Goal: Task Accomplishment & Management: Manage account settings

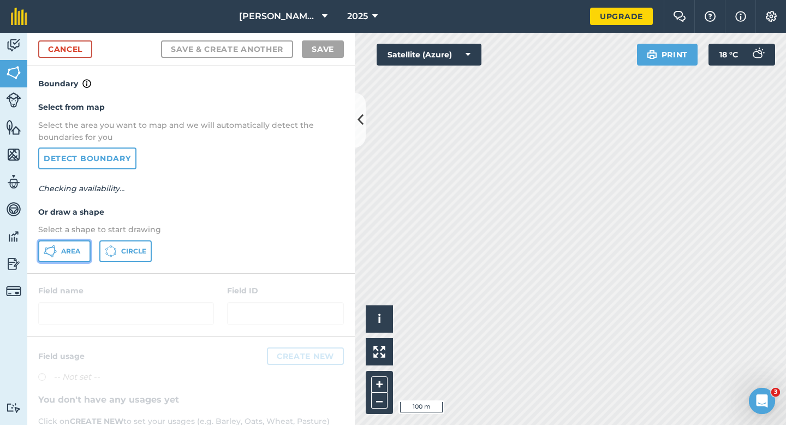
click at [70, 253] on span "Area" at bounding box center [70, 251] width 19 height 9
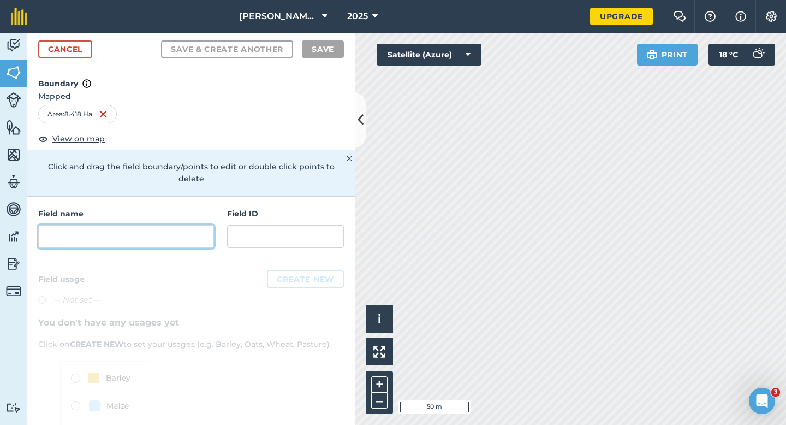
click at [181, 225] on input "text" at bounding box center [126, 236] width 176 height 23
click at [164, 207] on h4 "Field name" at bounding box center [126, 213] width 176 height 12
click at [164, 227] on input "text" at bounding box center [126, 236] width 176 height 23
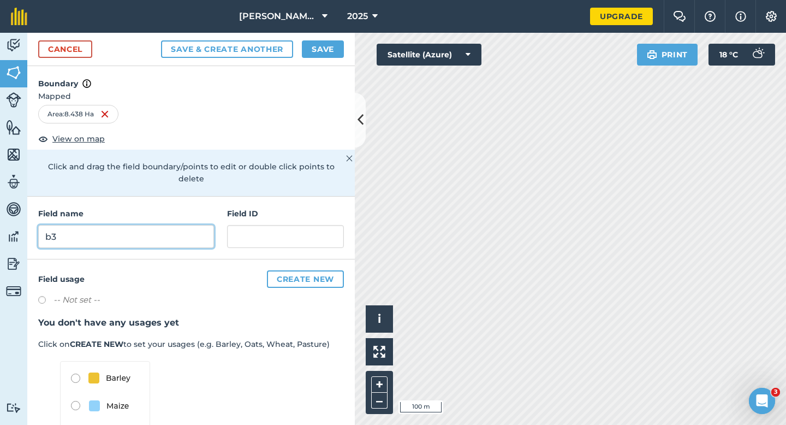
type input "b"
type input "B32"
click at [324, 50] on button "Save" at bounding box center [323, 48] width 42 height 17
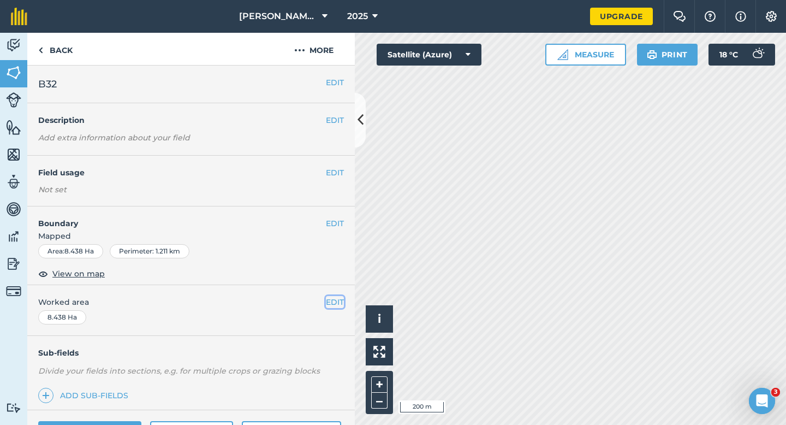
click at [334, 300] on button "EDIT" at bounding box center [335, 302] width 18 height 12
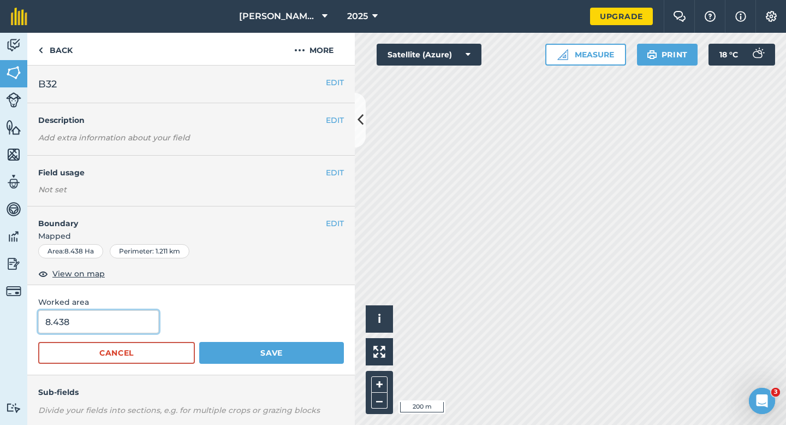
click at [109, 312] on input "8.438" at bounding box center [98, 321] width 121 height 23
click at [109, 321] on input "8.438" at bounding box center [98, 321] width 121 height 23
type input "8.4"
click at [199, 342] on button "Save" at bounding box center [271, 353] width 145 height 22
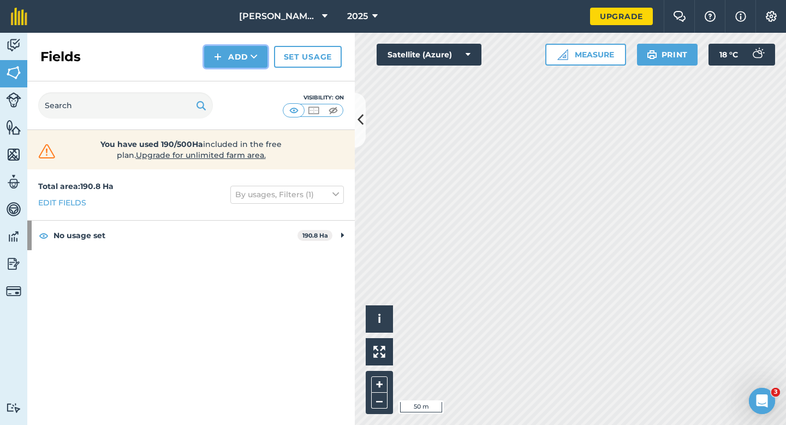
click at [234, 56] on button "Add" at bounding box center [235, 57] width 63 height 22
click at [234, 79] on link "Draw" at bounding box center [236, 81] width 60 height 24
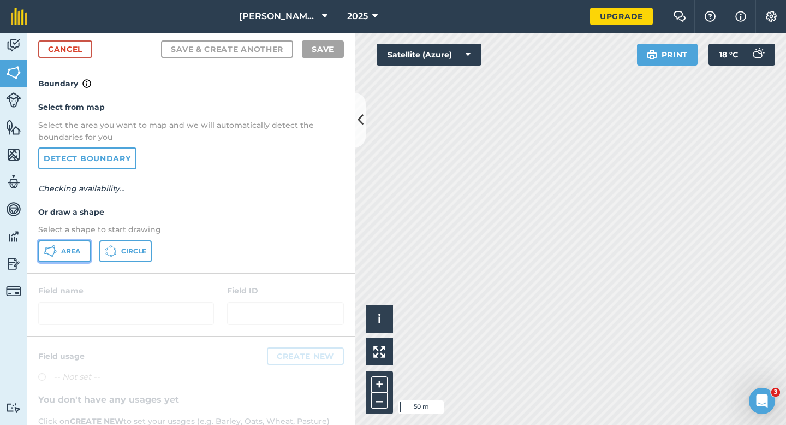
click at [60, 245] on button "Area" at bounding box center [64, 251] width 52 height 22
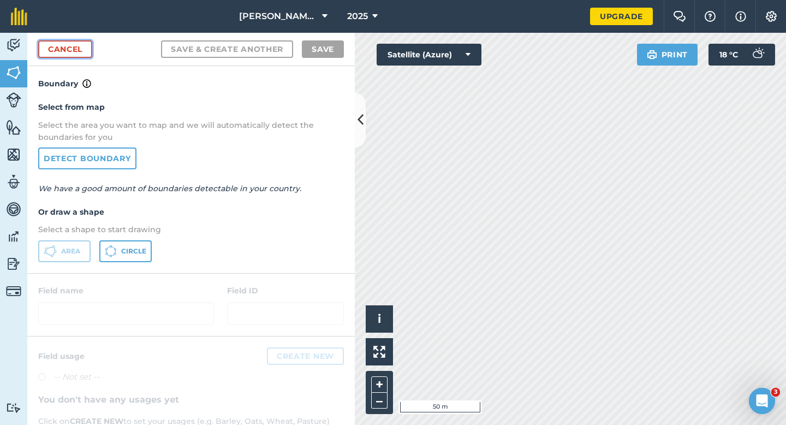
click at [60, 47] on link "Cancel" at bounding box center [65, 48] width 54 height 17
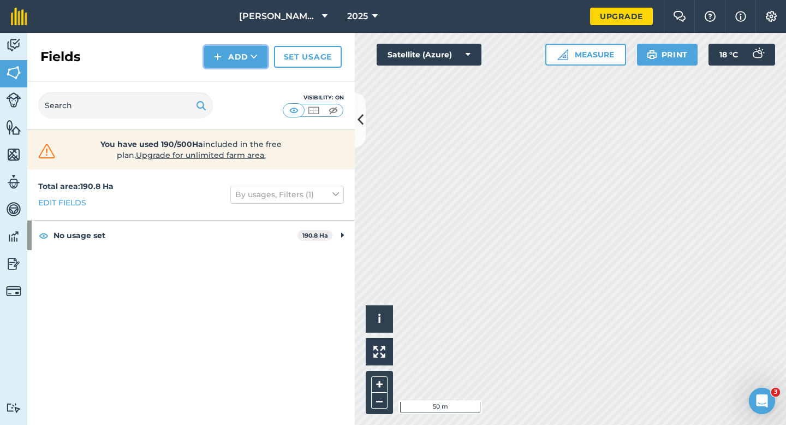
click at [223, 49] on button "Add" at bounding box center [235, 57] width 63 height 22
click at [223, 75] on link "Draw" at bounding box center [236, 81] width 60 height 24
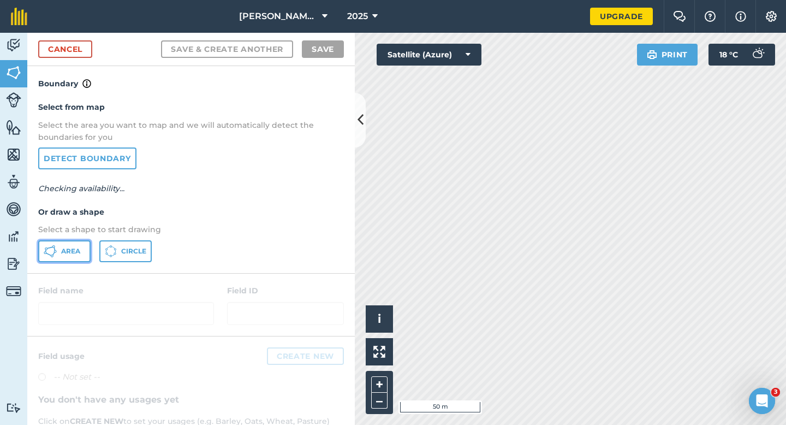
click at [63, 255] on button "Area" at bounding box center [64, 251] width 52 height 22
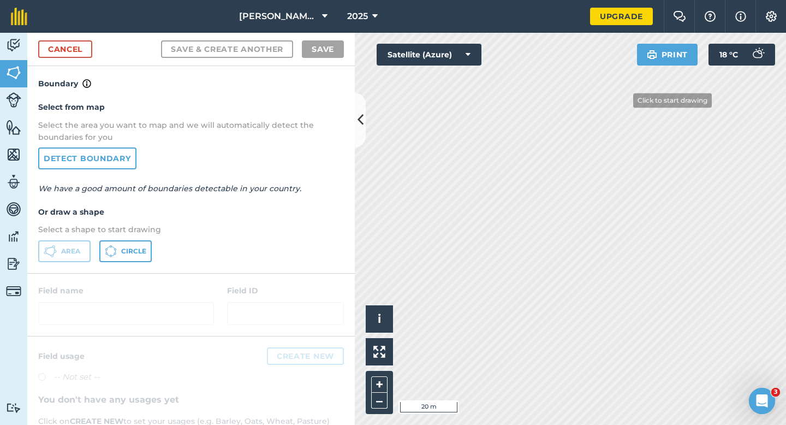
click at [688, 17] on div "[PERSON_NAME] & Sons Farming 2025 Upgrade Farm Chat Help Info Settings Map prin…" at bounding box center [393, 212] width 786 height 425
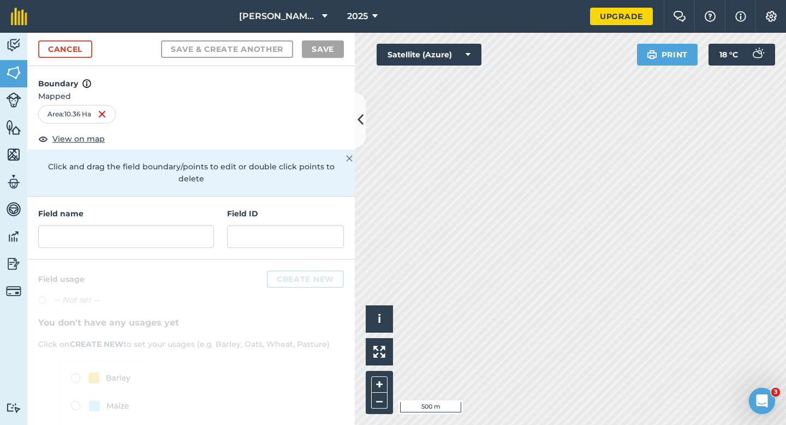
click at [167, 211] on div "Field name" at bounding box center [126, 227] width 176 height 40
click at [167, 225] on input "text" at bounding box center [126, 236] width 176 height 23
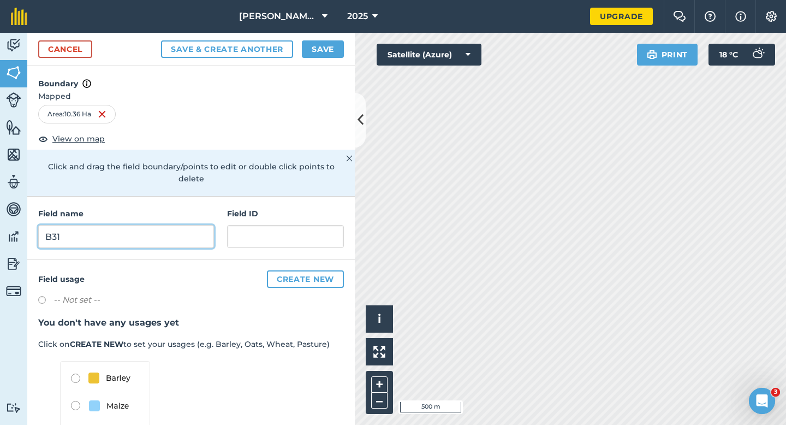
type input "B31"
click at [331, 47] on button "Save" at bounding box center [323, 48] width 42 height 17
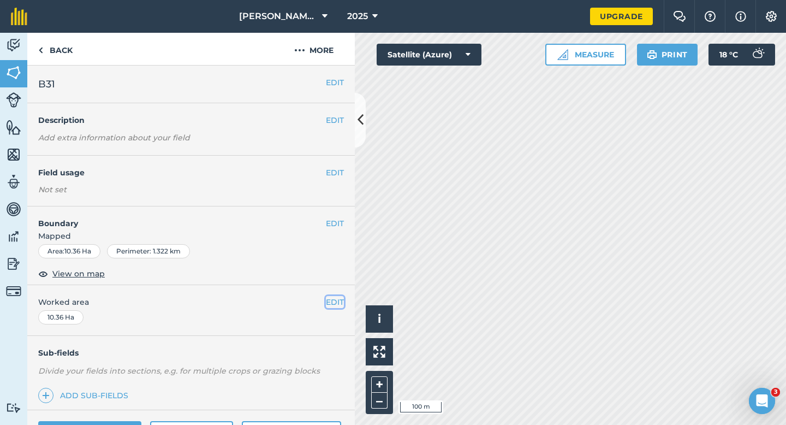
click at [331, 300] on button "EDIT" at bounding box center [335, 302] width 18 height 12
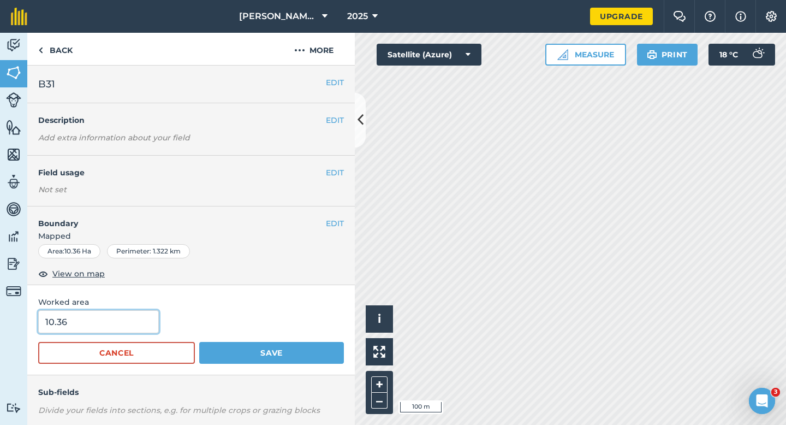
click at [119, 328] on input "10.36" at bounding box center [98, 321] width 121 height 23
type input "10.4"
click at [199, 342] on button "Save" at bounding box center [271, 353] width 145 height 22
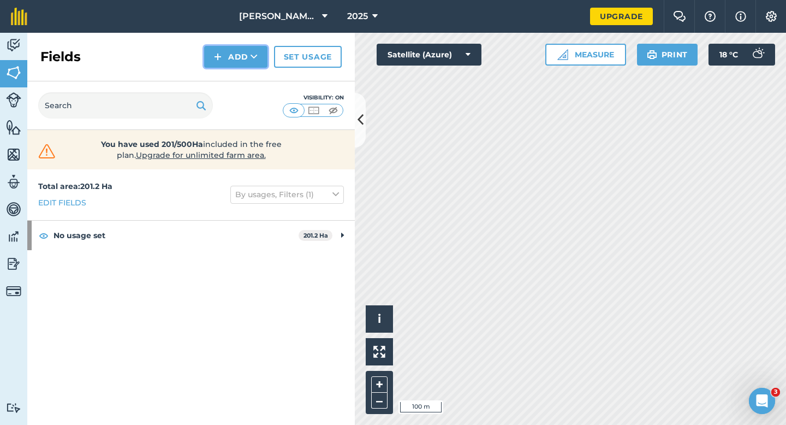
click at [234, 64] on button "Add" at bounding box center [235, 57] width 63 height 22
click at [234, 73] on link "Draw" at bounding box center [236, 81] width 60 height 24
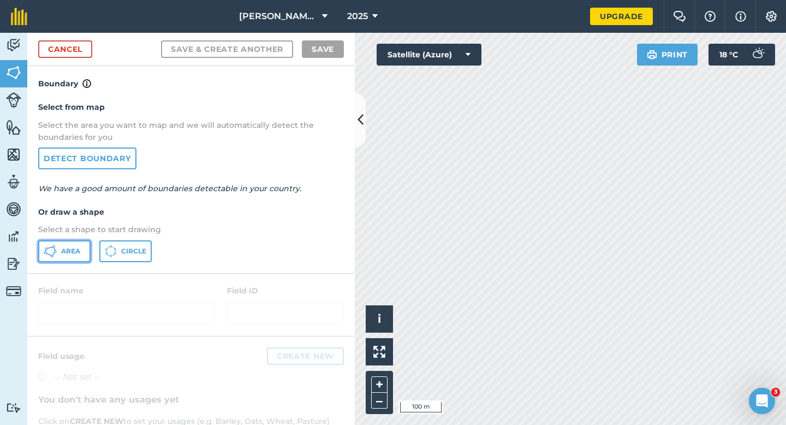
click at [72, 242] on button "Area" at bounding box center [64, 251] width 52 height 22
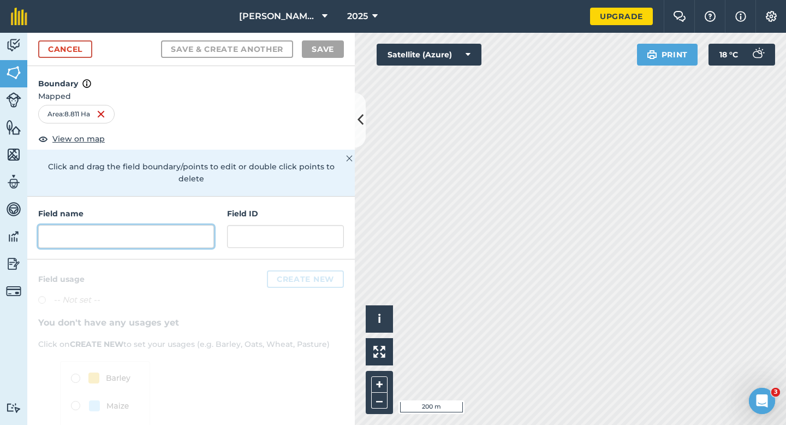
click at [150, 235] on input "text" at bounding box center [126, 236] width 176 height 23
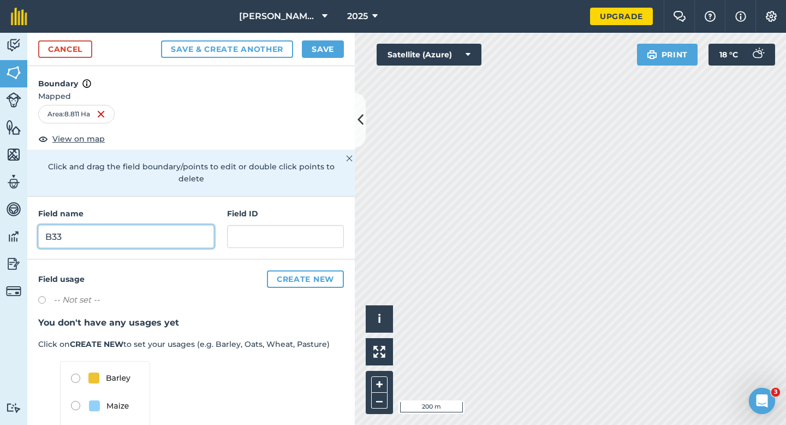
type input "B33"
click at [334, 61] on div "Cancel Save & Create Another Save" at bounding box center [191, 49] width 328 height 33
click at [332, 50] on button "Save" at bounding box center [323, 48] width 42 height 17
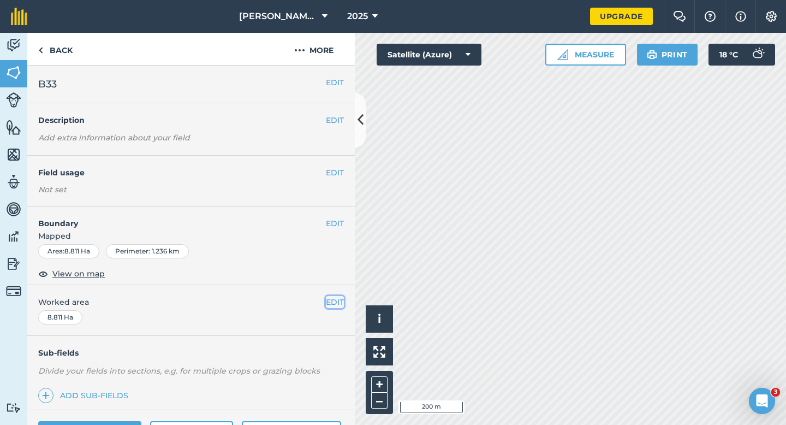
click at [341, 307] on button "EDIT" at bounding box center [335, 302] width 18 height 12
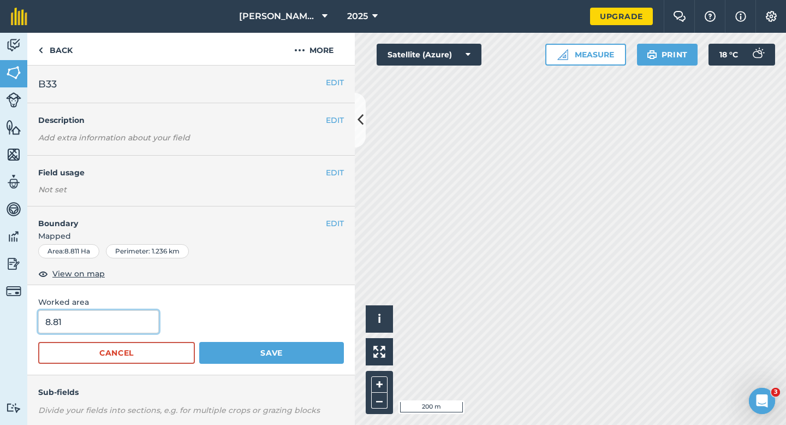
click at [117, 331] on input "8.81" at bounding box center [98, 321] width 121 height 23
type input "8.8"
click at [199, 342] on button "Save" at bounding box center [271, 353] width 145 height 22
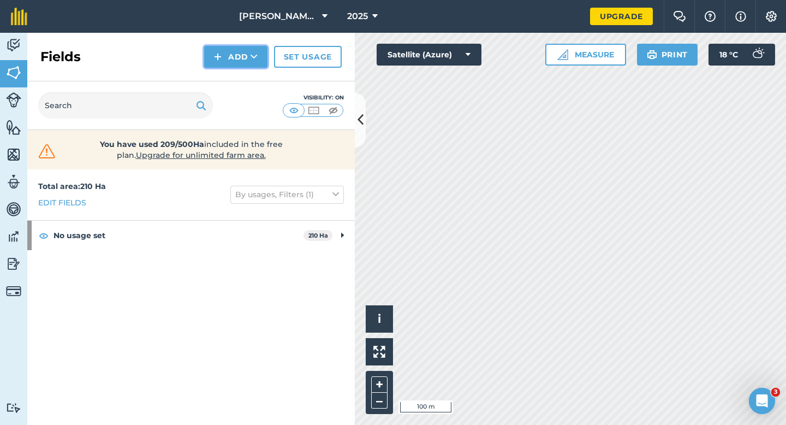
click at [240, 63] on button "Add" at bounding box center [235, 57] width 63 height 22
click at [241, 80] on link "Draw" at bounding box center [236, 81] width 60 height 24
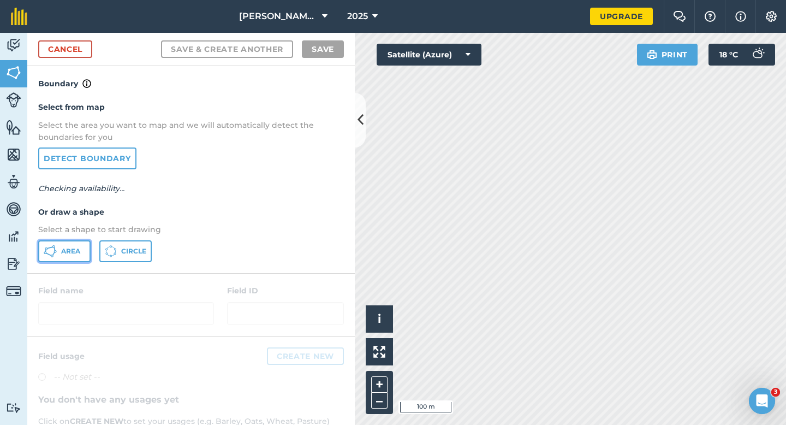
click at [58, 258] on button "Area" at bounding box center [64, 251] width 52 height 22
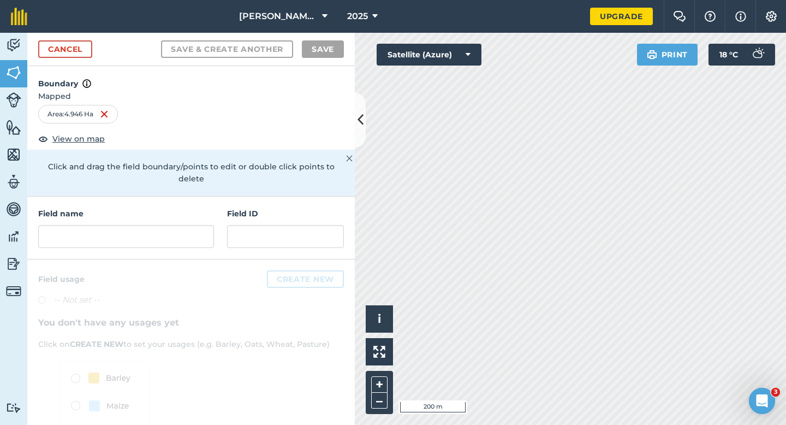
click at [133, 240] on div "Field name Field ID" at bounding box center [191, 228] width 328 height 63
click at [133, 233] on input "text" at bounding box center [126, 236] width 176 height 23
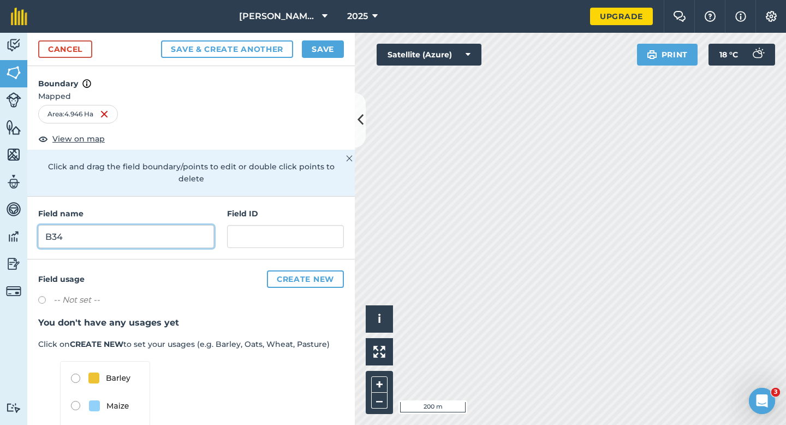
type input "B34"
click at [313, 52] on button "Save" at bounding box center [323, 48] width 42 height 17
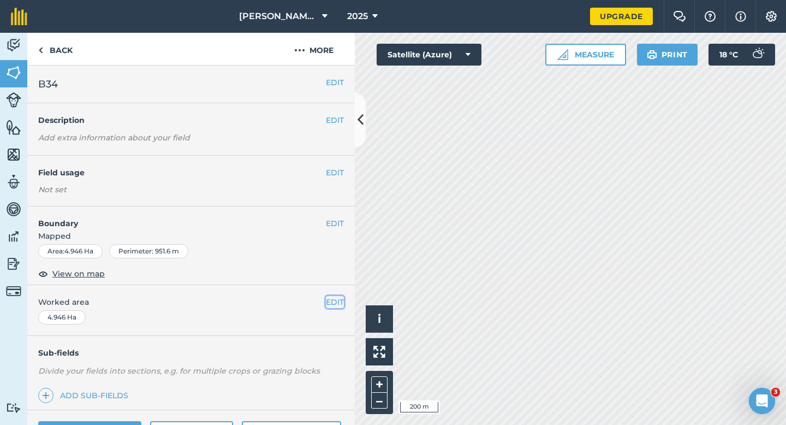
click at [337, 304] on button "EDIT" at bounding box center [335, 302] width 18 height 12
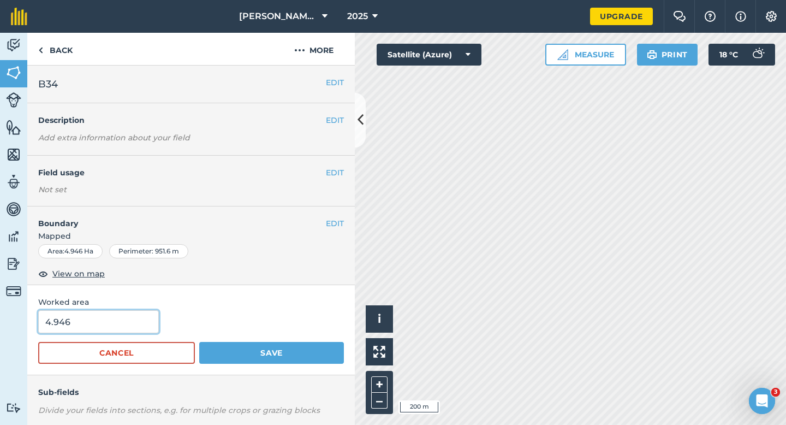
type input "5"
click at [127, 325] on input "5" at bounding box center [98, 321] width 121 height 23
click at [199, 342] on button "Save" at bounding box center [271, 353] width 145 height 22
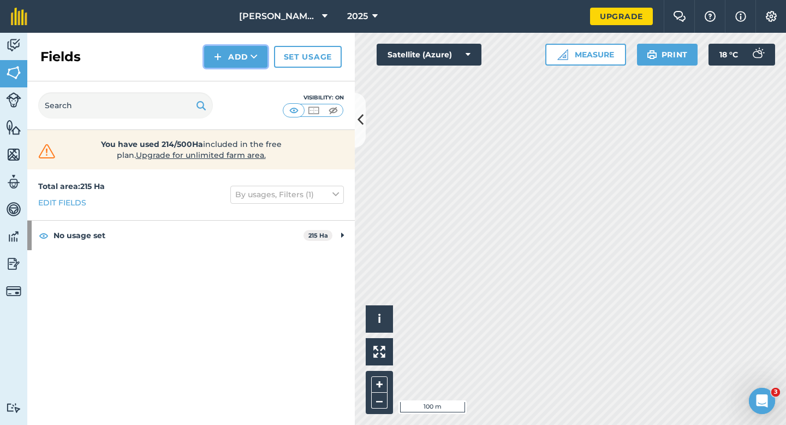
click at [230, 61] on button "Add" at bounding box center [235, 57] width 63 height 22
click at [230, 80] on link "Draw" at bounding box center [236, 81] width 60 height 24
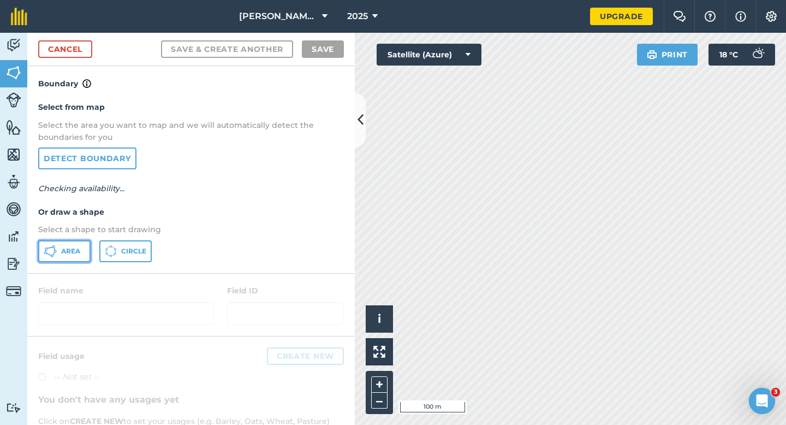
click at [76, 243] on button "Area" at bounding box center [64, 251] width 52 height 22
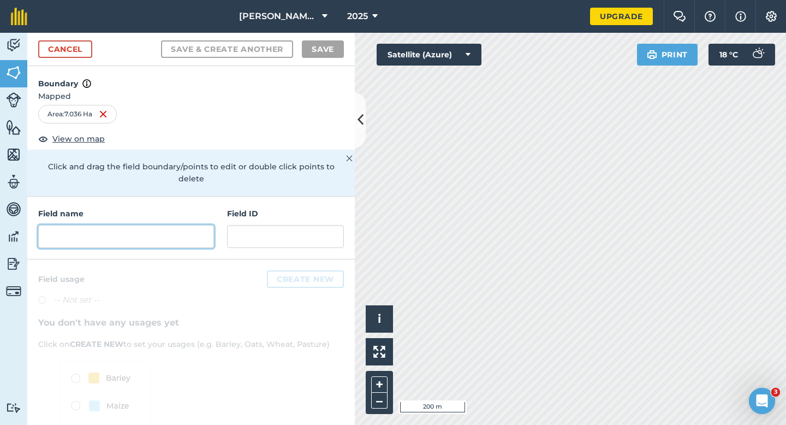
click at [201, 235] on input "text" at bounding box center [126, 236] width 176 height 23
click at [201, 231] on input "text" at bounding box center [126, 236] width 176 height 23
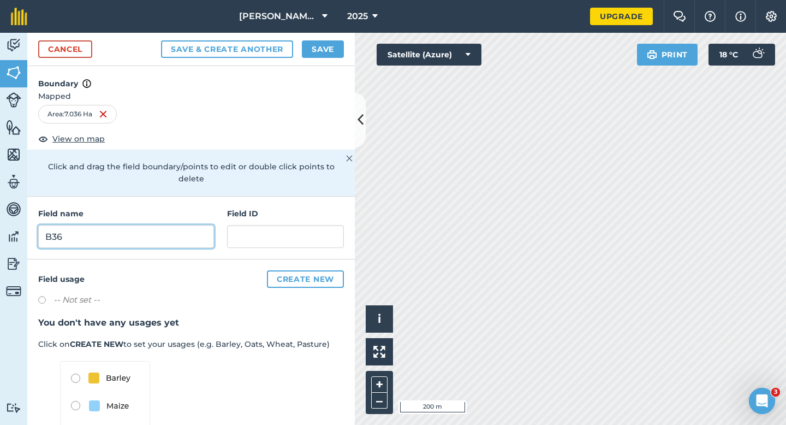
type input "B36"
click at [319, 50] on button "Save" at bounding box center [323, 48] width 42 height 17
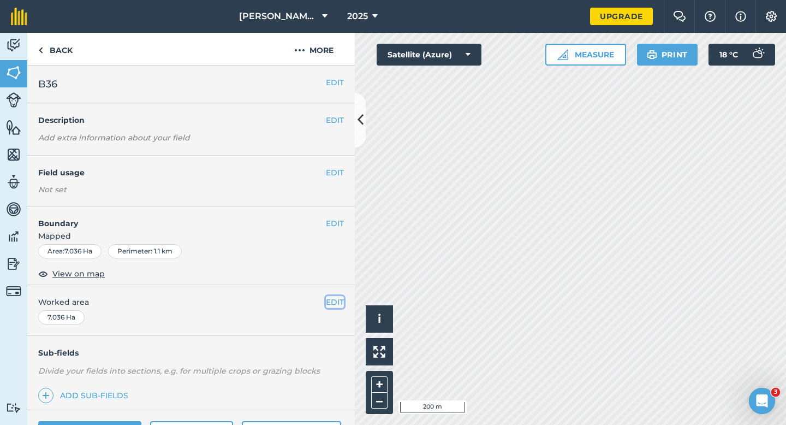
click at [340, 305] on button "EDIT" at bounding box center [335, 302] width 18 height 12
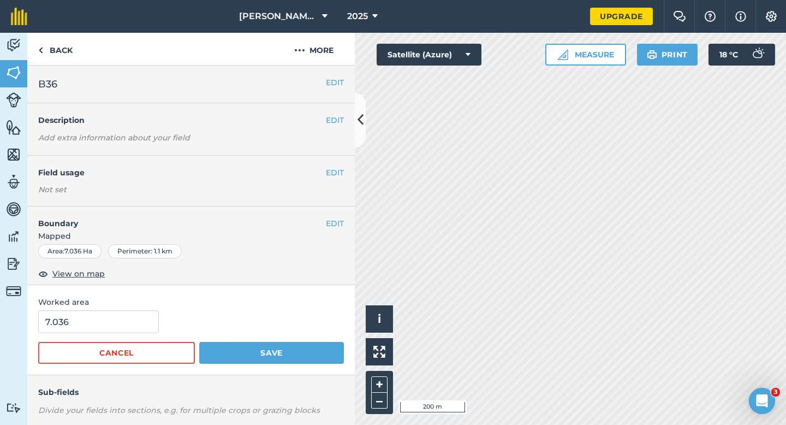
click at [132, 334] on form "7.036 Cancel Save" at bounding box center [191, 337] width 306 height 54
click at [132, 327] on input "7.036" at bounding box center [98, 321] width 121 height 23
type input "7"
click at [199, 342] on button "Save" at bounding box center [271, 353] width 145 height 22
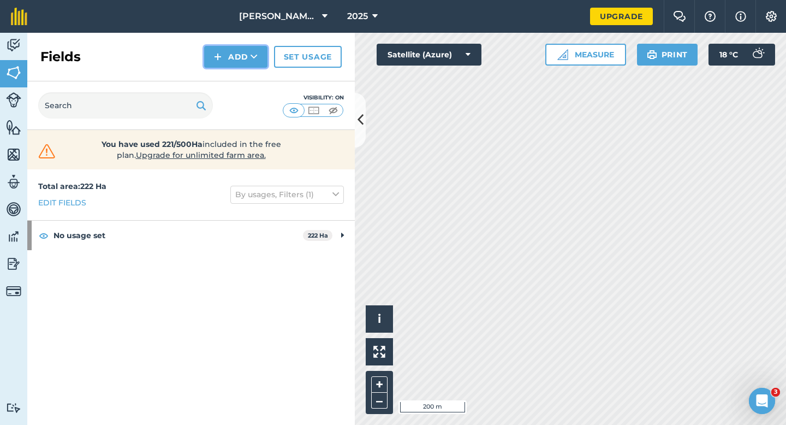
click at [231, 58] on button "Add" at bounding box center [235, 57] width 63 height 22
click at [231, 72] on link "Draw" at bounding box center [236, 81] width 60 height 24
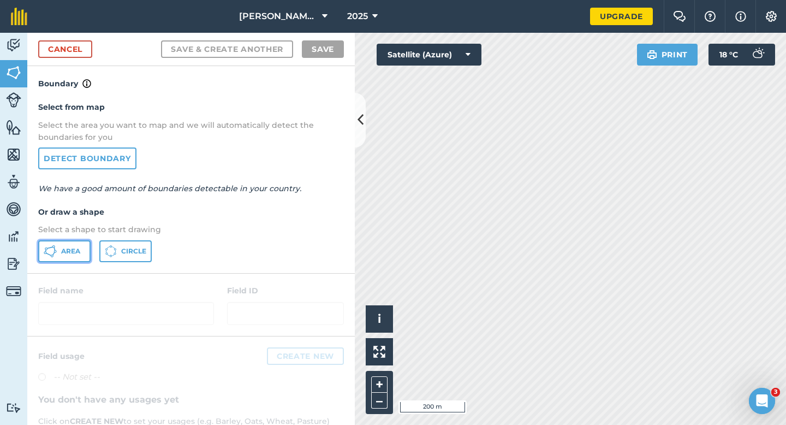
click at [65, 252] on span "Area" at bounding box center [70, 251] width 19 height 9
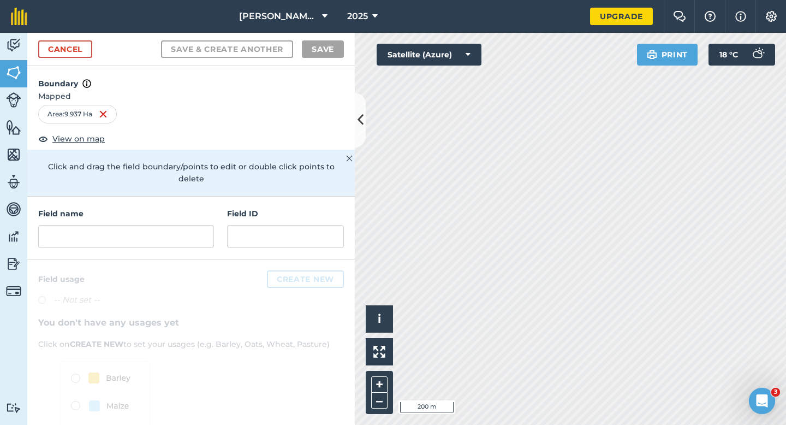
click at [152, 245] on div "Field name Field ID" at bounding box center [191, 228] width 328 height 63
click at [152, 240] on div "Field name Field ID" at bounding box center [191, 228] width 328 height 63
click at [152, 234] on input "text" at bounding box center [126, 236] width 176 height 23
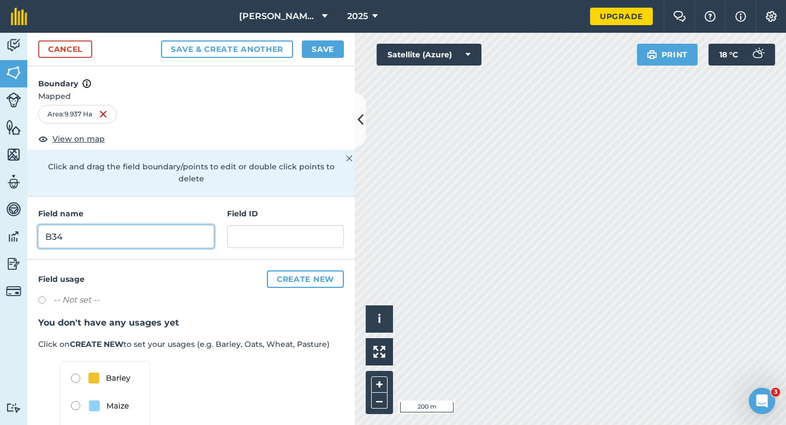
type input "B34"
click at [318, 46] on button "Save" at bounding box center [323, 48] width 42 height 17
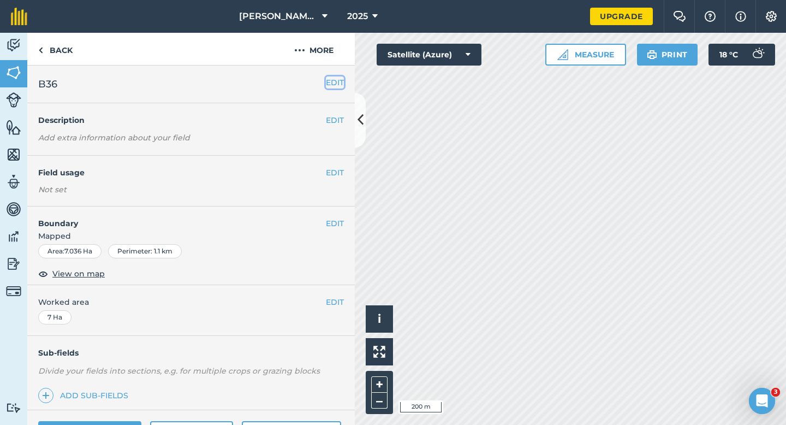
click at [338, 82] on button "EDIT" at bounding box center [335, 82] width 18 height 12
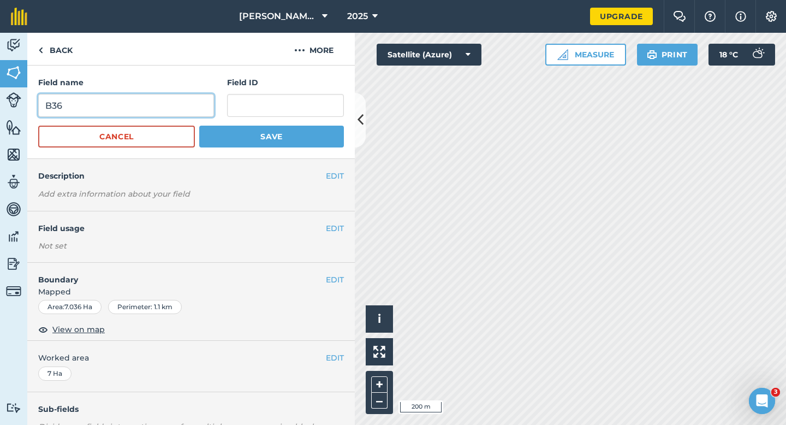
click at [141, 110] on input "B36" at bounding box center [126, 105] width 176 height 23
type input "B35"
click at [199, 126] on button "Save" at bounding box center [271, 137] width 145 height 22
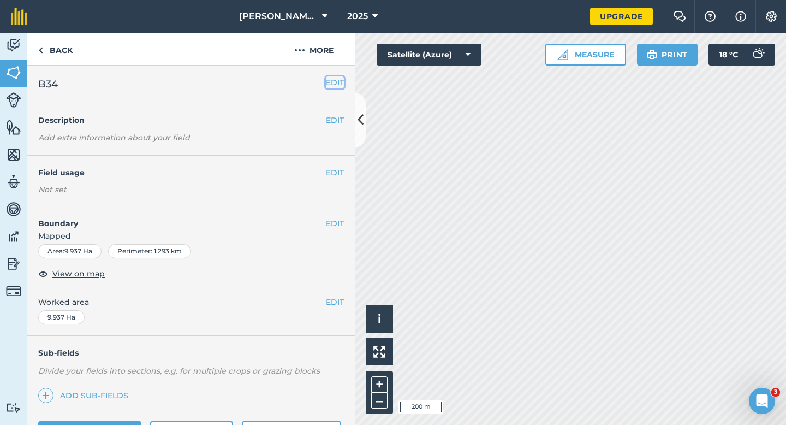
click at [332, 82] on button "EDIT" at bounding box center [335, 82] width 18 height 12
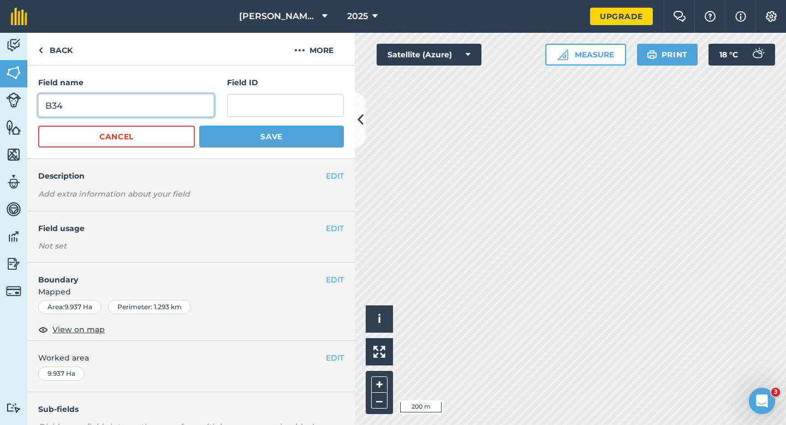
click at [194, 97] on input "B34" at bounding box center [126, 105] width 176 height 23
click at [194, 109] on input "B34" at bounding box center [126, 105] width 176 height 23
type input "B36"
click at [199, 126] on button "Save" at bounding box center [271, 137] width 145 height 22
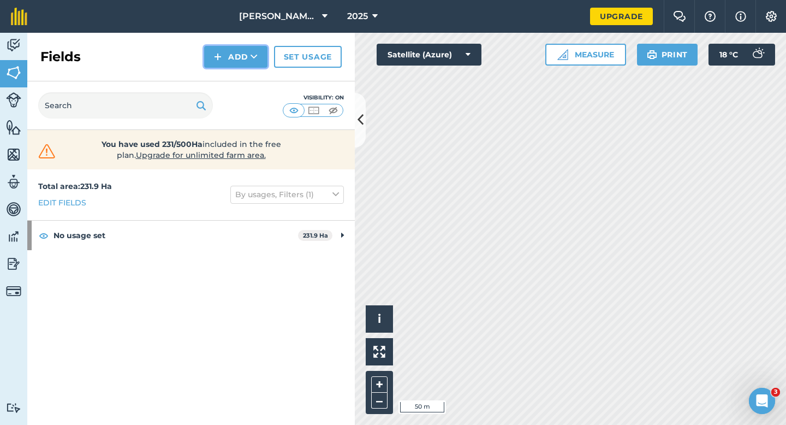
click at [228, 67] on button "Add" at bounding box center [235, 57] width 63 height 22
click at [228, 71] on link "Draw" at bounding box center [236, 81] width 60 height 24
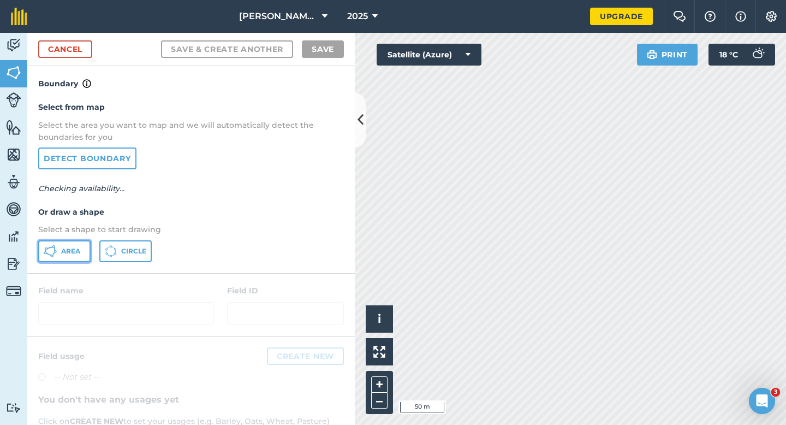
click at [51, 255] on icon at bounding box center [50, 251] width 13 height 13
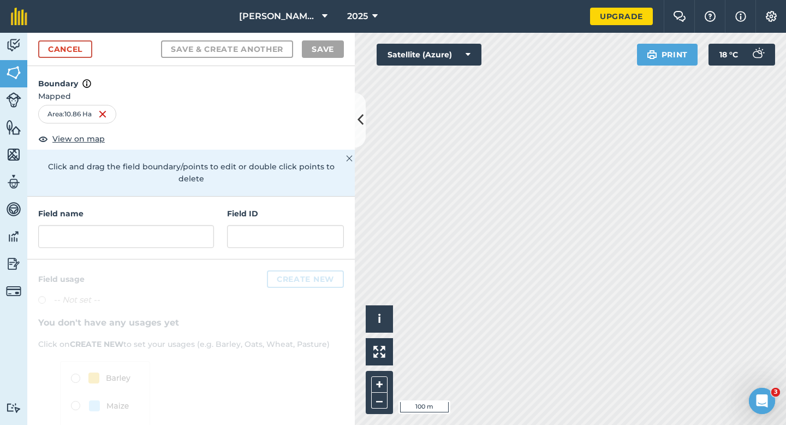
click at [152, 238] on div "Field name Field ID" at bounding box center [191, 228] width 328 height 63
click at [152, 232] on input "text" at bounding box center [126, 236] width 176 height 23
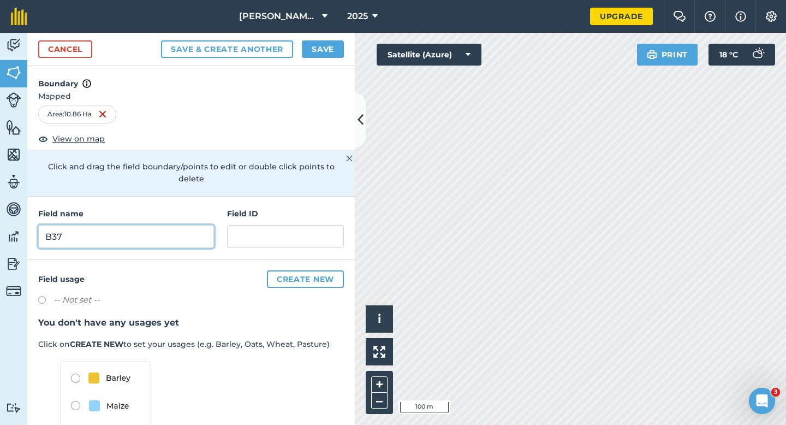
type input "B37"
click at [329, 42] on button "Save" at bounding box center [323, 48] width 42 height 17
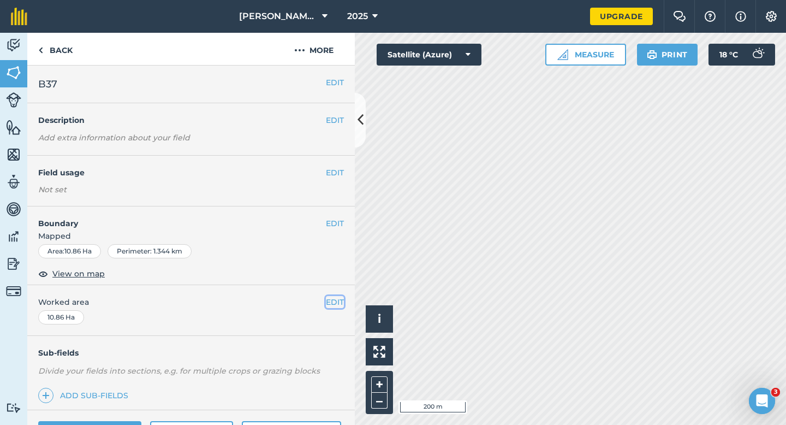
click at [330, 304] on button "EDIT" at bounding box center [335, 302] width 18 height 12
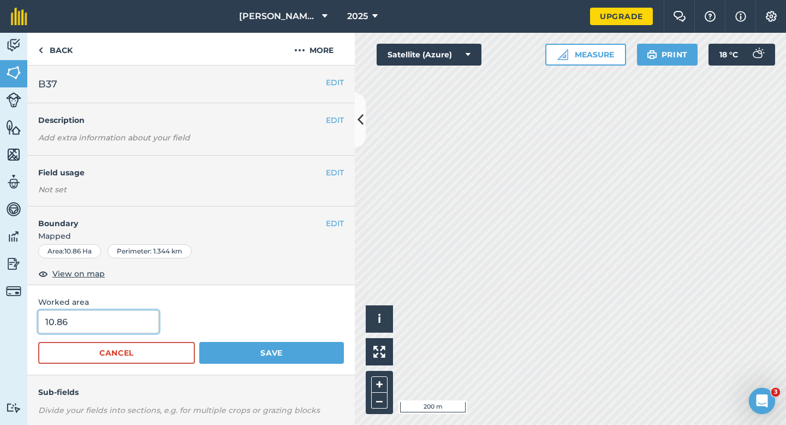
type input "11"
click at [97, 325] on input "11" at bounding box center [98, 321] width 121 height 23
click at [199, 342] on button "Save" at bounding box center [271, 353] width 145 height 22
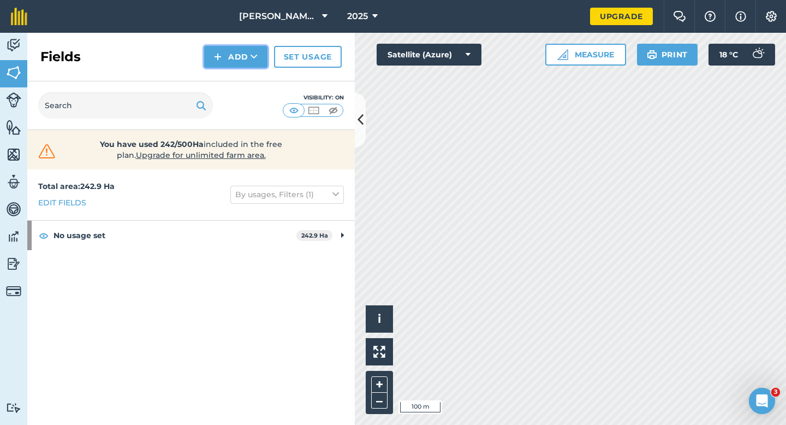
click at [255, 61] on icon at bounding box center [254, 56] width 7 height 11
click at [255, 70] on link "Draw" at bounding box center [236, 81] width 60 height 24
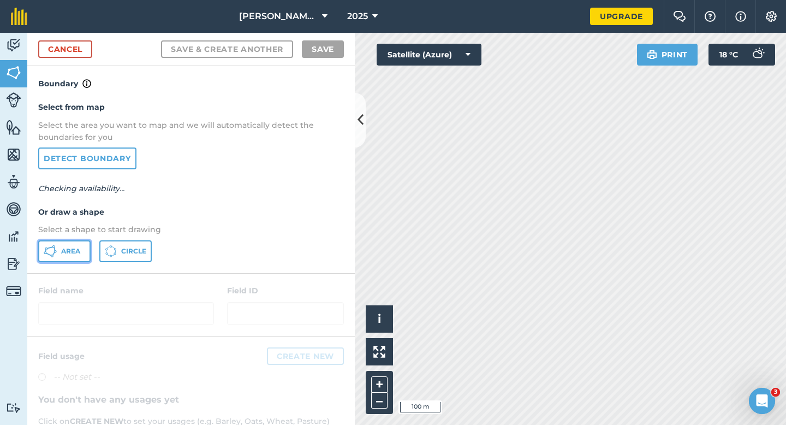
click at [76, 240] on button "Area" at bounding box center [64, 251] width 52 height 22
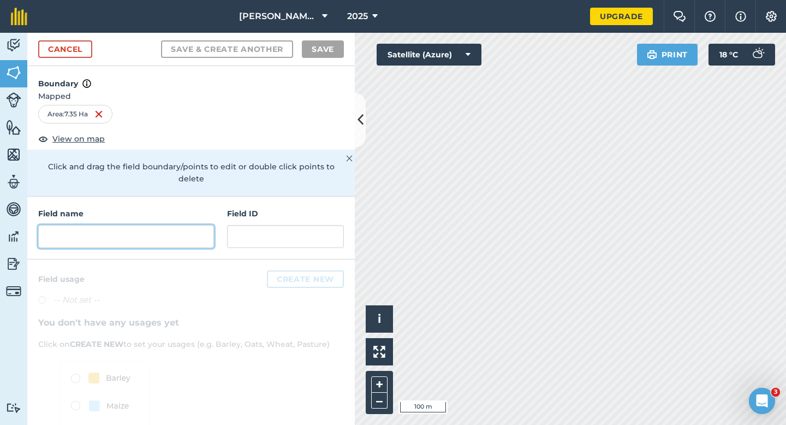
click at [188, 225] on input "text" at bounding box center [126, 236] width 176 height 23
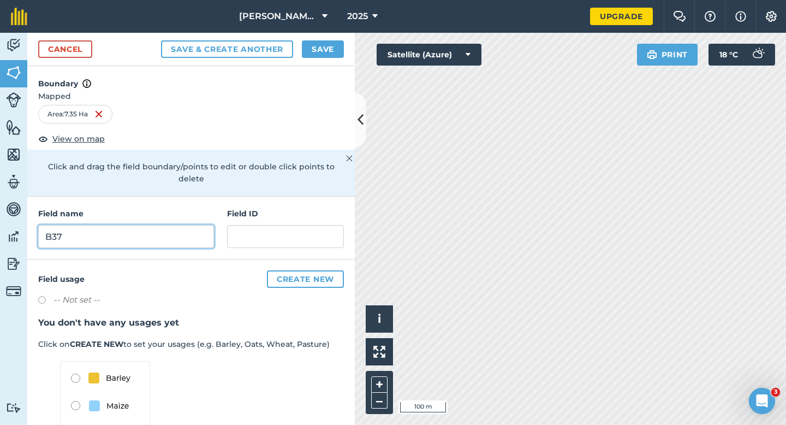
type input "B37"
click at [314, 54] on button "Save" at bounding box center [323, 48] width 42 height 17
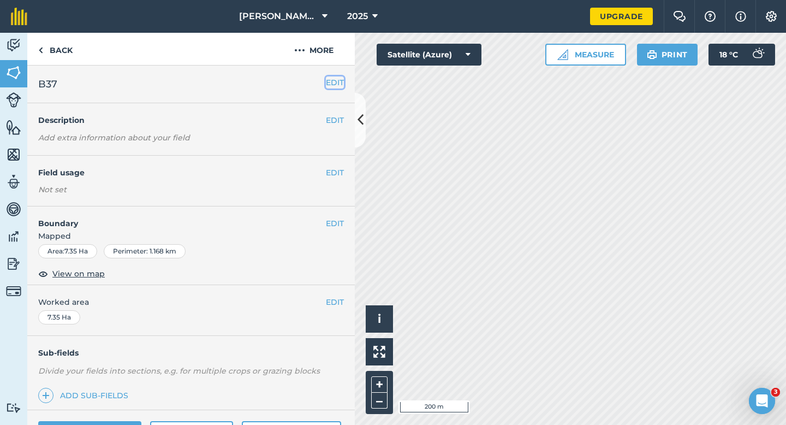
click at [343, 87] on button "EDIT" at bounding box center [335, 82] width 18 height 12
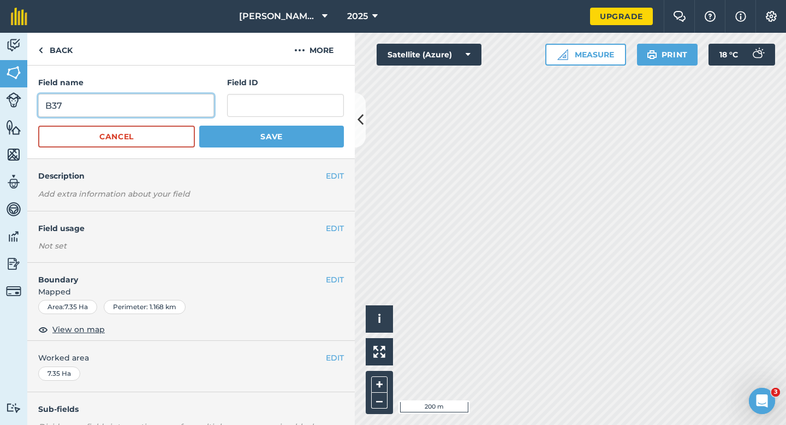
click at [167, 109] on input "B37" at bounding box center [126, 105] width 176 height 23
type input "B38"
click at [199, 126] on button "Save" at bounding box center [271, 137] width 145 height 22
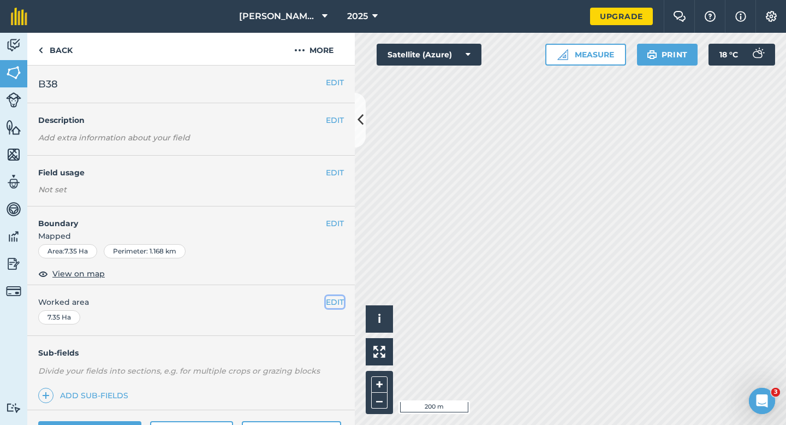
click at [335, 305] on button "EDIT" at bounding box center [335, 302] width 18 height 12
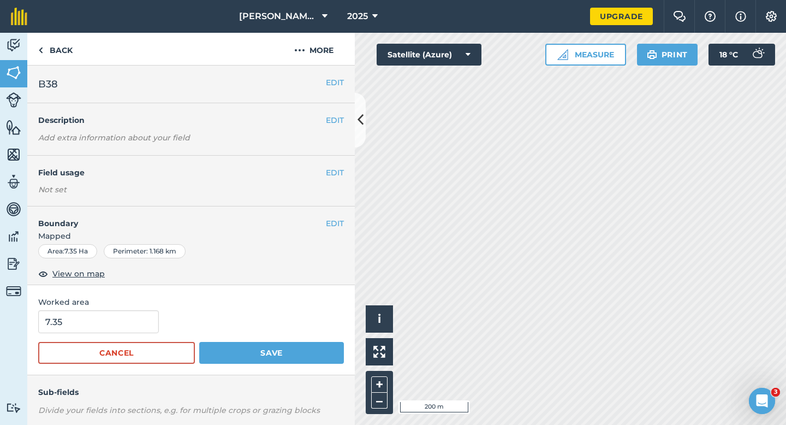
click at [93, 334] on form "7.35 Cancel Save" at bounding box center [191, 337] width 306 height 54
click at [94, 322] on input "7.35" at bounding box center [98, 321] width 121 height 23
type input "7.4"
click at [199, 342] on button "Save" at bounding box center [271, 353] width 145 height 22
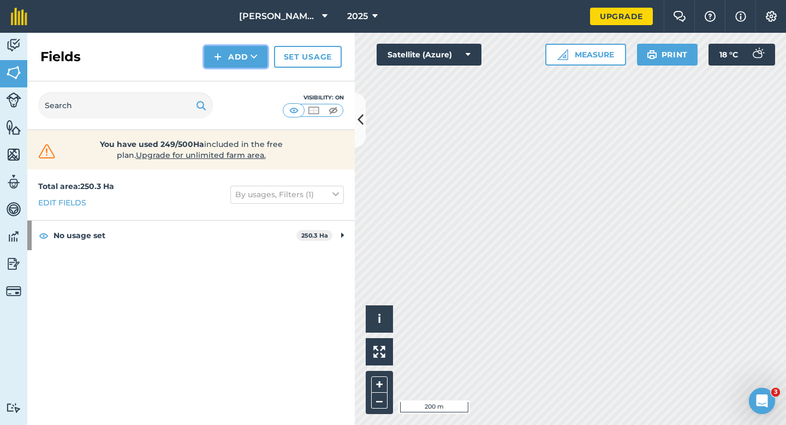
click at [224, 57] on button "Add" at bounding box center [235, 57] width 63 height 22
click at [224, 76] on link "Draw" at bounding box center [236, 81] width 60 height 24
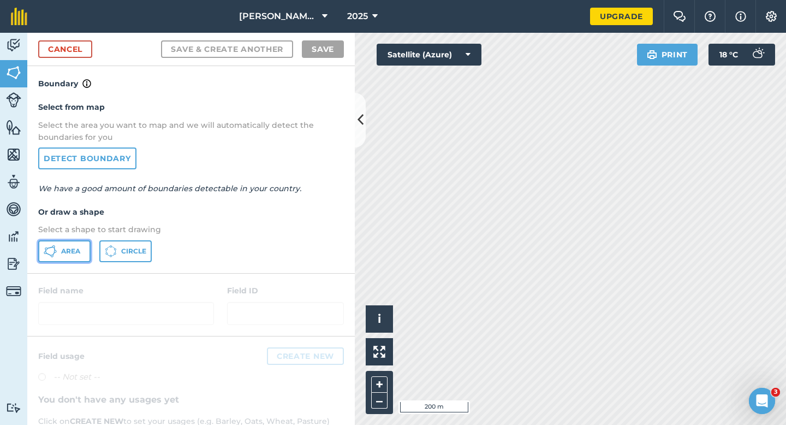
click at [83, 249] on button "Area" at bounding box center [64, 251] width 52 height 22
click at [84, 63] on div "Cancel Save & Create Another Save" at bounding box center [191, 49] width 328 height 33
click at [84, 50] on link "Cancel" at bounding box center [65, 48] width 54 height 17
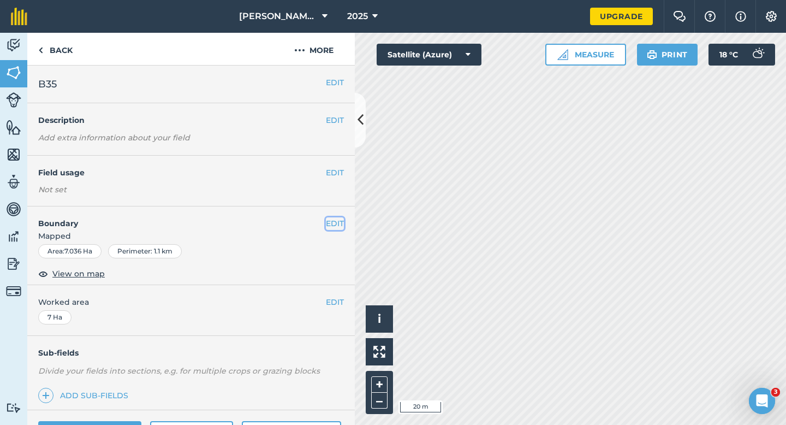
click at [335, 224] on button "EDIT" at bounding box center [335, 223] width 18 height 12
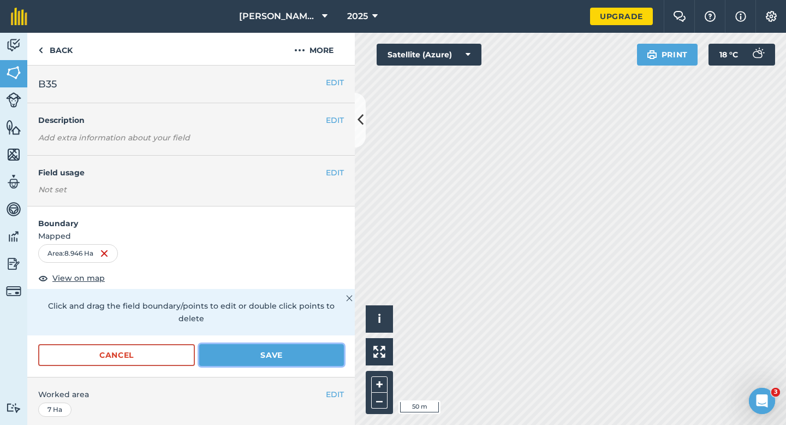
click at [259, 349] on button "Save" at bounding box center [271, 355] width 145 height 22
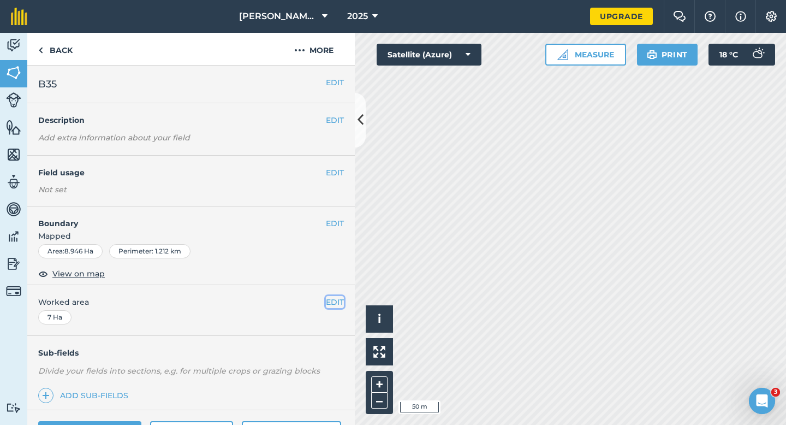
click at [339, 302] on button "EDIT" at bounding box center [335, 302] width 18 height 12
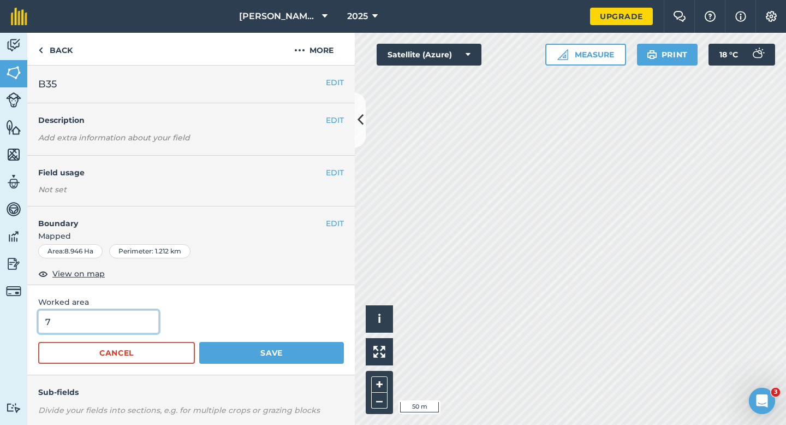
click at [136, 313] on input "7" at bounding box center [98, 321] width 121 height 23
type input "9"
click at [199, 342] on button "Save" at bounding box center [271, 353] width 145 height 22
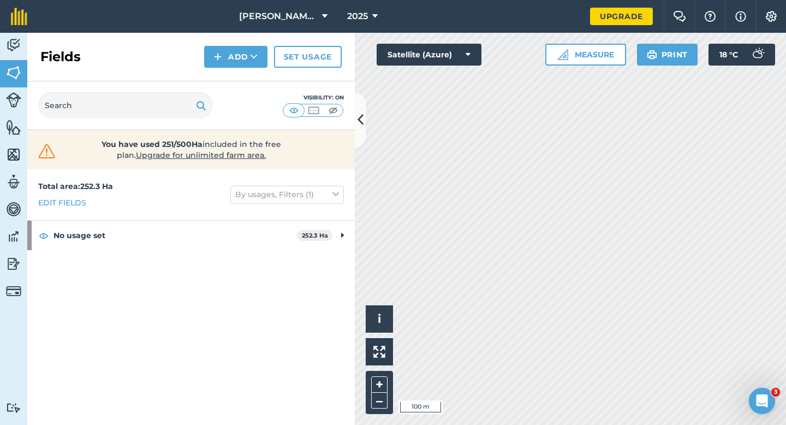
click at [246, 68] on div "Fields Add Set usage" at bounding box center [191, 57] width 328 height 49
click at [246, 64] on button "Add" at bounding box center [235, 57] width 63 height 22
click at [246, 74] on link "Draw" at bounding box center [236, 81] width 60 height 24
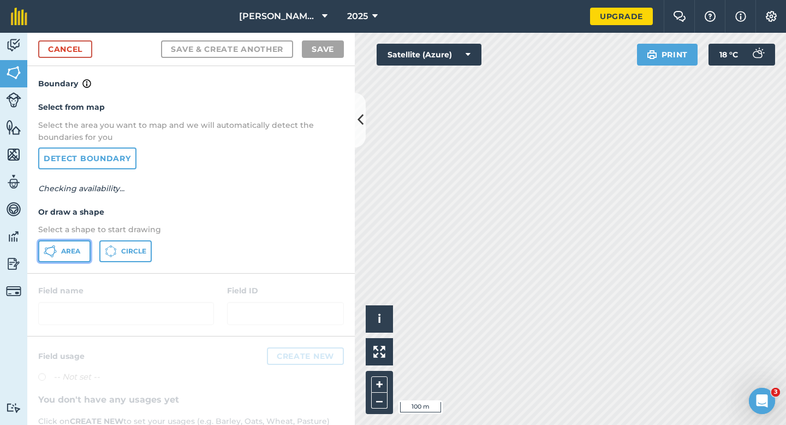
click at [69, 255] on button "Area" at bounding box center [64, 251] width 52 height 22
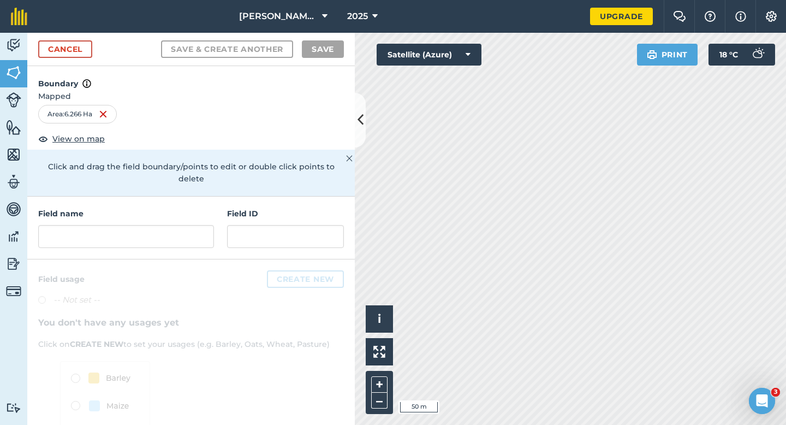
click at [180, 238] on div "Field name Field ID" at bounding box center [191, 228] width 328 height 63
click at [180, 229] on input "text" at bounding box center [126, 236] width 176 height 23
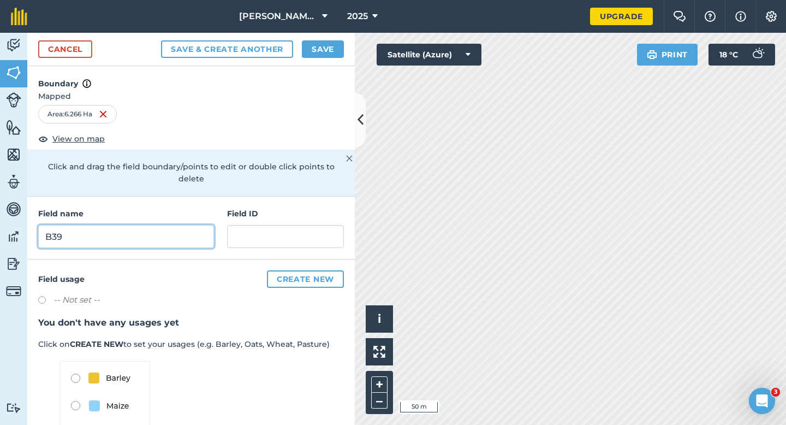
type input "B39"
click at [322, 45] on button "Save" at bounding box center [323, 48] width 42 height 17
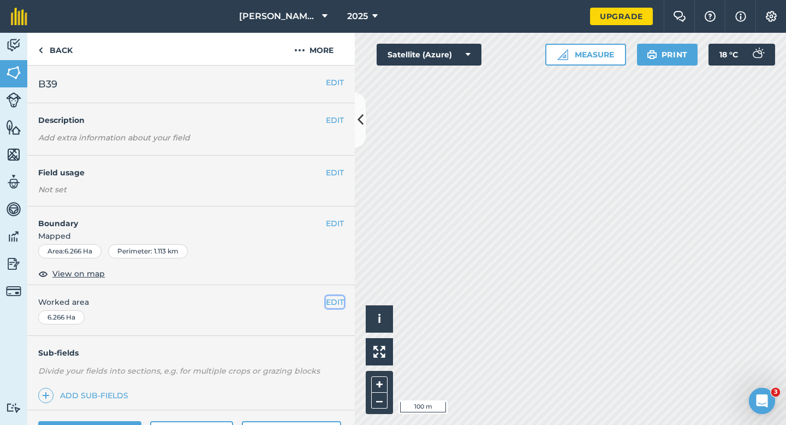
click at [330, 306] on button "EDIT" at bounding box center [335, 302] width 18 height 12
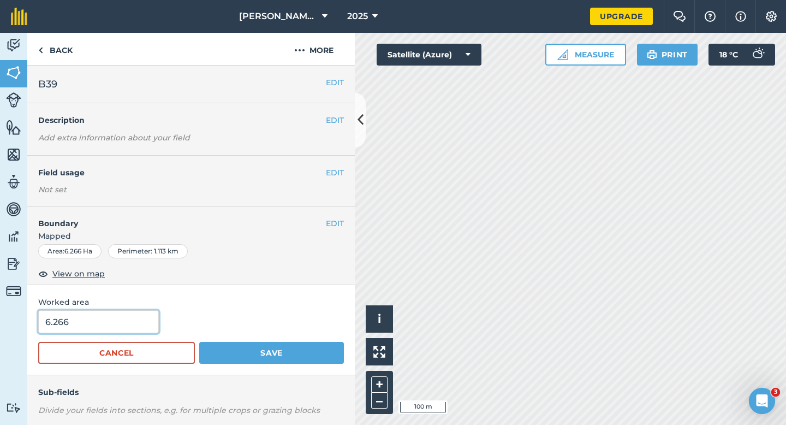
click at [145, 320] on input "6.266" at bounding box center [98, 321] width 121 height 23
type input "6.23"
click at [199, 342] on button "Save" at bounding box center [271, 353] width 145 height 22
click at [149, 315] on input "6.23" at bounding box center [98, 321] width 121 height 23
click at [142, 323] on input "6.23" at bounding box center [98, 321] width 121 height 23
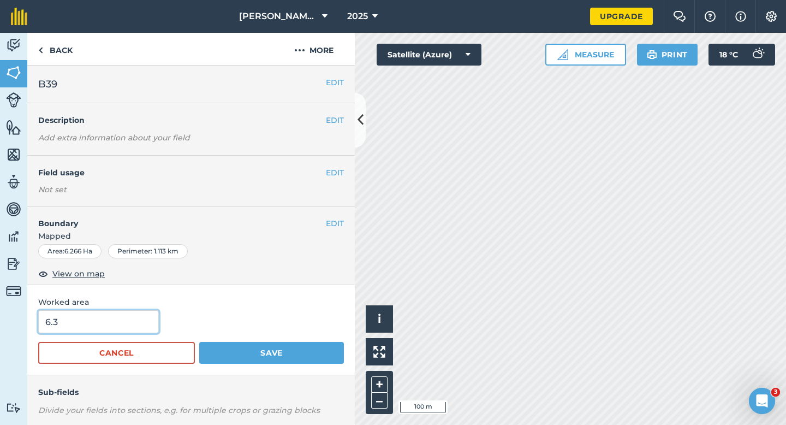
type input "6.3"
click at [199, 342] on button "Save" at bounding box center [271, 353] width 145 height 22
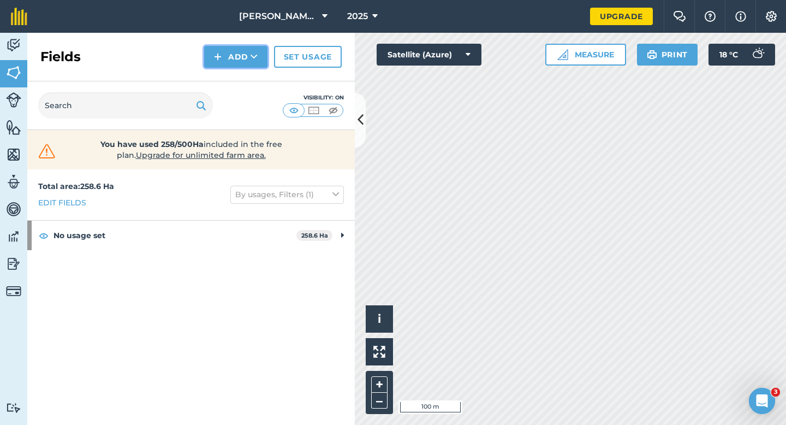
click at [225, 59] on button "Add" at bounding box center [235, 57] width 63 height 22
click at [225, 79] on link "Draw" at bounding box center [236, 81] width 60 height 24
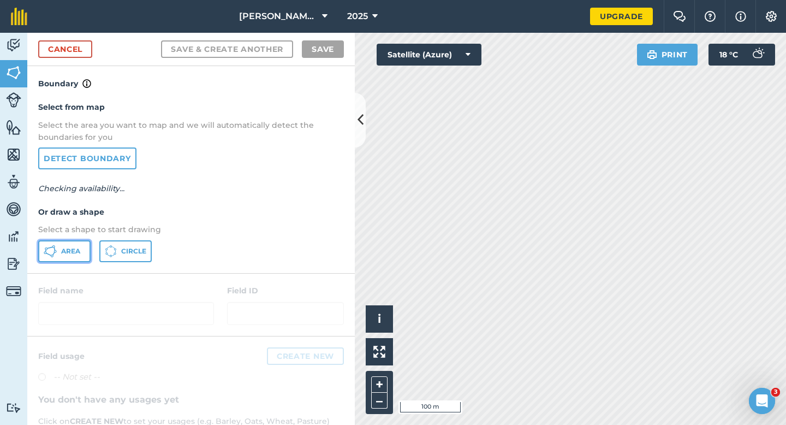
click at [68, 248] on span "Area" at bounding box center [70, 251] width 19 height 9
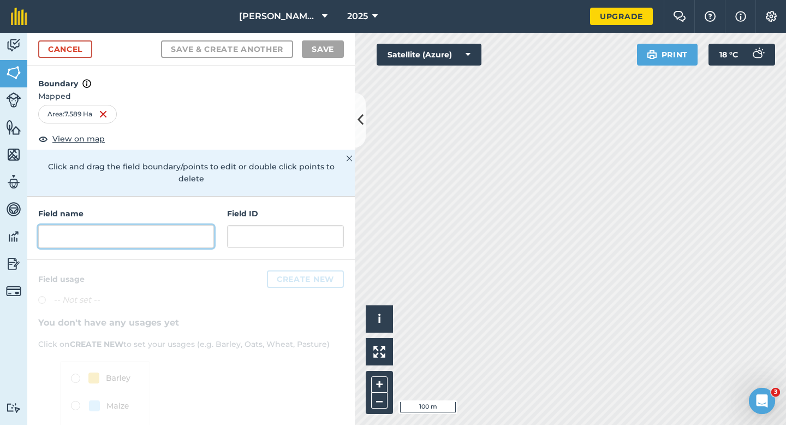
click at [142, 225] on input "text" at bounding box center [126, 236] width 176 height 23
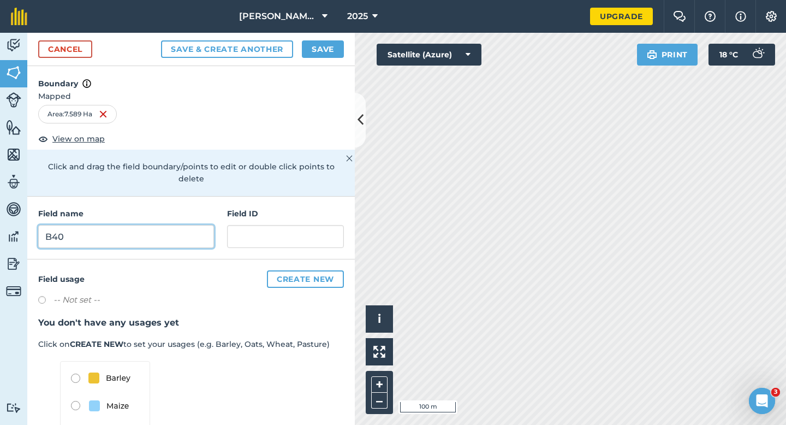
type input "B40"
click at [334, 54] on button "Save" at bounding box center [323, 48] width 42 height 17
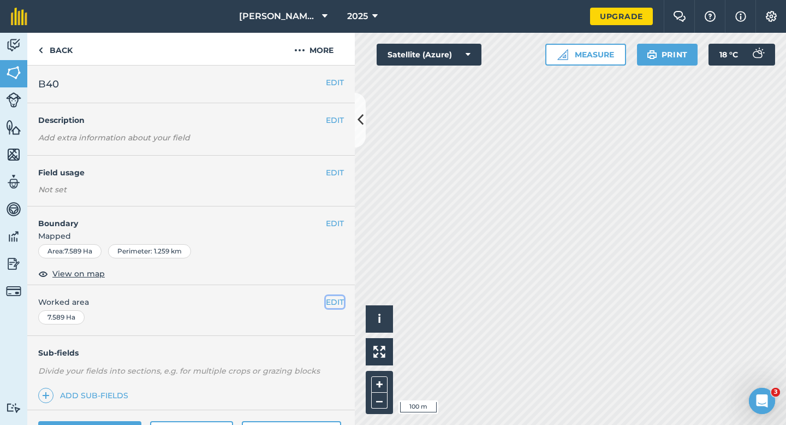
click at [331, 302] on button "EDIT" at bounding box center [335, 302] width 18 height 12
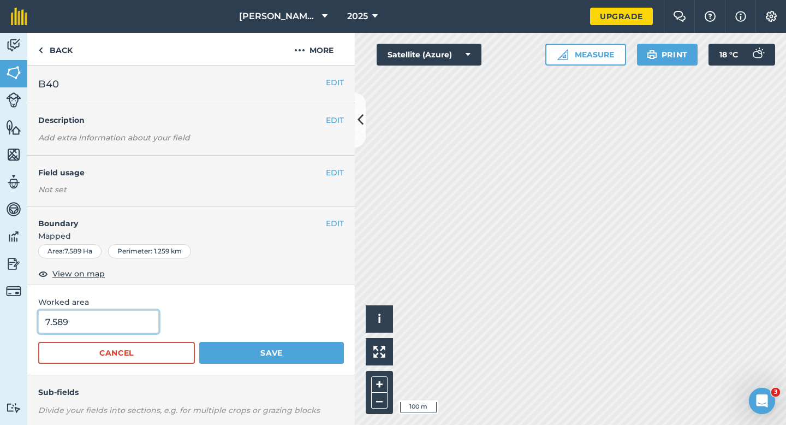
click at [114, 322] on input "7.589" at bounding box center [98, 321] width 121 height 23
type input "7.6"
click at [199, 342] on button "Save" at bounding box center [271, 353] width 145 height 22
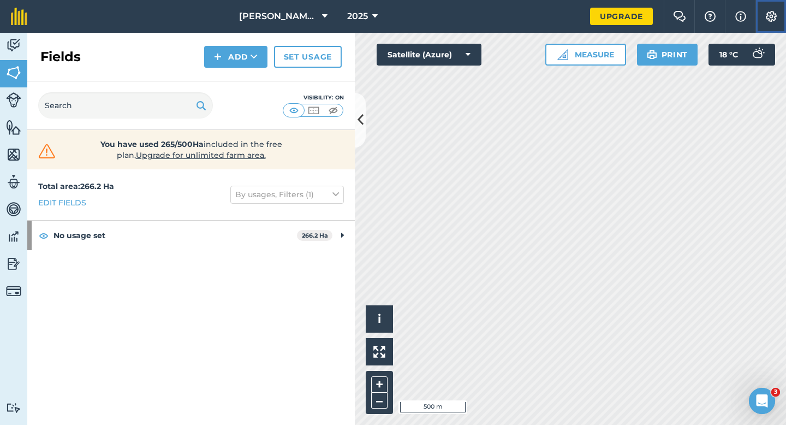
click at [762, 15] on button "Settings" at bounding box center [771, 16] width 31 height 33
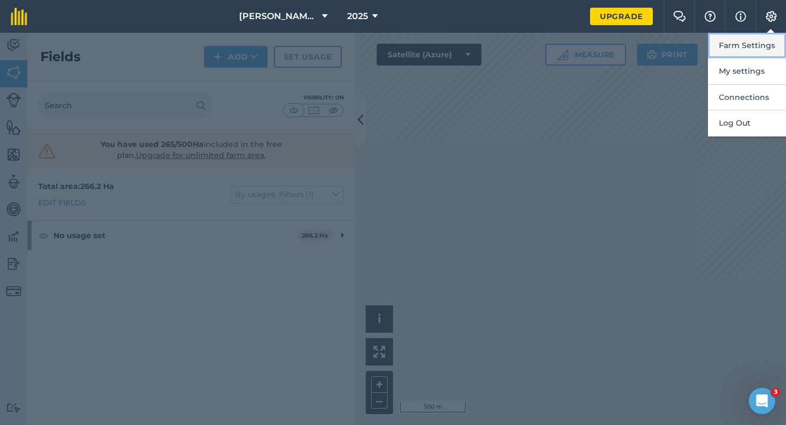
click at [756, 36] on button "Farm Settings" at bounding box center [747, 46] width 78 height 26
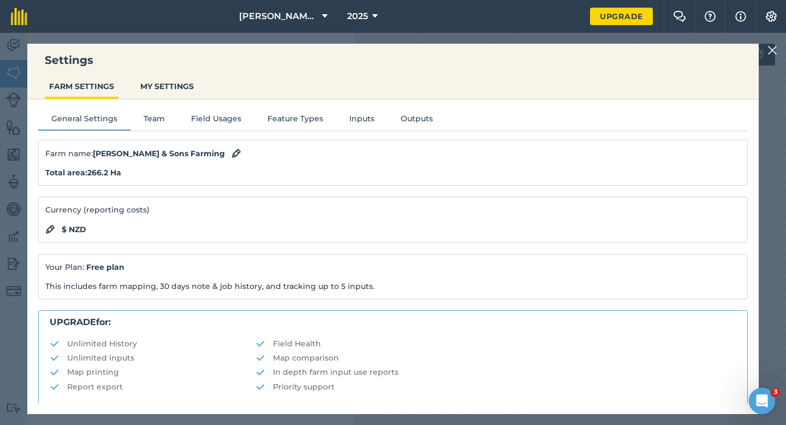
scroll to position [210, 0]
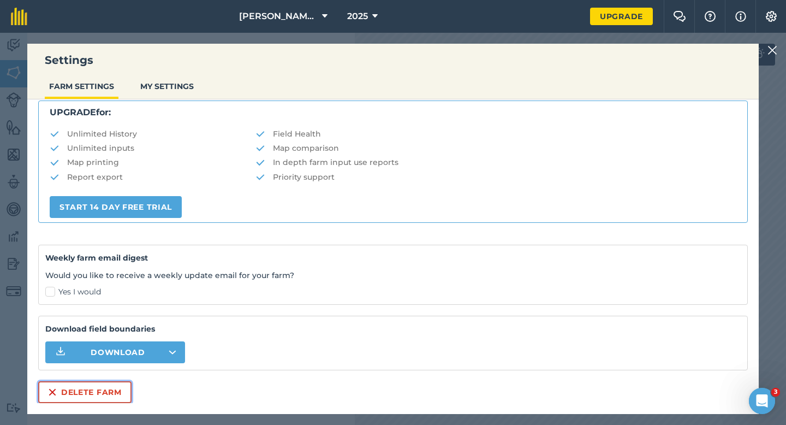
click at [87, 392] on button "Delete farm" at bounding box center [84, 392] width 93 height 22
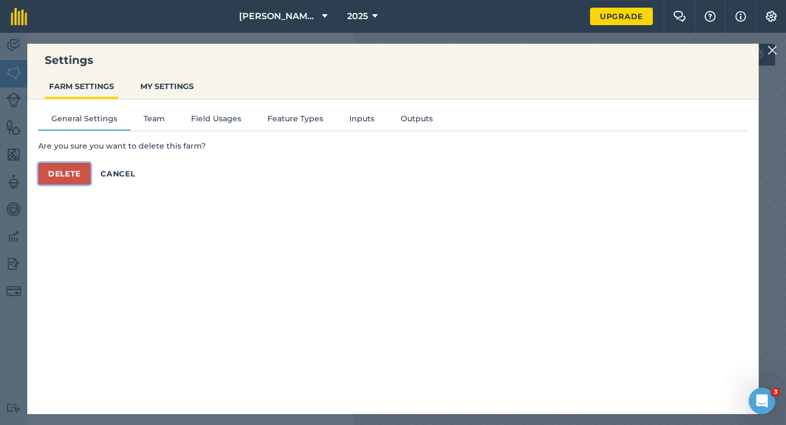
click at [73, 176] on button "Delete" at bounding box center [64, 174] width 52 height 22
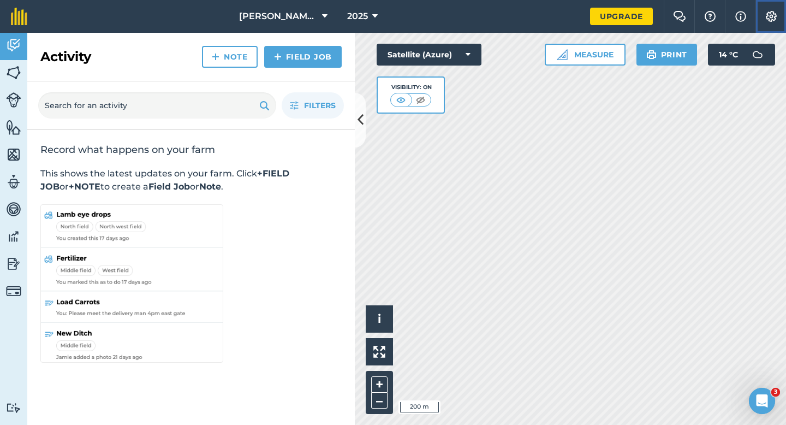
click at [774, 26] on button "Settings" at bounding box center [771, 16] width 31 height 33
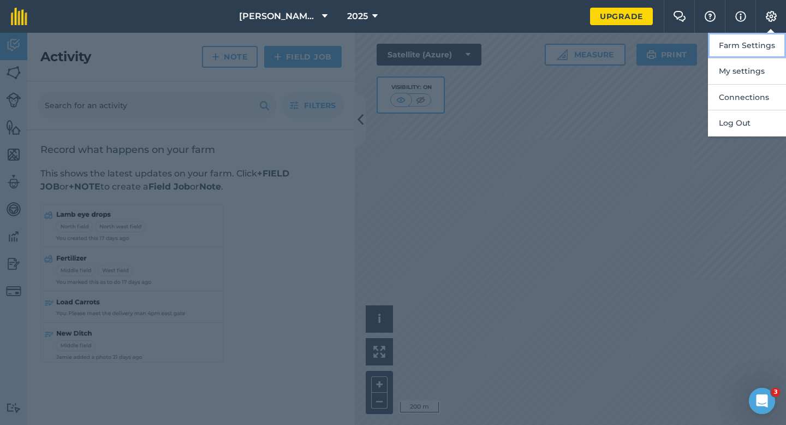
click at [774, 41] on button "Farm Settings" at bounding box center [747, 46] width 78 height 26
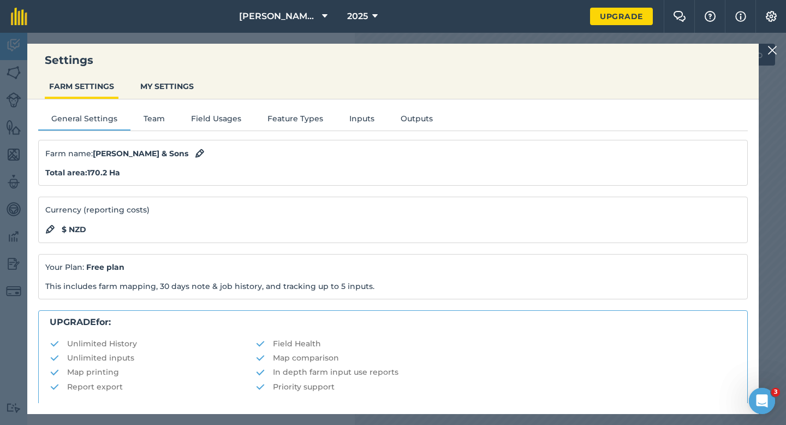
scroll to position [210, 0]
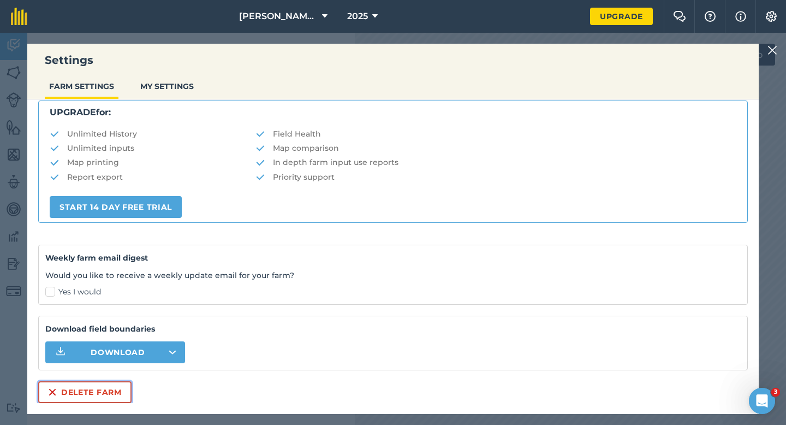
click at [106, 381] on button "Delete farm" at bounding box center [84, 392] width 93 height 22
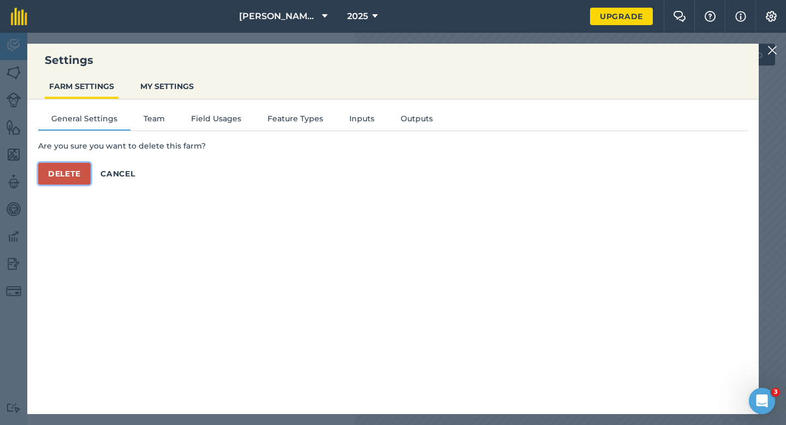
click at [74, 167] on button "Delete" at bounding box center [64, 174] width 52 height 22
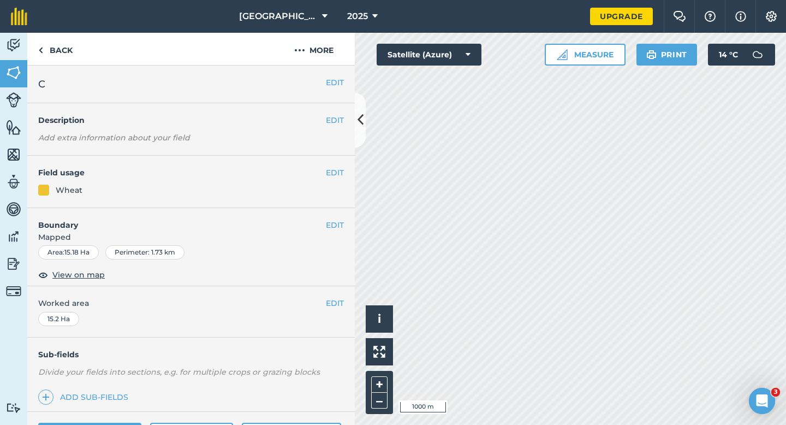
click at [336, 27] on div "2025" at bounding box center [362, 16] width 61 height 33
click at [323, 22] on icon at bounding box center [324, 16] width 5 height 13
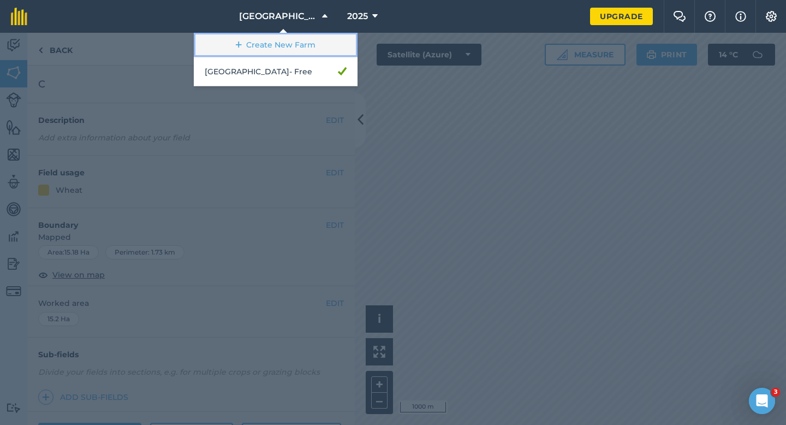
click at [314, 44] on link "Create New Farm" at bounding box center [276, 45] width 164 height 25
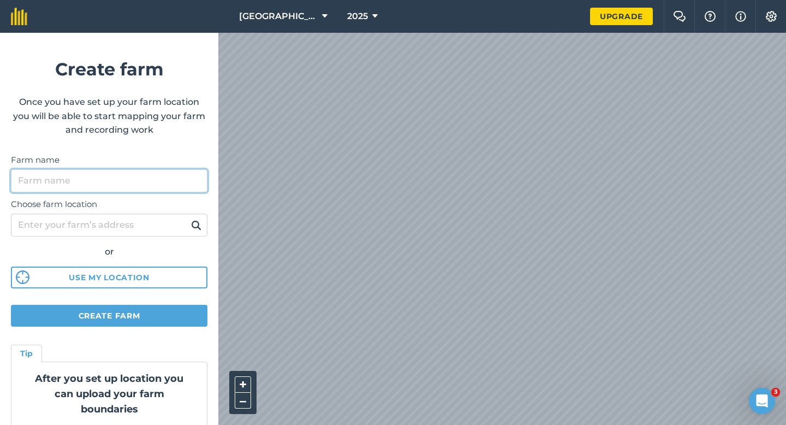
click at [200, 171] on input "Farm name" at bounding box center [109, 180] width 197 height 23
type input "X"
type input "[PERSON_NAME] & Sons Farming LTD"
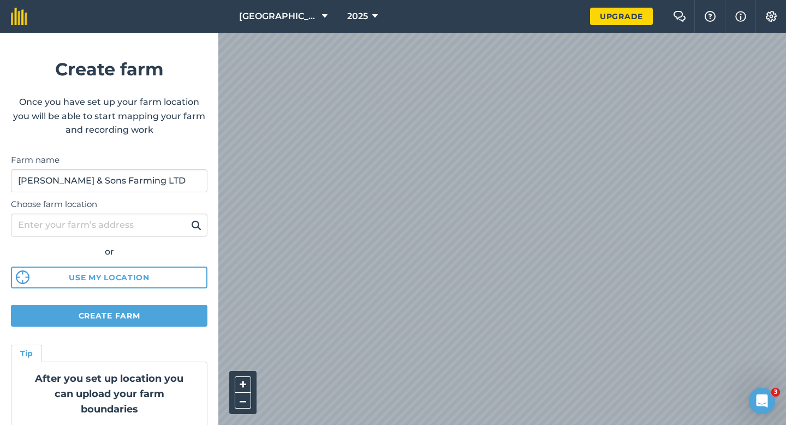
click at [606, 0] on html "[GEOGRAPHIC_DATA] 2025 Upgrade Farm Chat Help Info Settings Create farm Once yo…" at bounding box center [393, 212] width 786 height 425
click at [278, 424] on div "+ – Satellite (Azure)" at bounding box center [502, 229] width 568 height 392
click at [408, 0] on html "[GEOGRAPHIC_DATA] 2025 Upgrade Farm Chat Help Info Settings Create farm Once yo…" at bounding box center [393, 212] width 786 height 425
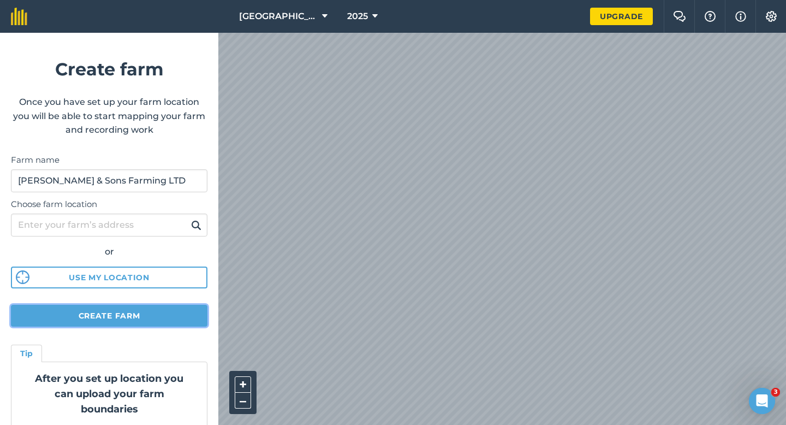
click at [160, 318] on button "Create farm" at bounding box center [109, 316] width 197 height 22
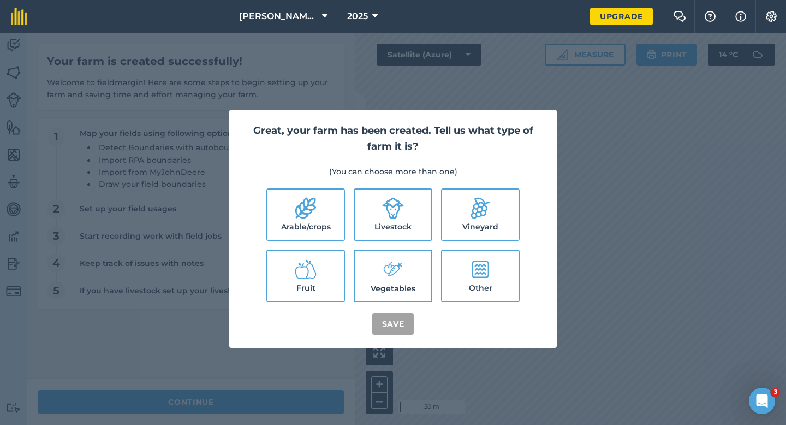
click at [319, 199] on label "Arable/crops" at bounding box center [306, 214] width 76 height 50
checkbox input "true"
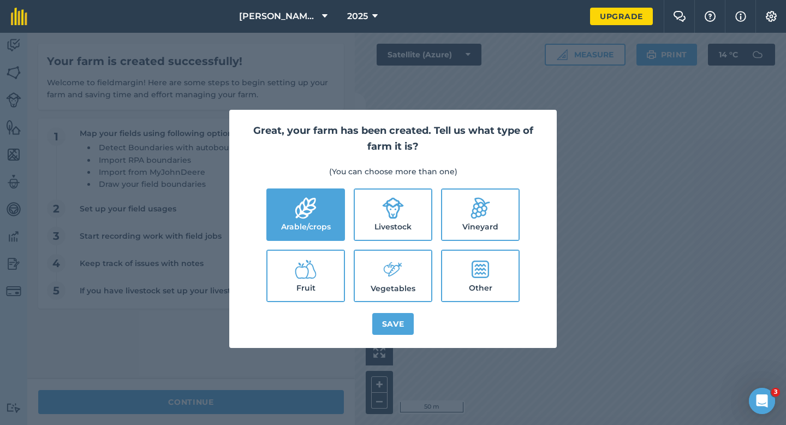
click at [380, 204] on label "Livestock" at bounding box center [393, 214] width 76 height 50
checkbox input "true"
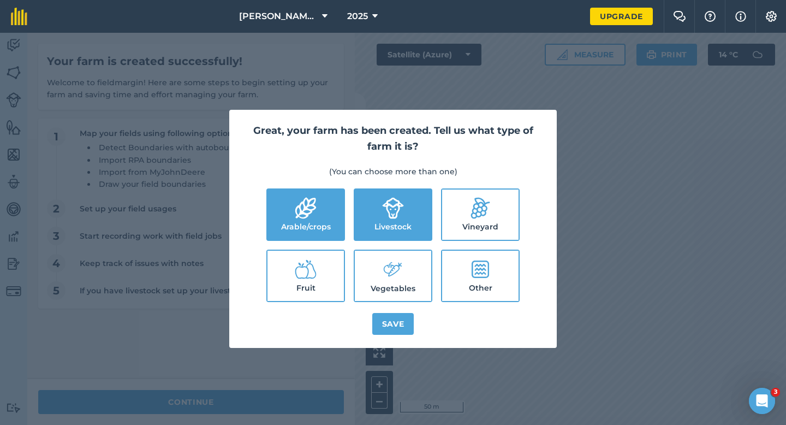
click at [380, 245] on ul "Arable/crops Livestock Vineyard Fruit Vegetables Other" at bounding box center [392, 245] width 301 height 114
click at [381, 275] on label "Vegetables" at bounding box center [393, 276] width 76 height 50
checkbox input "true"
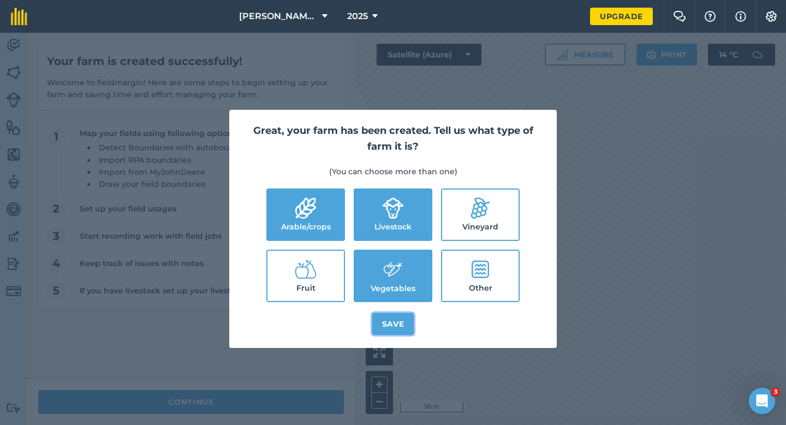
click at [387, 322] on button "Save" at bounding box center [393, 324] width 42 height 22
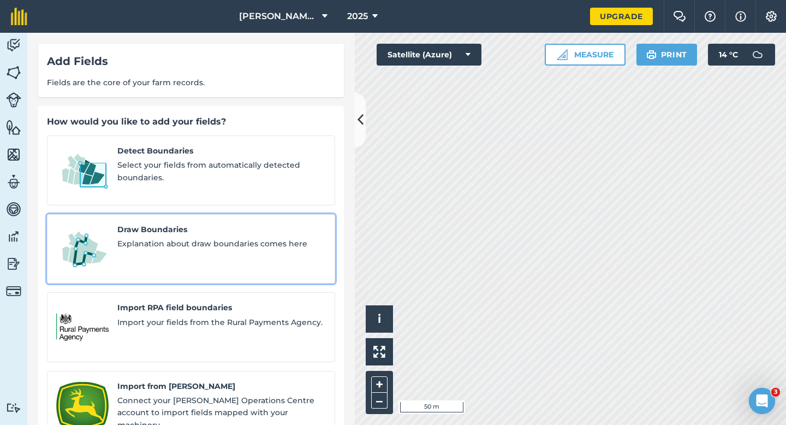
click at [121, 237] on span "Explanation about draw boundaries comes here" at bounding box center [221, 243] width 209 height 12
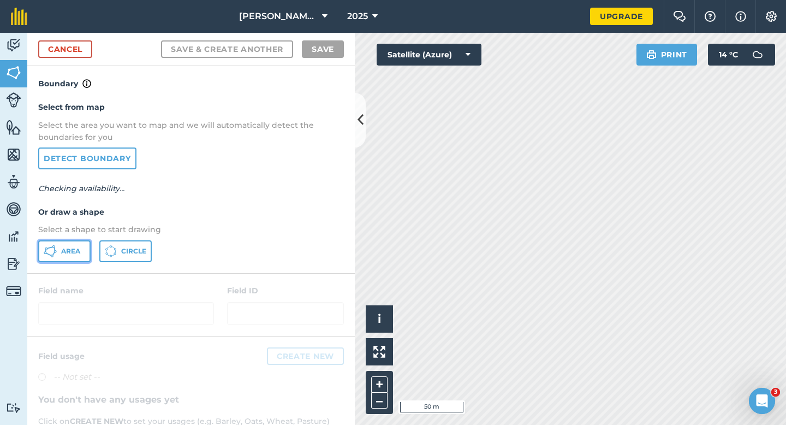
click at [71, 253] on span "Area" at bounding box center [70, 251] width 19 height 9
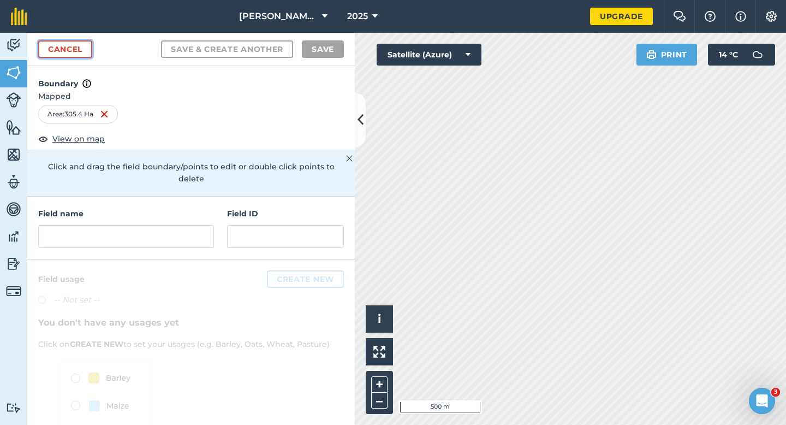
click at [88, 47] on link "Cancel" at bounding box center [65, 48] width 54 height 17
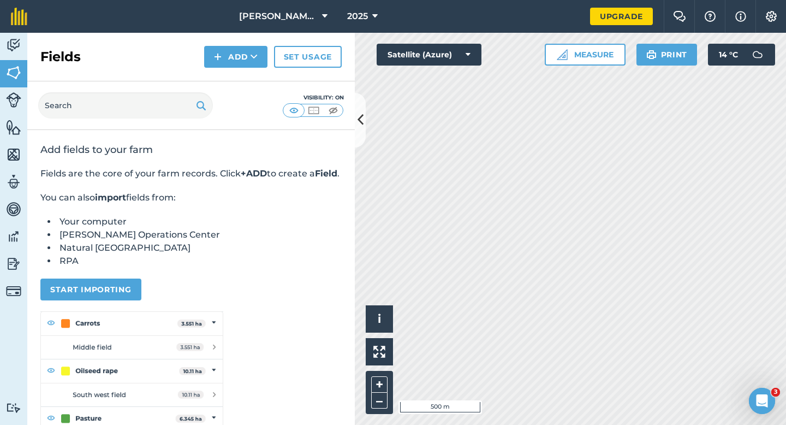
click at [237, 70] on div "Fields Add Set usage" at bounding box center [191, 57] width 328 height 49
click at [237, 62] on button "Add" at bounding box center [235, 57] width 63 height 22
click at [233, 83] on link "Draw" at bounding box center [236, 81] width 60 height 24
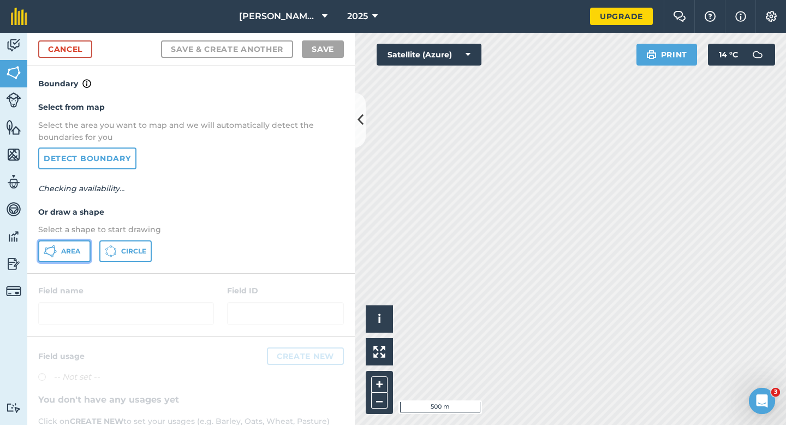
click at [85, 245] on button "Area" at bounding box center [64, 251] width 52 height 22
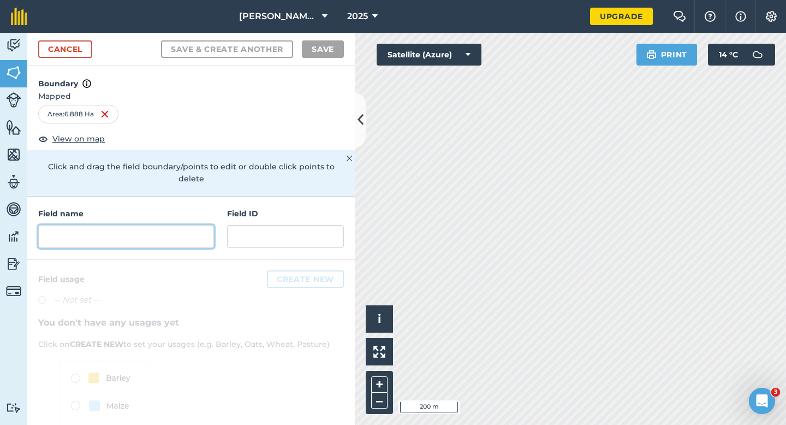
click at [161, 225] on input "text" at bounding box center [126, 236] width 176 height 23
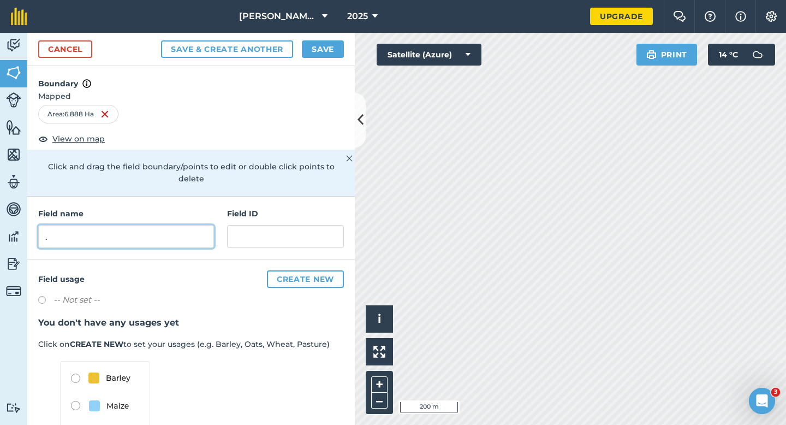
type input "."
click at [322, 41] on button "Save" at bounding box center [323, 48] width 42 height 17
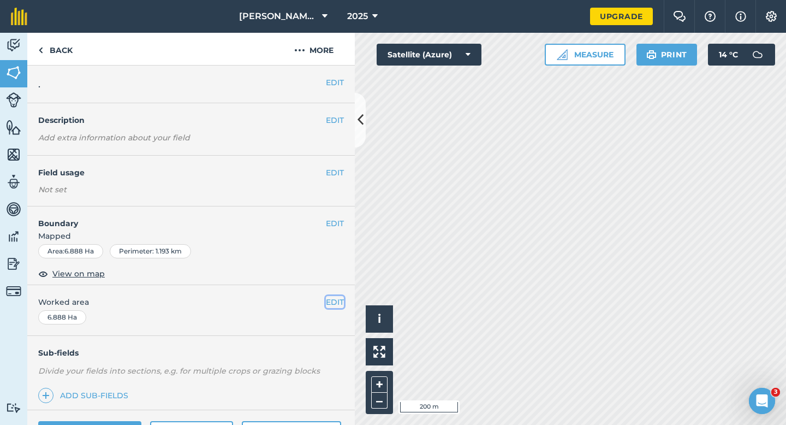
click at [326, 296] on button "EDIT" at bounding box center [335, 302] width 18 height 12
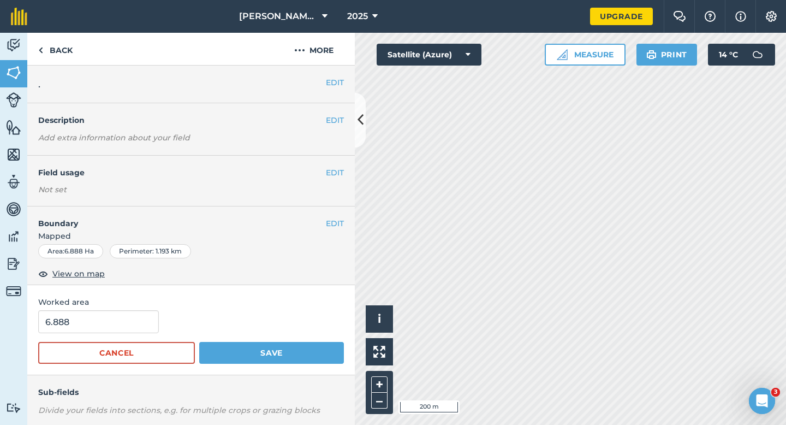
click at [327, 296] on span "Worked area" at bounding box center [191, 302] width 306 height 12
click at [76, 329] on input "6.888" at bounding box center [98, 321] width 121 height 23
type input "7"
click at [199, 342] on button "Save" at bounding box center [271, 353] width 145 height 22
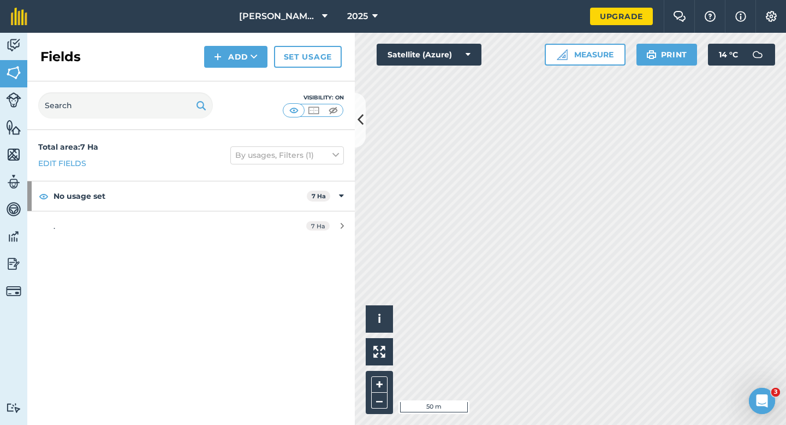
click at [233, 70] on div "Fields Add Set usage" at bounding box center [191, 57] width 328 height 49
click at [233, 64] on button "Add" at bounding box center [235, 57] width 63 height 22
click at [233, 77] on link "Draw" at bounding box center [236, 81] width 60 height 24
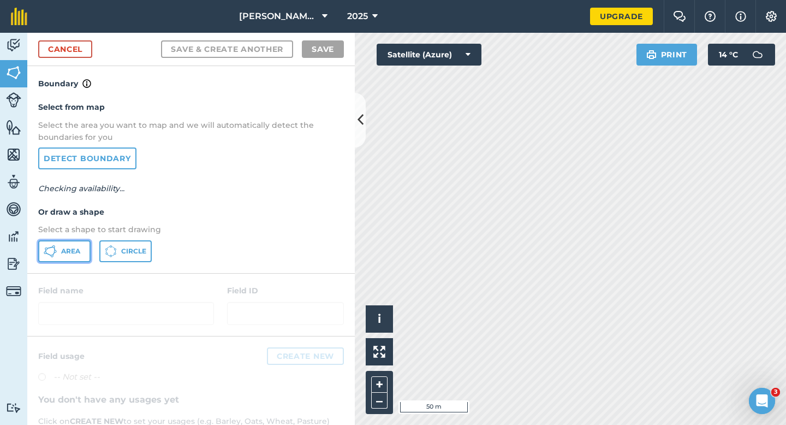
click at [71, 247] on span "Area" at bounding box center [70, 251] width 19 height 9
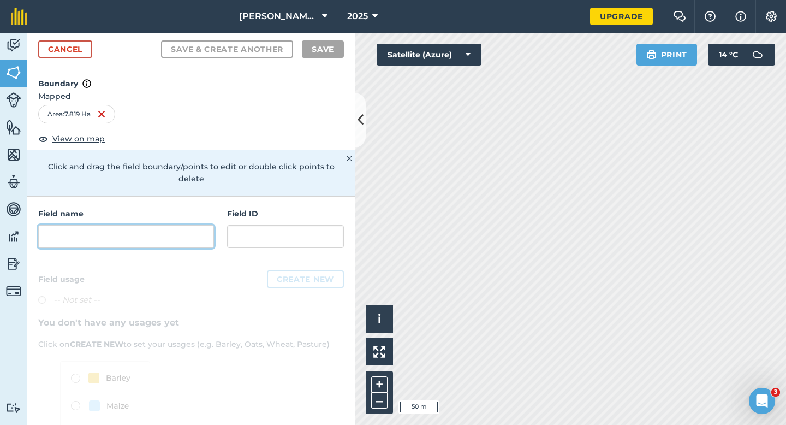
click at [181, 225] on input "text" at bounding box center [126, 236] width 176 height 23
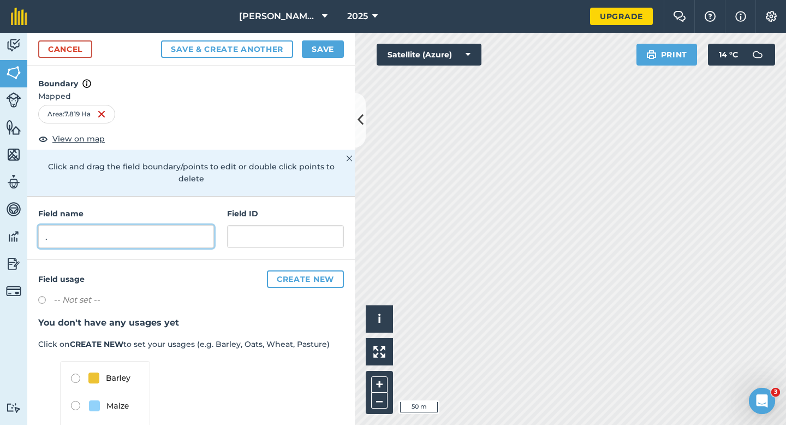
type input "."
click at [320, 46] on button "Save" at bounding box center [323, 48] width 42 height 17
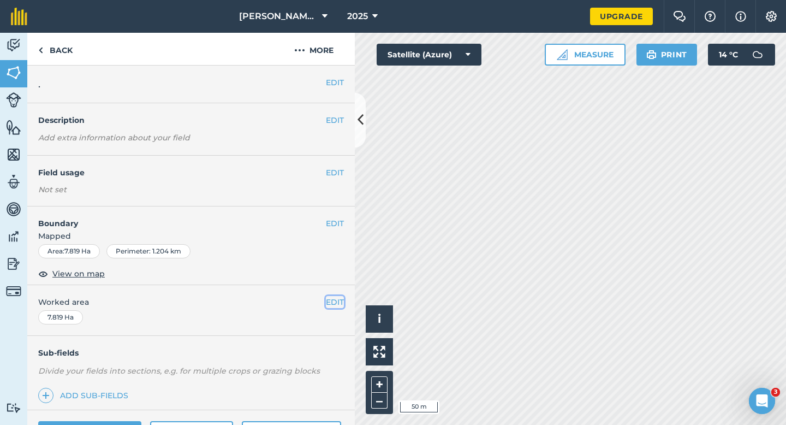
click at [340, 302] on button "EDIT" at bounding box center [335, 302] width 18 height 12
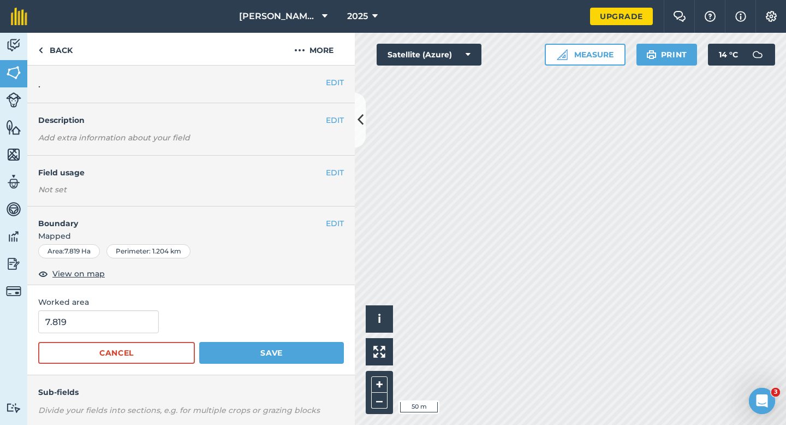
click at [92, 337] on form "7.819 Cancel Save" at bounding box center [191, 337] width 306 height 54
click at [92, 328] on input "7.819" at bounding box center [98, 321] width 121 height 23
type input "7.8"
click at [199, 342] on button "Save" at bounding box center [271, 353] width 145 height 22
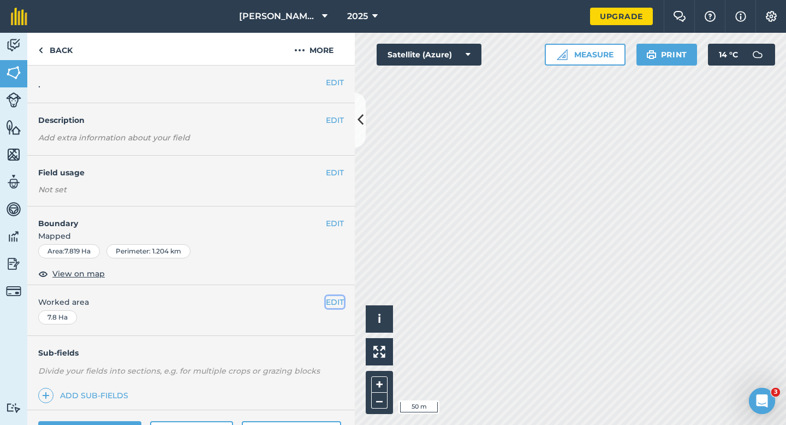
click at [336, 301] on button "EDIT" at bounding box center [335, 302] width 18 height 12
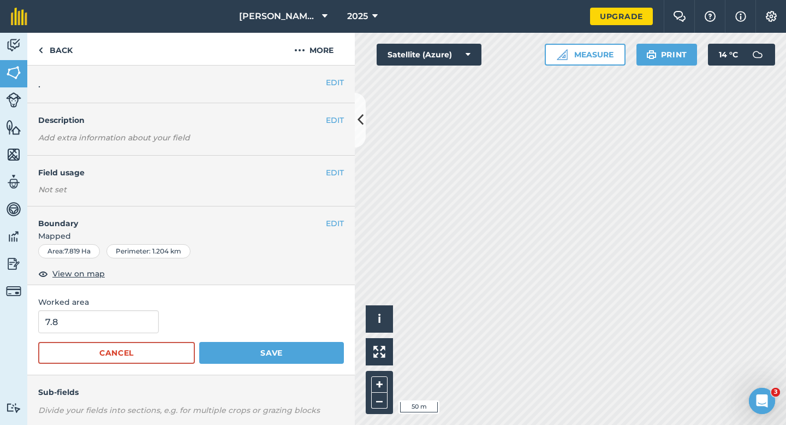
click at [94, 336] on form "7.8 Cancel Save" at bounding box center [191, 337] width 306 height 54
click at [101, 329] on input "7.8" at bounding box center [98, 321] width 121 height 23
type input "8"
click at [199, 342] on button "Save" at bounding box center [271, 353] width 145 height 22
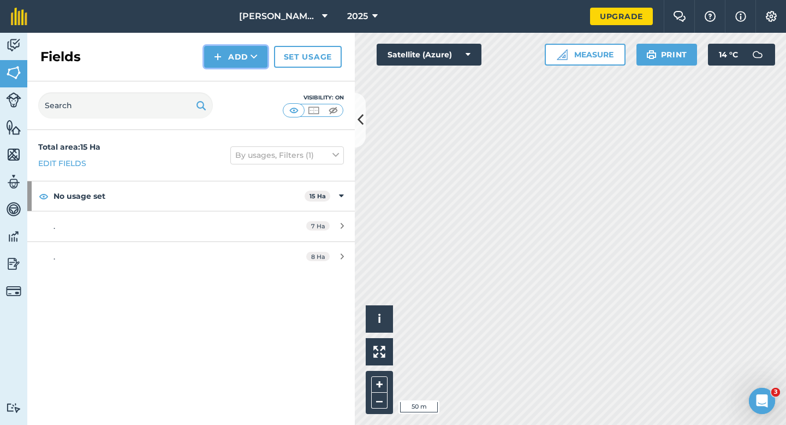
click at [221, 59] on img at bounding box center [218, 56] width 8 height 13
click at [221, 75] on link "Draw" at bounding box center [236, 81] width 60 height 24
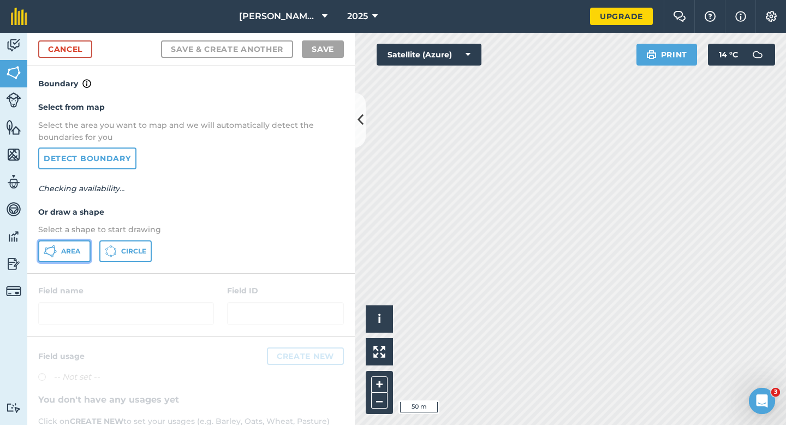
click at [69, 256] on button "Area" at bounding box center [64, 251] width 52 height 22
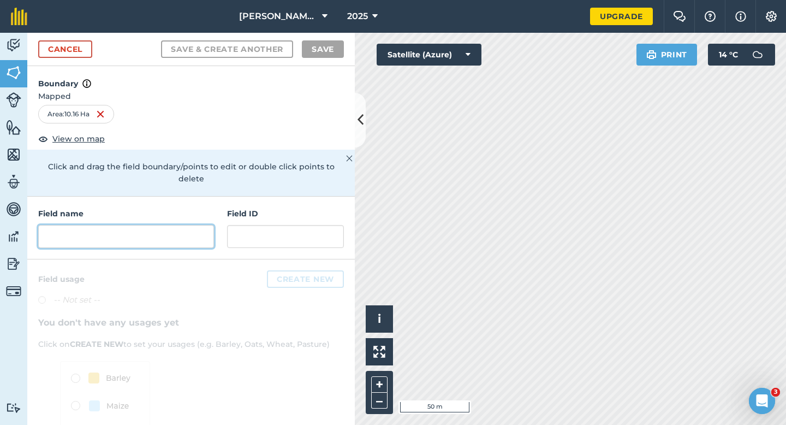
click at [198, 226] on input "text" at bounding box center [126, 236] width 176 height 23
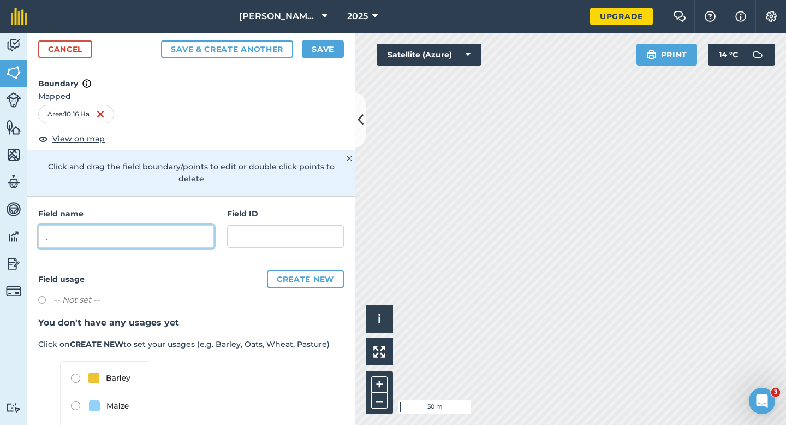
type input "."
click at [324, 47] on button "Save" at bounding box center [323, 48] width 42 height 17
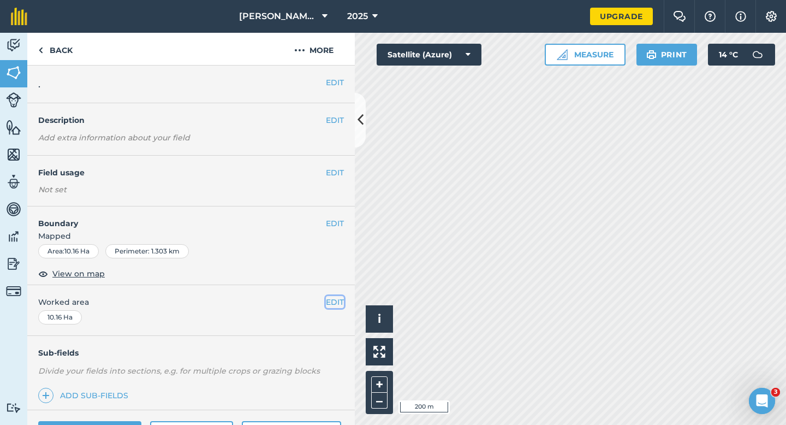
click at [338, 298] on button "EDIT" at bounding box center [335, 302] width 18 height 12
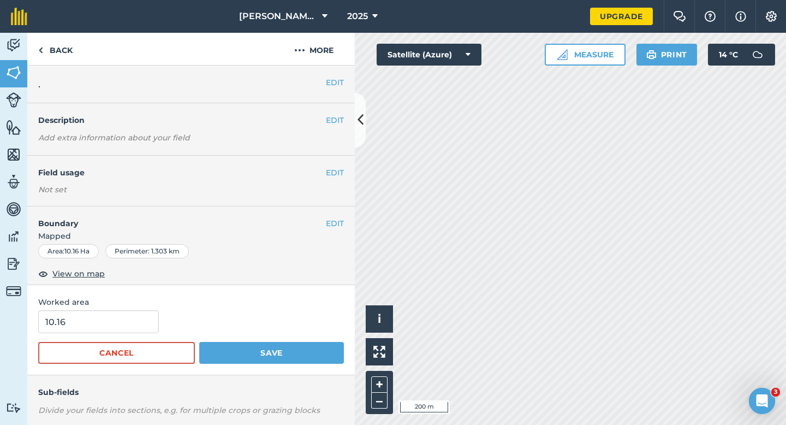
click at [128, 336] on form "10.16 Cancel Save" at bounding box center [191, 337] width 306 height 54
click at [128, 328] on input "10.16" at bounding box center [98, 321] width 121 height 23
type input "10"
click at [199, 342] on button "Save" at bounding box center [271, 353] width 145 height 22
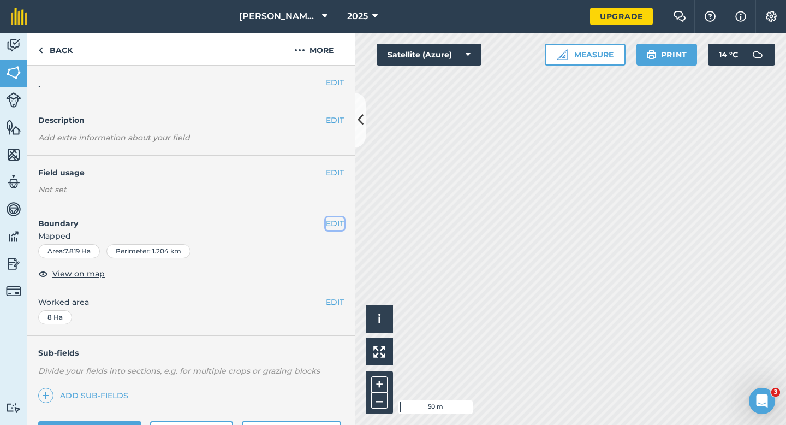
click at [337, 221] on button "EDIT" at bounding box center [335, 223] width 18 height 12
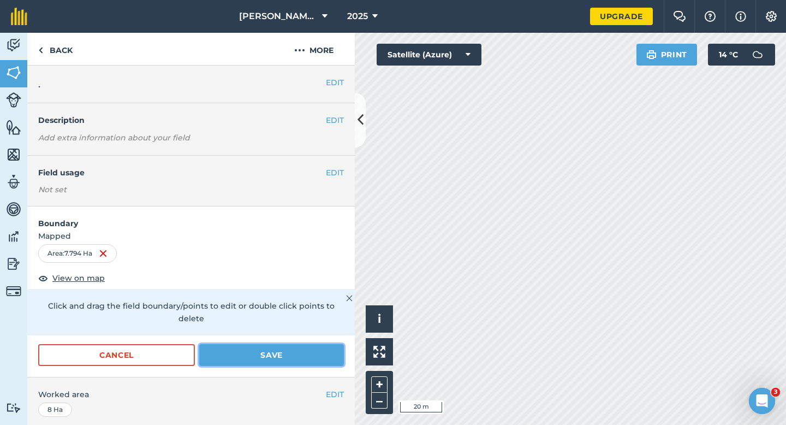
click at [288, 344] on button "Save" at bounding box center [271, 355] width 145 height 22
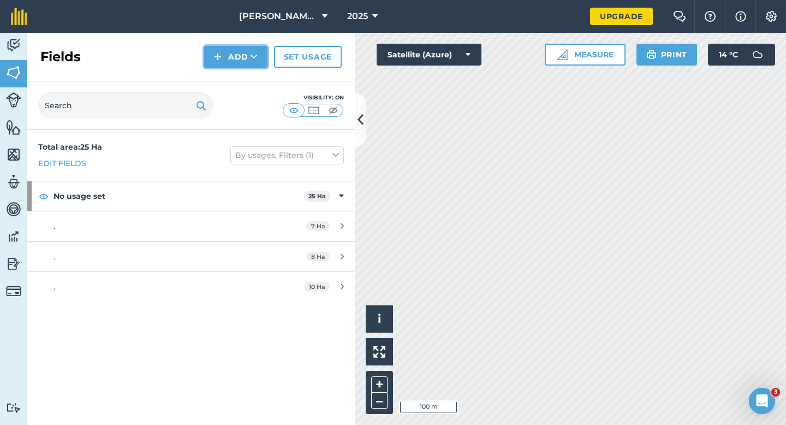
click at [233, 54] on button "Add" at bounding box center [235, 57] width 63 height 22
click at [233, 75] on link "Draw" at bounding box center [236, 81] width 60 height 24
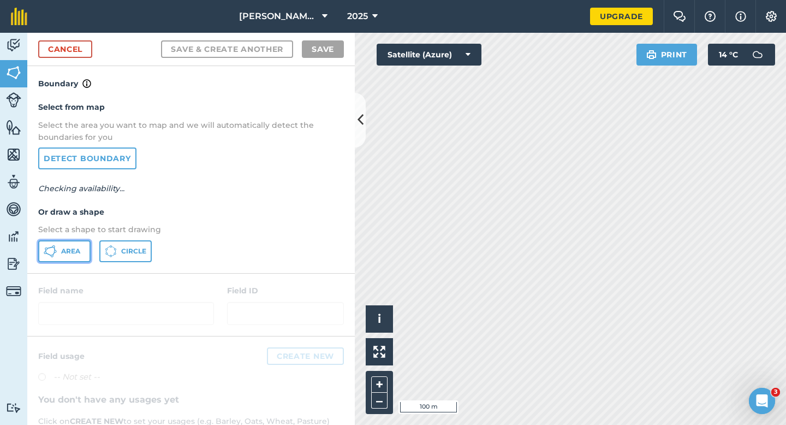
click at [77, 256] on button "Area" at bounding box center [64, 251] width 52 height 22
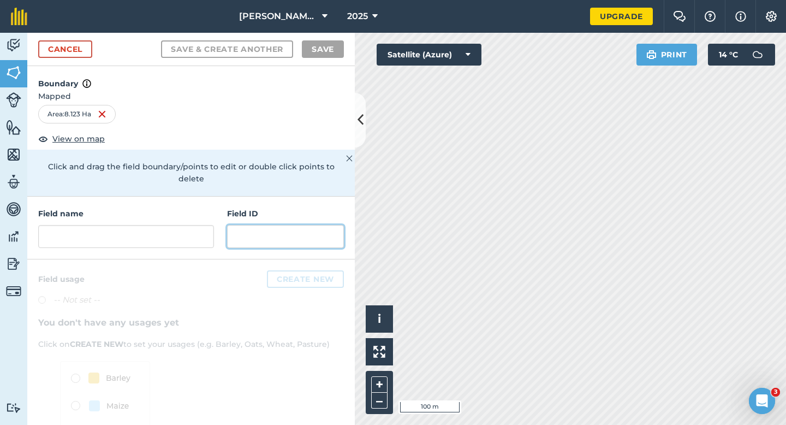
click at [228, 225] on input "text" at bounding box center [285, 236] width 117 height 23
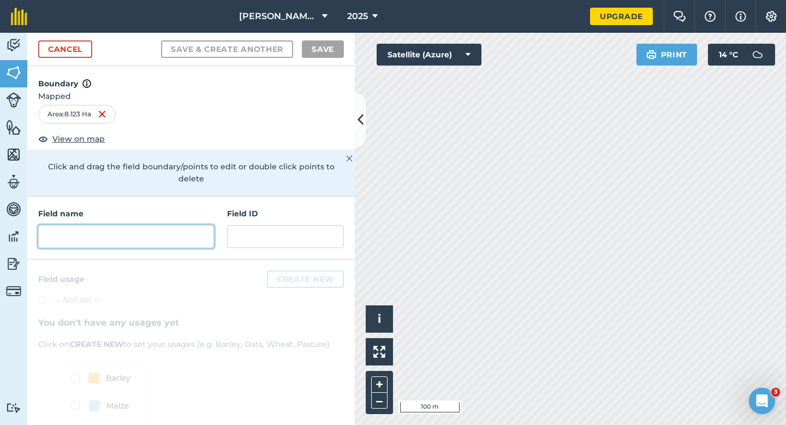
click at [211, 225] on input "text" at bounding box center [126, 236] width 176 height 23
click at [209, 225] on input "text" at bounding box center [126, 236] width 176 height 23
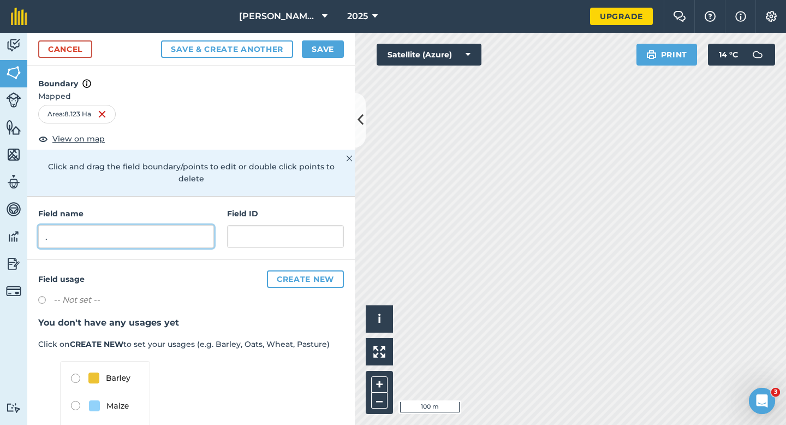
type input "."
click at [319, 55] on button "Save" at bounding box center [323, 48] width 42 height 17
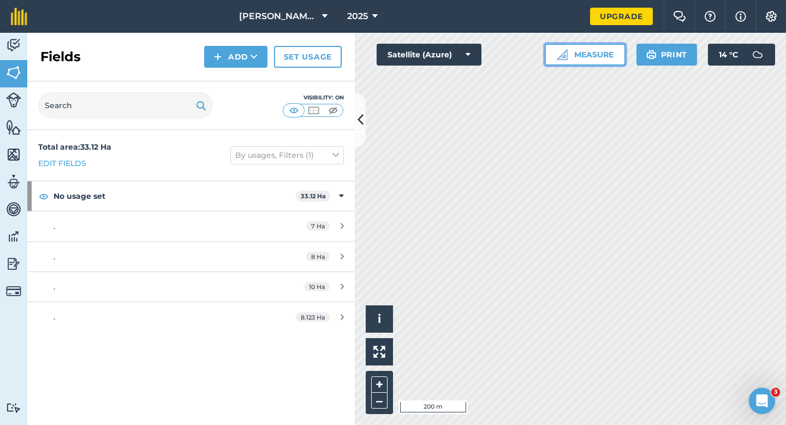
click at [604, 58] on button "Measure" at bounding box center [585, 55] width 81 height 22
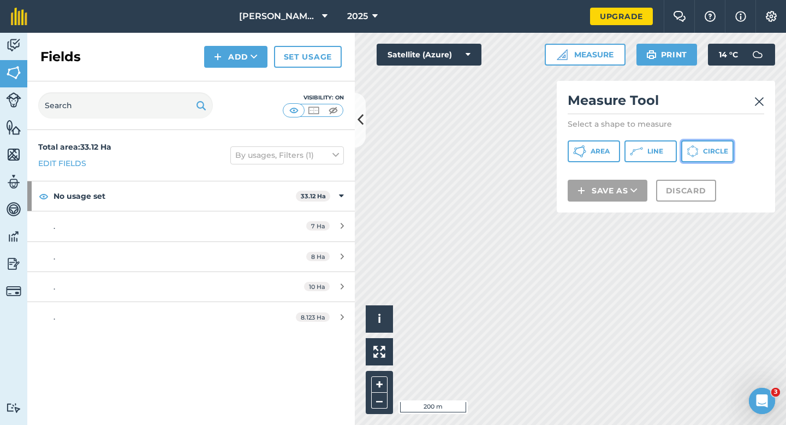
click at [684, 148] on button "Circle" at bounding box center [707, 151] width 52 height 22
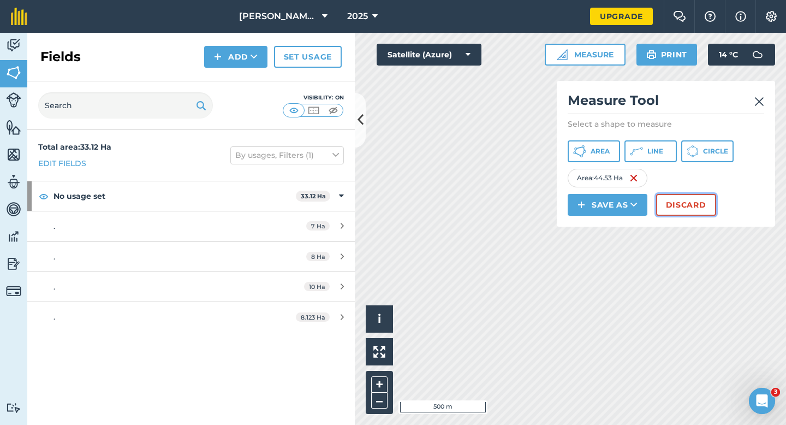
click at [694, 203] on button "Discard" at bounding box center [686, 205] width 60 height 22
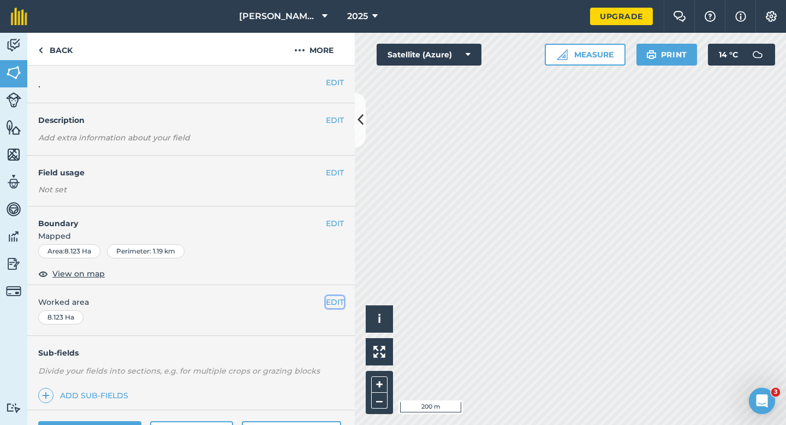
click at [332, 302] on button "EDIT" at bounding box center [335, 302] width 18 height 12
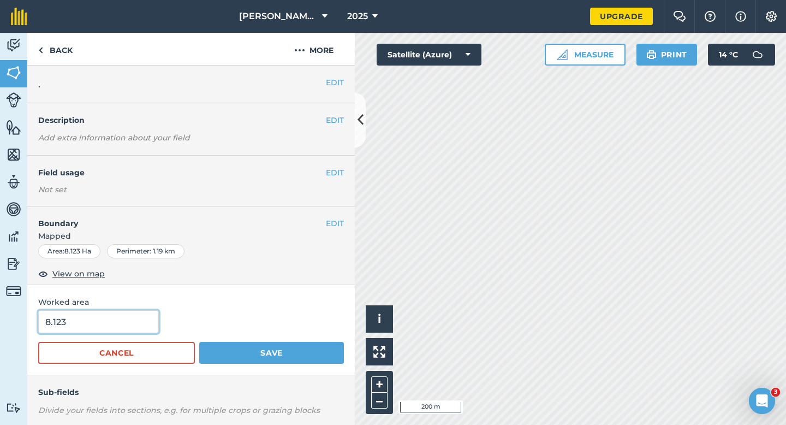
click at [144, 320] on input "8.123" at bounding box center [98, 321] width 121 height 23
type input "8"
click at [199, 342] on button "Save" at bounding box center [271, 353] width 145 height 22
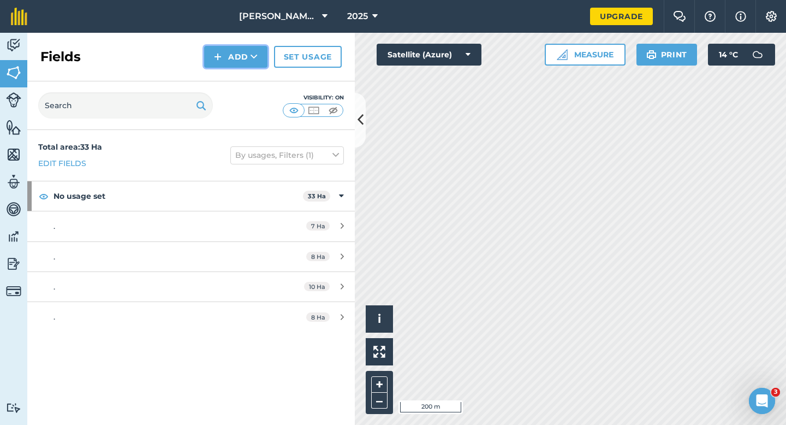
click at [225, 46] on button "Add" at bounding box center [235, 57] width 63 height 22
click at [229, 69] on link "Draw" at bounding box center [236, 81] width 60 height 24
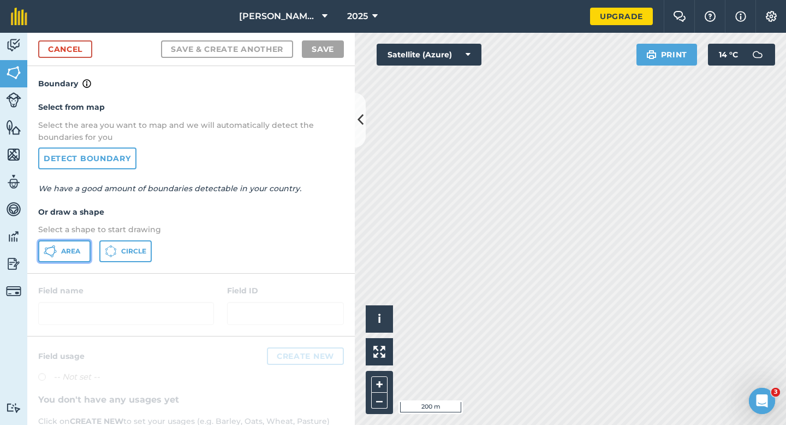
click at [84, 249] on button "Area" at bounding box center [64, 251] width 52 height 22
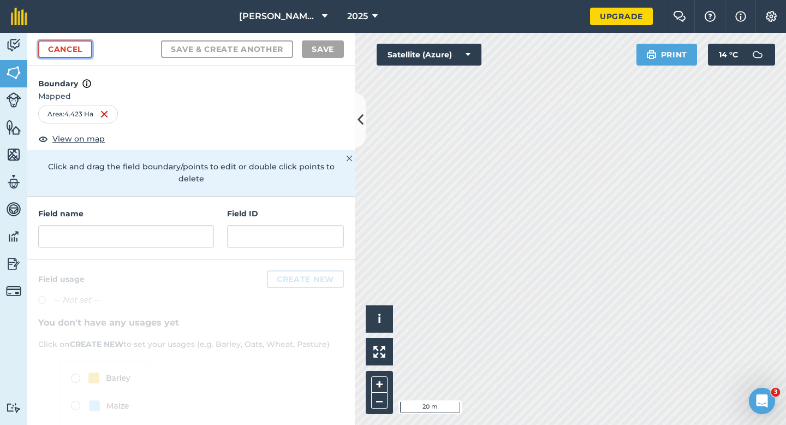
click at [87, 41] on link "Cancel" at bounding box center [65, 48] width 54 height 17
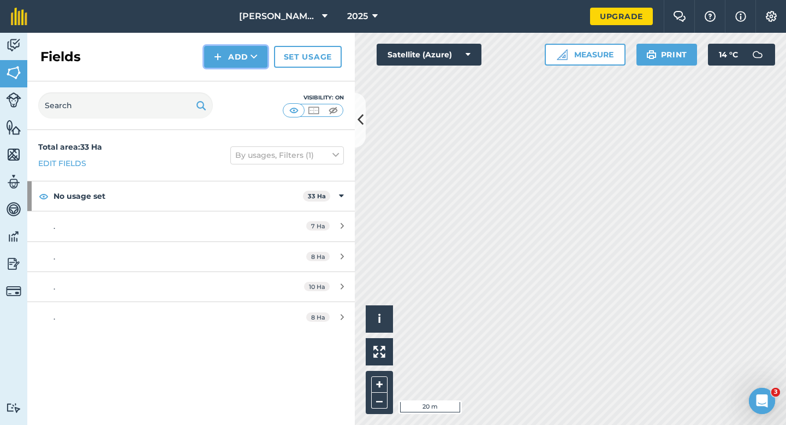
click at [239, 61] on button "Add" at bounding box center [235, 57] width 63 height 22
click at [239, 70] on link "Draw" at bounding box center [236, 81] width 60 height 24
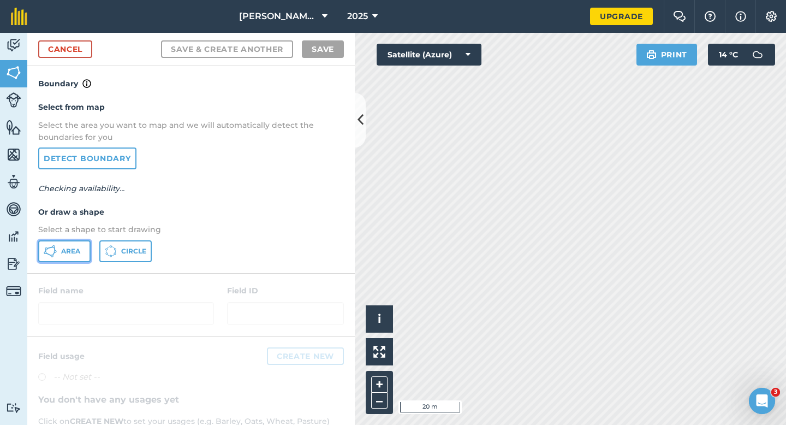
click at [70, 250] on span "Area" at bounding box center [70, 251] width 19 height 9
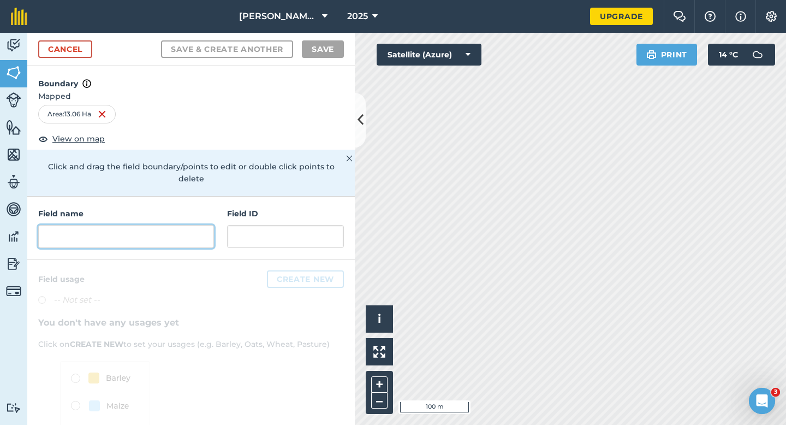
click at [191, 227] on input "text" at bounding box center [126, 236] width 176 height 23
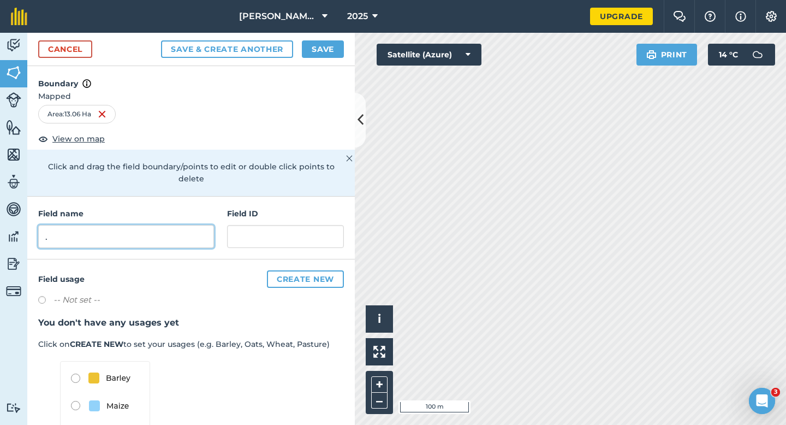
type input "."
click at [319, 53] on button "Save" at bounding box center [323, 48] width 42 height 17
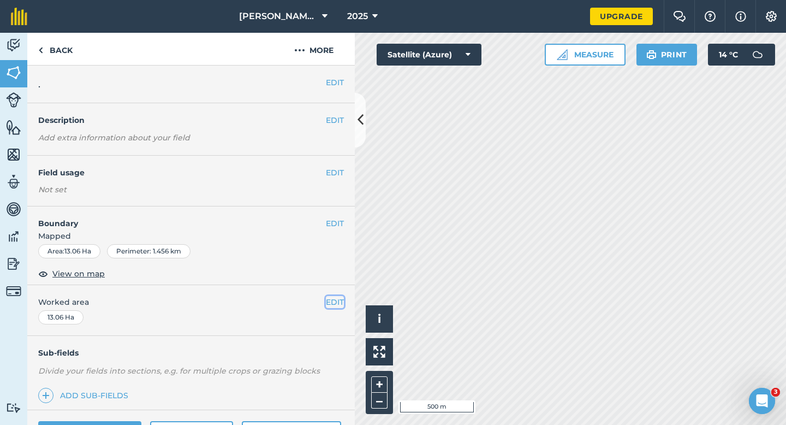
click at [336, 299] on button "EDIT" at bounding box center [335, 302] width 18 height 12
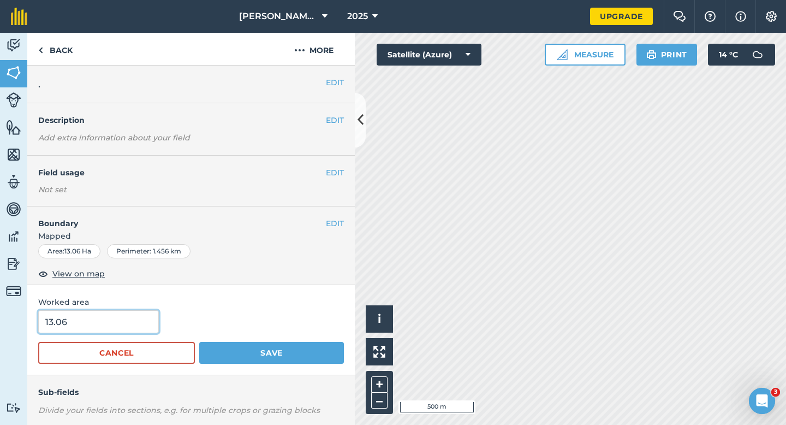
click at [110, 319] on input "13.06" at bounding box center [98, 321] width 121 height 23
type input "13"
click at [199, 342] on button "Save" at bounding box center [271, 353] width 145 height 22
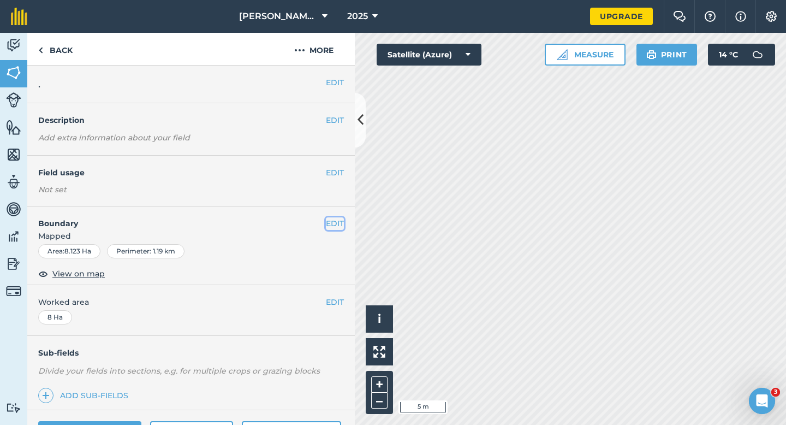
click at [336, 218] on button "EDIT" at bounding box center [335, 223] width 18 height 12
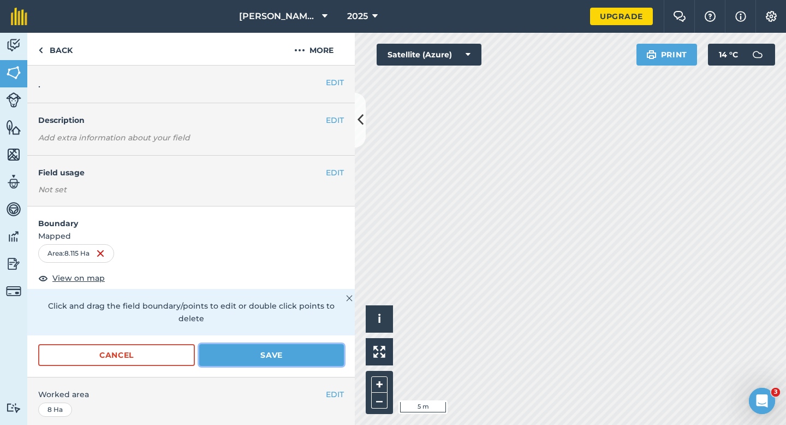
click at [338, 348] on button "Save" at bounding box center [271, 355] width 145 height 22
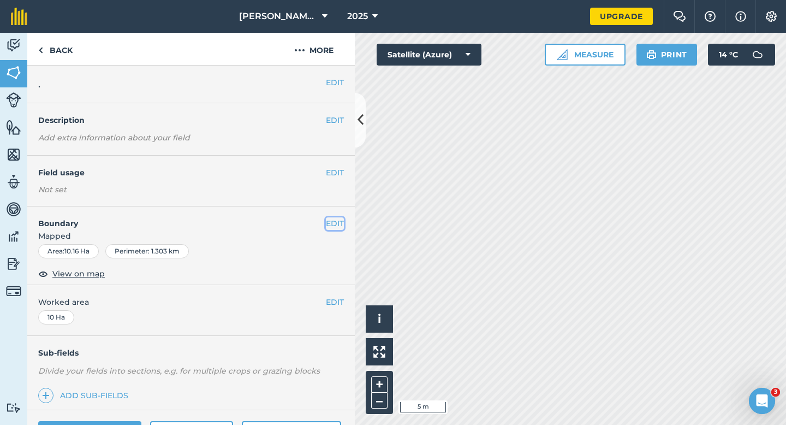
click at [336, 224] on button "EDIT" at bounding box center [335, 223] width 18 height 12
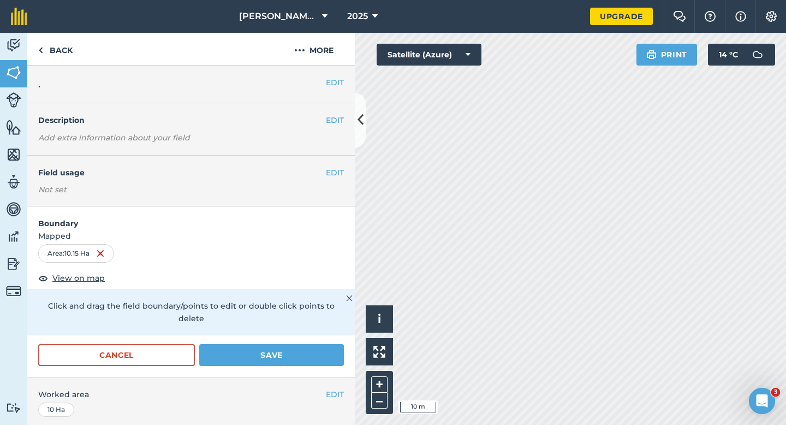
drag, startPoint x: 289, startPoint y: 356, endPoint x: 290, endPoint y: 350, distance: 6.6
click at [289, 356] on div "Cancel Save" at bounding box center [191, 360] width 328 height 33
click at [291, 344] on button "Save" at bounding box center [271, 355] width 145 height 22
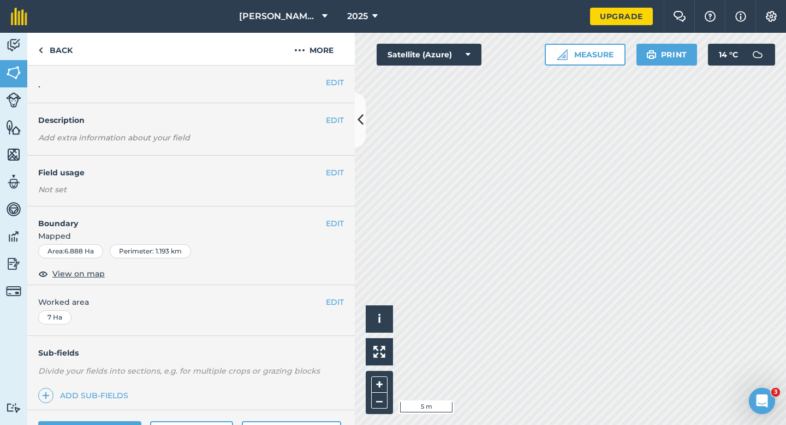
click at [343, 218] on div "EDIT Boundary Mapped Area : 6.888 Ha Perimeter : 1.193 km View on map" at bounding box center [191, 245] width 328 height 79
click at [341, 219] on button "EDIT" at bounding box center [335, 223] width 18 height 12
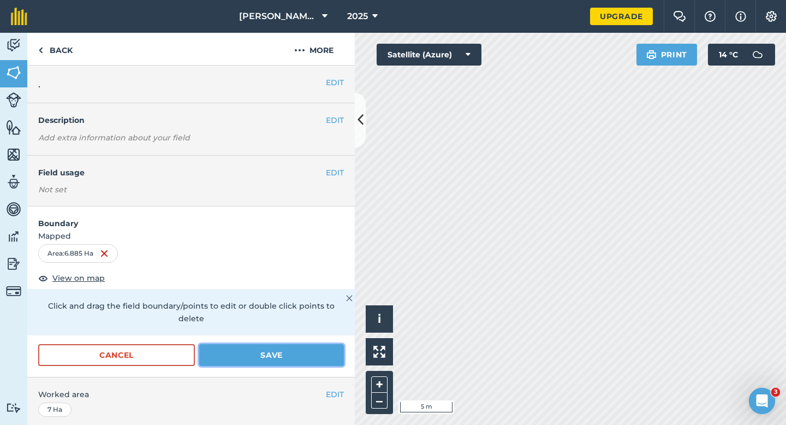
click at [270, 345] on button "Save" at bounding box center [271, 355] width 145 height 22
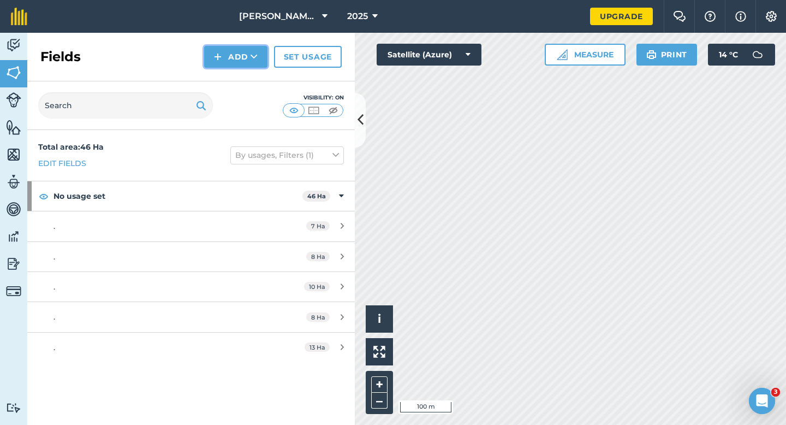
click at [223, 59] on button "Add" at bounding box center [235, 57] width 63 height 22
click at [227, 73] on link "Draw" at bounding box center [236, 81] width 60 height 24
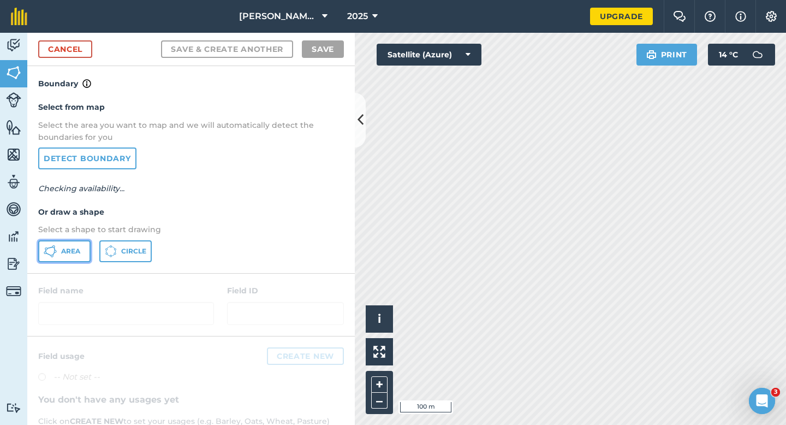
click at [63, 259] on button "Area" at bounding box center [64, 251] width 52 height 22
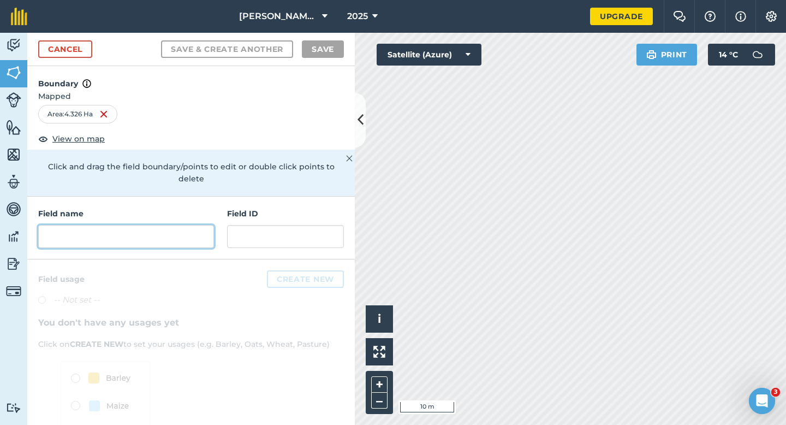
click at [169, 225] on input "text" at bounding box center [126, 236] width 176 height 23
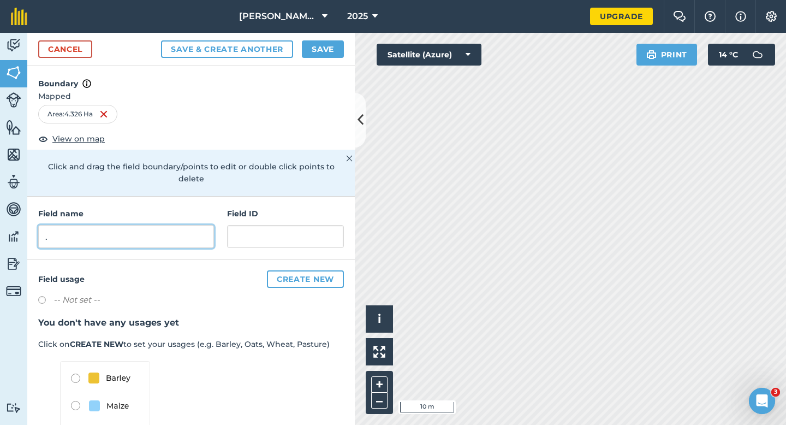
type input "."
click at [161, 40] on button "Save & Create Another" at bounding box center [227, 48] width 132 height 17
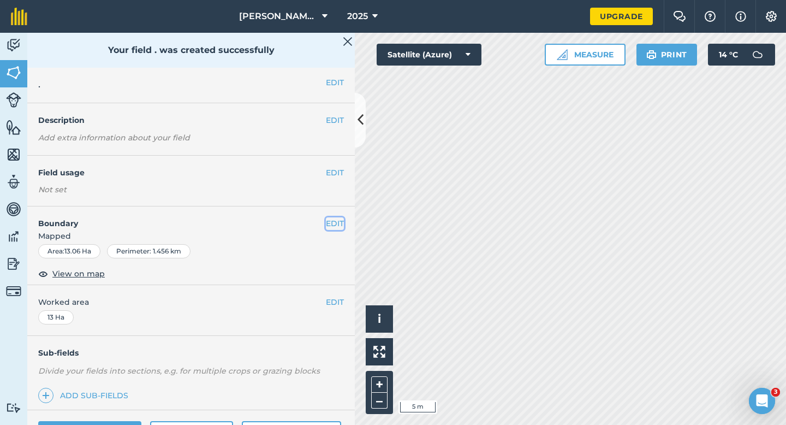
click at [339, 218] on button "EDIT" at bounding box center [335, 223] width 18 height 12
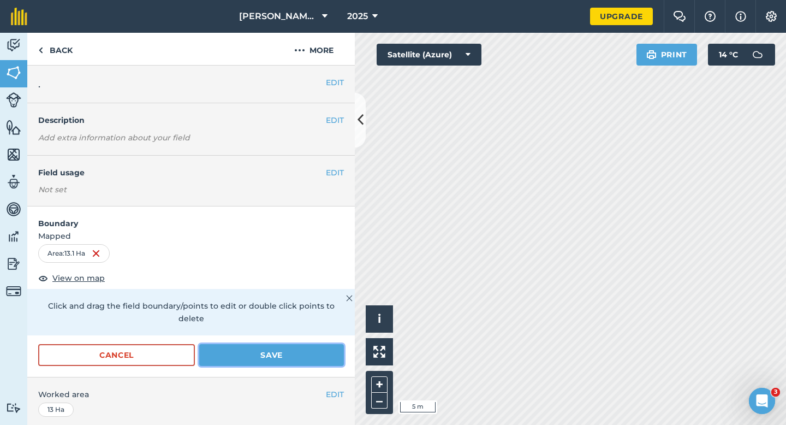
click at [325, 344] on button "Save" at bounding box center [271, 355] width 145 height 22
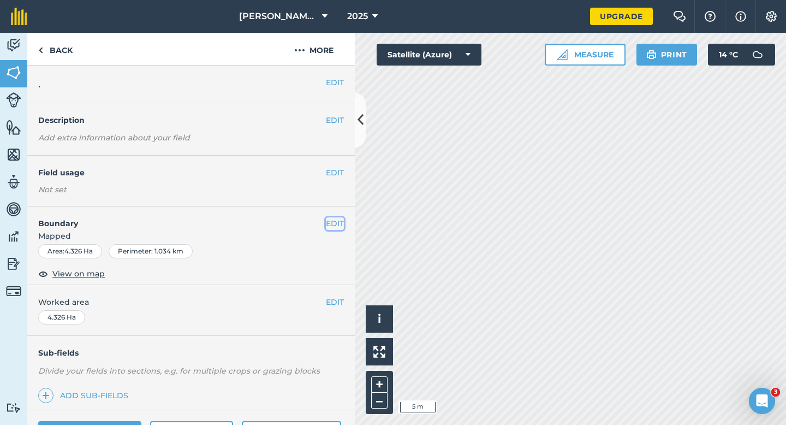
click at [339, 217] on button "EDIT" at bounding box center [335, 223] width 18 height 12
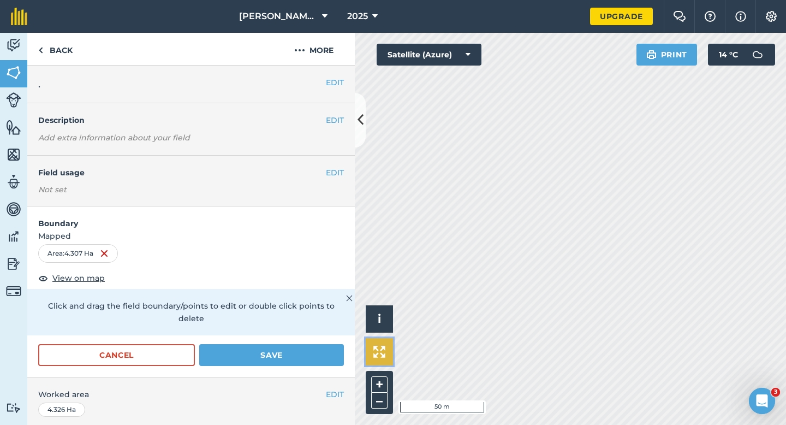
click at [480, 267] on div "Click to start drawing i © 2025 TomTom, Microsoft 50 m + – Satellite (Azure) Pr…" at bounding box center [570, 229] width 431 height 392
click at [302, 344] on button "Save" at bounding box center [271, 355] width 145 height 22
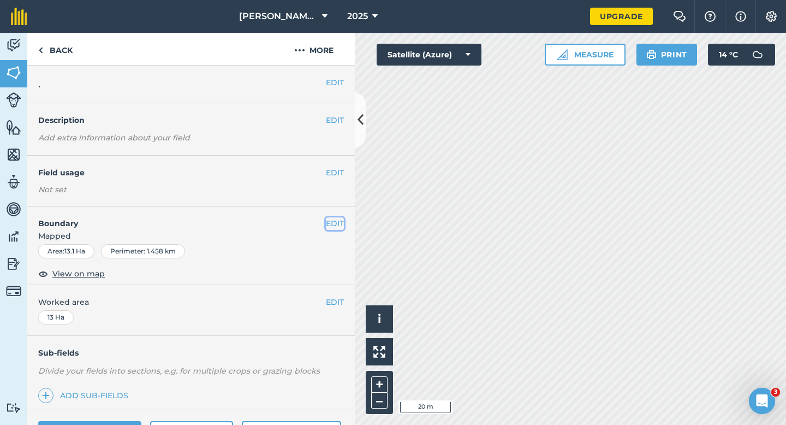
click at [342, 217] on button "EDIT" at bounding box center [335, 223] width 18 height 12
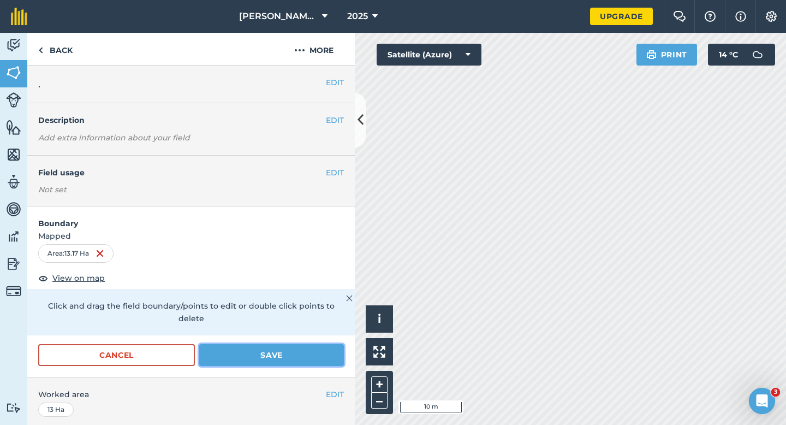
click at [341, 344] on button "Save" at bounding box center [271, 355] width 145 height 22
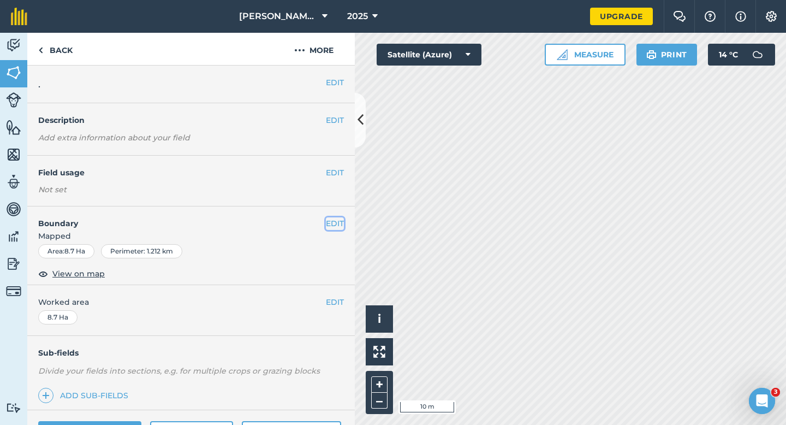
click at [334, 224] on button "EDIT" at bounding box center [335, 223] width 18 height 12
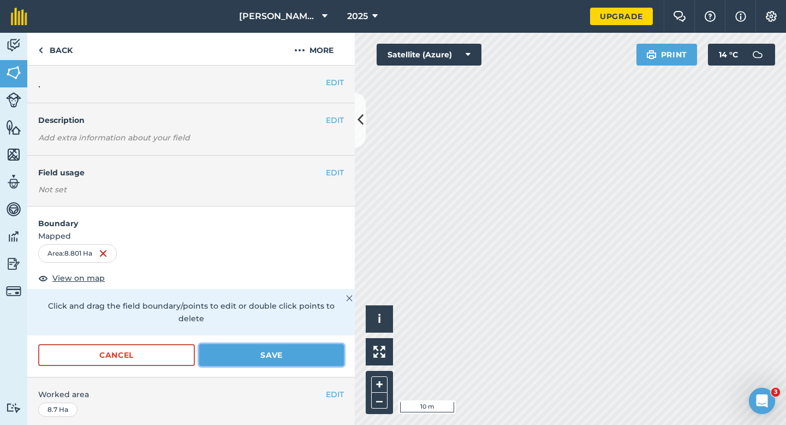
click at [274, 347] on button "Save" at bounding box center [271, 355] width 145 height 22
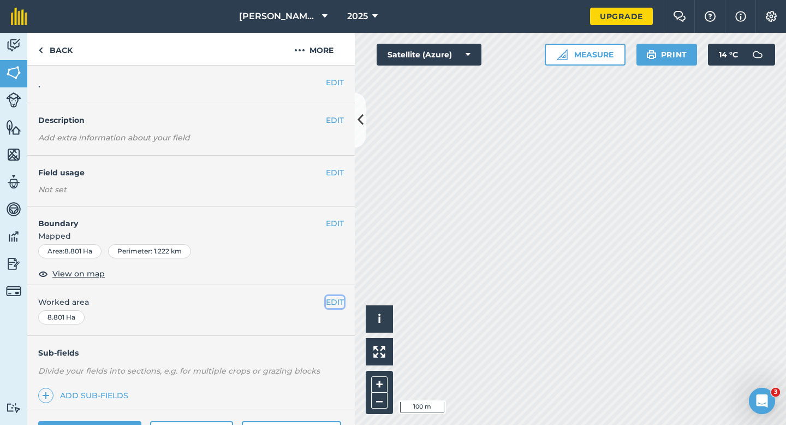
click at [338, 299] on button "EDIT" at bounding box center [335, 302] width 18 height 12
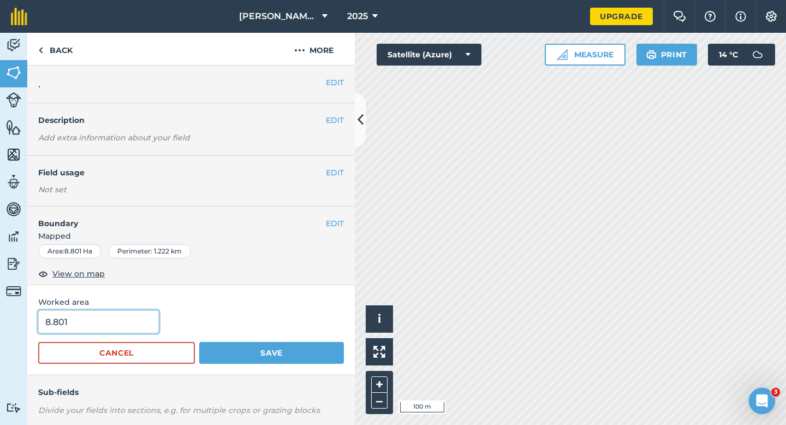
click at [151, 329] on input "8.801" at bounding box center [98, 321] width 121 height 23
type input "8.8"
click at [199, 342] on button "Save" at bounding box center [271, 353] width 145 height 22
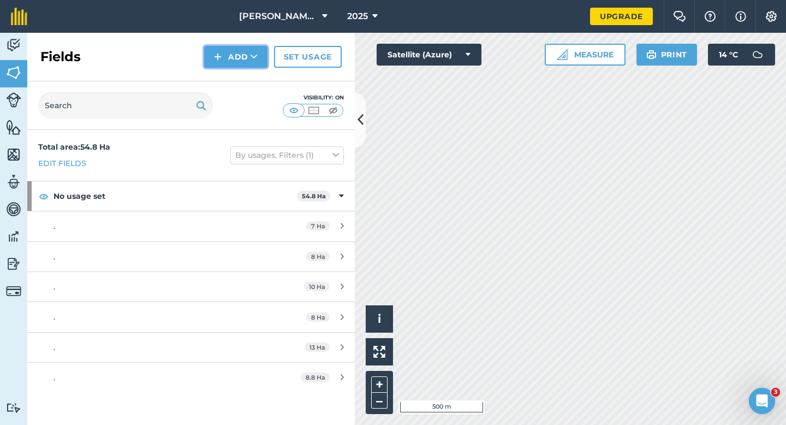
click at [231, 64] on button "Add" at bounding box center [235, 57] width 63 height 22
click at [231, 76] on link "Draw" at bounding box center [236, 81] width 60 height 24
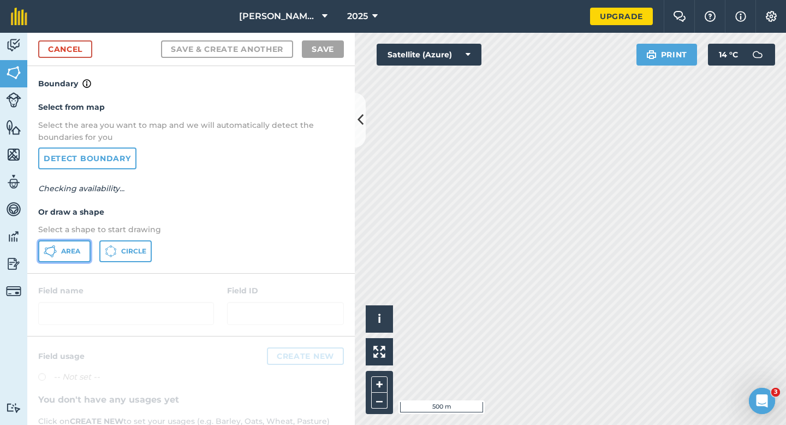
click at [64, 259] on button "Area" at bounding box center [64, 251] width 52 height 22
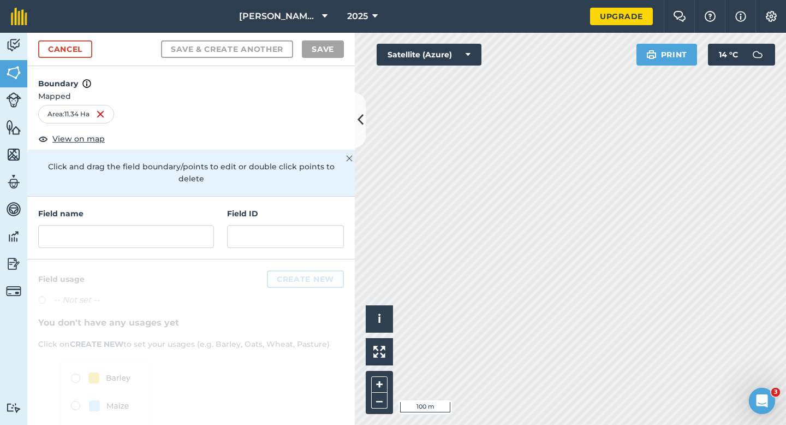
click at [225, 221] on div "Field name Field ID" at bounding box center [191, 228] width 328 height 63
click at [206, 225] on input "text" at bounding box center [126, 236] width 176 height 23
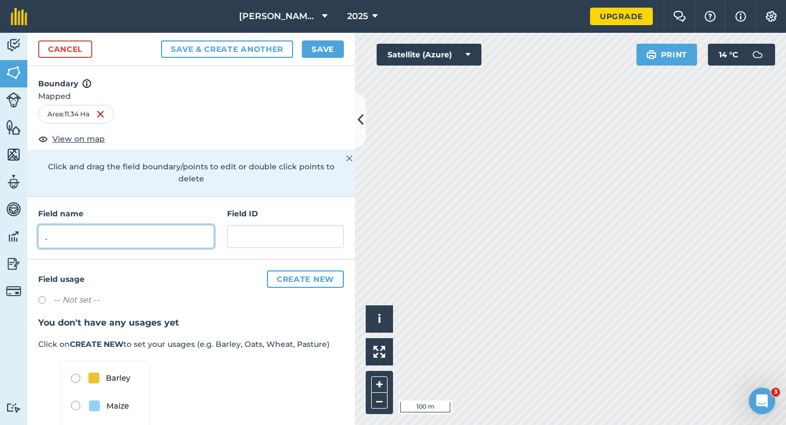
type input "."
click at [316, 55] on button "Save" at bounding box center [323, 48] width 42 height 17
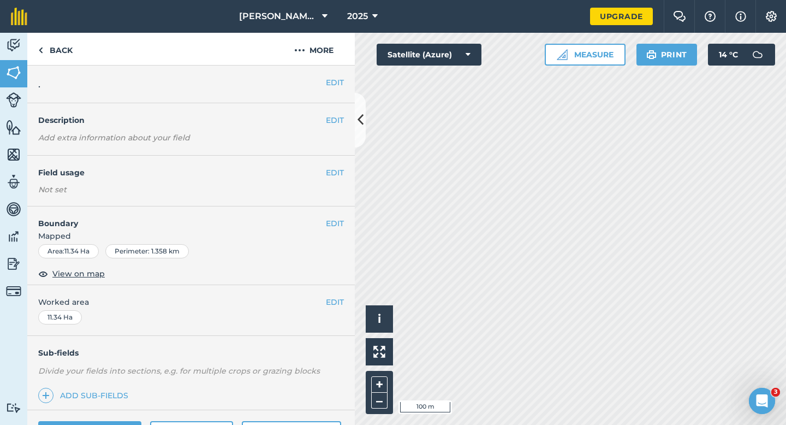
click at [328, 293] on div "EDIT Worked area 11.34 Ha" at bounding box center [191, 310] width 328 height 51
click at [340, 295] on div "EDIT Worked area 11.34 Ha" at bounding box center [191, 310] width 328 height 51
click at [328, 298] on button "EDIT" at bounding box center [335, 302] width 18 height 12
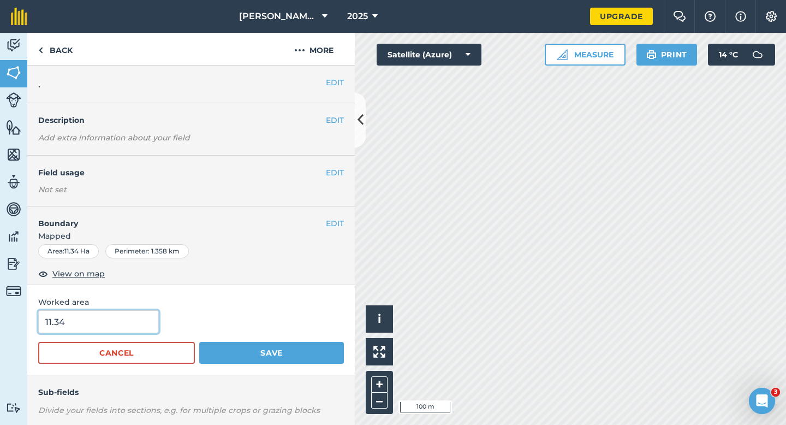
click at [124, 329] on input "11.34" at bounding box center [98, 321] width 121 height 23
type input "11.3"
click at [199, 342] on button "Save" at bounding box center [271, 353] width 145 height 22
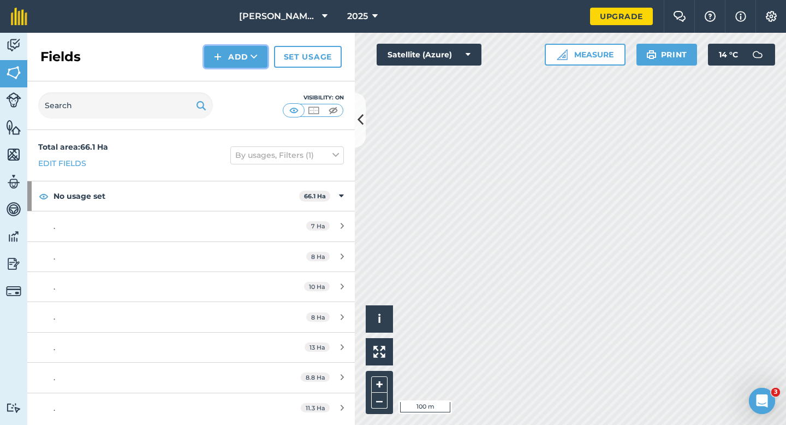
click at [226, 58] on button "Add" at bounding box center [235, 57] width 63 height 22
click at [226, 76] on link "Draw" at bounding box center [236, 81] width 60 height 24
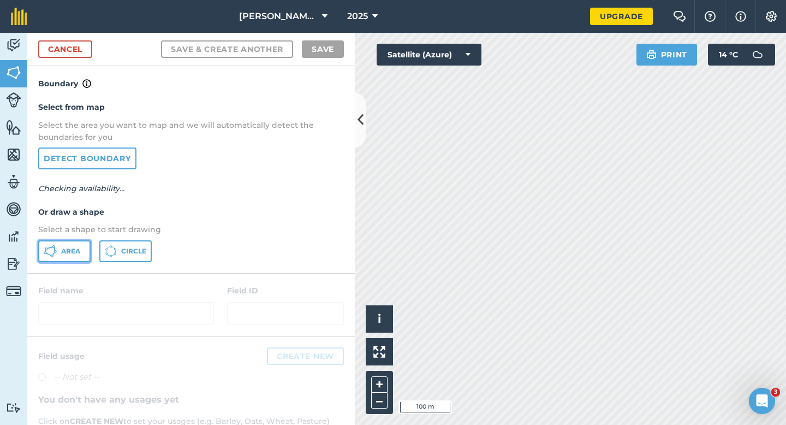
click at [45, 252] on icon at bounding box center [50, 251] width 13 height 13
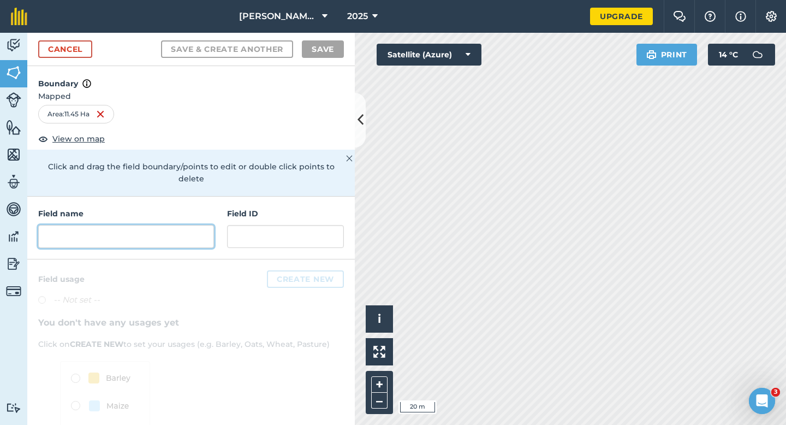
click at [167, 230] on input "text" at bounding box center [126, 236] width 176 height 23
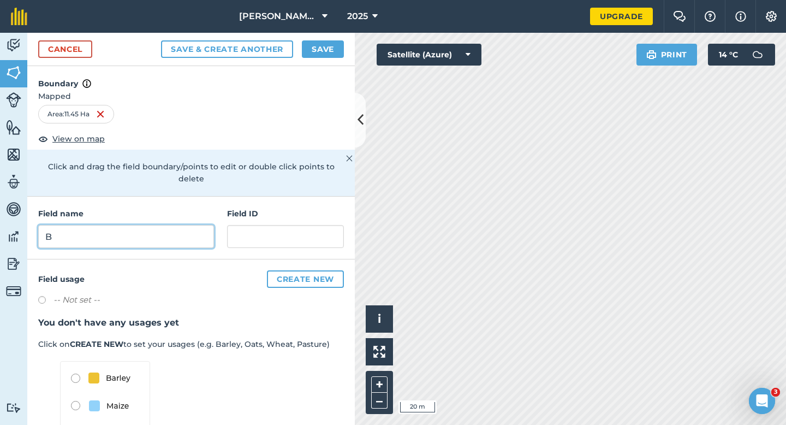
type input "B"
click at [329, 50] on button "Save" at bounding box center [323, 48] width 42 height 17
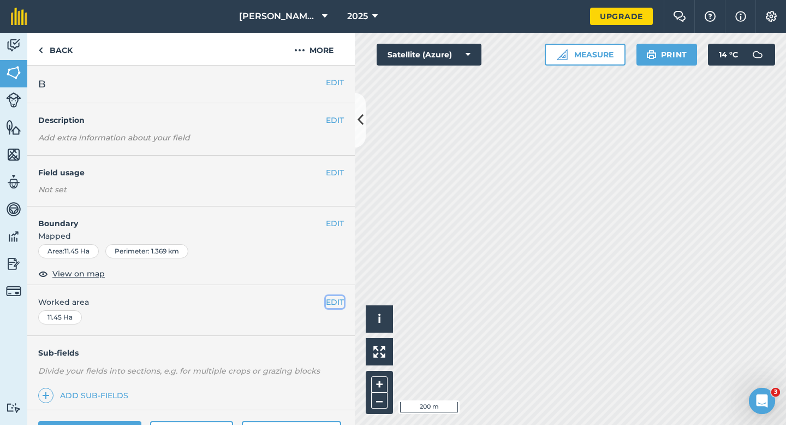
click at [333, 307] on button "EDIT" at bounding box center [335, 302] width 18 height 12
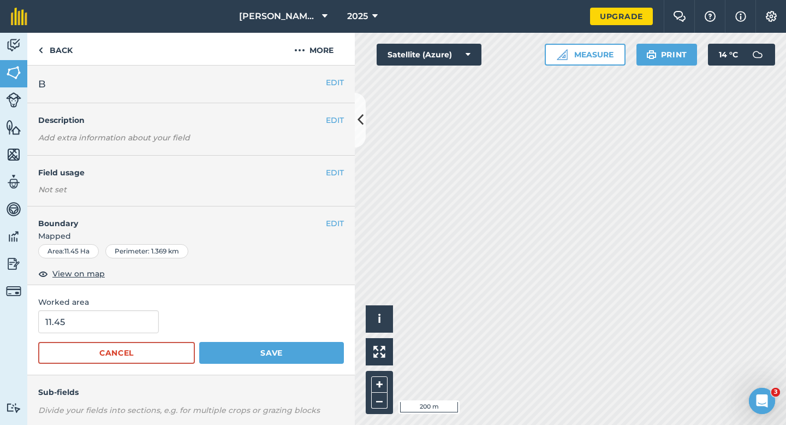
click at [86, 339] on form "11.45 Cancel Save" at bounding box center [191, 337] width 306 height 54
click at [88, 326] on input "11.45" at bounding box center [98, 321] width 121 height 23
type input "11.5"
click at [199, 342] on button "Save" at bounding box center [271, 353] width 145 height 22
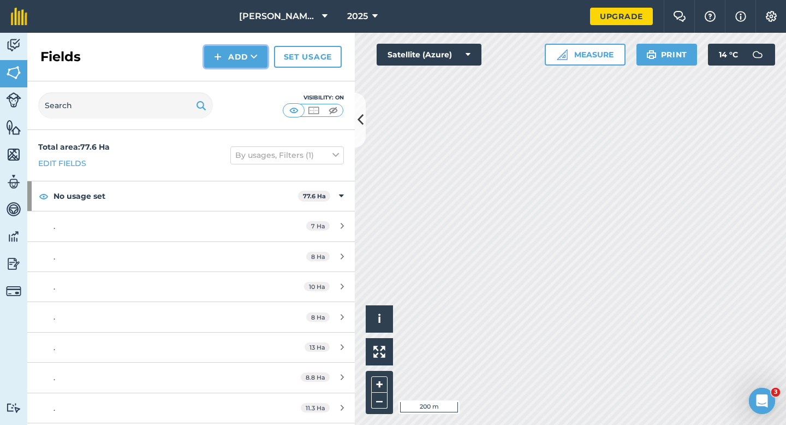
click at [220, 66] on button "Add" at bounding box center [235, 57] width 63 height 22
click at [220, 85] on link "Draw" at bounding box center [236, 81] width 60 height 24
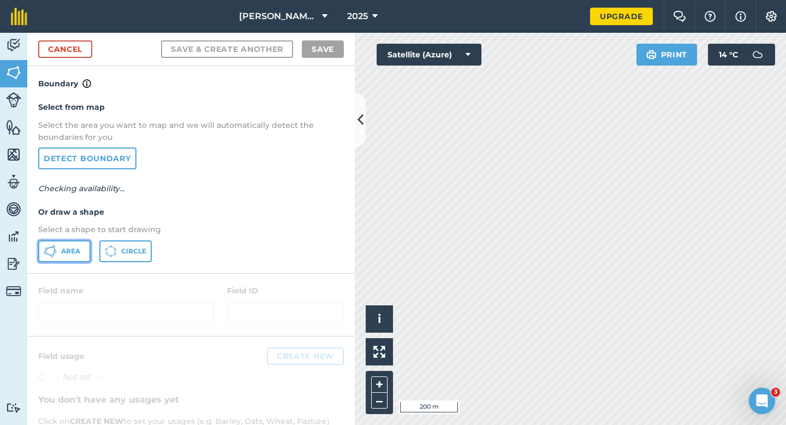
click at [75, 257] on button "Area" at bounding box center [64, 251] width 52 height 22
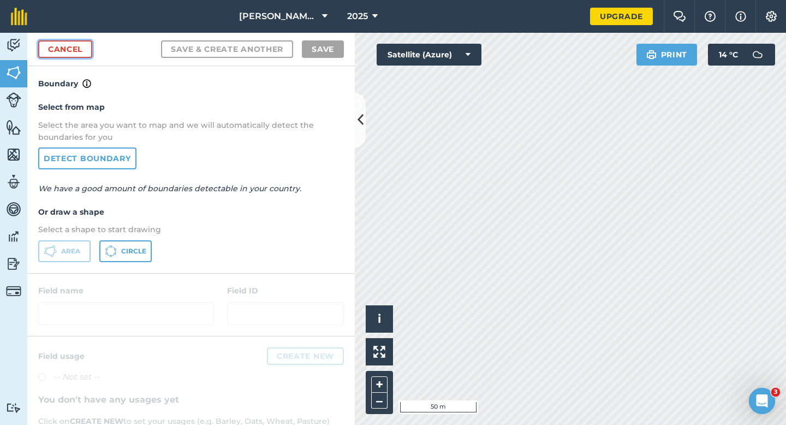
click at [58, 53] on link "Cancel" at bounding box center [65, 48] width 54 height 17
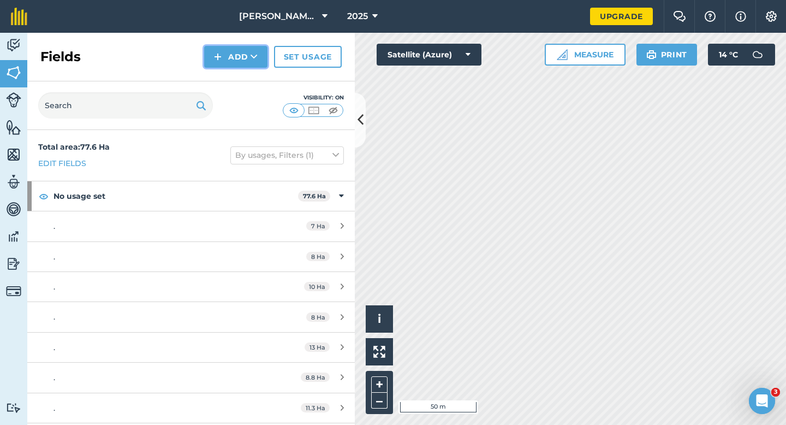
click at [209, 58] on button "Add" at bounding box center [235, 57] width 63 height 22
click at [219, 80] on link "Draw" at bounding box center [236, 81] width 60 height 24
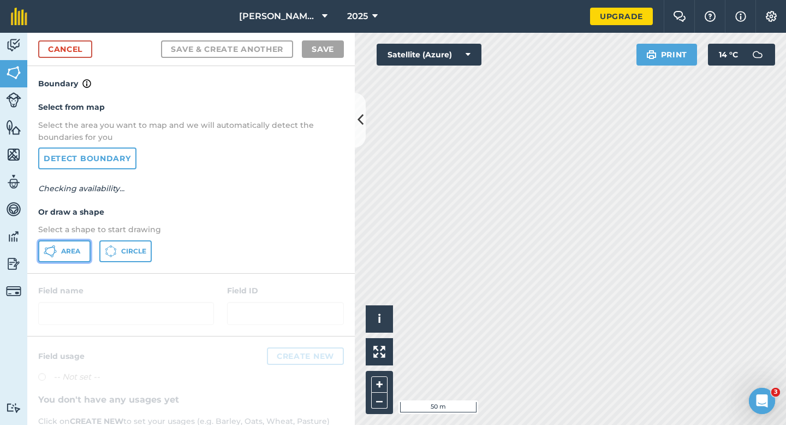
click at [72, 256] on button "Area" at bounding box center [64, 251] width 52 height 22
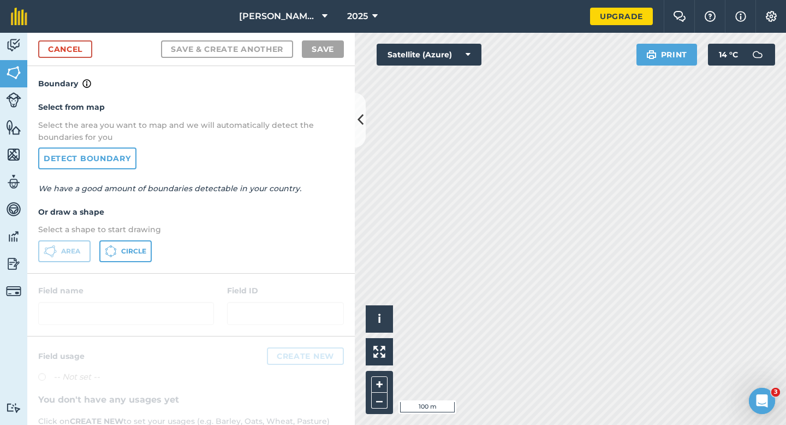
click at [96, 54] on div "Cancel Save & Create Another Save" at bounding box center [191, 49] width 328 height 33
click at [88, 51] on link "Cancel" at bounding box center [65, 48] width 54 height 17
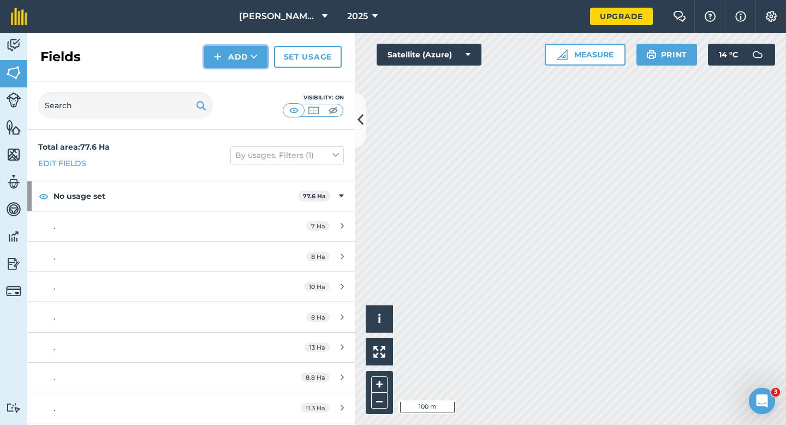
click at [261, 56] on button "Add" at bounding box center [235, 57] width 63 height 22
click at [254, 78] on link "Draw" at bounding box center [236, 81] width 60 height 24
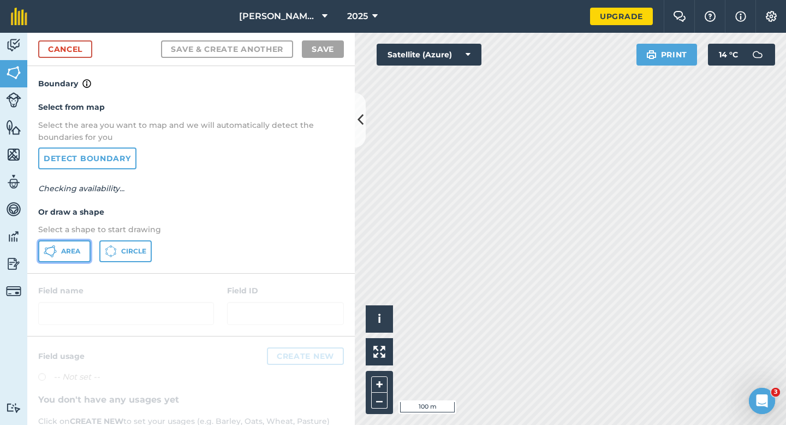
click at [65, 247] on span "Area" at bounding box center [70, 251] width 19 height 9
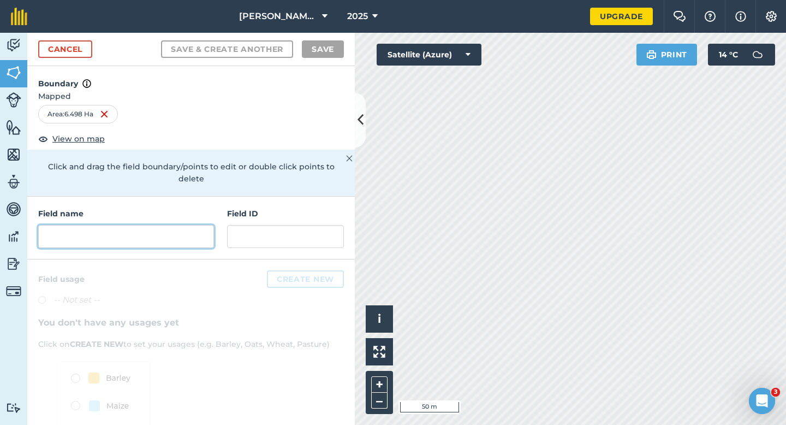
click at [147, 225] on input "text" at bounding box center [126, 236] width 176 height 23
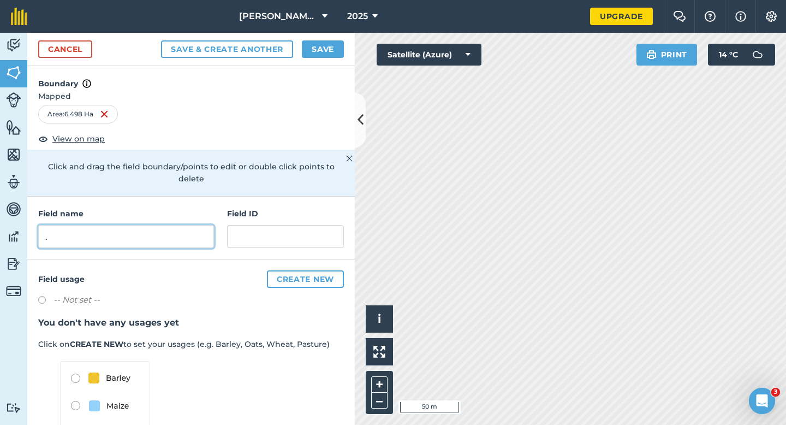
type input "."
click at [331, 47] on button "Save" at bounding box center [323, 48] width 42 height 17
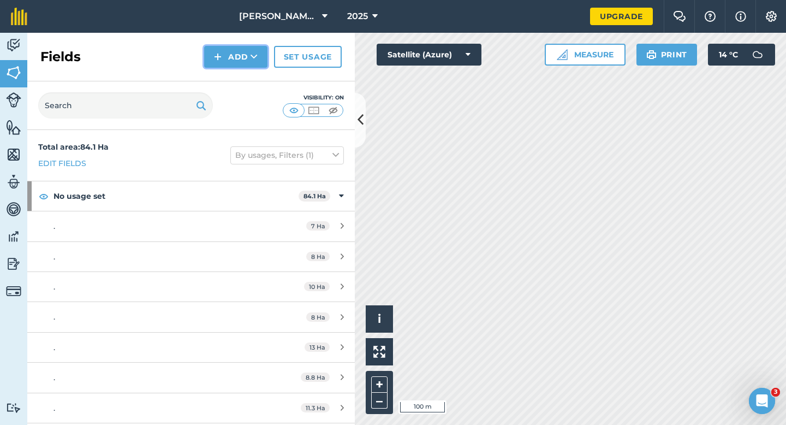
click at [211, 51] on button "Add" at bounding box center [235, 57] width 63 height 22
click at [222, 78] on link "Draw" at bounding box center [236, 81] width 60 height 24
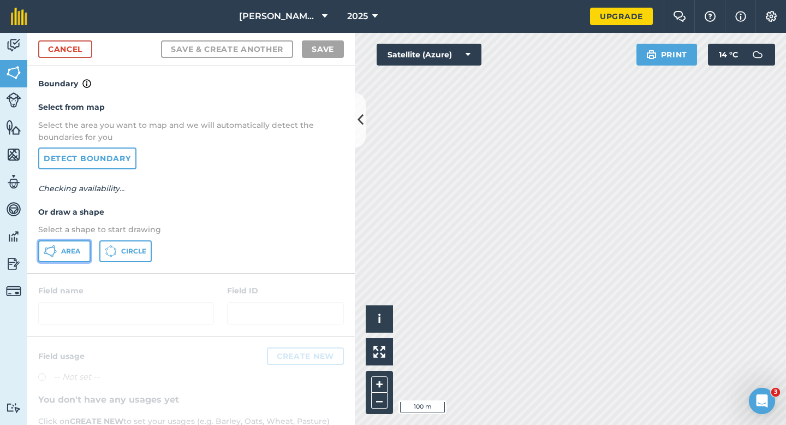
click at [60, 254] on button "Area" at bounding box center [64, 251] width 52 height 22
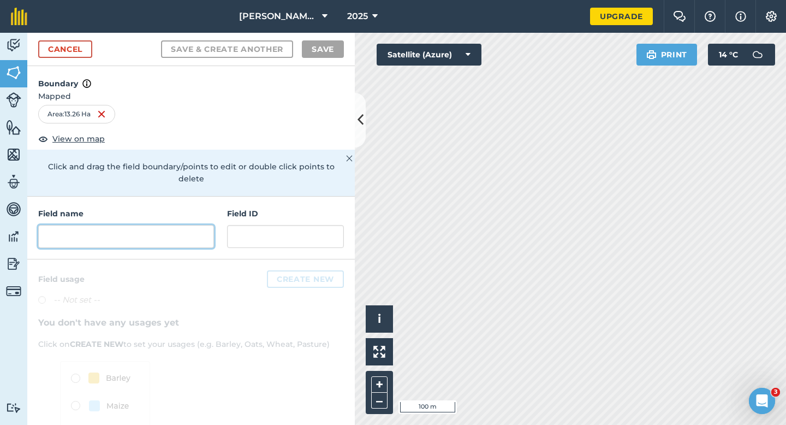
click at [158, 225] on input "text" at bounding box center [126, 236] width 176 height 23
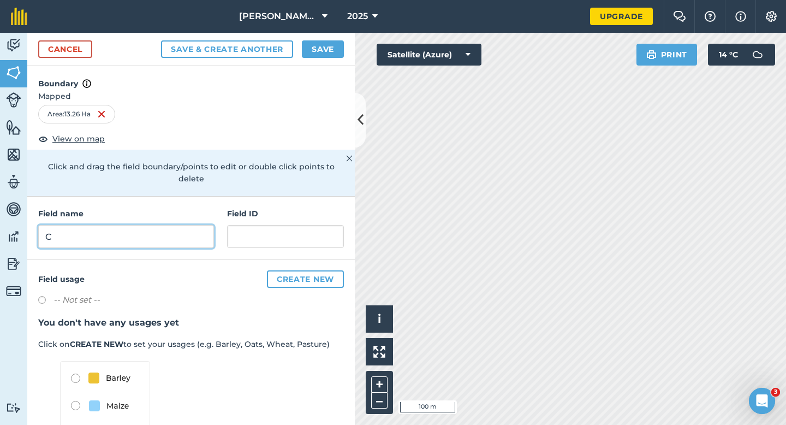
type input "C"
click at [326, 51] on button "Save" at bounding box center [323, 48] width 42 height 17
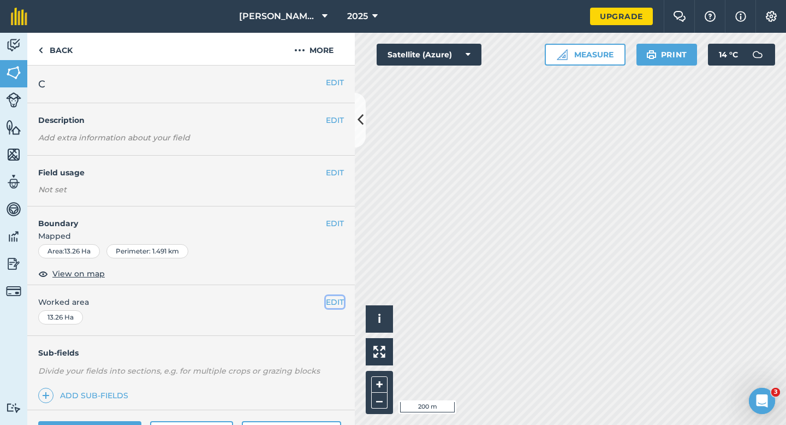
click at [335, 302] on button "EDIT" at bounding box center [335, 302] width 18 height 12
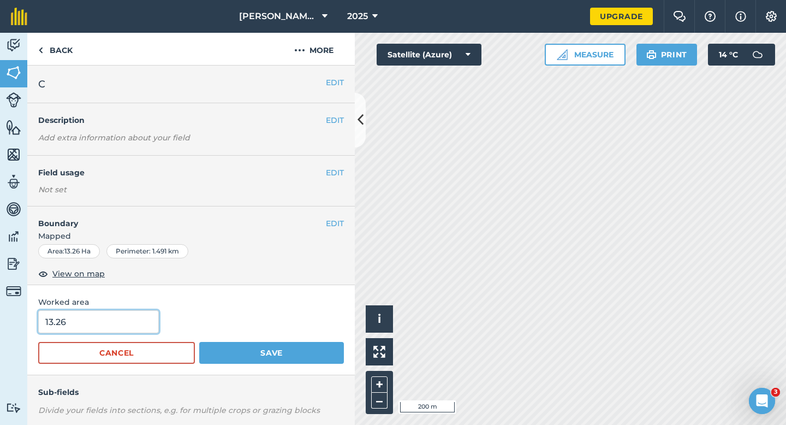
click at [76, 328] on input "13.26" at bounding box center [98, 321] width 121 height 23
type input "13.3"
click at [199, 342] on button "Save" at bounding box center [271, 353] width 145 height 22
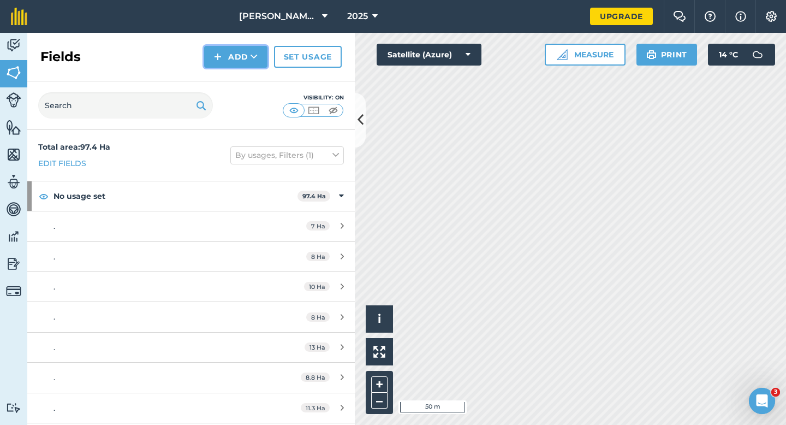
click at [222, 61] on button "Add" at bounding box center [235, 57] width 63 height 22
click at [224, 70] on link "Draw" at bounding box center [236, 81] width 60 height 24
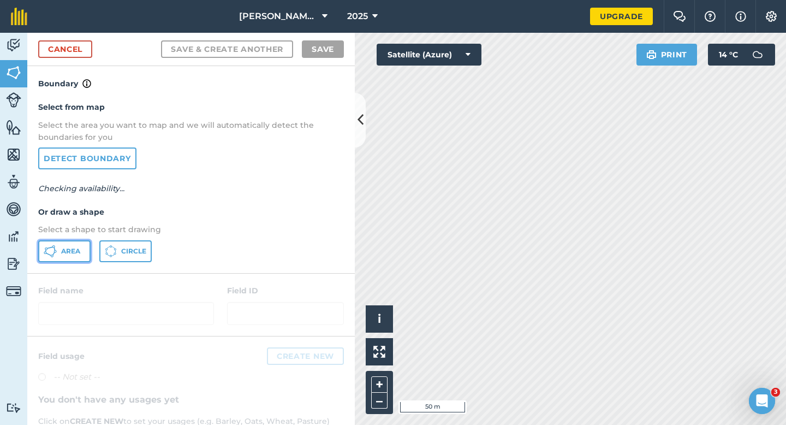
click at [76, 245] on button "Area" at bounding box center [64, 251] width 52 height 22
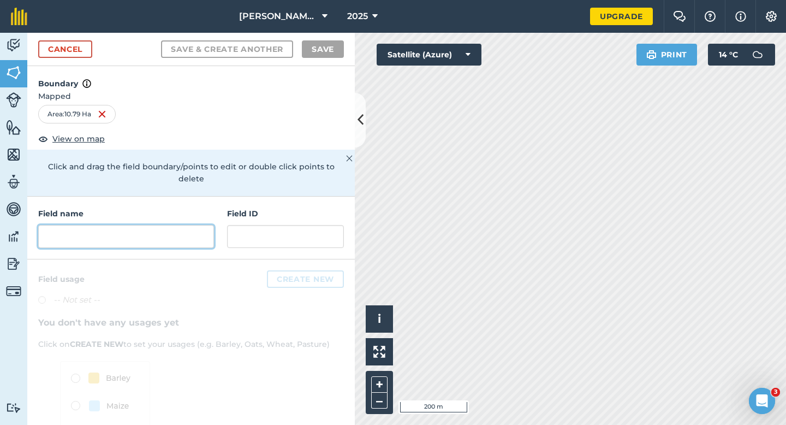
click at [181, 226] on input "text" at bounding box center [126, 236] width 176 height 23
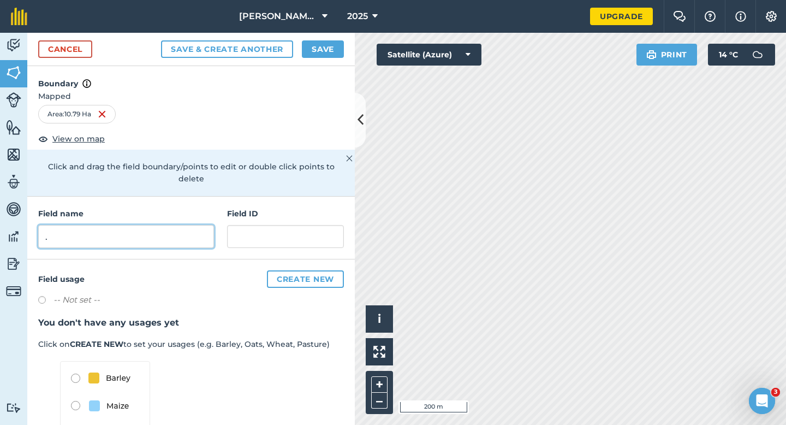
type input "."
click at [331, 50] on button "Save" at bounding box center [323, 48] width 42 height 17
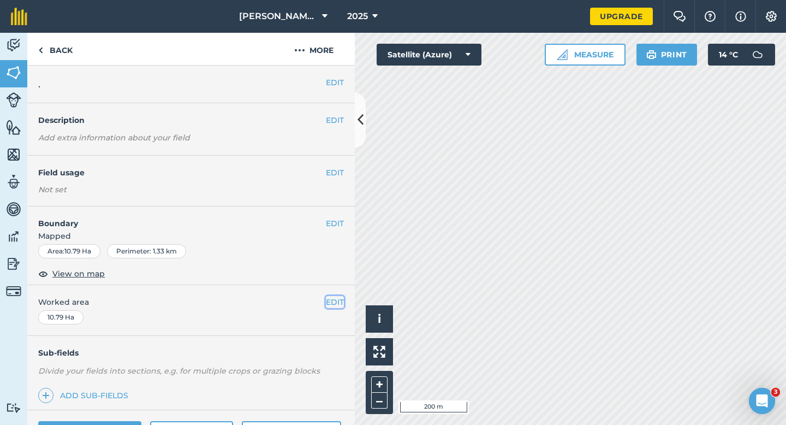
click at [336, 300] on button "EDIT" at bounding box center [335, 302] width 18 height 12
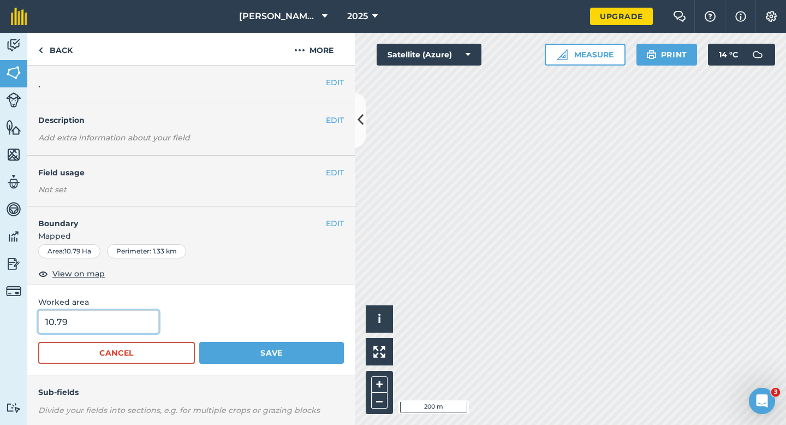
click at [116, 324] on input "10.79" at bounding box center [98, 321] width 121 height 23
type input "11"
click at [199, 342] on button "Save" at bounding box center [271, 353] width 145 height 22
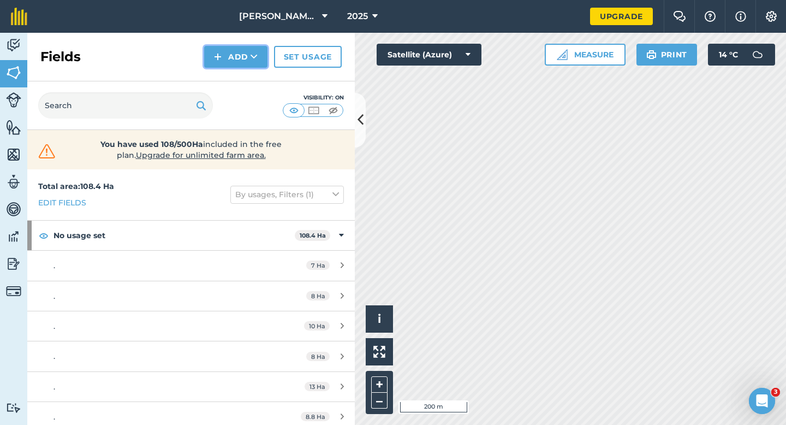
click at [234, 56] on button "Add" at bounding box center [235, 57] width 63 height 22
click at [234, 80] on link "Draw" at bounding box center [236, 81] width 60 height 24
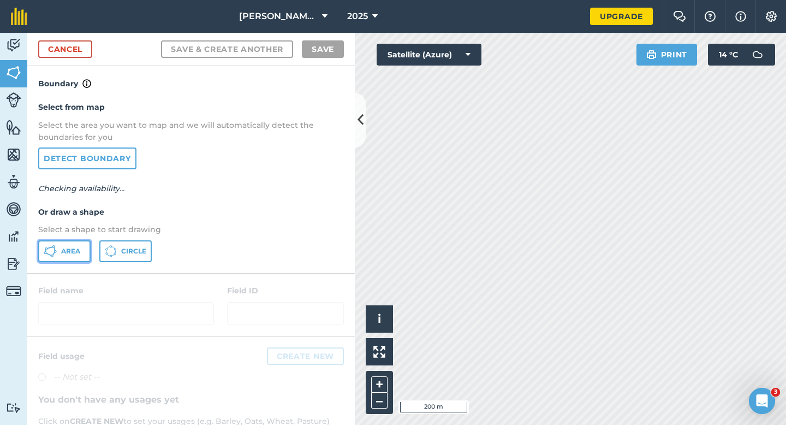
click at [69, 241] on button "Area" at bounding box center [64, 251] width 52 height 22
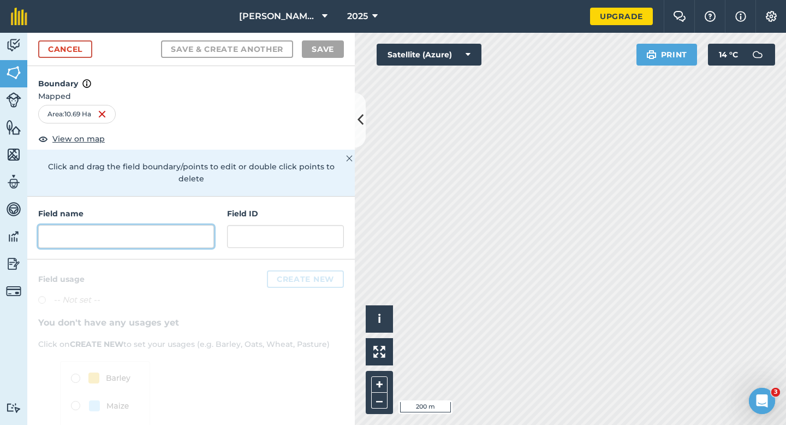
click at [184, 226] on input "text" at bounding box center [126, 236] width 176 height 23
type input "C"
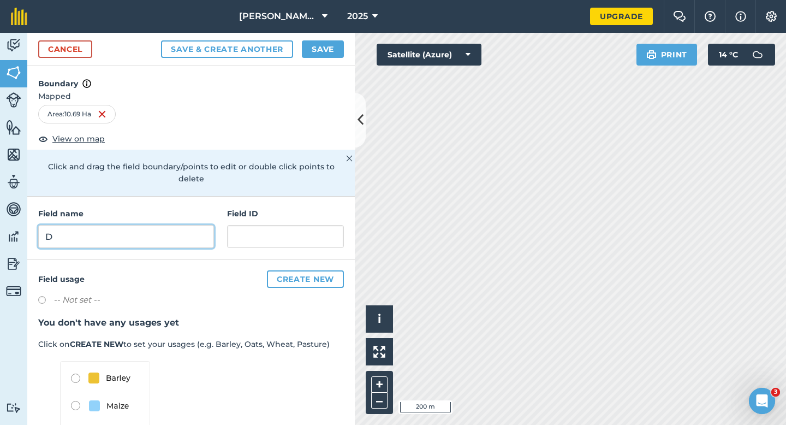
type input "D"
click at [336, 46] on button "Save" at bounding box center [323, 48] width 42 height 17
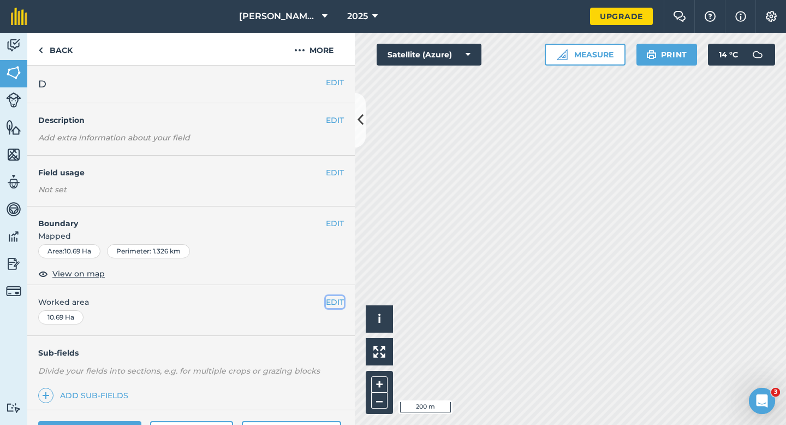
click at [330, 301] on button "EDIT" at bounding box center [335, 302] width 18 height 12
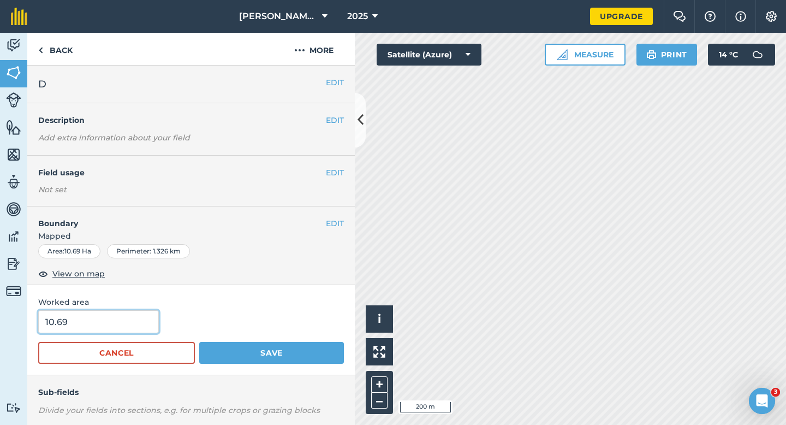
click at [113, 323] on input "10.69" at bounding box center [98, 321] width 121 height 23
type input "11"
click at [199, 342] on button "Save" at bounding box center [271, 353] width 145 height 22
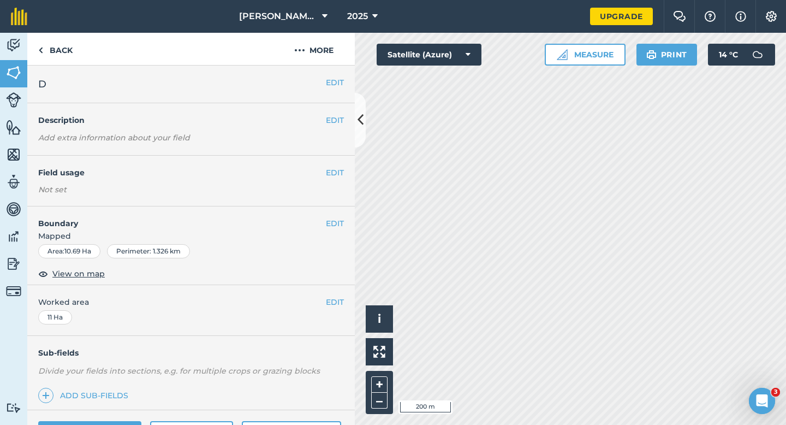
click at [338, 90] on div "EDIT D" at bounding box center [191, 85] width 328 height 38
click at [328, 82] on button "EDIT" at bounding box center [335, 82] width 18 height 12
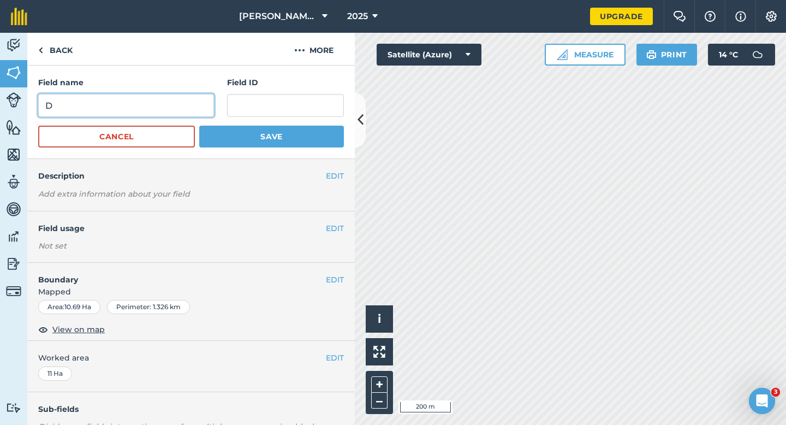
click at [185, 101] on input "D" at bounding box center [126, 105] width 176 height 23
type input "C"
click at [199, 126] on button "Save" at bounding box center [271, 137] width 145 height 22
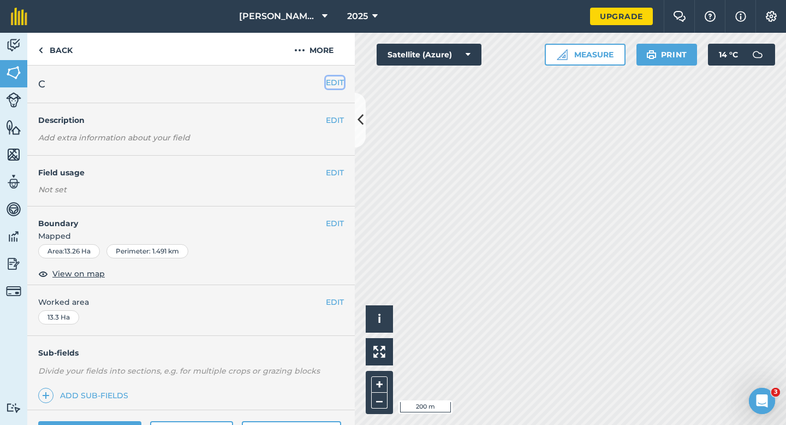
click at [337, 84] on button "EDIT" at bounding box center [335, 82] width 18 height 12
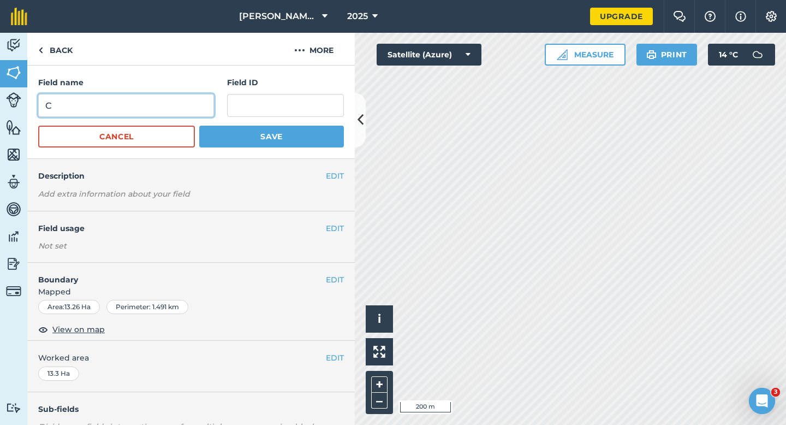
click at [205, 100] on input "C" at bounding box center [126, 105] width 176 height 23
type input "D"
click at [199, 126] on button "Save" at bounding box center [271, 137] width 145 height 22
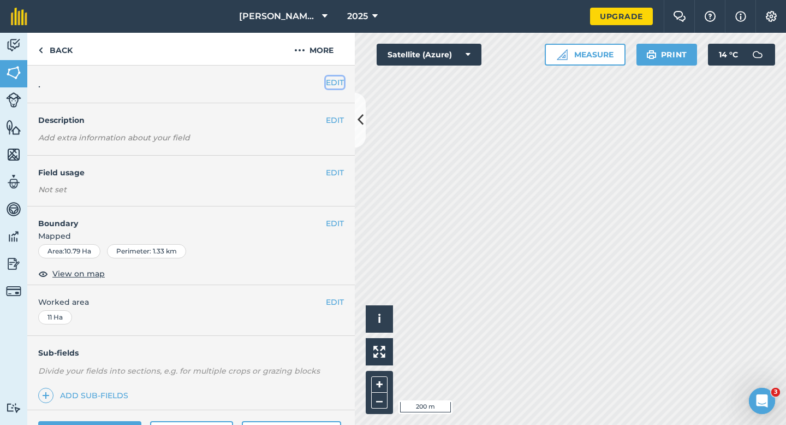
click at [339, 81] on button "EDIT" at bounding box center [335, 82] width 18 height 12
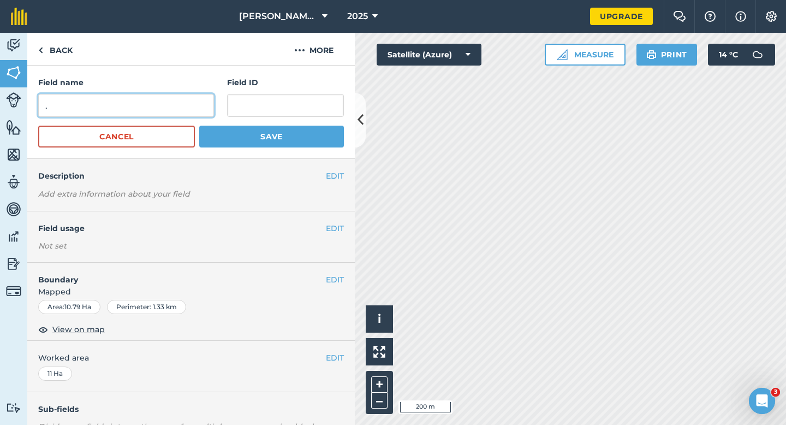
click at [182, 96] on input "." at bounding box center [126, 105] width 176 height 23
type input "E"
click at [199, 126] on button "Save" at bounding box center [271, 137] width 145 height 22
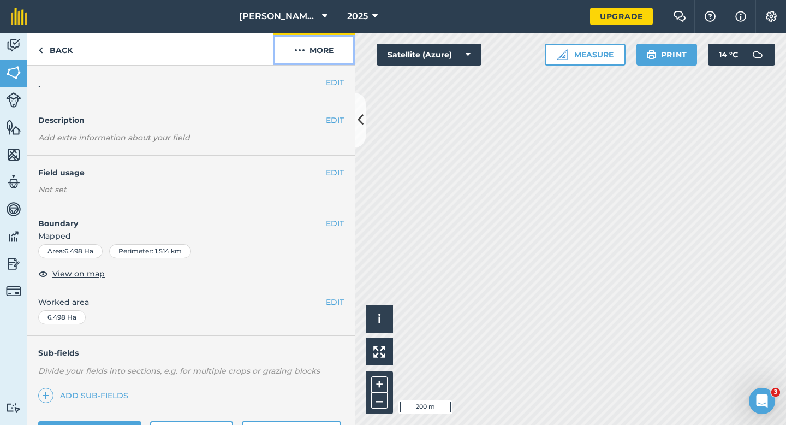
click at [316, 56] on button "More" at bounding box center [314, 49] width 82 height 32
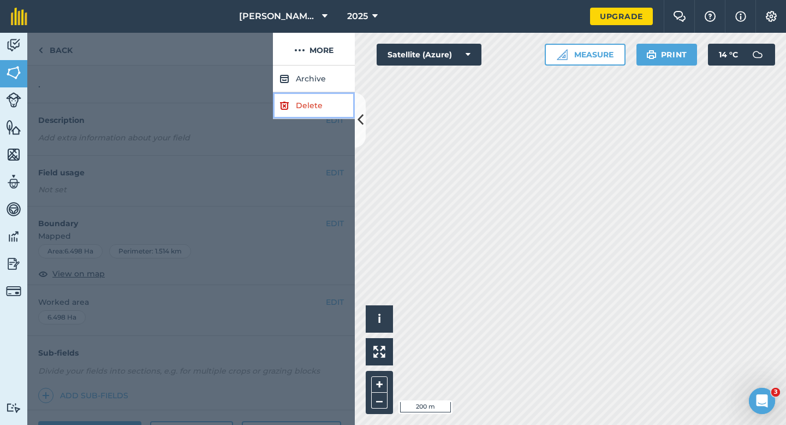
click at [316, 100] on link "Delete" at bounding box center [314, 105] width 82 height 27
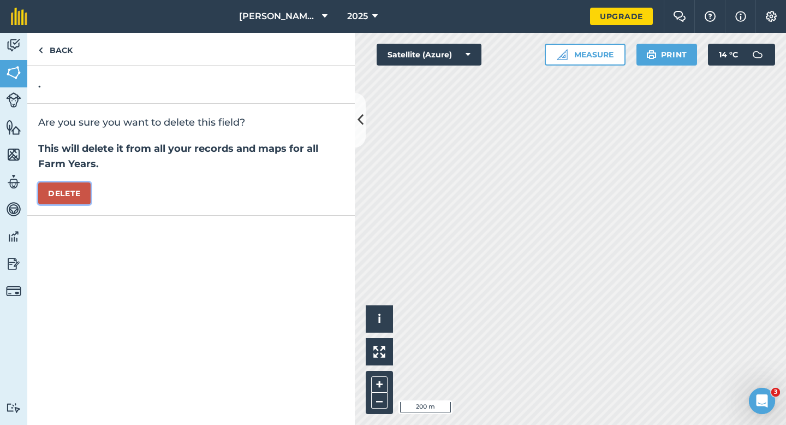
click at [75, 199] on button "Delete" at bounding box center [64, 193] width 52 height 22
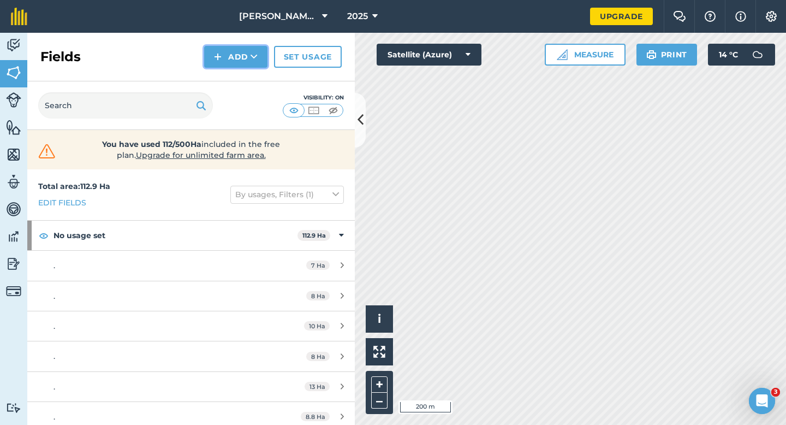
click at [235, 67] on button "Add" at bounding box center [235, 57] width 63 height 22
click at [235, 79] on link "Draw" at bounding box center [236, 81] width 60 height 24
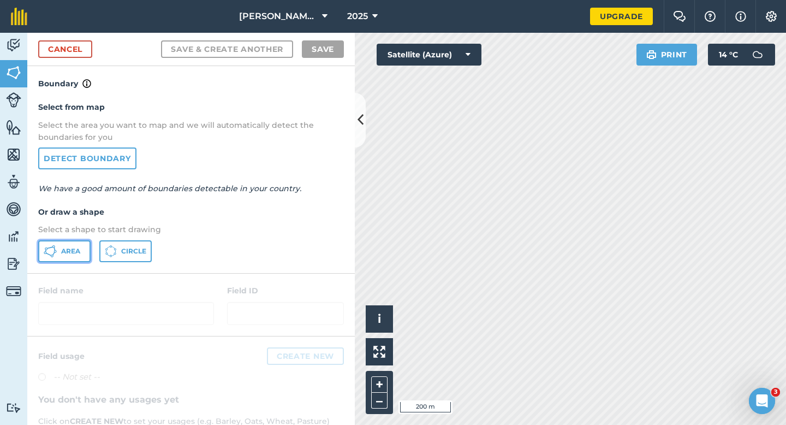
click at [81, 257] on button "Area" at bounding box center [64, 251] width 52 height 22
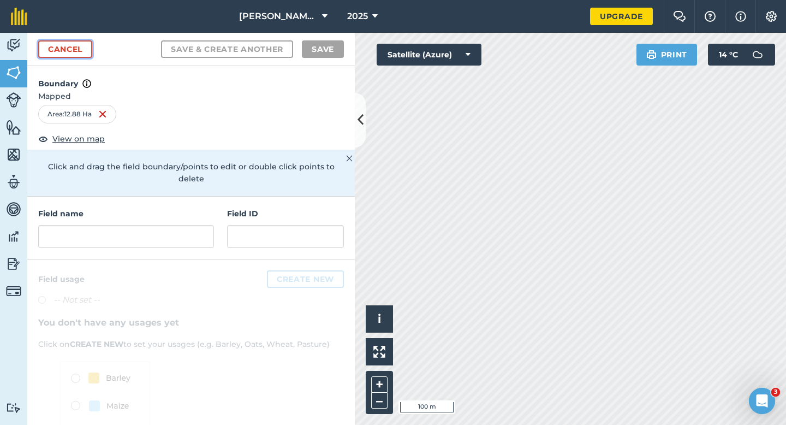
click at [62, 53] on link "Cancel" at bounding box center [65, 48] width 54 height 17
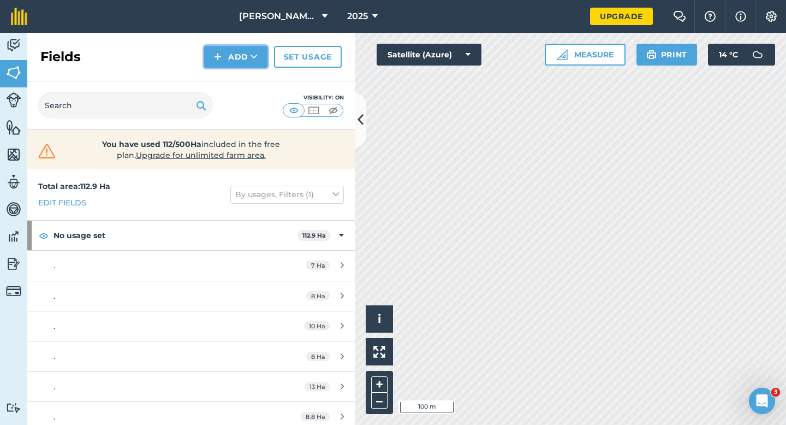
click at [228, 57] on button "Add" at bounding box center [235, 57] width 63 height 22
click at [233, 75] on link "Draw" at bounding box center [236, 81] width 60 height 24
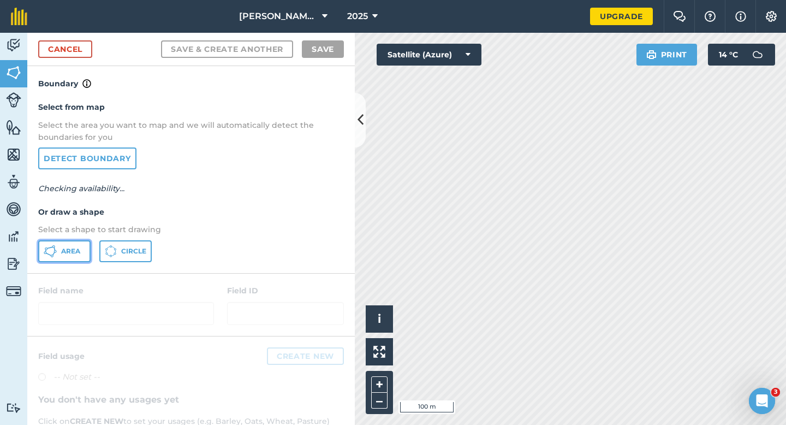
click at [76, 254] on button "Area" at bounding box center [64, 251] width 52 height 22
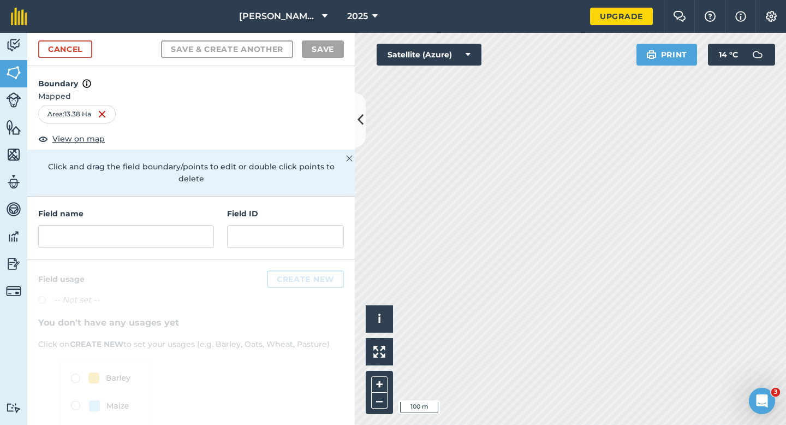
click at [81, 38] on div "Cancel Save & Create Another Save" at bounding box center [191, 49] width 328 height 33
click at [81, 44] on link "Cancel" at bounding box center [65, 48] width 54 height 17
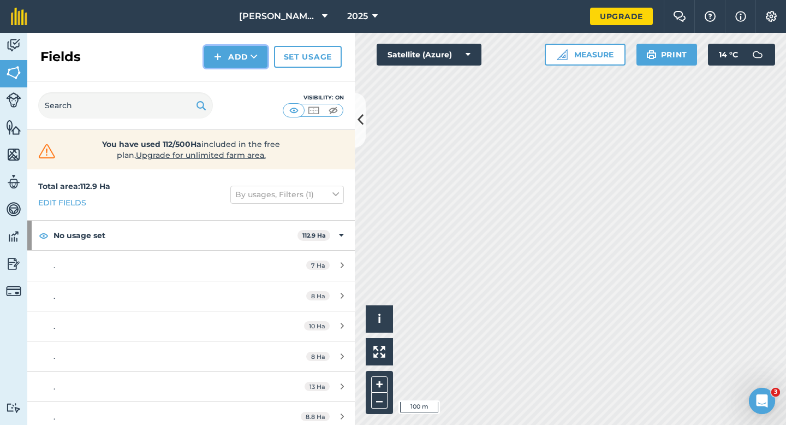
click at [223, 57] on button "Add" at bounding box center [235, 57] width 63 height 22
click at [224, 79] on link "Draw" at bounding box center [236, 81] width 60 height 24
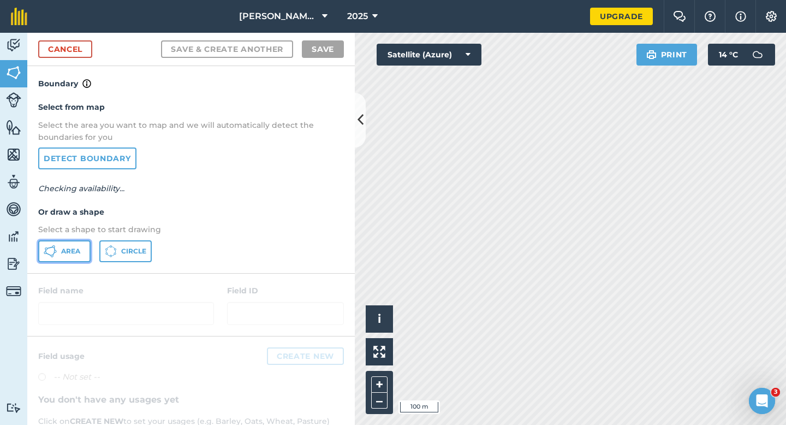
click at [84, 254] on button "Area" at bounding box center [64, 251] width 52 height 22
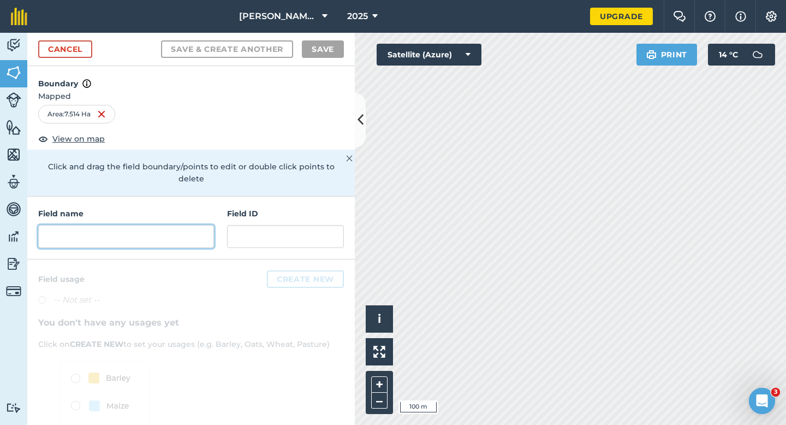
click at [165, 229] on input "text" at bounding box center [126, 236] width 176 height 23
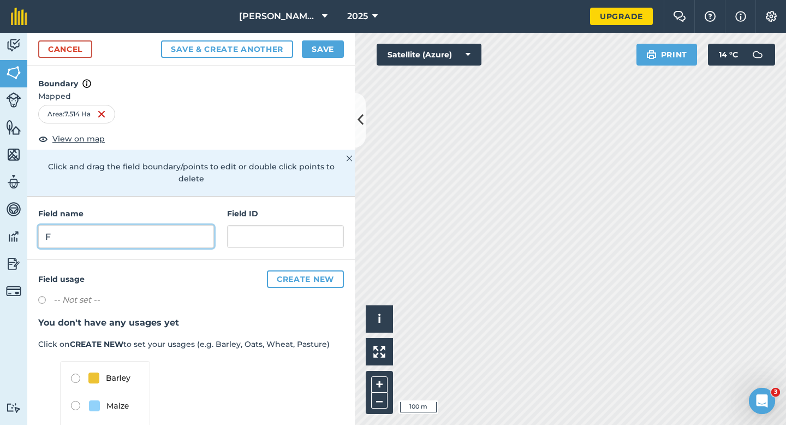
type input "F"
click at [319, 51] on button "Save" at bounding box center [323, 48] width 42 height 17
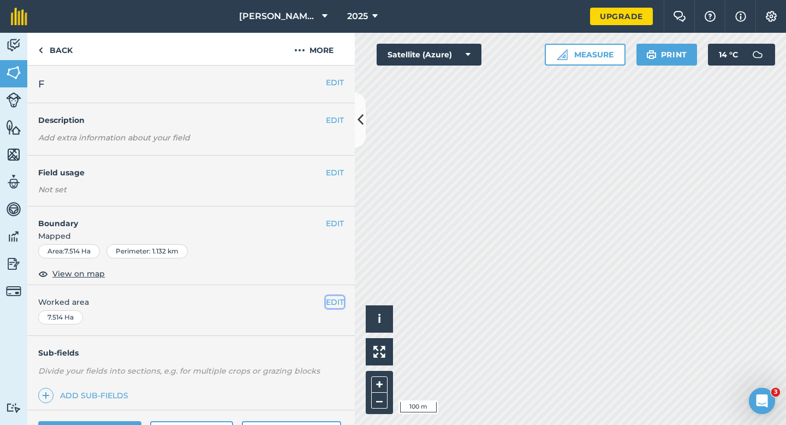
click at [334, 298] on button "EDIT" at bounding box center [335, 302] width 18 height 12
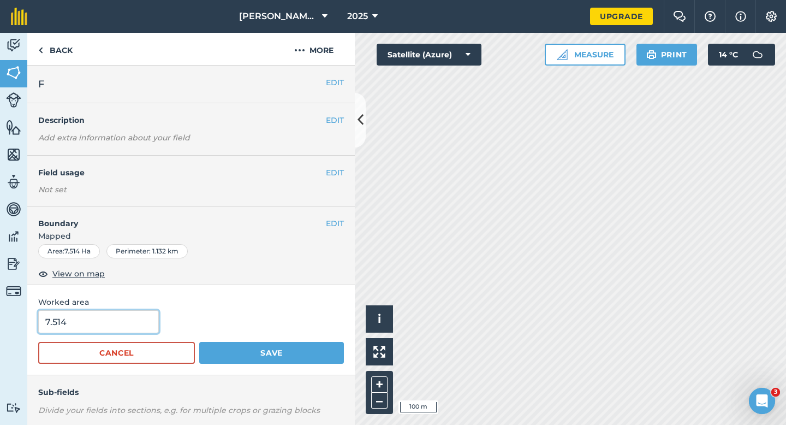
click at [119, 331] on input "7.514" at bounding box center [98, 321] width 121 height 23
type input "7.5"
click at [199, 342] on button "Save" at bounding box center [271, 353] width 145 height 22
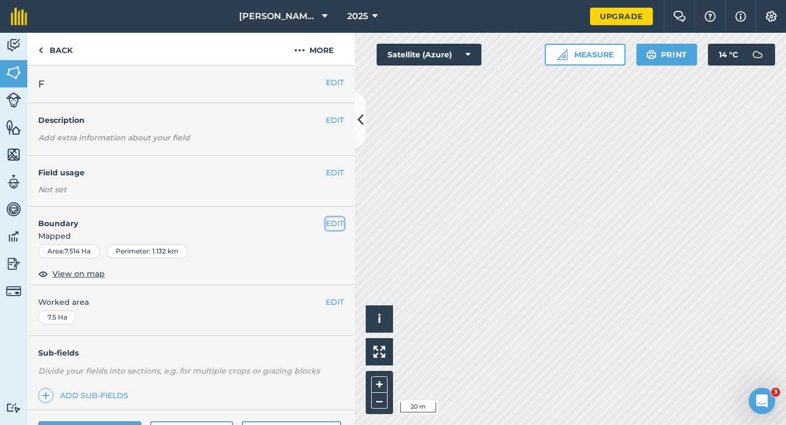
click at [335, 224] on button "EDIT" at bounding box center [335, 223] width 18 height 12
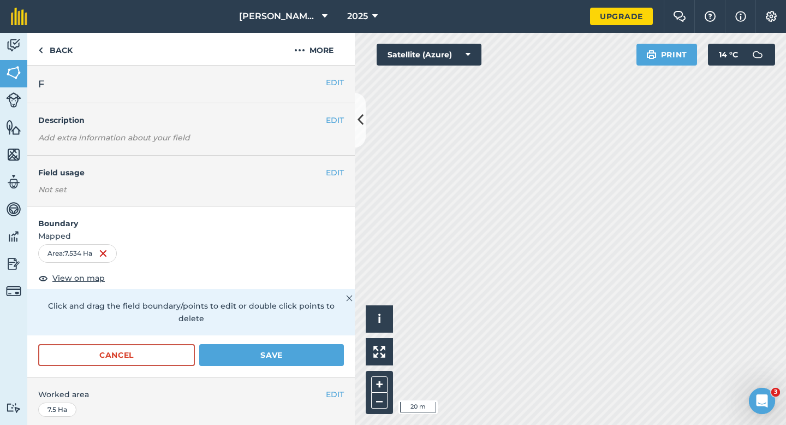
click at [296, 325] on form "Boundary Mapped Area : 7.534 Ha View on map Click and drag the field boundary/p…" at bounding box center [191, 291] width 328 height 170
click at [296, 344] on button "Save" at bounding box center [271, 355] width 145 height 22
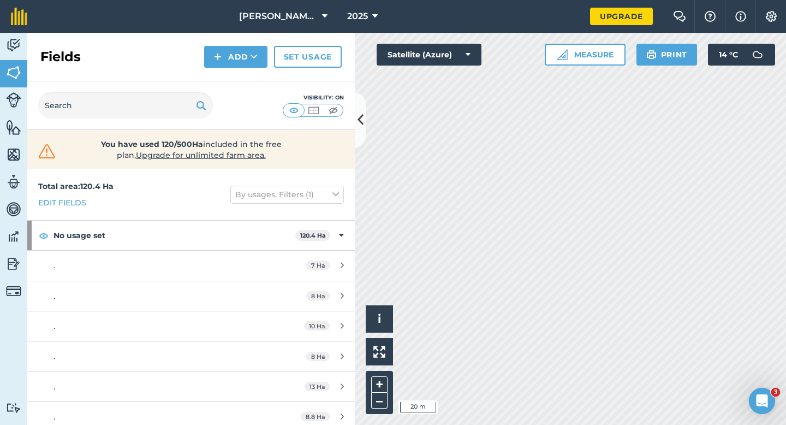
click at [218, 40] on div "Fields Add Set usage" at bounding box center [191, 57] width 328 height 49
click at [231, 54] on button "Add" at bounding box center [235, 57] width 63 height 22
click at [231, 74] on link "Draw" at bounding box center [236, 81] width 60 height 24
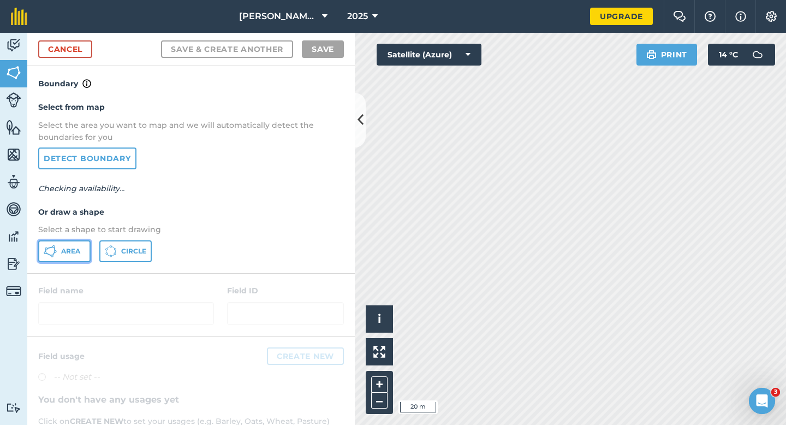
click at [85, 251] on button "Area" at bounding box center [64, 251] width 52 height 22
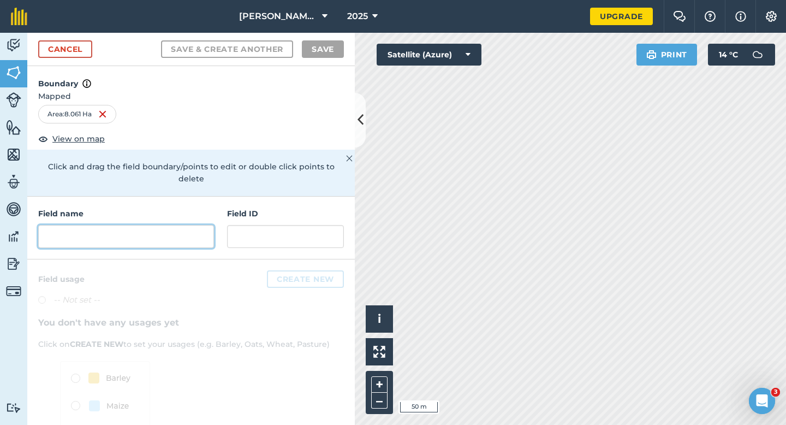
click at [193, 229] on input "text" at bounding box center [126, 236] width 176 height 23
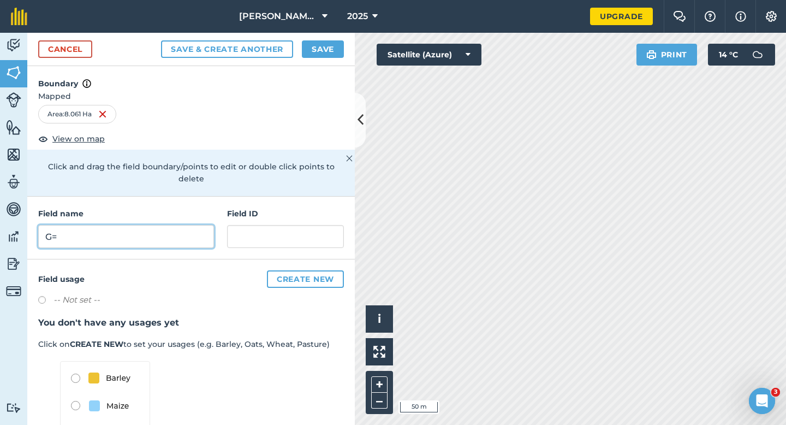
type input "G="
click at [318, 43] on button "Save" at bounding box center [323, 48] width 42 height 17
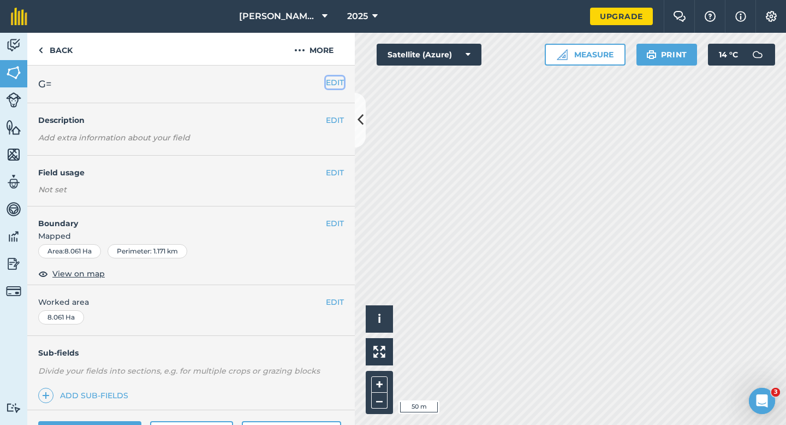
click at [336, 84] on button "EDIT" at bounding box center [335, 82] width 18 height 12
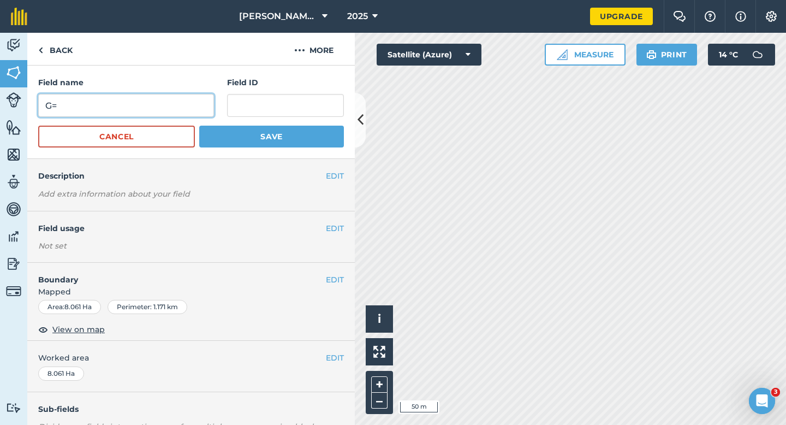
click at [151, 110] on input "G=" at bounding box center [126, 105] width 176 height 23
type input "G"
click at [199, 126] on button "Save" at bounding box center [271, 137] width 145 height 22
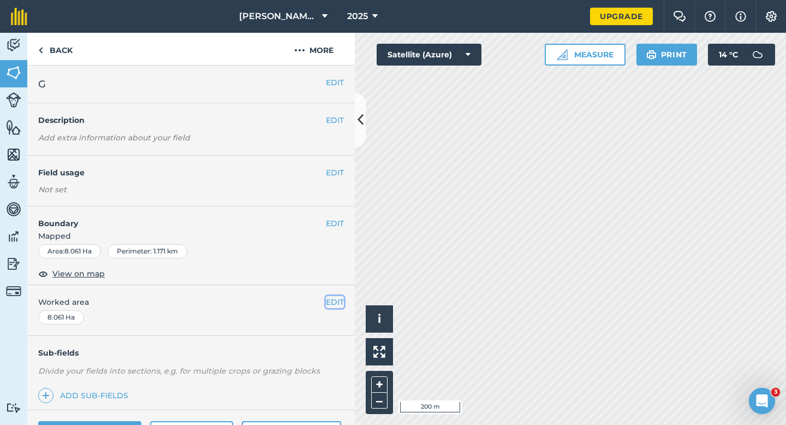
click at [330, 298] on button "EDIT" at bounding box center [335, 302] width 18 height 12
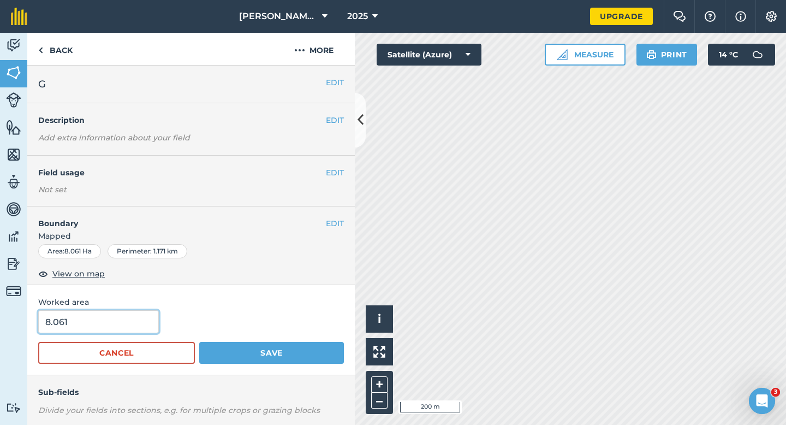
click at [108, 316] on input "8.061" at bounding box center [98, 321] width 121 height 23
type input "8"
click at [199, 342] on button "Save" at bounding box center [271, 353] width 145 height 22
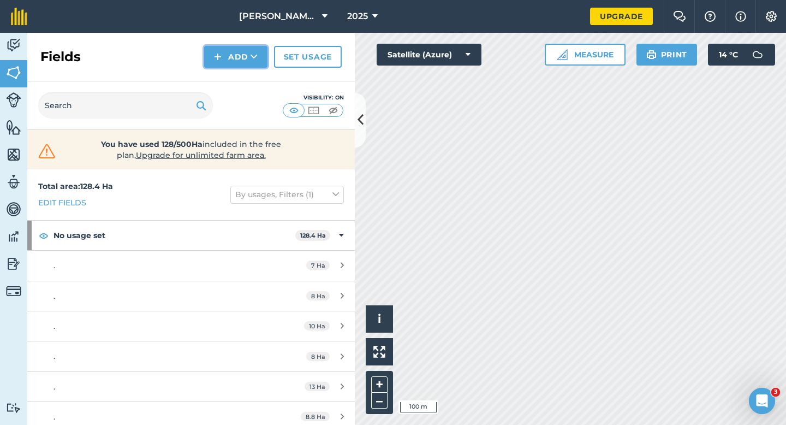
click at [237, 62] on button "Add" at bounding box center [235, 57] width 63 height 22
click at [237, 76] on link "Draw" at bounding box center [236, 81] width 60 height 24
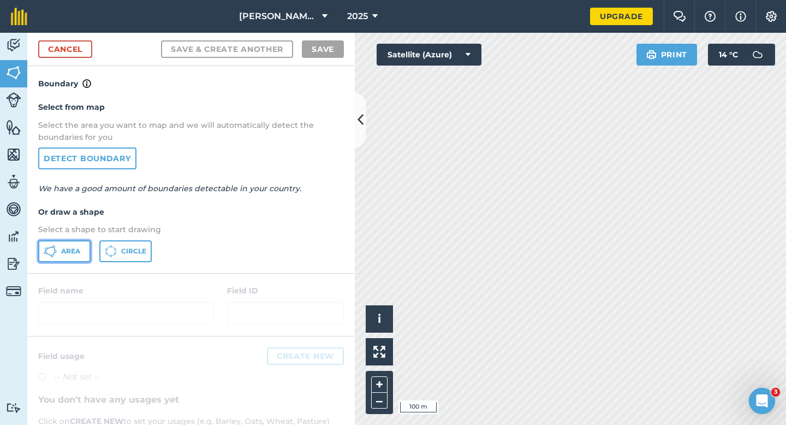
click at [62, 251] on span "Area" at bounding box center [70, 251] width 19 height 9
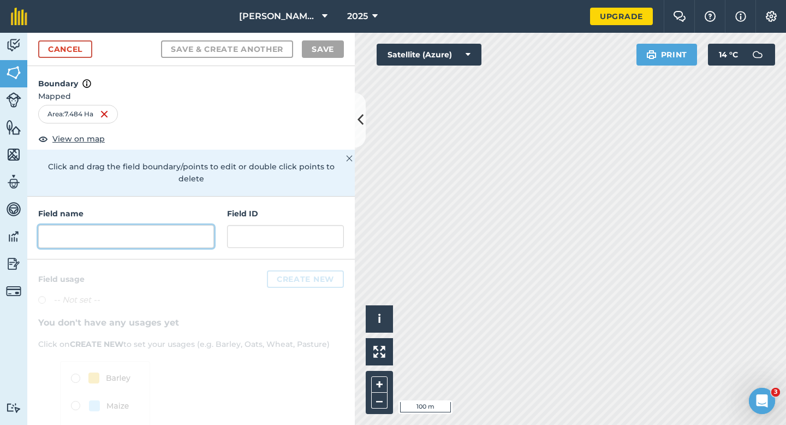
click at [170, 233] on input "text" at bounding box center [126, 236] width 176 height 23
type input "1"
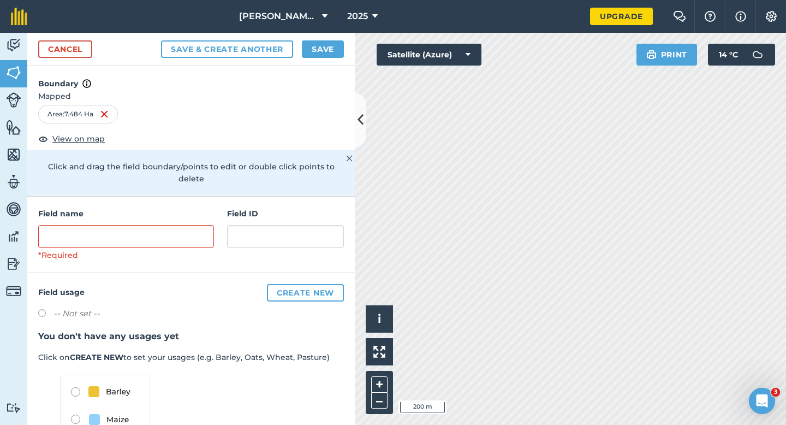
click at [177, 236] on div "*Required" at bounding box center [126, 243] width 176 height 36
click at [177, 231] on input "text" at bounding box center [126, 236] width 176 height 23
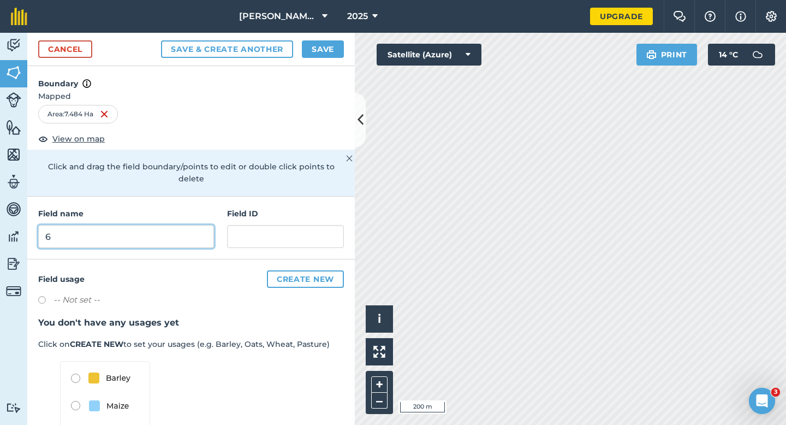
type input "6"
click at [327, 52] on button "Save" at bounding box center [323, 48] width 42 height 17
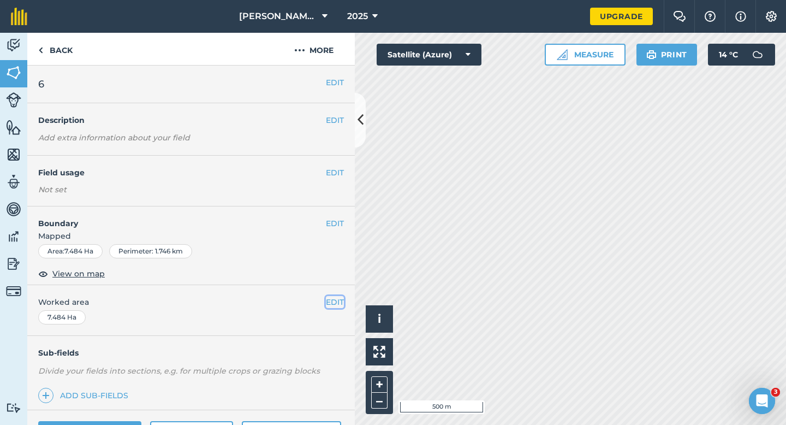
click at [332, 307] on button "EDIT" at bounding box center [335, 302] width 18 height 12
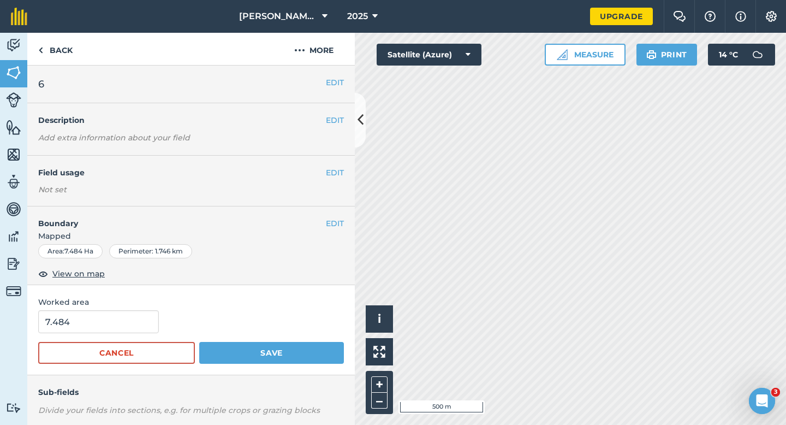
click at [111, 333] on form "7.484 Cancel Save" at bounding box center [191, 337] width 306 height 54
click at [114, 325] on input "7.484" at bounding box center [98, 321] width 121 height 23
type input "7.5"
click at [199, 342] on button "Save" at bounding box center [271, 353] width 145 height 22
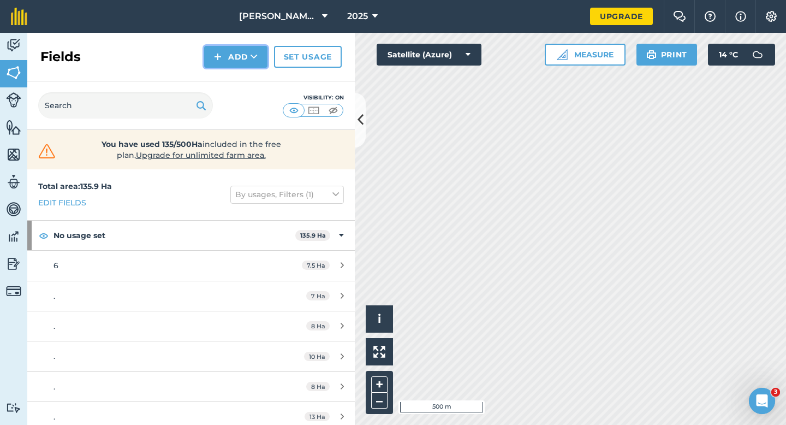
click at [228, 67] on button "Add" at bounding box center [235, 57] width 63 height 22
click at [228, 82] on link "Draw" at bounding box center [236, 81] width 60 height 24
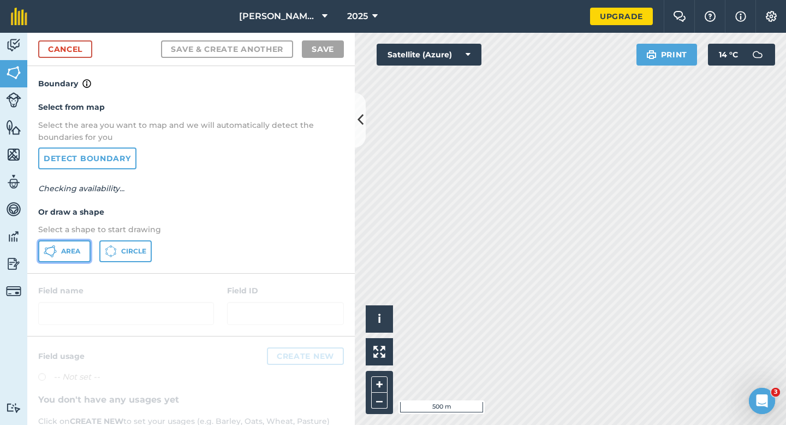
click at [67, 260] on button "Area" at bounding box center [64, 251] width 52 height 22
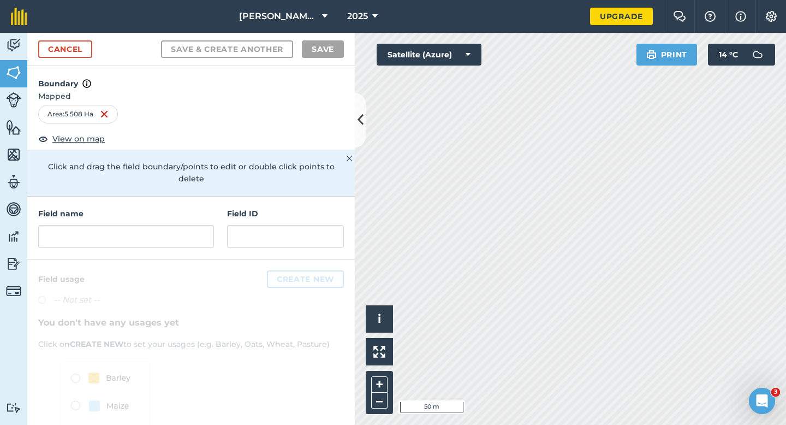
click at [135, 211] on div "Field name" at bounding box center [126, 227] width 176 height 40
click at [135, 225] on input "text" at bounding box center [126, 236] width 176 height 23
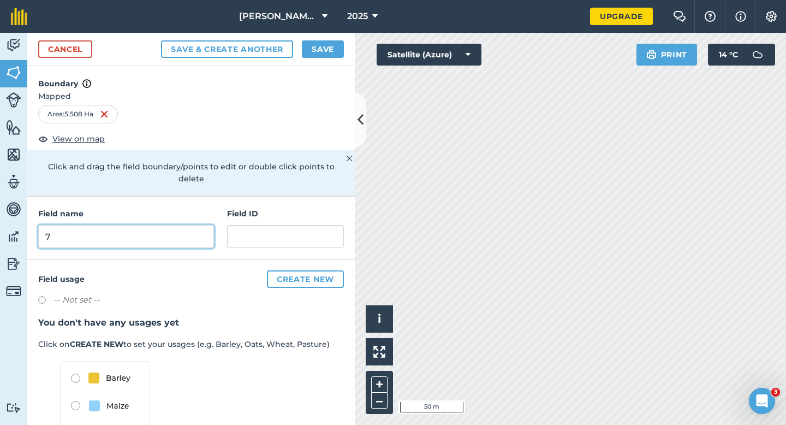
type input "7"
click at [312, 54] on button "Save" at bounding box center [323, 48] width 42 height 17
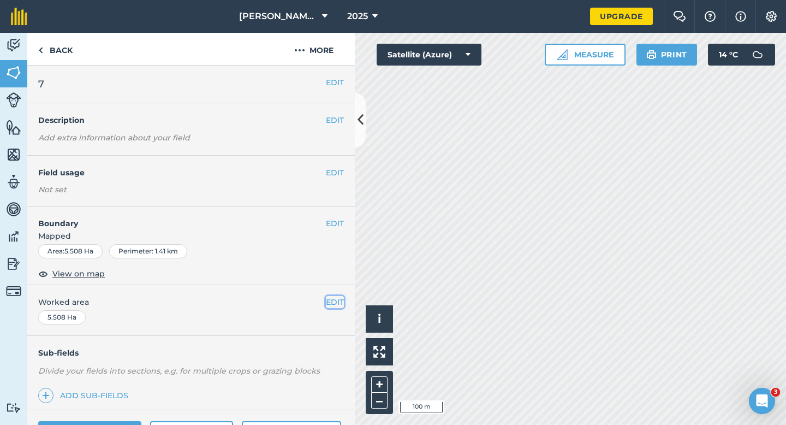
click at [334, 299] on button "EDIT" at bounding box center [335, 302] width 18 height 12
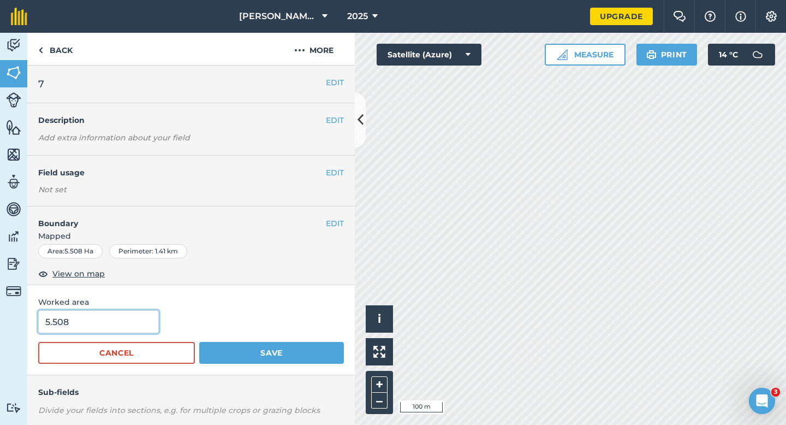
click at [128, 321] on input "5.508" at bounding box center [98, 321] width 121 height 23
type input "5.5"
click at [199, 342] on button "Save" at bounding box center [271, 353] width 145 height 22
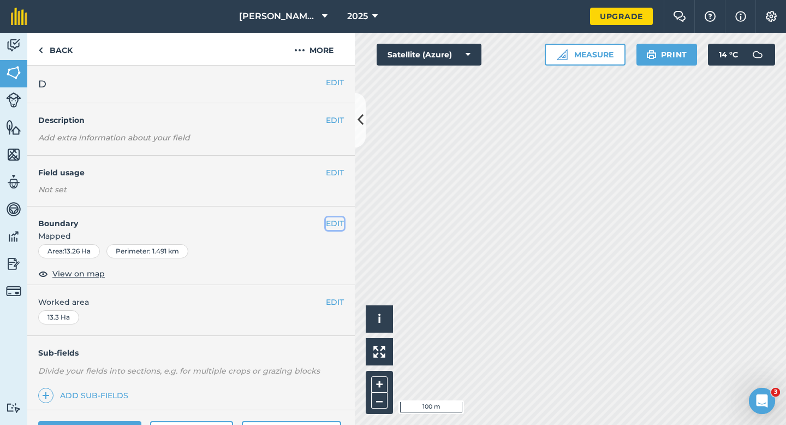
click at [338, 222] on button "EDIT" at bounding box center [335, 223] width 18 height 12
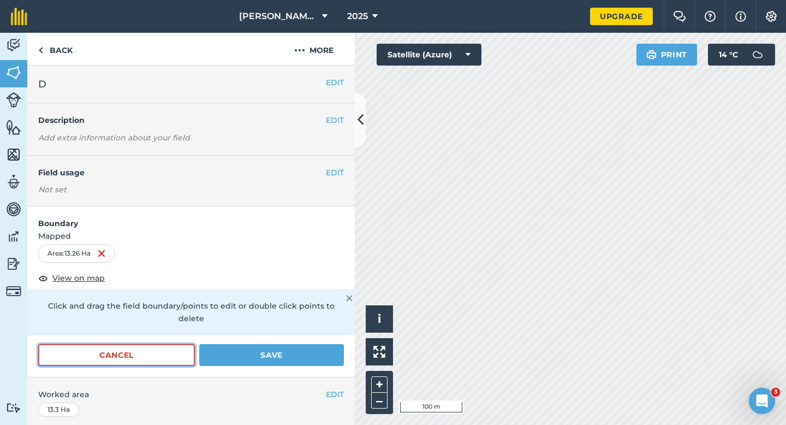
click at [121, 346] on button "Cancel" at bounding box center [116, 355] width 157 height 22
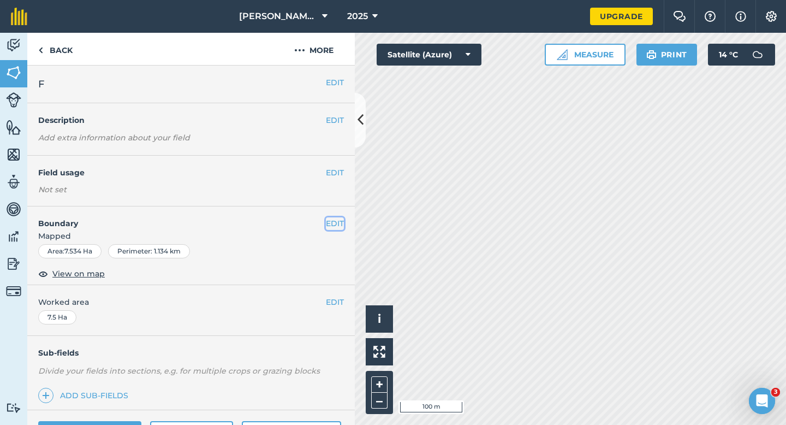
click at [336, 223] on button "EDIT" at bounding box center [335, 223] width 18 height 12
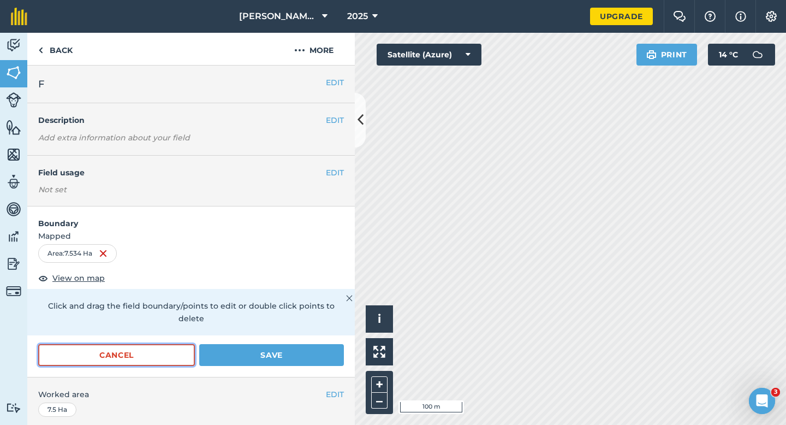
click at [185, 344] on button "Cancel" at bounding box center [116, 355] width 157 height 22
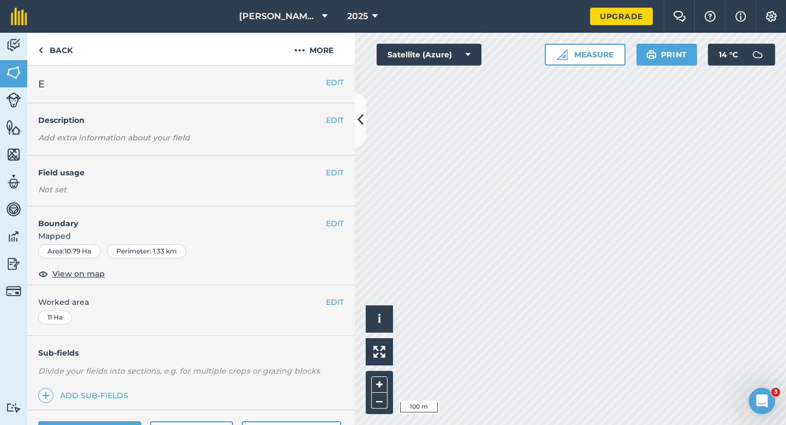
click at [347, 219] on div "EDIT Boundary Mapped Area : 10.79 Ha Perimeter : 1.33 km View on map" at bounding box center [191, 245] width 328 height 79
click at [338, 222] on button "EDIT" at bounding box center [335, 223] width 18 height 12
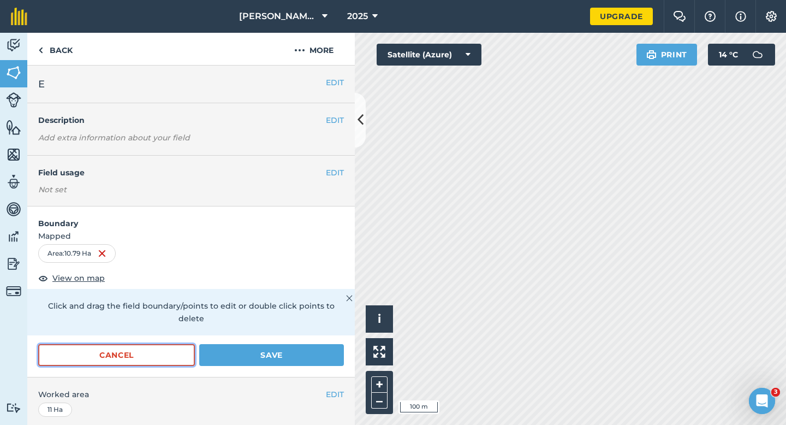
click at [140, 344] on button "Cancel" at bounding box center [116, 355] width 157 height 22
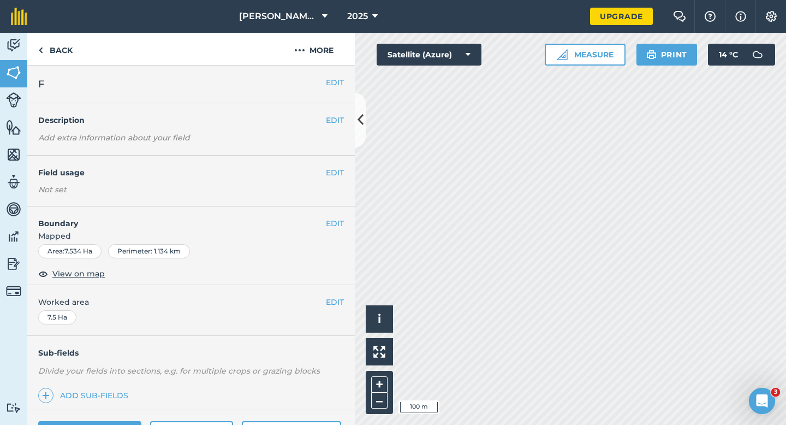
click at [330, 216] on div "EDIT Boundary Mapped Area : 7.534 Ha Perimeter : 1.134 km View on map" at bounding box center [191, 245] width 328 height 79
click at [331, 223] on button "EDIT" at bounding box center [335, 223] width 18 height 12
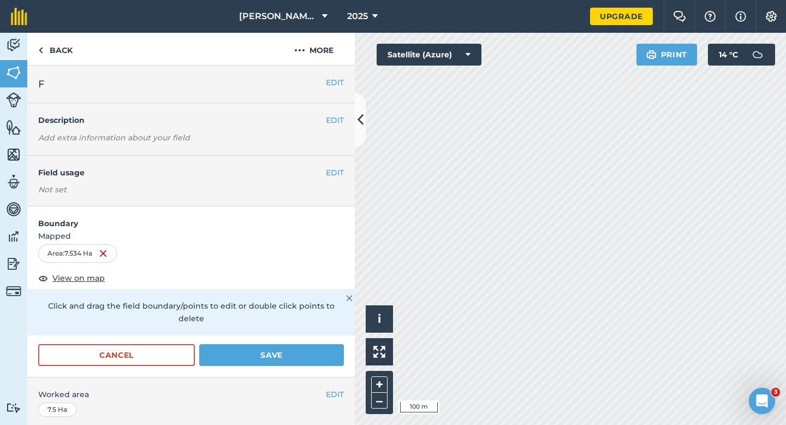
click at [141, 330] on form "Boundary Mapped Area : 7.534 Ha View on map Click and drag the field boundary/p…" at bounding box center [191, 291] width 328 height 170
click at [141, 344] on button "Cancel" at bounding box center [116, 355] width 157 height 22
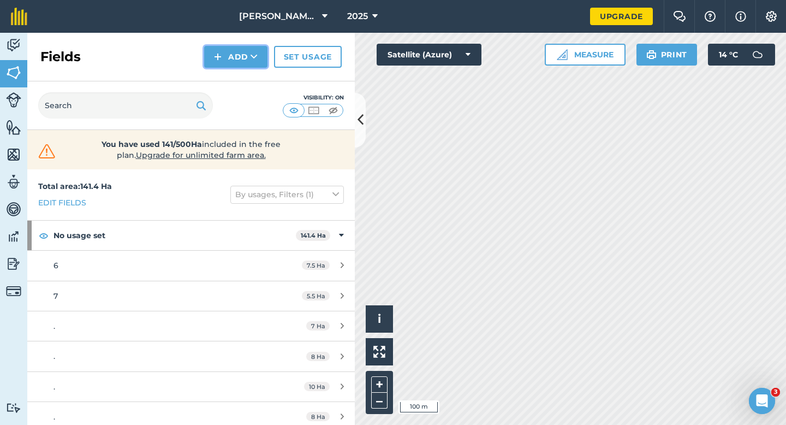
click at [215, 58] on img at bounding box center [218, 56] width 8 height 13
click at [216, 69] on link "Draw" at bounding box center [236, 81] width 60 height 24
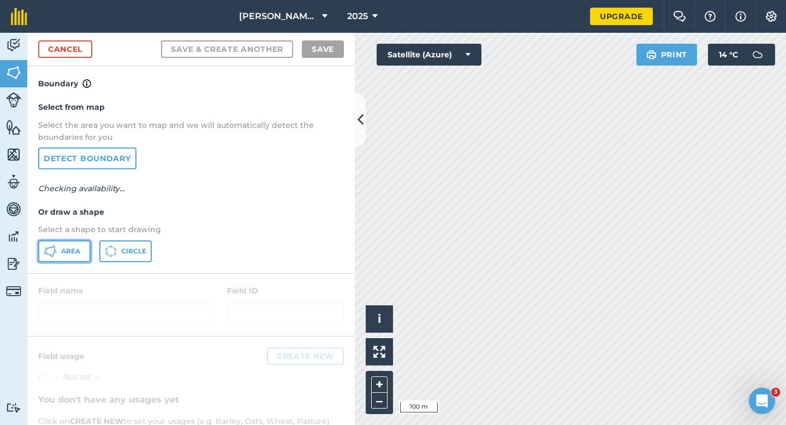
click at [58, 255] on button "Area" at bounding box center [64, 251] width 52 height 22
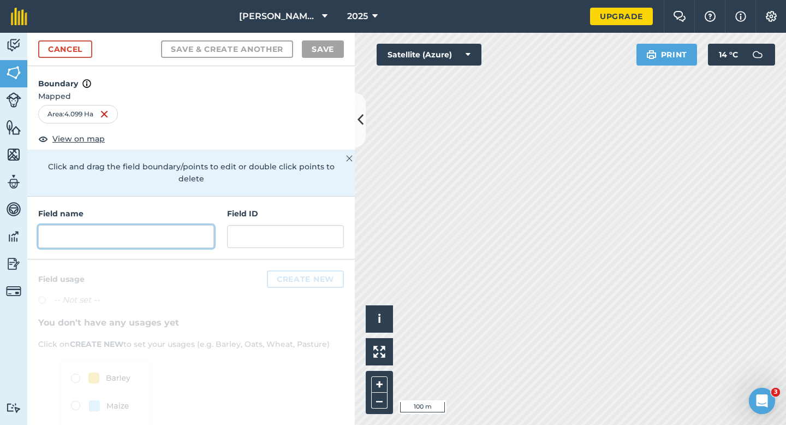
click at [208, 227] on input "text" at bounding box center [126, 236] width 176 height 23
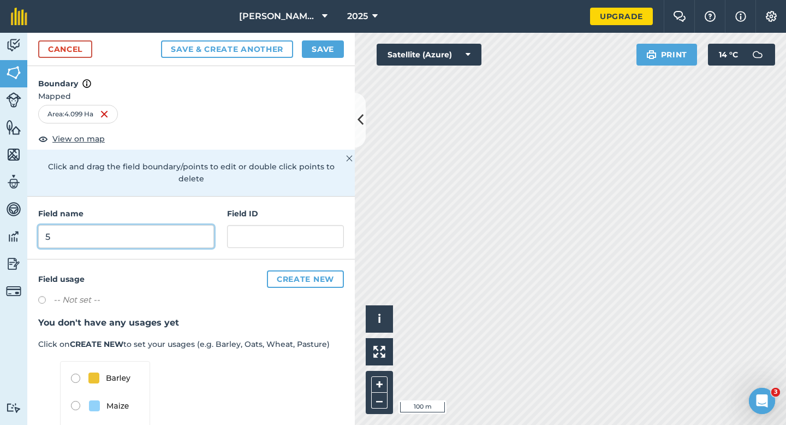
type input "5"
click at [336, 43] on button "Save" at bounding box center [323, 48] width 42 height 17
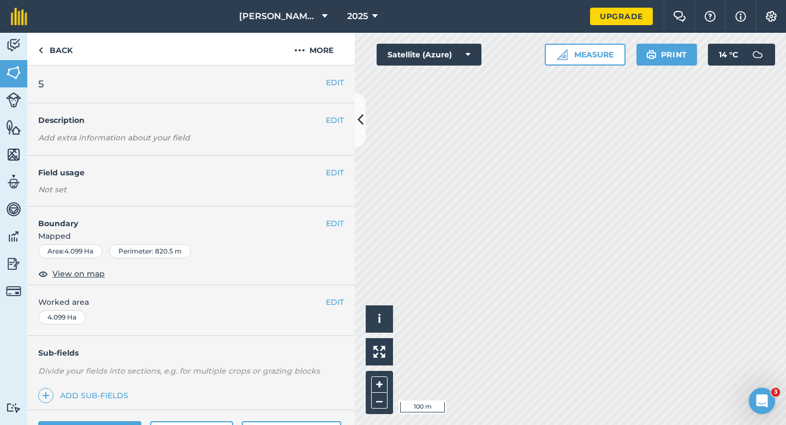
click at [337, 312] on div "EDIT Worked area 4.099 Ha" at bounding box center [191, 310] width 328 height 51
click at [337, 307] on button "EDIT" at bounding box center [335, 302] width 18 height 12
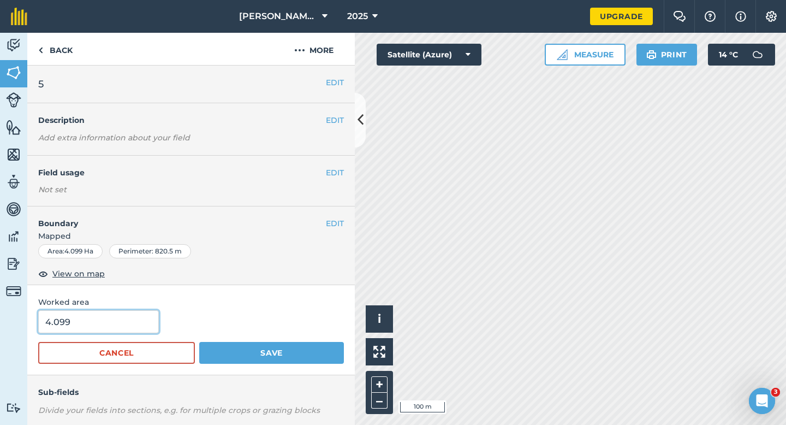
click at [102, 322] on input "4.099" at bounding box center [98, 321] width 121 height 23
type input "4"
click at [199, 342] on button "Save" at bounding box center [271, 353] width 145 height 22
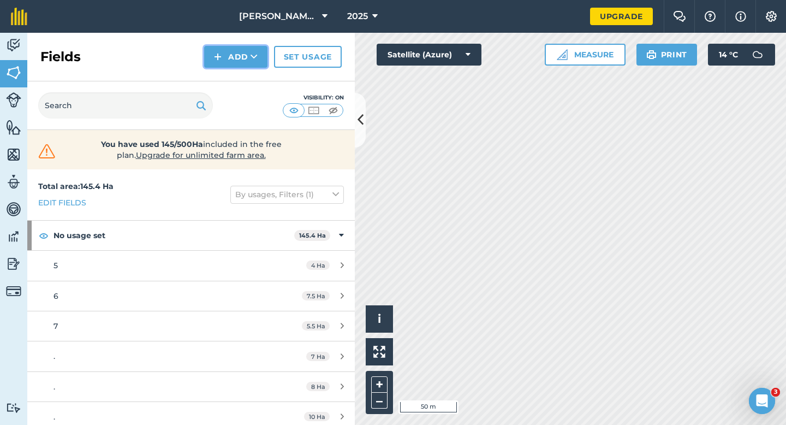
click at [221, 60] on img at bounding box center [218, 56] width 8 height 13
click at [221, 79] on link "Draw" at bounding box center [236, 81] width 60 height 24
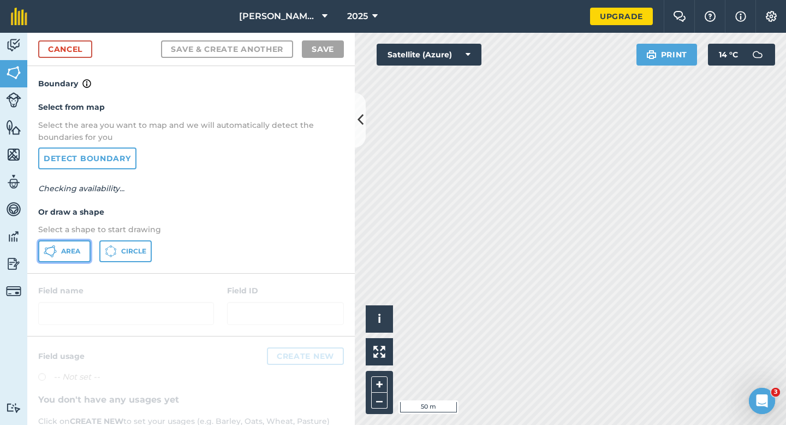
click at [77, 257] on button "Area" at bounding box center [64, 251] width 52 height 22
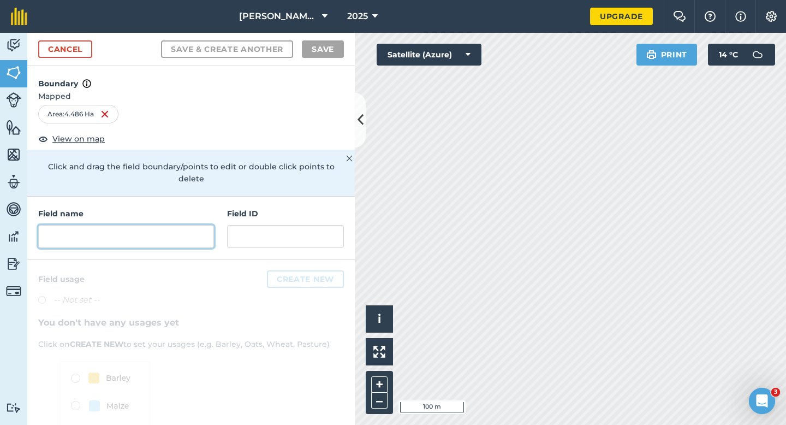
click at [146, 225] on input "text" at bounding box center [126, 236] width 176 height 23
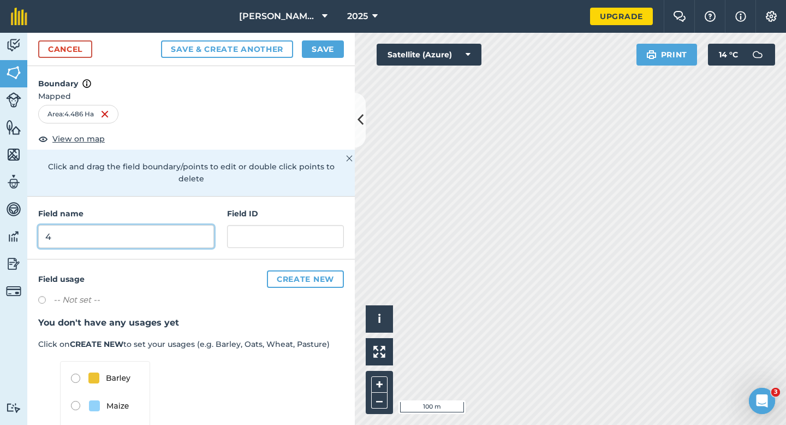
type input "4"
click at [329, 44] on button "Save" at bounding box center [323, 48] width 42 height 17
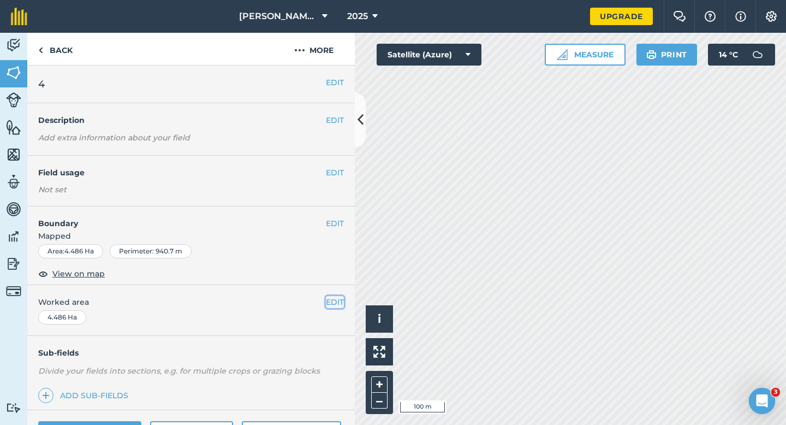
click at [332, 298] on button "EDIT" at bounding box center [335, 302] width 18 height 12
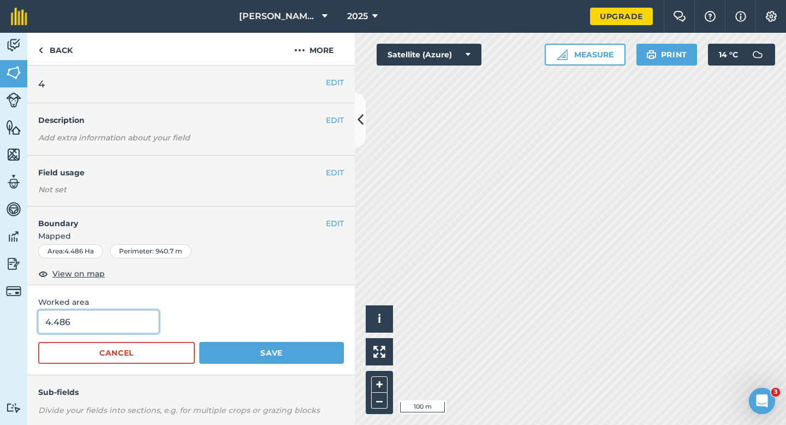
click at [136, 323] on input "4.486" at bounding box center [98, 321] width 121 height 23
type input "4.5"
click at [199, 342] on button "Save" at bounding box center [271, 353] width 145 height 22
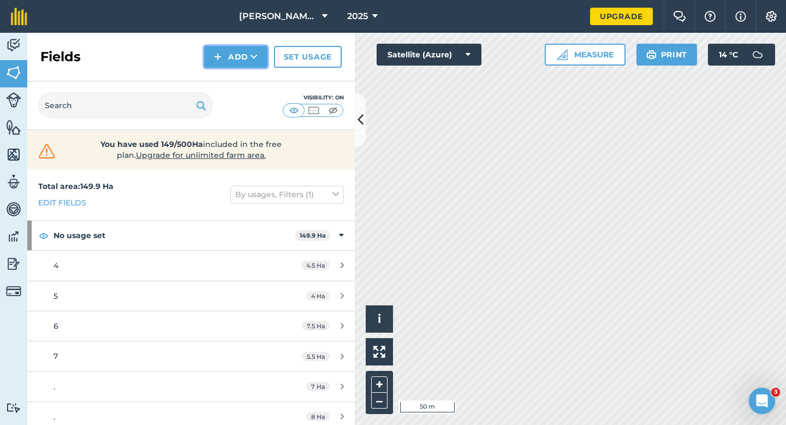
click at [261, 55] on button "Add" at bounding box center [235, 57] width 63 height 22
click at [261, 81] on link "Draw" at bounding box center [236, 81] width 60 height 24
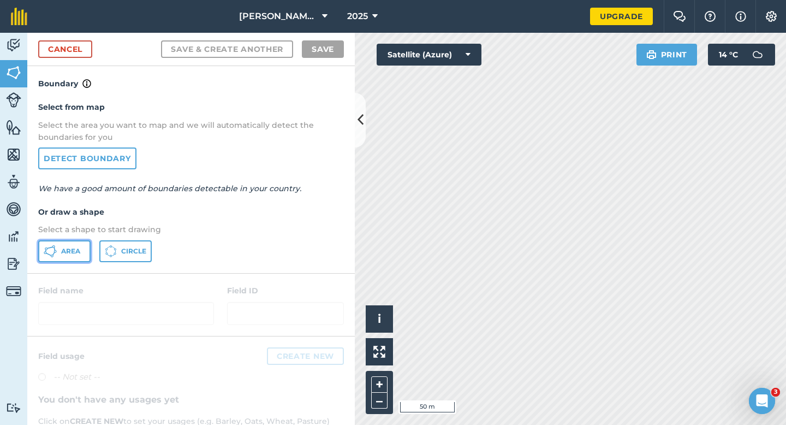
click at [55, 246] on icon at bounding box center [50, 251] width 13 height 13
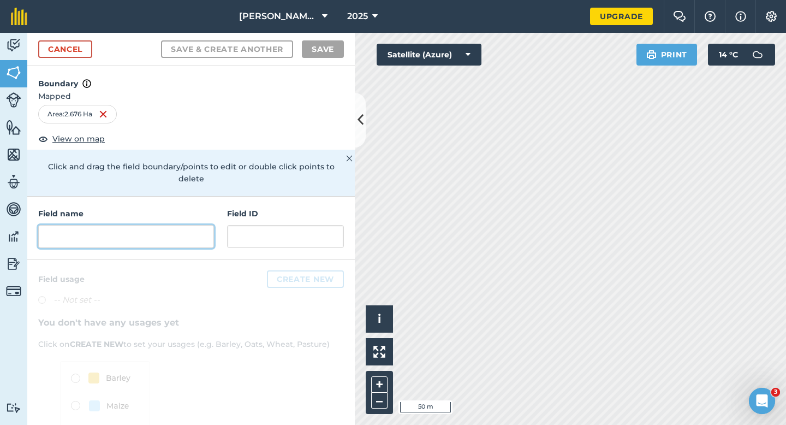
click at [158, 225] on input "text" at bounding box center [126, 236] width 176 height 23
click at [198, 225] on input "text" at bounding box center [126, 236] width 176 height 23
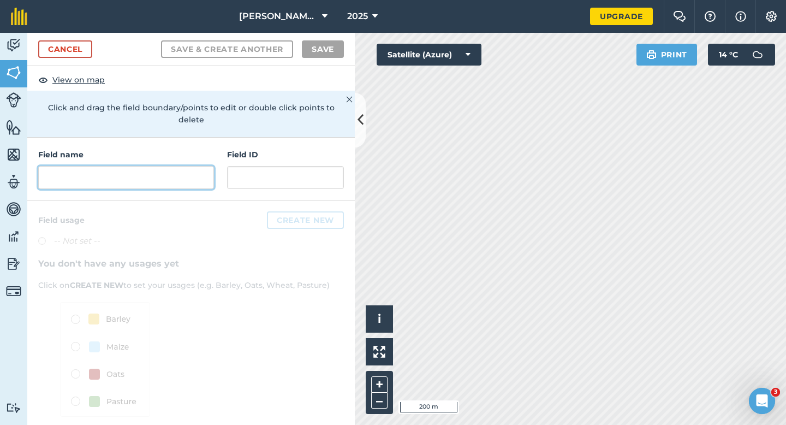
click at [198, 166] on input "text" at bounding box center [126, 177] width 176 height 23
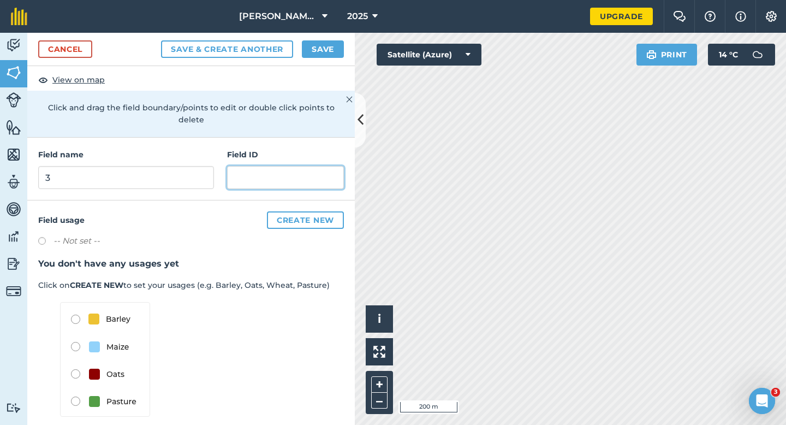
click at [267, 170] on input "text" at bounding box center [285, 177] width 117 height 23
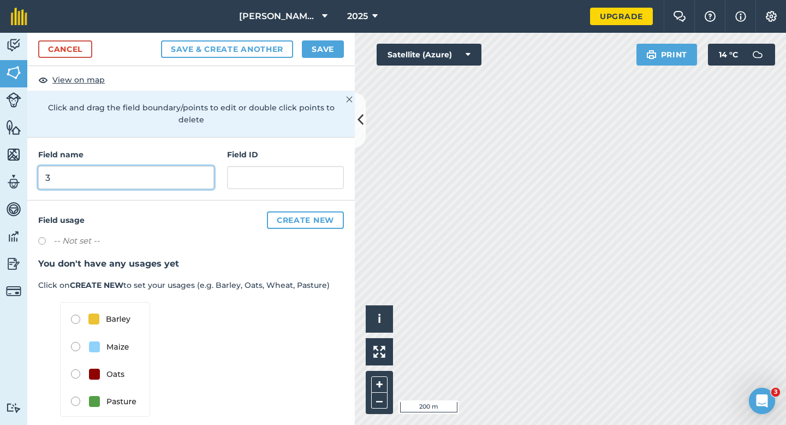
click at [197, 167] on input "3" at bounding box center [126, 177] width 176 height 23
type input "3 Sheep"
click at [320, 43] on button "Save" at bounding box center [323, 48] width 42 height 17
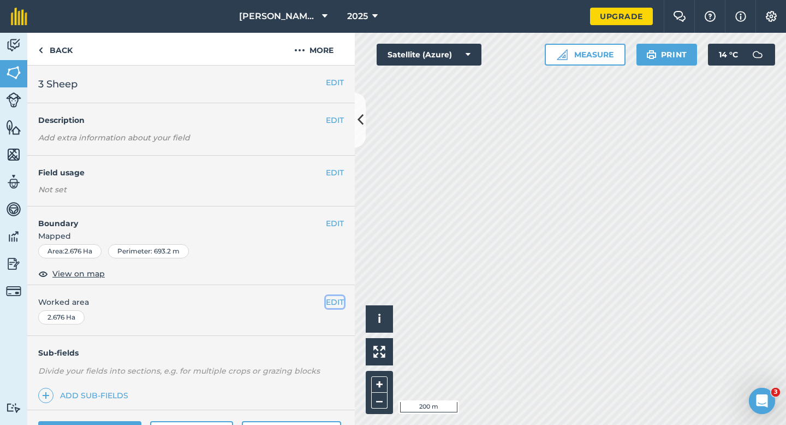
click at [328, 297] on button "EDIT" at bounding box center [335, 302] width 18 height 12
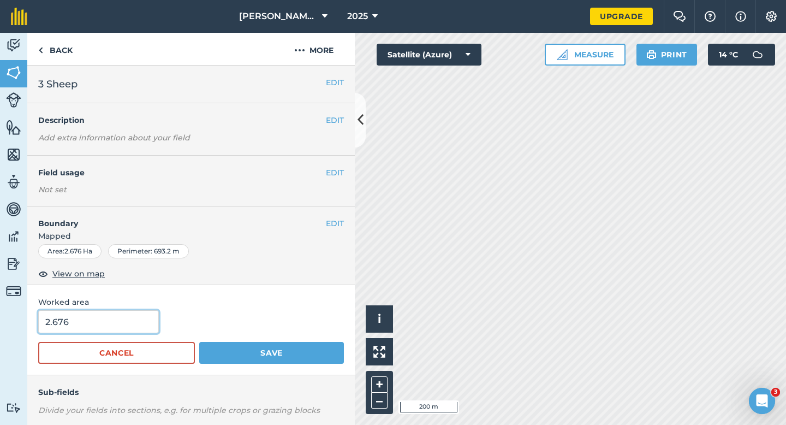
click at [141, 332] on input "2.676" at bounding box center [98, 321] width 121 height 23
type input "2.7"
click at [199, 342] on button "Save" at bounding box center [271, 353] width 145 height 22
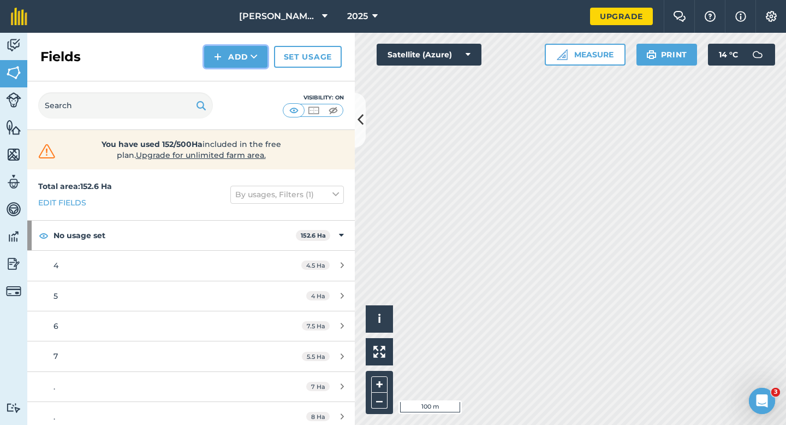
click at [214, 58] on img at bounding box center [218, 56] width 8 height 13
click at [214, 71] on link "Draw" at bounding box center [236, 81] width 60 height 24
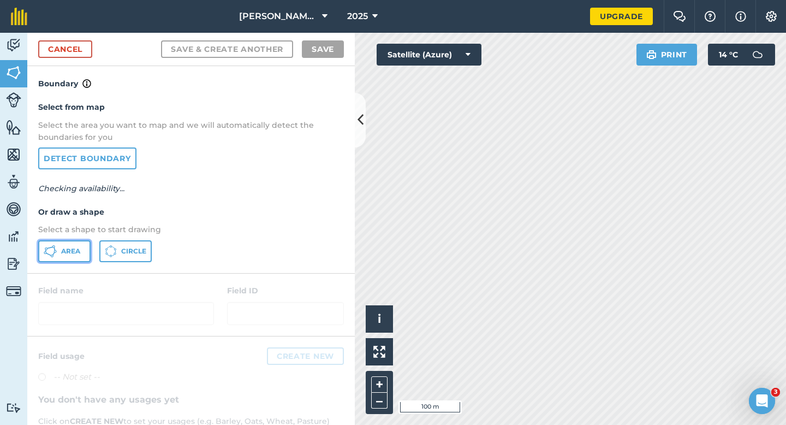
click at [81, 253] on button "Area" at bounding box center [64, 251] width 52 height 22
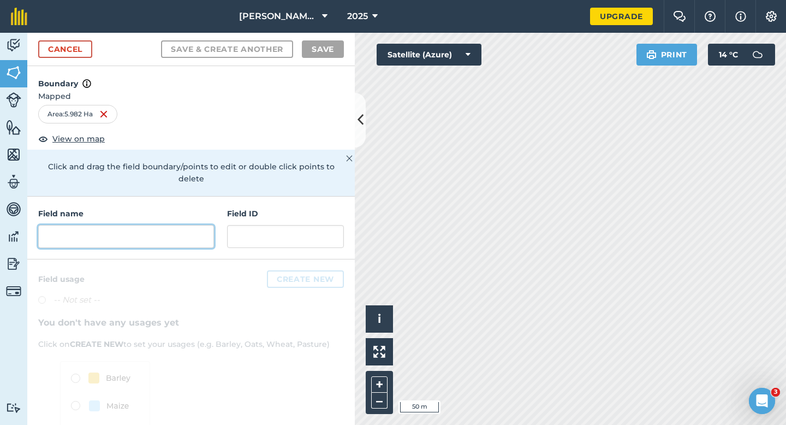
click at [194, 230] on input "text" at bounding box center [126, 236] width 176 height 23
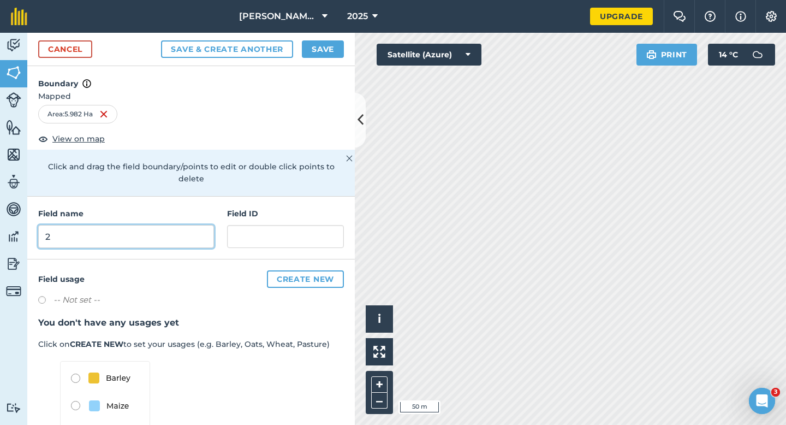
type input "2"
click at [338, 55] on button "Save" at bounding box center [323, 48] width 42 height 17
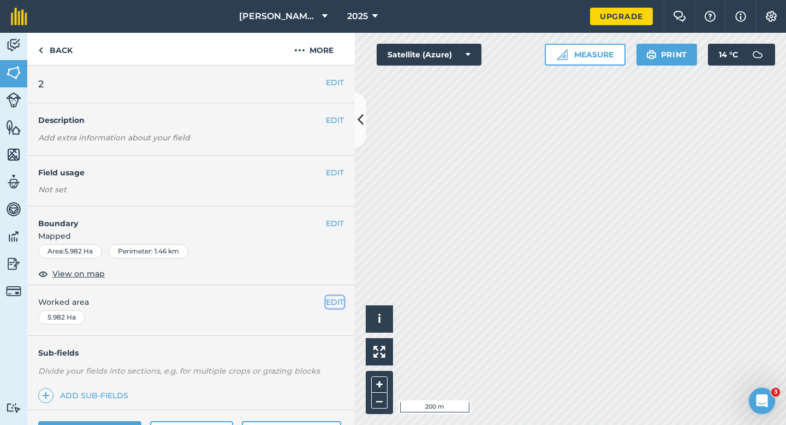
click at [332, 306] on button "EDIT" at bounding box center [335, 302] width 18 height 12
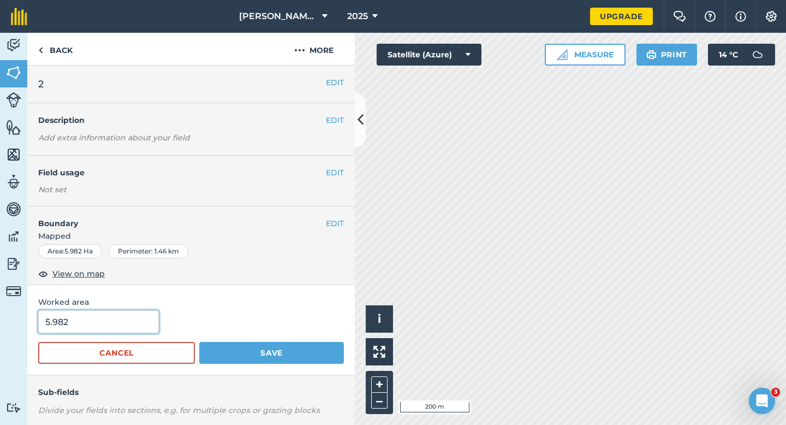
click at [122, 314] on input "5.982" at bounding box center [98, 321] width 121 height 23
type input "6"
click at [199, 342] on button "Save" at bounding box center [271, 353] width 145 height 22
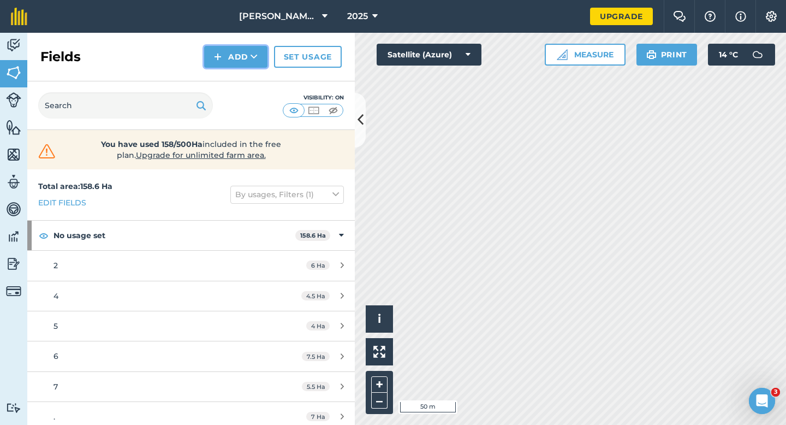
click at [237, 59] on button "Add" at bounding box center [235, 57] width 63 height 22
click at [237, 74] on link "Draw" at bounding box center [236, 81] width 60 height 24
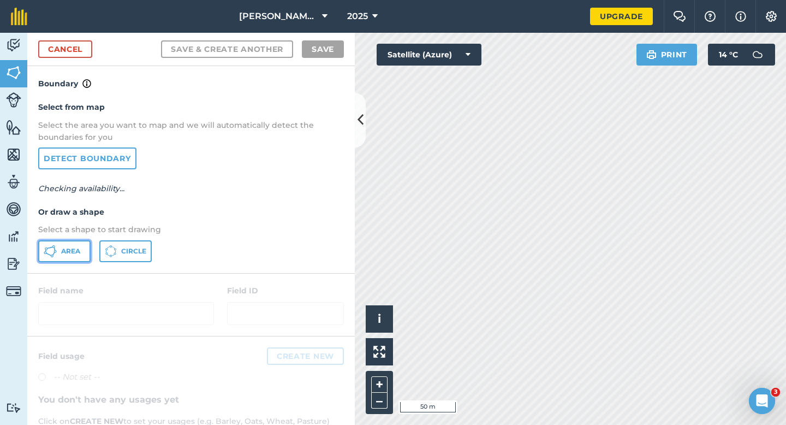
click at [71, 259] on button "Area" at bounding box center [64, 251] width 52 height 22
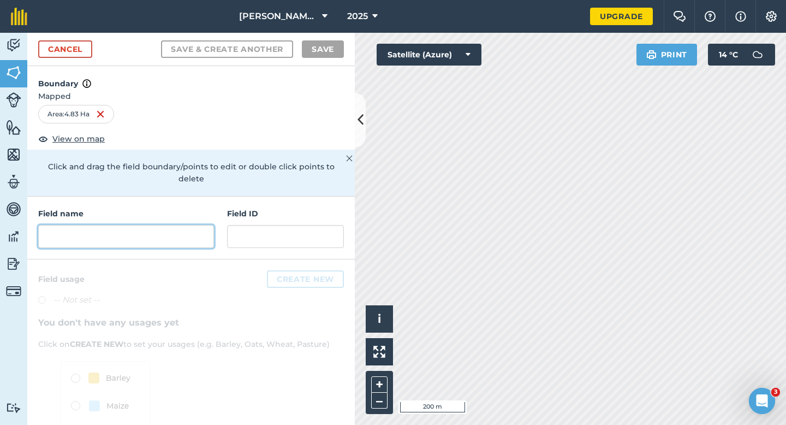
click at [194, 225] on input "text" at bounding box center [126, 236] width 176 height 23
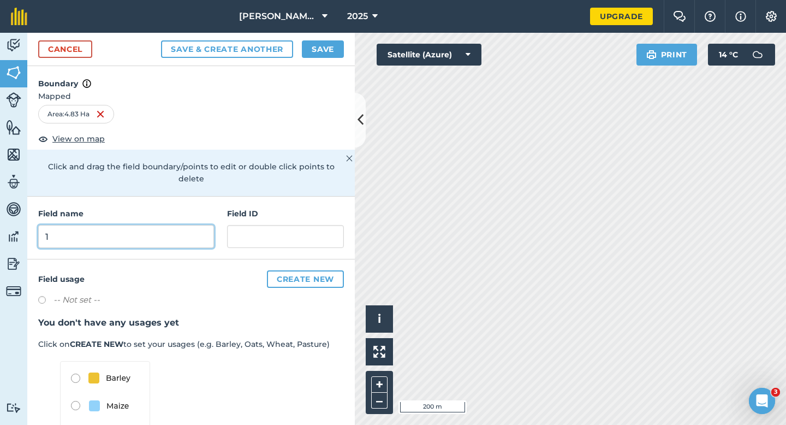
type input "1"
click at [307, 46] on button "Save" at bounding box center [323, 48] width 42 height 17
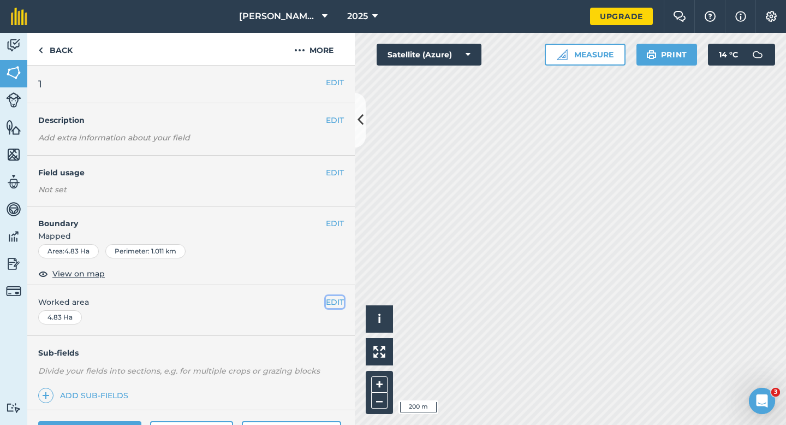
click at [336, 298] on button "EDIT" at bounding box center [335, 302] width 18 height 12
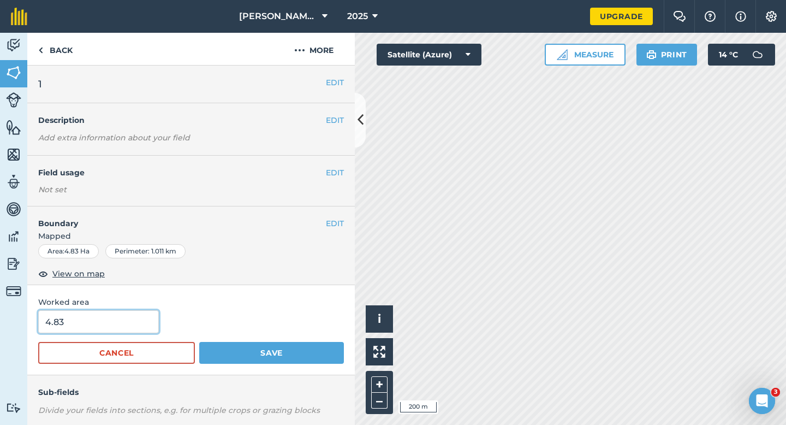
click at [142, 321] on input "4.83" at bounding box center [98, 321] width 121 height 23
type input "5"
click at [199, 342] on button "Save" at bounding box center [271, 353] width 145 height 22
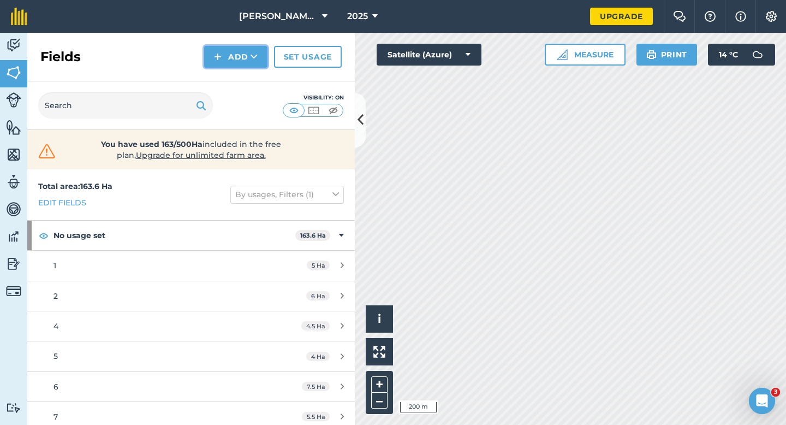
click at [218, 56] on img at bounding box center [218, 56] width 8 height 13
click at [218, 72] on link "Draw" at bounding box center [236, 81] width 60 height 24
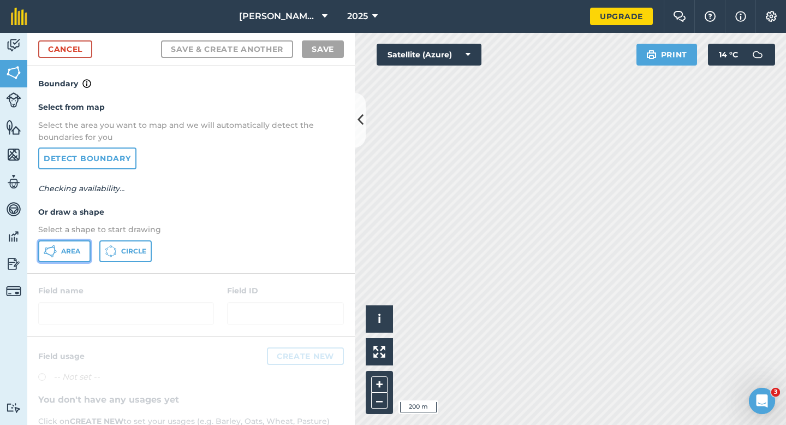
click at [68, 248] on span "Area" at bounding box center [70, 251] width 19 height 9
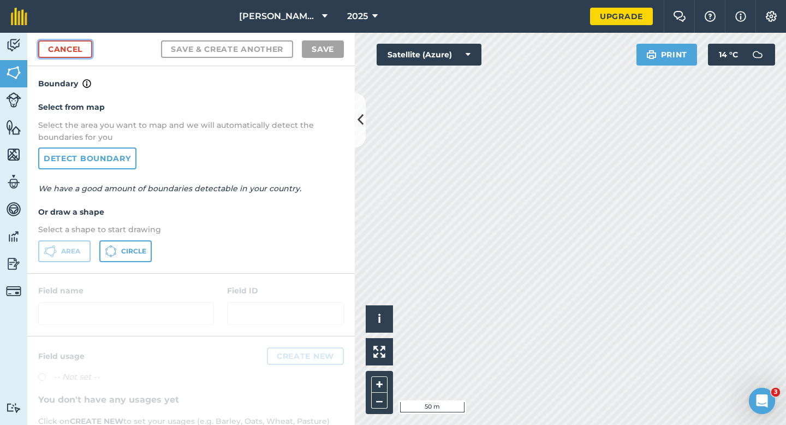
click at [79, 55] on link "Cancel" at bounding box center [65, 48] width 54 height 17
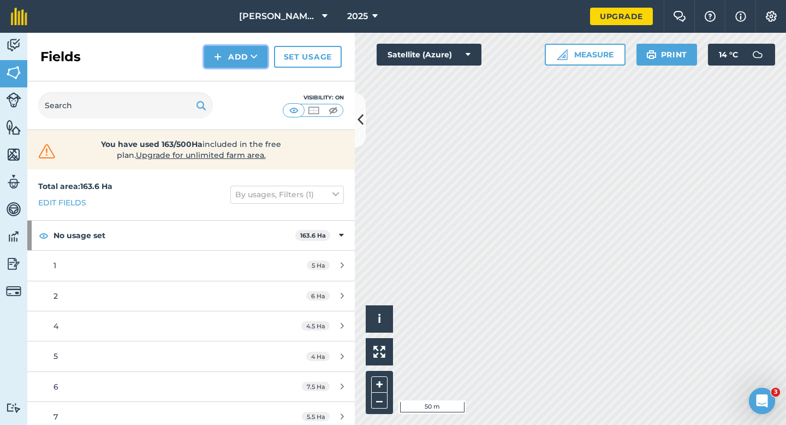
click at [217, 66] on button "Add" at bounding box center [235, 57] width 63 height 22
click at [222, 74] on link "Draw" at bounding box center [236, 81] width 60 height 24
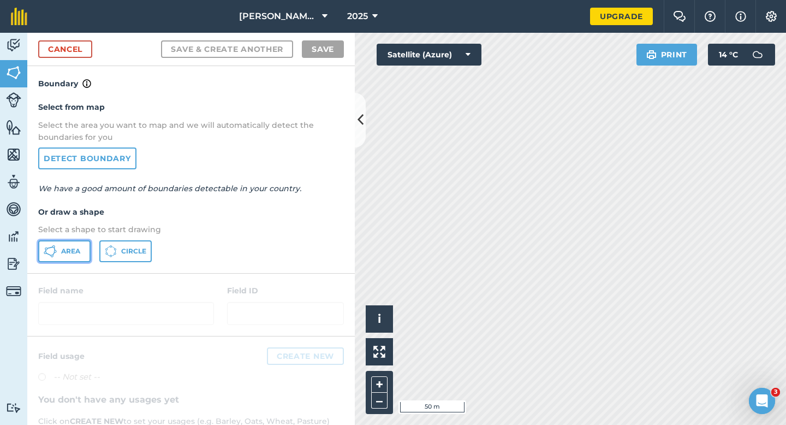
click at [389, 254] on div "Activity Fields Livestock Features Maps Team Vehicles Data Reporting Billing Tu…" at bounding box center [393, 229] width 786 height 392
click at [67, 247] on span "Area" at bounding box center [70, 251] width 19 height 9
click at [648, 161] on div "[PERSON_NAME] & Sons Farming LTD 2025 Upgrade Farm Chat Help Info Settings Map …" at bounding box center [393, 212] width 786 height 425
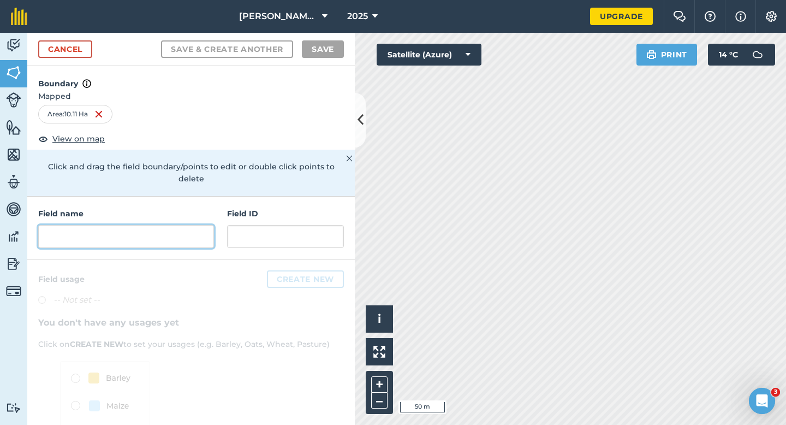
click at [174, 233] on input "text" at bounding box center [126, 236] width 176 height 23
click at [212, 207] on h4 "Field name" at bounding box center [126, 213] width 176 height 12
click at [201, 225] on input "text" at bounding box center [126, 236] width 176 height 23
type input "l"
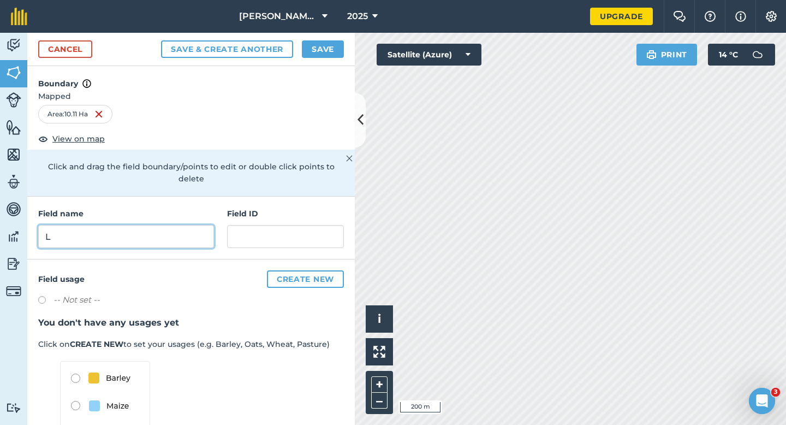
type input "L"
click at [318, 61] on div "Cancel Save & Create Another Save" at bounding box center [191, 49] width 328 height 33
click at [320, 42] on button "Save" at bounding box center [323, 48] width 42 height 17
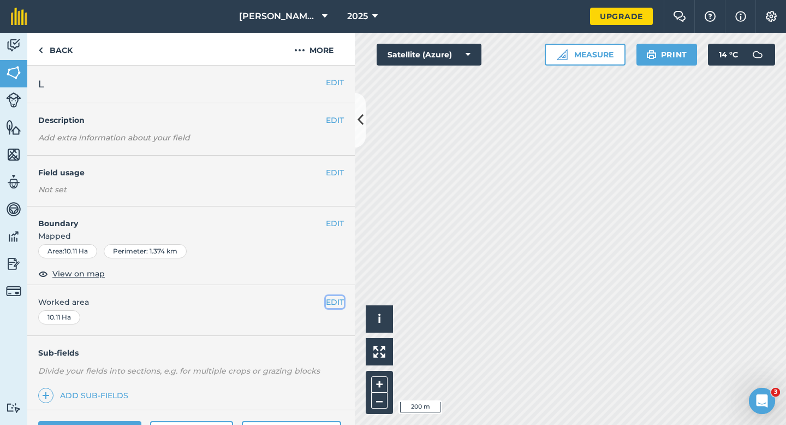
click at [331, 301] on button "EDIT" at bounding box center [335, 302] width 18 height 12
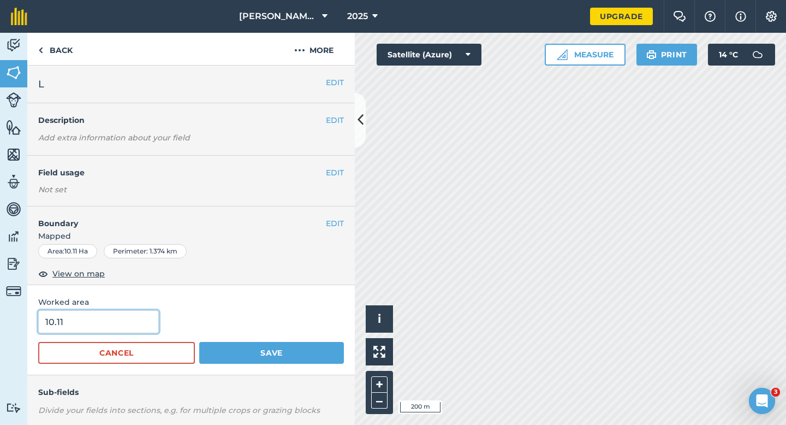
click at [111, 312] on input "10.11" at bounding box center [98, 321] width 121 height 23
type input "10"
click at [199, 342] on button "Save" at bounding box center [271, 353] width 145 height 22
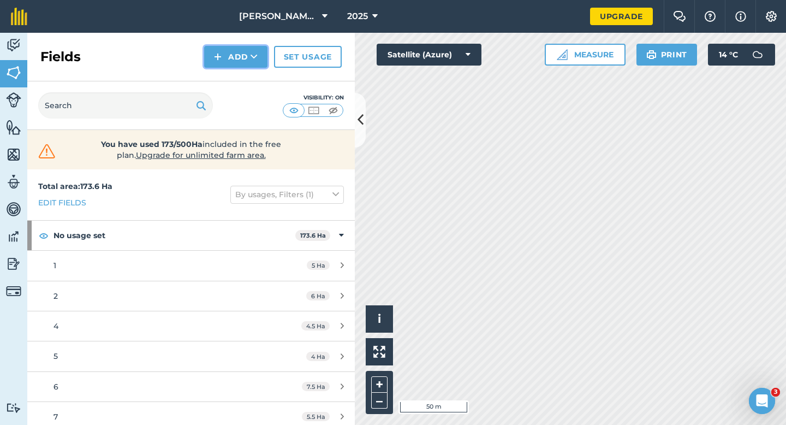
click at [217, 53] on img at bounding box center [218, 56] width 8 height 13
click at [219, 77] on link "Draw" at bounding box center [236, 81] width 60 height 24
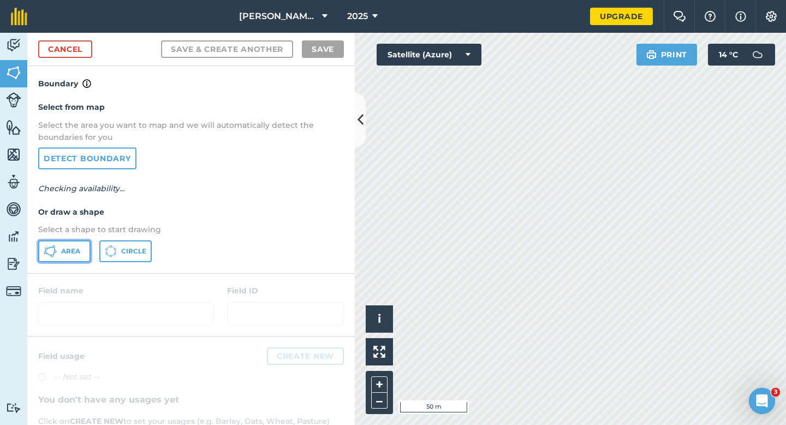
click at [64, 248] on span "Area" at bounding box center [70, 251] width 19 height 9
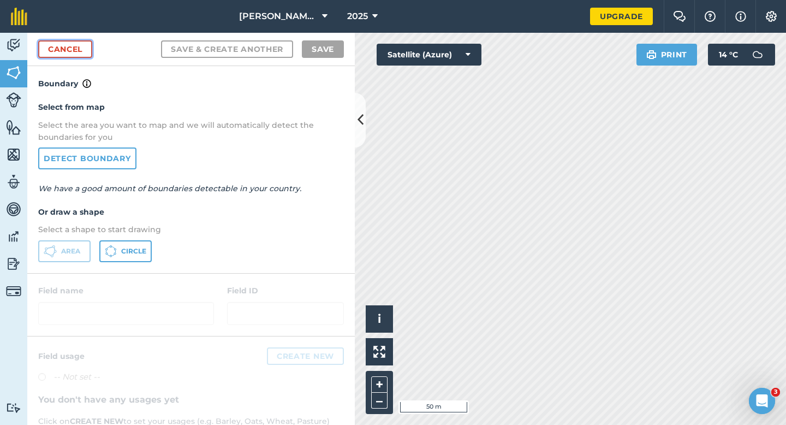
click at [86, 52] on link "Cancel" at bounding box center [65, 48] width 54 height 17
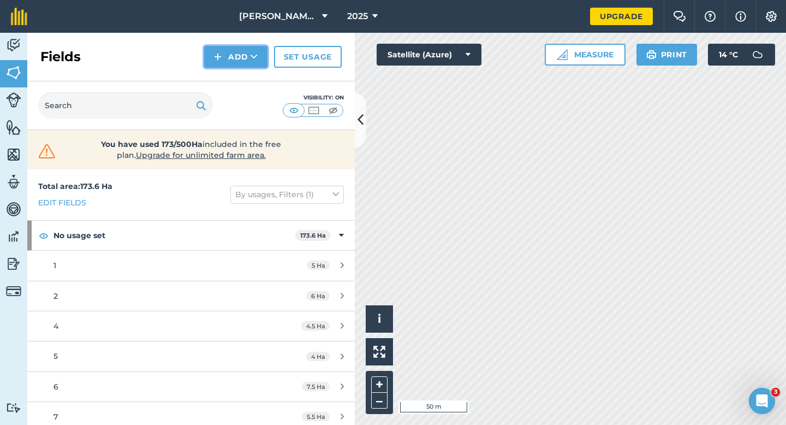
click at [236, 54] on button "Add" at bounding box center [235, 57] width 63 height 22
click at [236, 82] on link "Draw" at bounding box center [236, 81] width 60 height 24
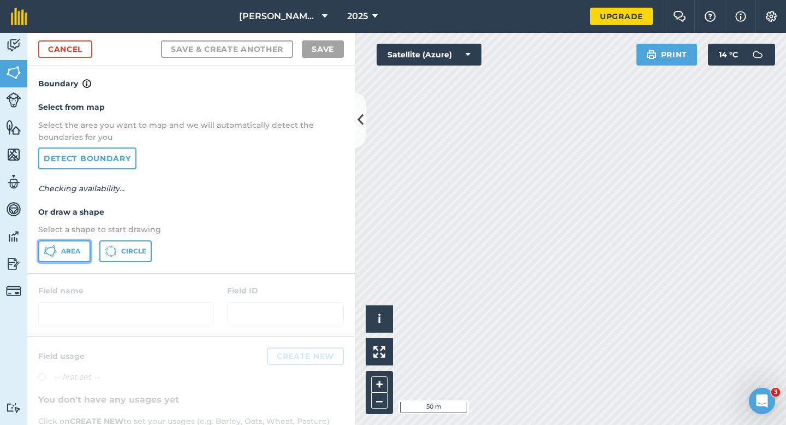
click at [57, 254] on button "Area" at bounding box center [64, 251] width 52 height 22
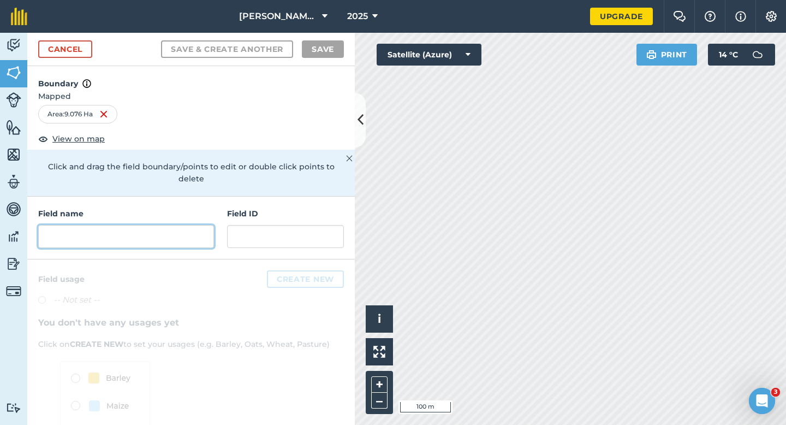
click at [159, 234] on input "text" at bounding box center [126, 236] width 176 height 23
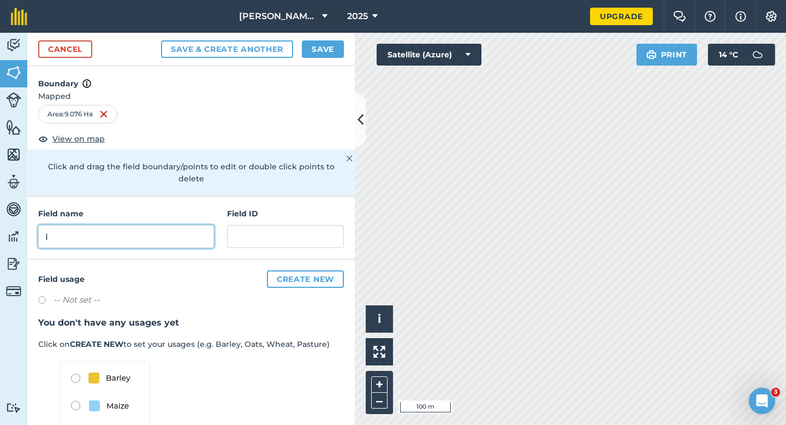
type input "I"
click at [320, 35] on div "Cancel Save & Create Another Save" at bounding box center [191, 49] width 328 height 33
click at [321, 37] on div "Cancel Save & Create Another Save" at bounding box center [191, 49] width 328 height 33
click at [321, 43] on button "Save" at bounding box center [323, 48] width 42 height 17
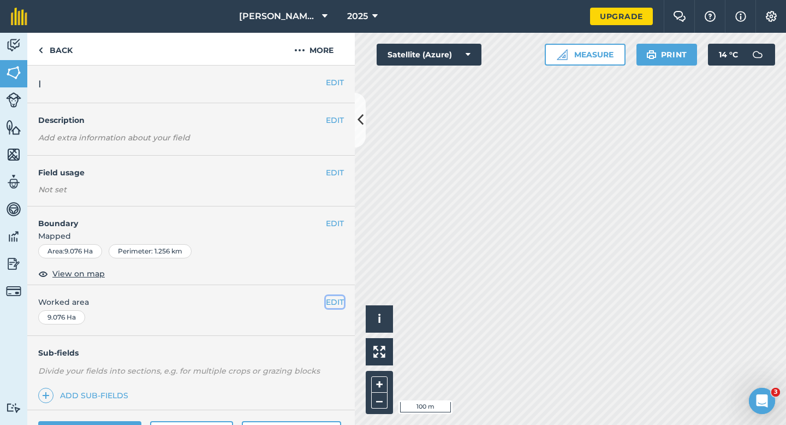
click at [342, 301] on button "EDIT" at bounding box center [335, 302] width 18 height 12
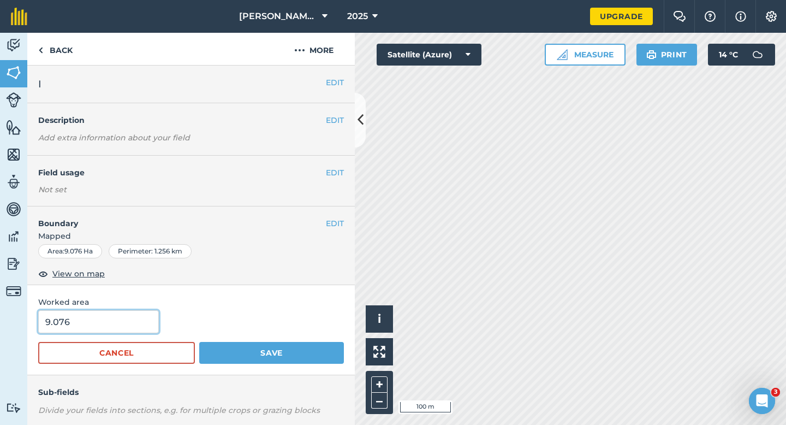
click at [127, 317] on input "9.076" at bounding box center [98, 321] width 121 height 23
type input "9"
click at [199, 342] on button "Save" at bounding box center [271, 353] width 145 height 22
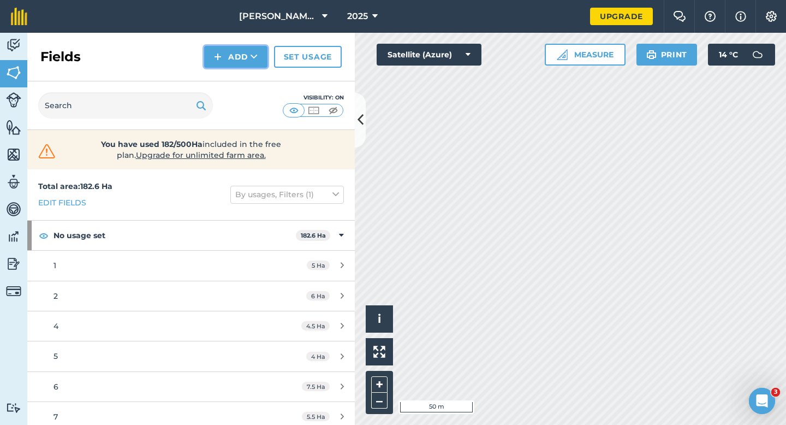
click at [228, 67] on button "Add" at bounding box center [235, 57] width 63 height 22
click at [228, 79] on link "Draw" at bounding box center [236, 81] width 60 height 24
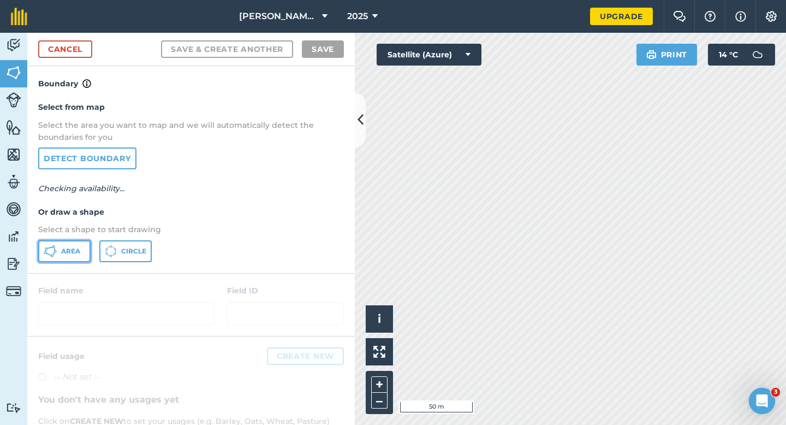
click at [57, 256] on button "Area" at bounding box center [64, 251] width 52 height 22
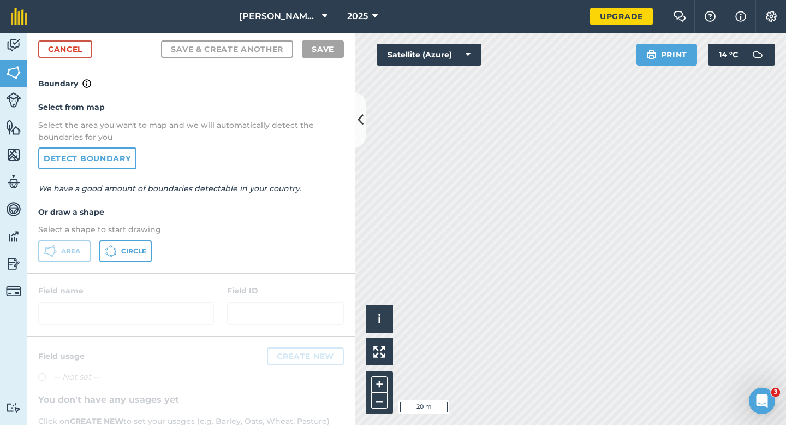
click at [94, 45] on div "Cancel Save & Create Another Save" at bounding box center [191, 49] width 328 height 33
click at [93, 45] on div "Cancel Save & Create Another Save" at bounding box center [191, 49] width 328 height 33
click at [86, 45] on link "Cancel" at bounding box center [65, 48] width 54 height 17
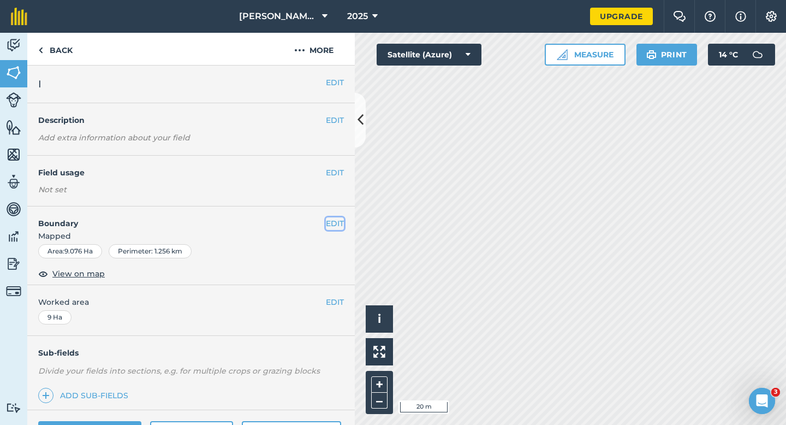
click at [341, 224] on button "EDIT" at bounding box center [335, 223] width 18 height 12
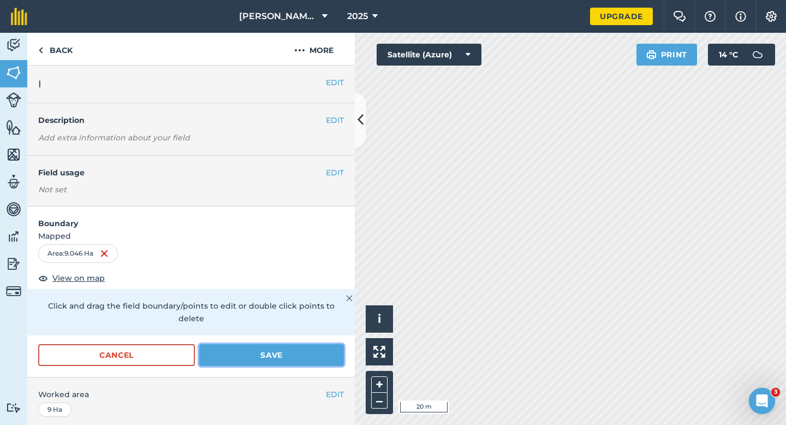
click at [266, 352] on button "Save" at bounding box center [271, 355] width 145 height 22
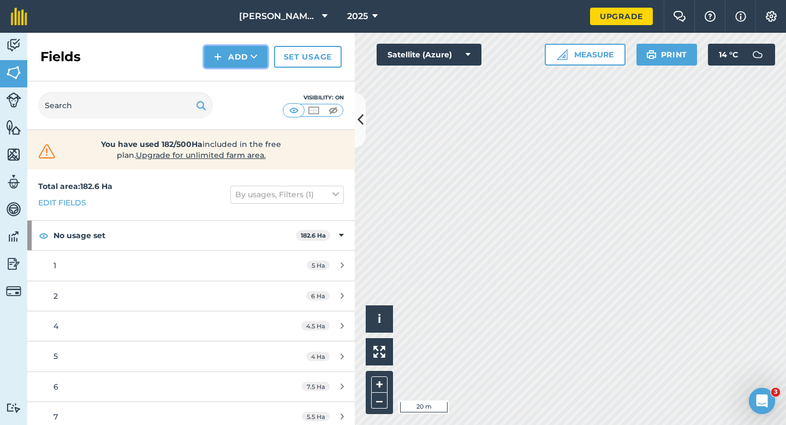
click at [251, 55] on icon at bounding box center [254, 56] width 7 height 11
click at [248, 81] on link "Draw" at bounding box center [236, 81] width 60 height 24
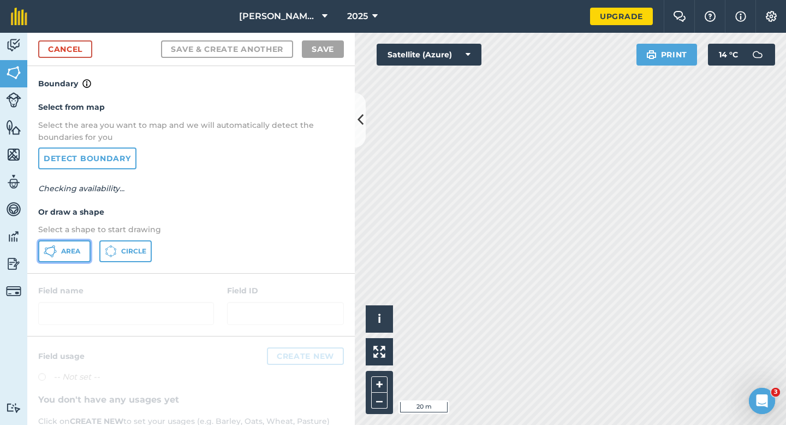
click at [80, 246] on button "Area" at bounding box center [64, 251] width 52 height 22
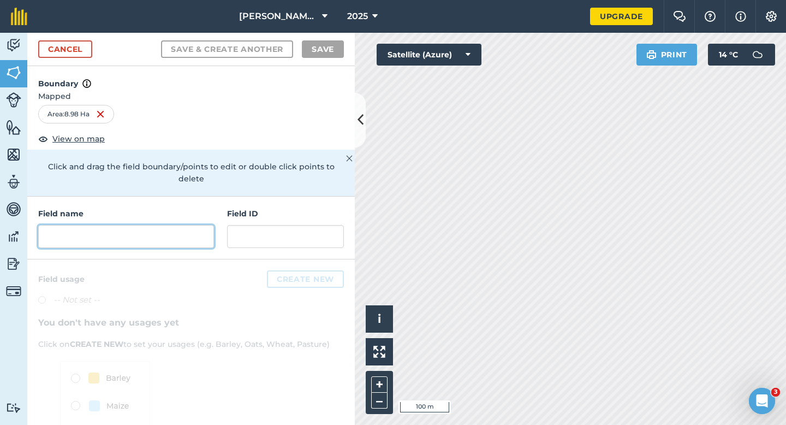
click at [163, 225] on input "text" at bounding box center [126, 236] width 176 height 23
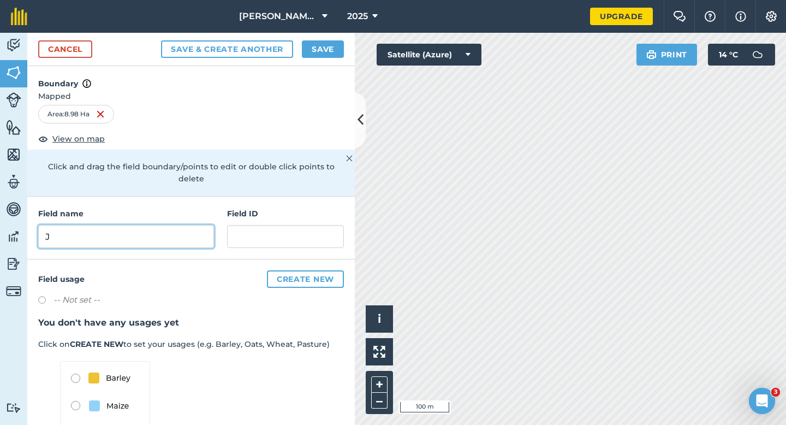
type input "J"
click at [341, 50] on button "Save" at bounding box center [323, 48] width 42 height 17
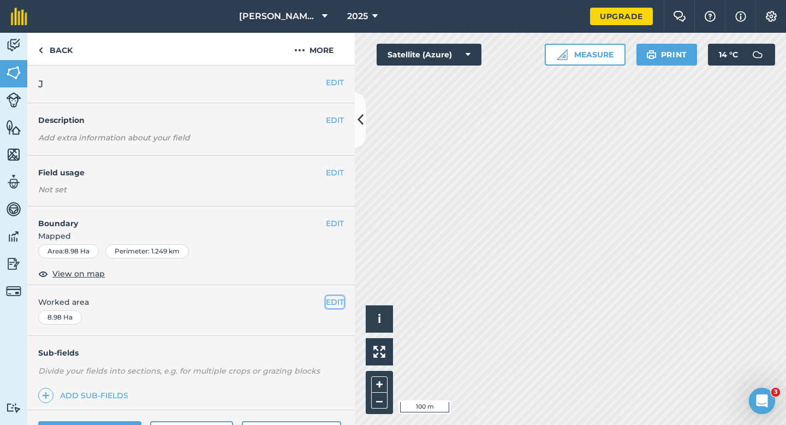
click at [332, 298] on button "EDIT" at bounding box center [335, 302] width 18 height 12
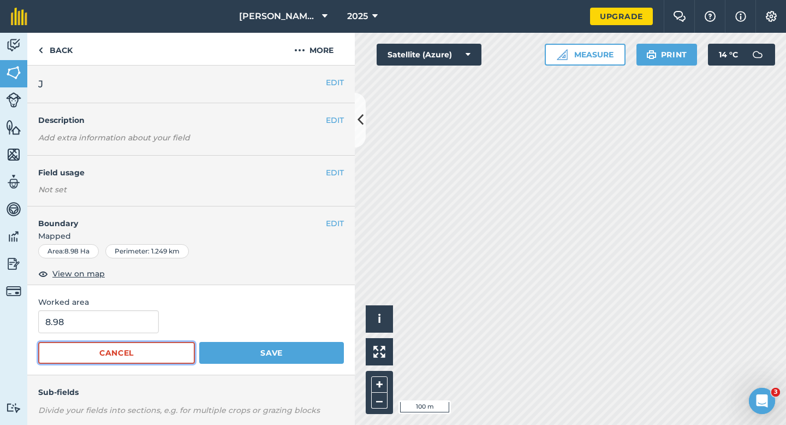
click at [86, 342] on button "Cancel" at bounding box center [116, 353] width 157 height 22
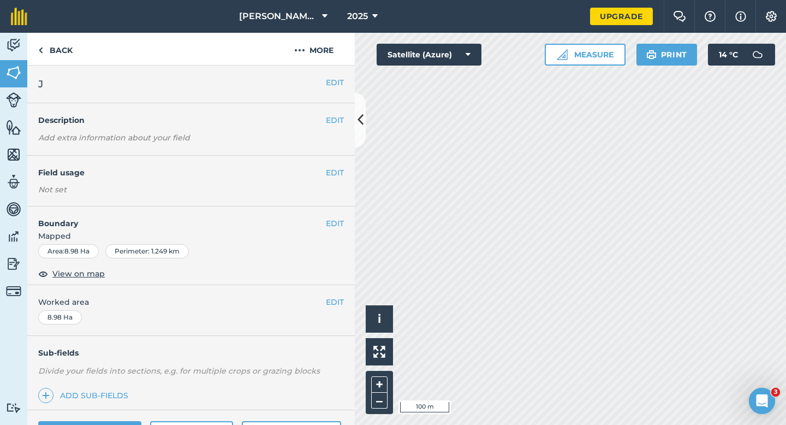
click at [86, 327] on div "EDIT Worked area 8.98 Ha" at bounding box center [191, 310] width 328 height 51
click at [336, 297] on button "EDIT" at bounding box center [335, 302] width 18 height 12
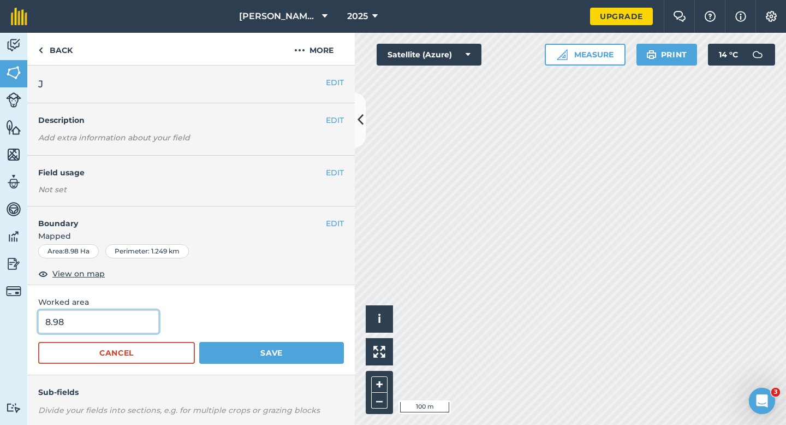
click at [98, 311] on input "8.98" at bounding box center [98, 321] width 121 height 23
click at [101, 318] on input "8.98" at bounding box center [98, 321] width 121 height 23
type input "9"
click at [199, 342] on button "Save" at bounding box center [271, 353] width 145 height 22
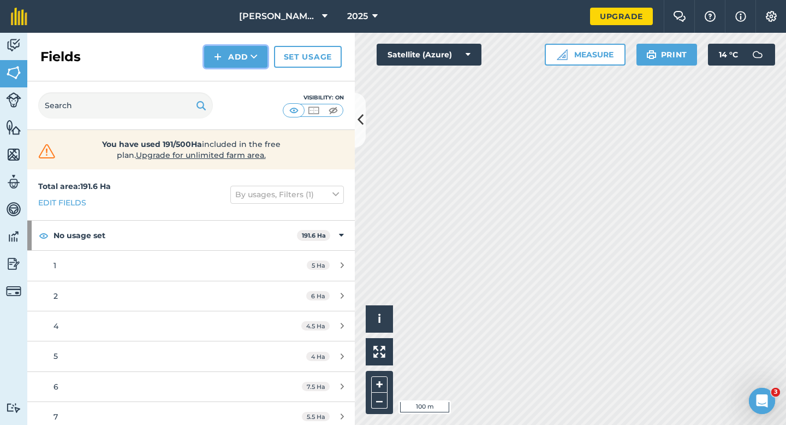
click at [213, 64] on button "Add" at bounding box center [235, 57] width 63 height 22
click at [219, 75] on link "Draw" at bounding box center [236, 81] width 60 height 24
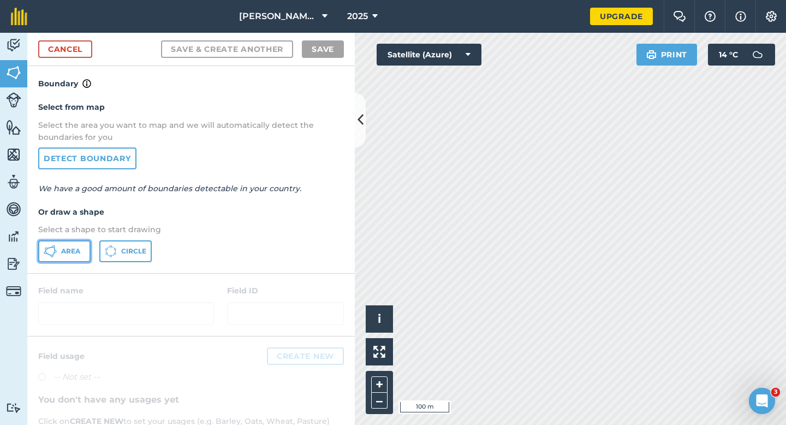
click at [70, 251] on span "Area" at bounding box center [70, 251] width 19 height 9
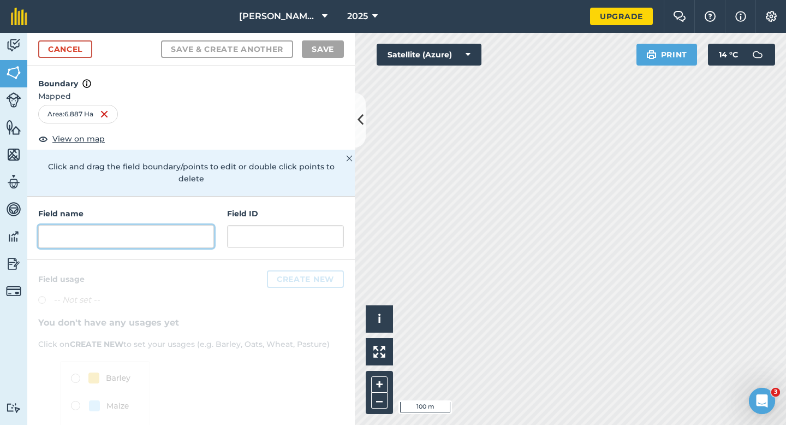
click at [193, 225] on input "text" at bounding box center [126, 236] width 176 height 23
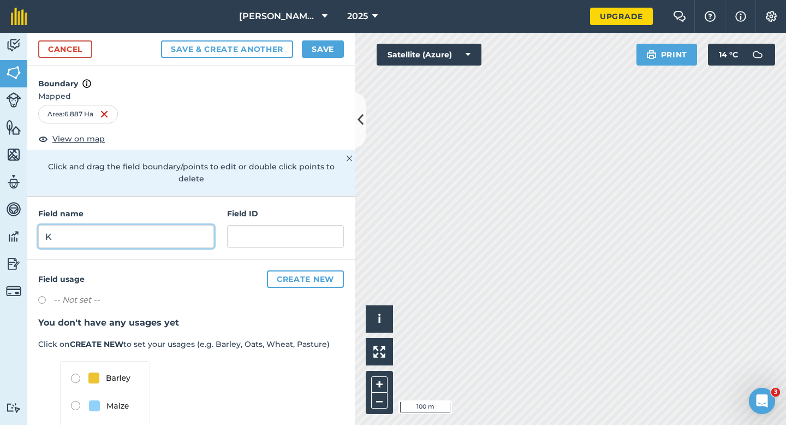
type input "K"
click at [315, 52] on button "Save" at bounding box center [323, 48] width 42 height 17
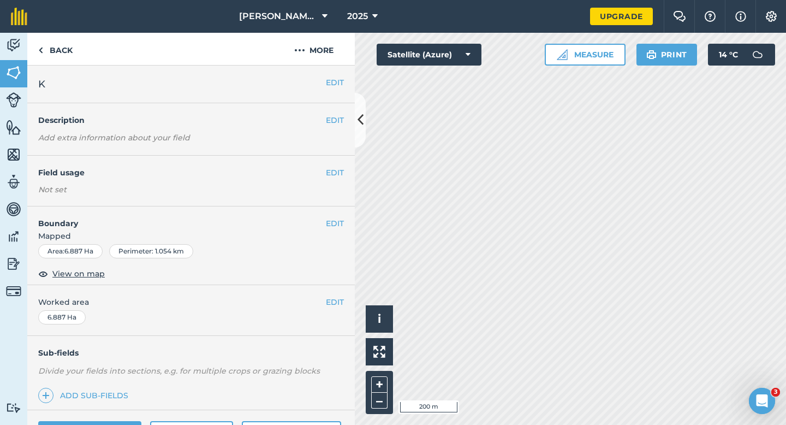
click at [346, 294] on div "EDIT Worked area 6.887 Ha" at bounding box center [191, 310] width 328 height 51
click at [342, 296] on button "EDIT" at bounding box center [335, 302] width 18 height 12
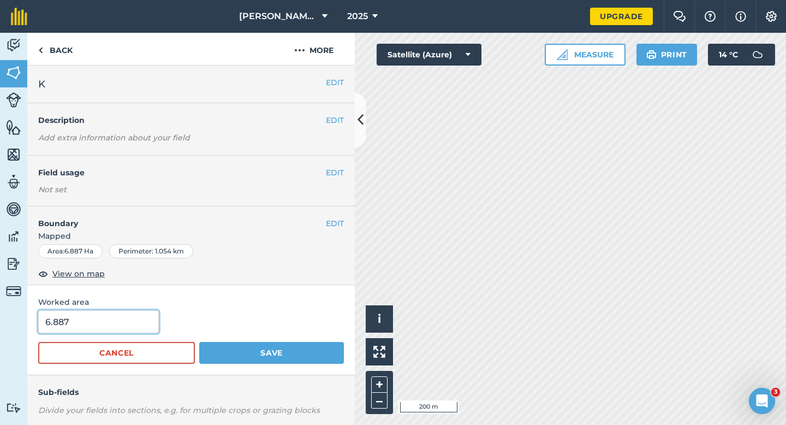
click at [88, 333] on input "6.887" at bounding box center [98, 321] width 121 height 23
type input "7"
click at [199, 342] on button "Save" at bounding box center [271, 353] width 145 height 22
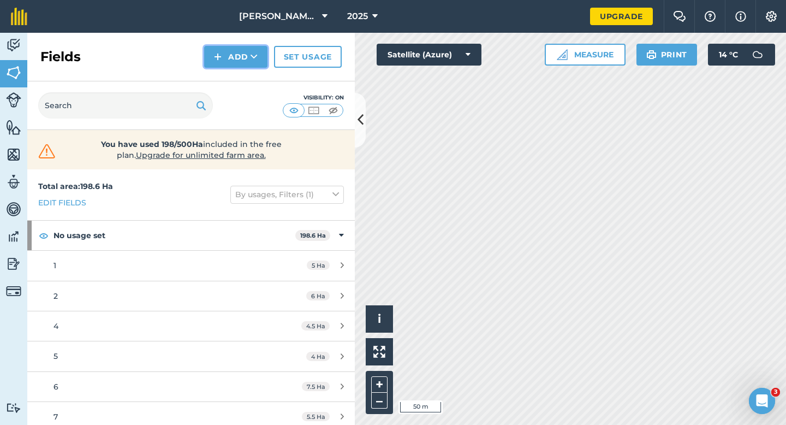
click at [217, 63] on img at bounding box center [218, 56] width 8 height 13
click at [224, 82] on link "Draw" at bounding box center [236, 81] width 60 height 24
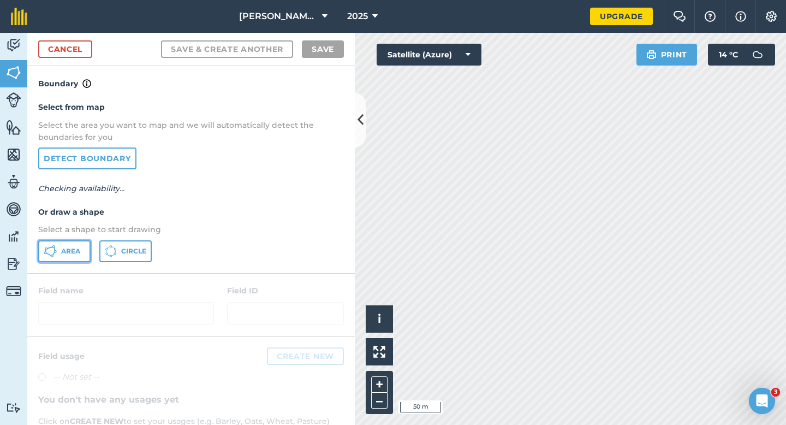
click at [49, 257] on icon at bounding box center [50, 251] width 13 height 13
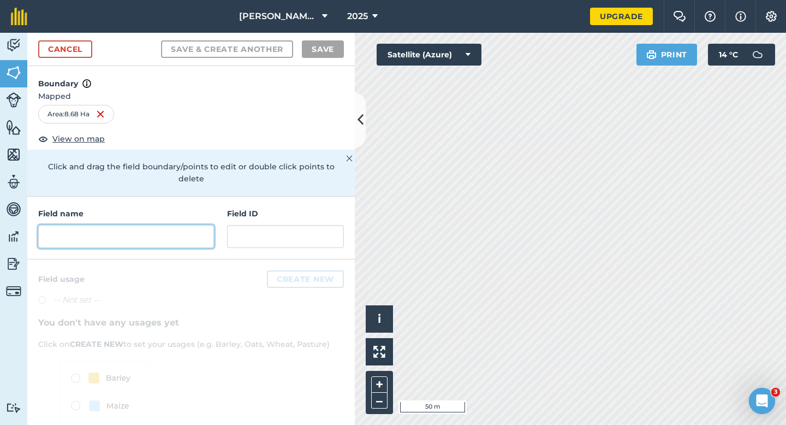
click at [176, 228] on input "text" at bounding box center [126, 236] width 176 height 23
type input "M"
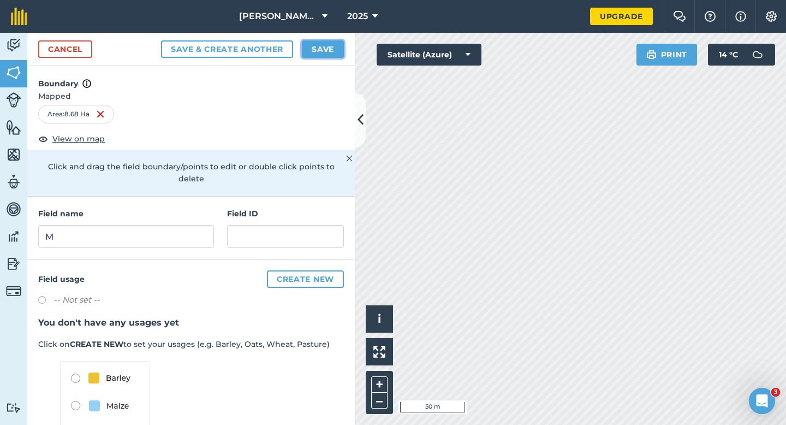
click at [327, 53] on button "Save" at bounding box center [323, 48] width 42 height 17
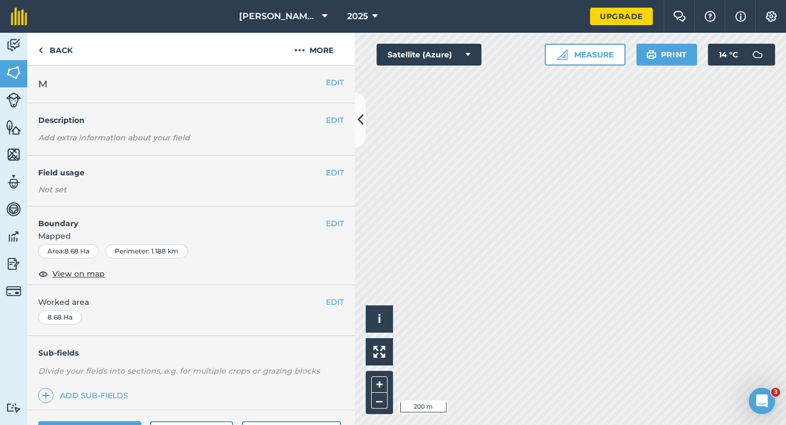
click at [333, 311] on div "EDIT Worked area 8.68 Ha" at bounding box center [191, 310] width 328 height 51
click at [333, 301] on button "EDIT" at bounding box center [335, 302] width 18 height 12
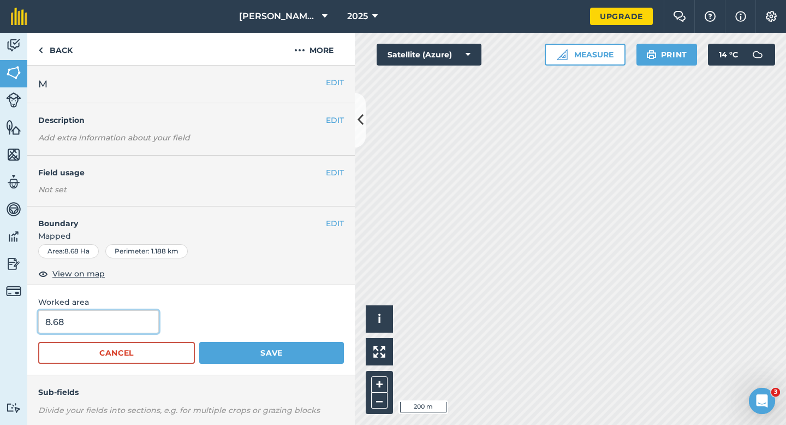
click at [88, 331] on input "8.68" at bounding box center [98, 321] width 121 height 23
type input "9"
click at [199, 342] on button "Save" at bounding box center [271, 353] width 145 height 22
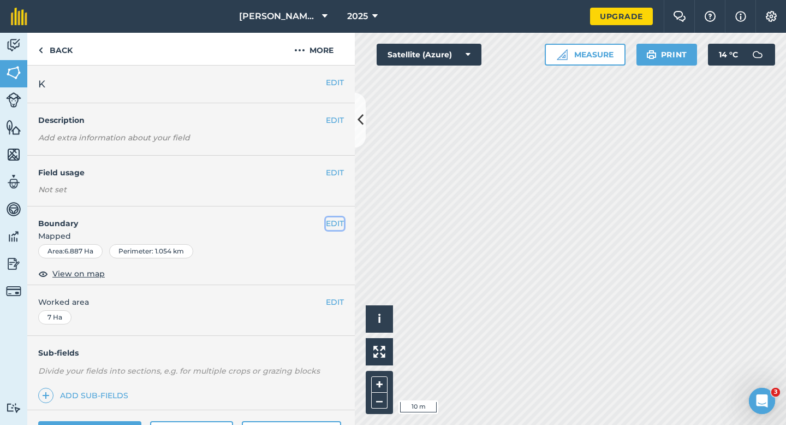
click at [340, 223] on button "EDIT" at bounding box center [335, 223] width 18 height 12
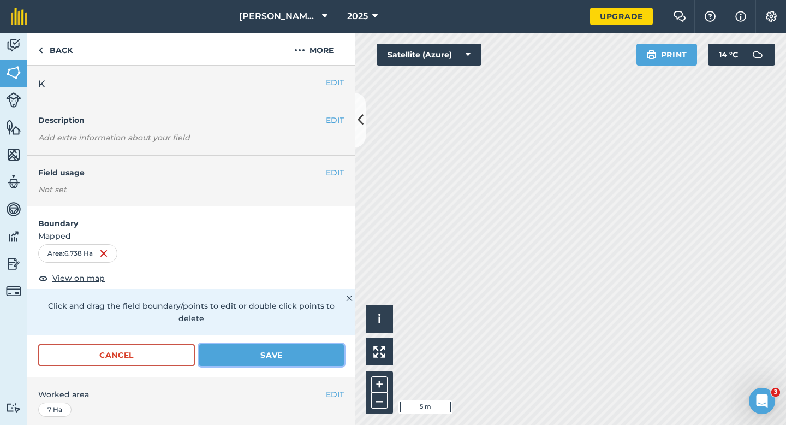
click at [307, 344] on button "Save" at bounding box center [271, 355] width 145 height 22
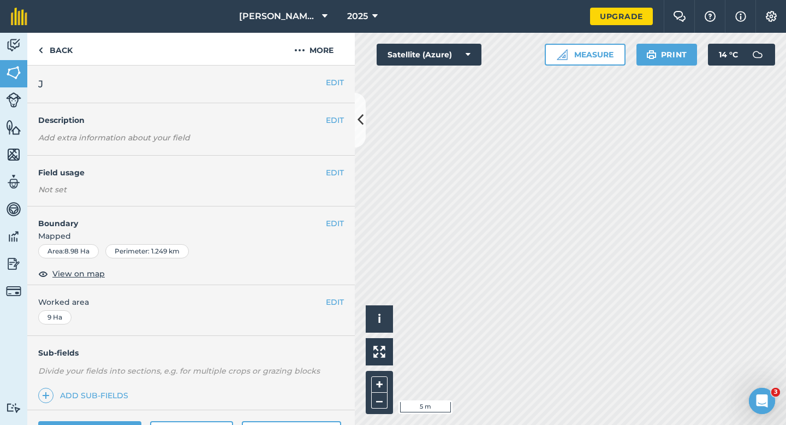
click at [340, 230] on span "Mapped" at bounding box center [191, 236] width 328 height 12
click at [340, 224] on button "EDIT" at bounding box center [335, 223] width 18 height 12
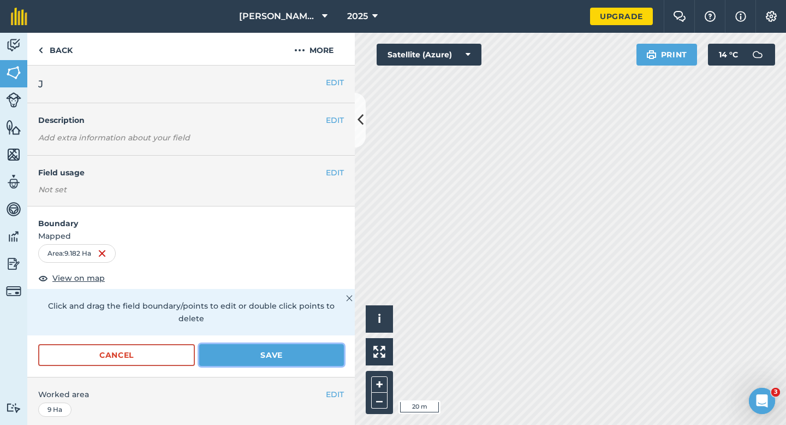
click at [308, 349] on button "Save" at bounding box center [271, 355] width 145 height 22
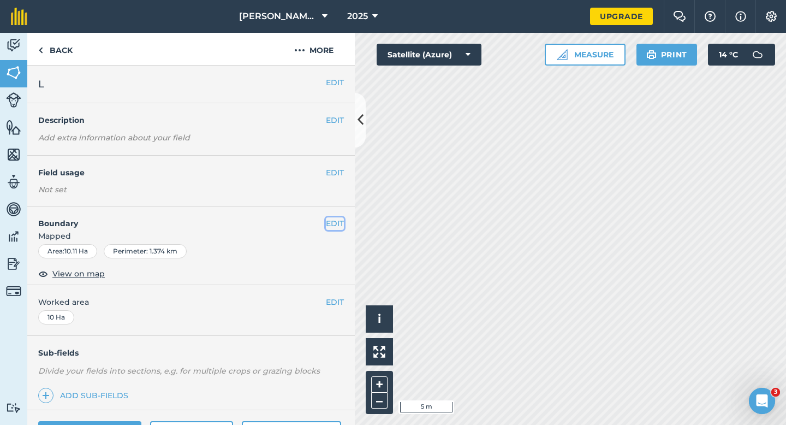
click at [334, 225] on button "EDIT" at bounding box center [335, 223] width 18 height 12
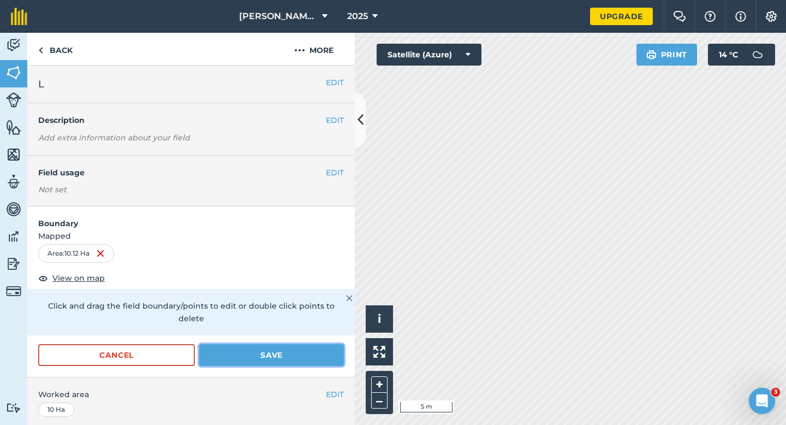
click at [300, 344] on button "Save" at bounding box center [271, 355] width 145 height 22
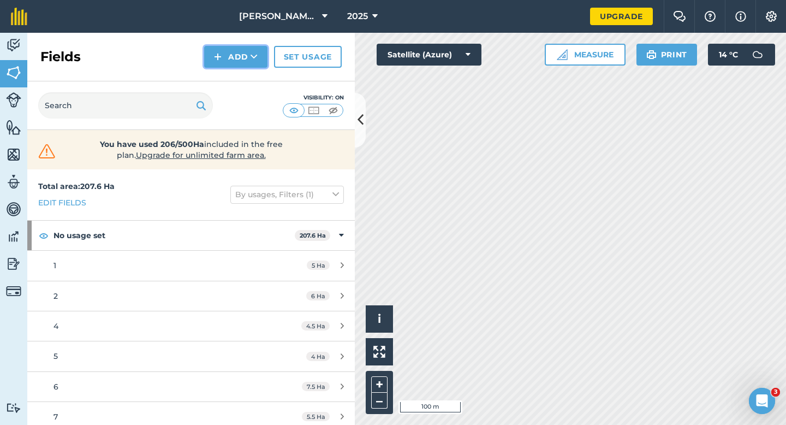
click at [226, 64] on button "Add" at bounding box center [235, 57] width 63 height 22
click at [230, 72] on link "Draw" at bounding box center [236, 81] width 60 height 24
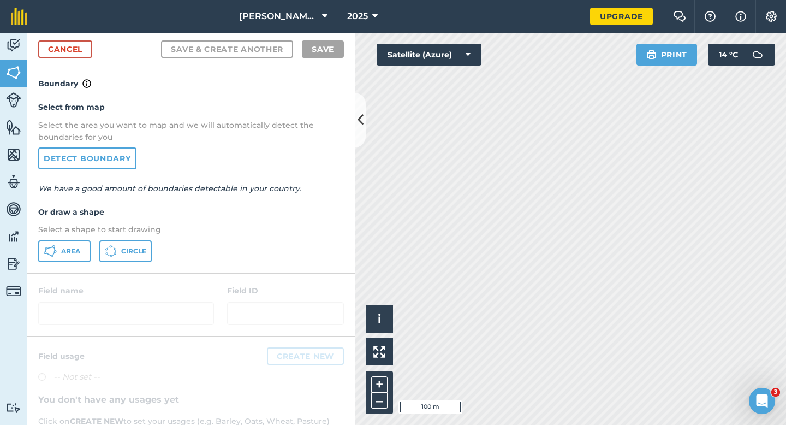
click at [85, 235] on div "Select from map Select the area you want to map and we will automatically detec…" at bounding box center [191, 181] width 328 height 182
click at [85, 248] on button "Area" at bounding box center [64, 251] width 52 height 22
click at [74, 55] on link "Cancel" at bounding box center [65, 48] width 54 height 17
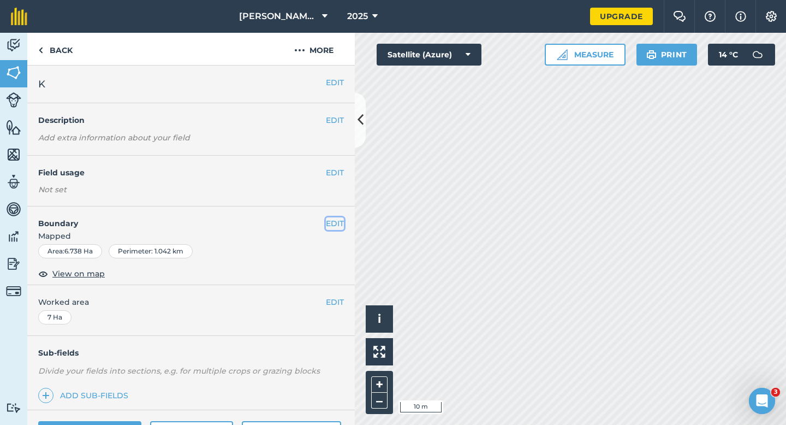
click at [331, 224] on button "EDIT" at bounding box center [335, 223] width 18 height 12
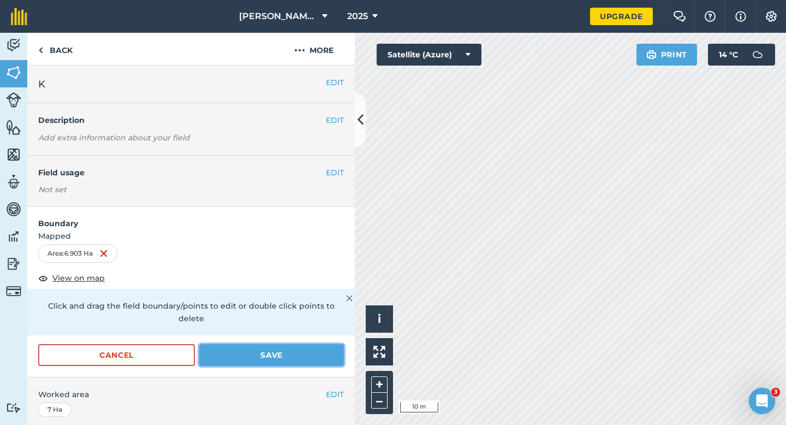
click at [341, 344] on button "Save" at bounding box center [271, 355] width 145 height 22
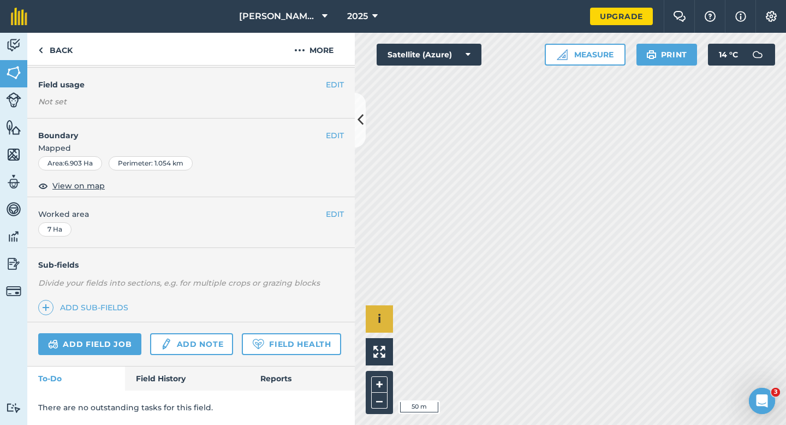
scroll to position [87, 0]
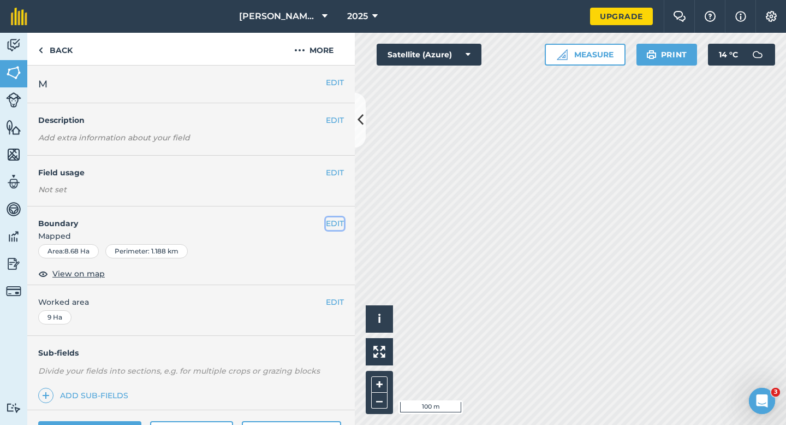
click at [332, 226] on button "EDIT" at bounding box center [335, 223] width 18 height 12
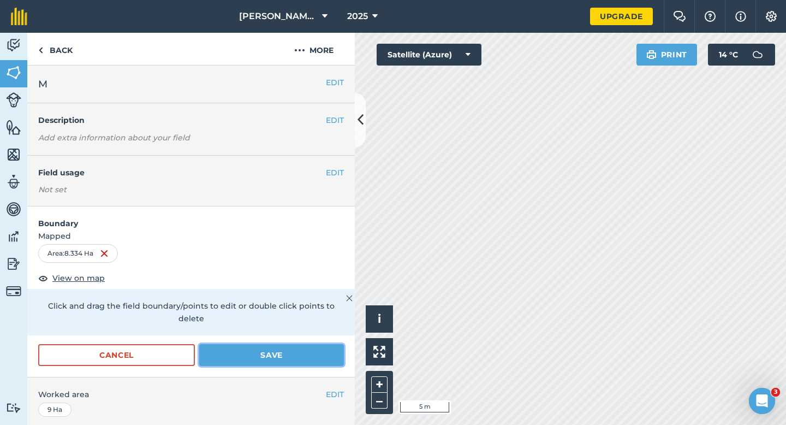
click at [295, 344] on button "Save" at bounding box center [271, 355] width 145 height 22
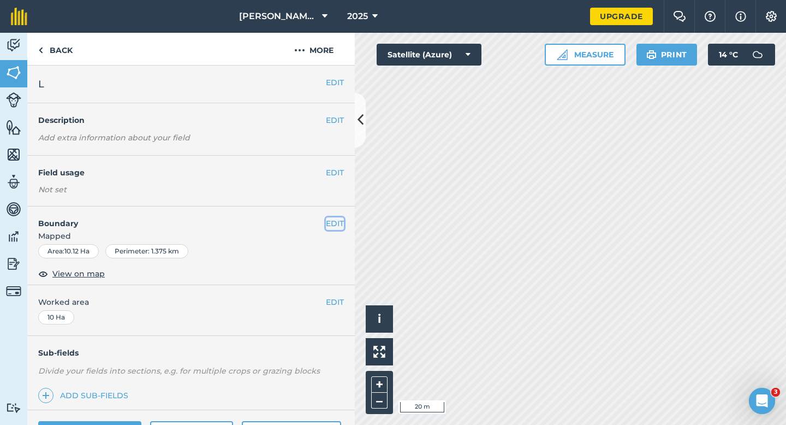
click at [335, 224] on button "EDIT" at bounding box center [335, 223] width 18 height 12
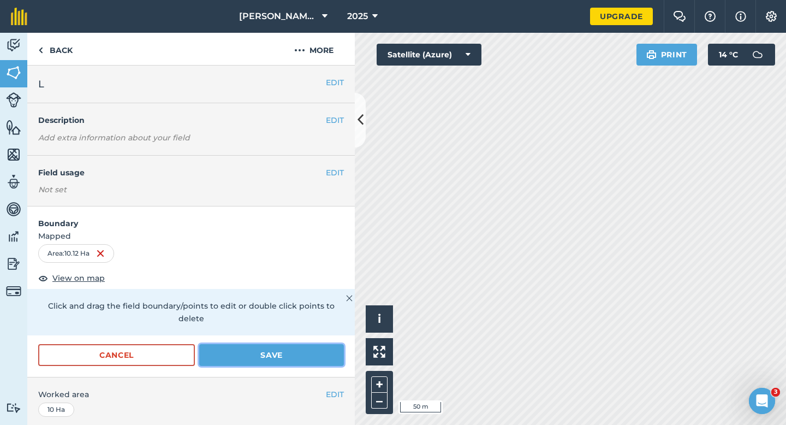
click at [310, 344] on button "Save" at bounding box center [271, 355] width 145 height 22
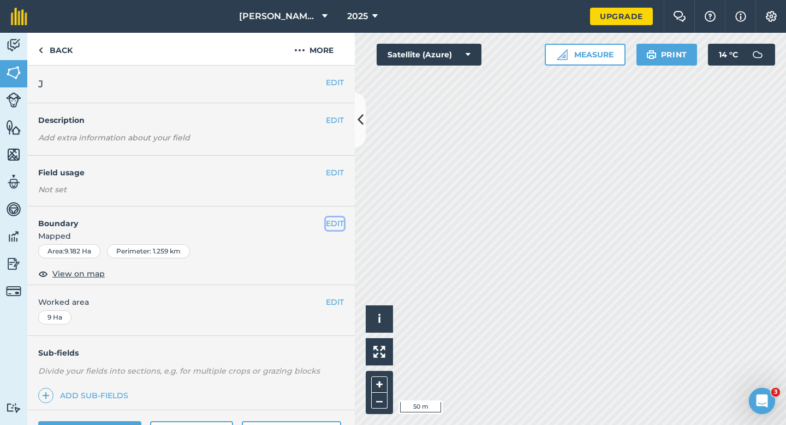
click at [332, 220] on button "EDIT" at bounding box center [335, 223] width 18 height 12
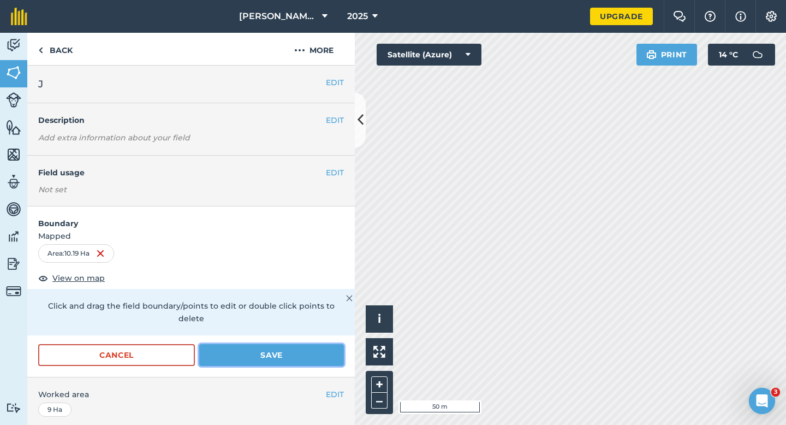
click at [341, 351] on button "Save" at bounding box center [271, 355] width 145 height 22
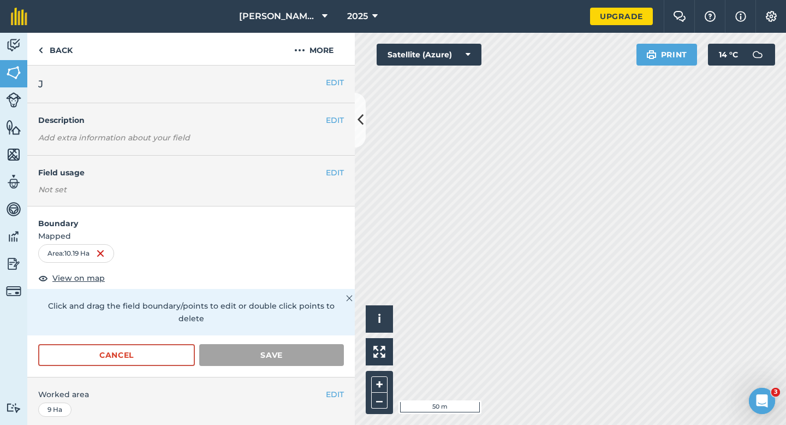
click at [324, 108] on div "Activity Fields Livestock Features Maps Team Vehicles Data Reporting Billing Tu…" at bounding box center [393, 229] width 786 height 392
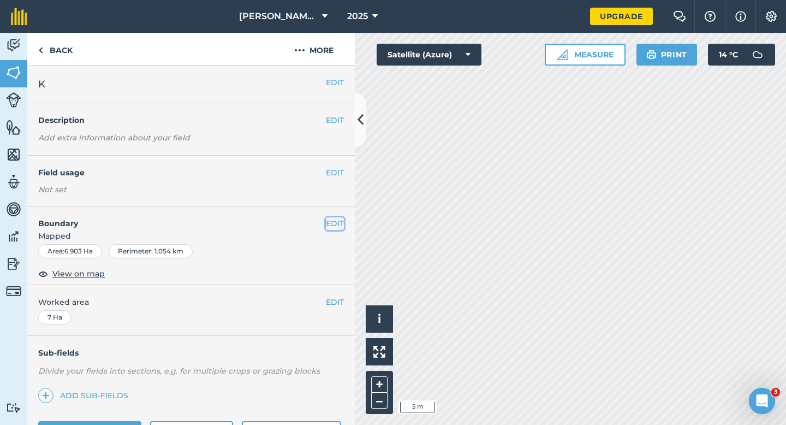
click at [341, 220] on button "EDIT" at bounding box center [335, 223] width 18 height 12
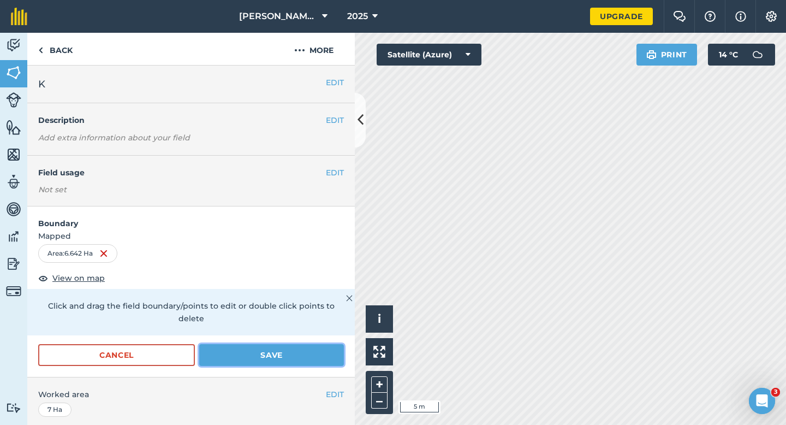
click at [304, 344] on button "Save" at bounding box center [271, 355] width 145 height 22
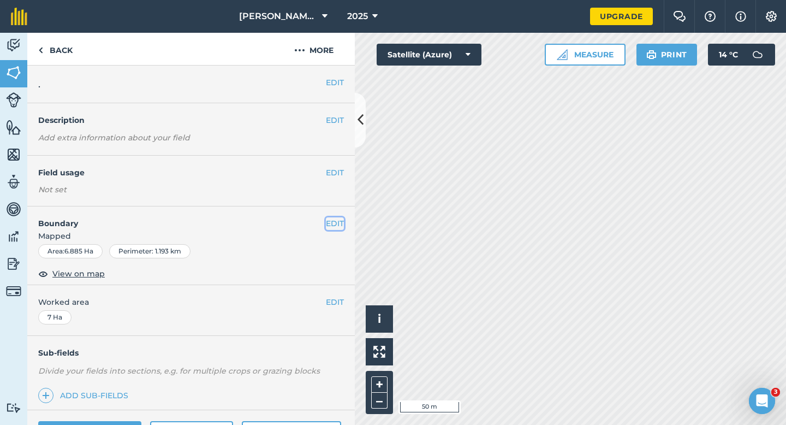
click at [337, 218] on button "EDIT" at bounding box center [335, 223] width 18 height 12
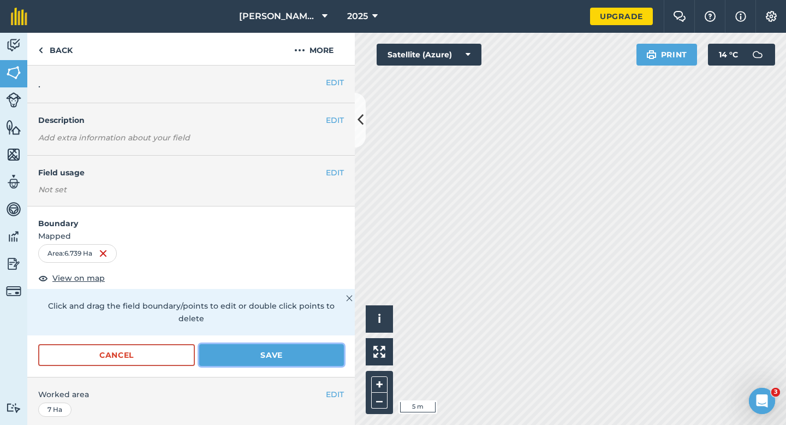
click at [307, 344] on button "Save" at bounding box center [271, 355] width 145 height 22
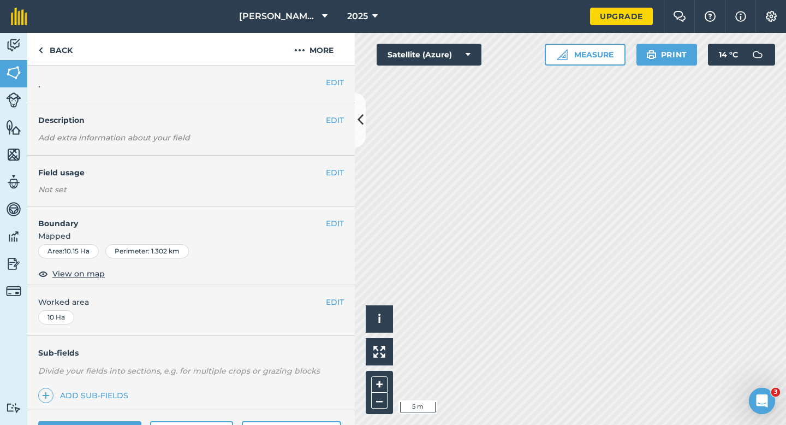
click at [324, 227] on h4 "Boundary" at bounding box center [176, 217] width 299 height 23
click at [330, 224] on button "EDIT" at bounding box center [335, 223] width 18 height 12
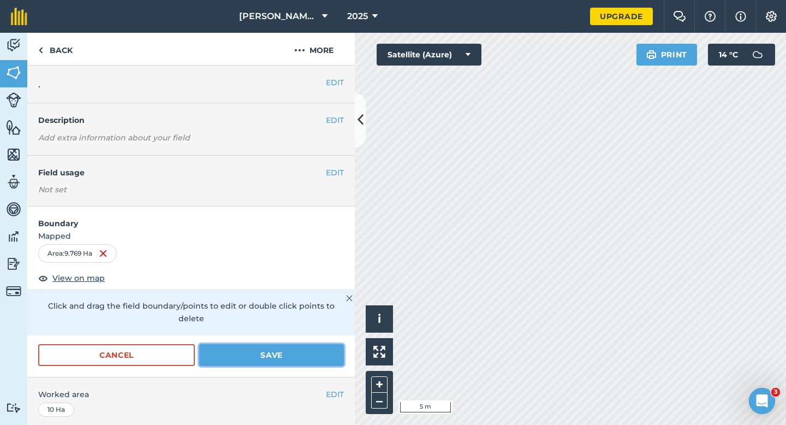
click at [281, 345] on button "Save" at bounding box center [271, 355] width 145 height 22
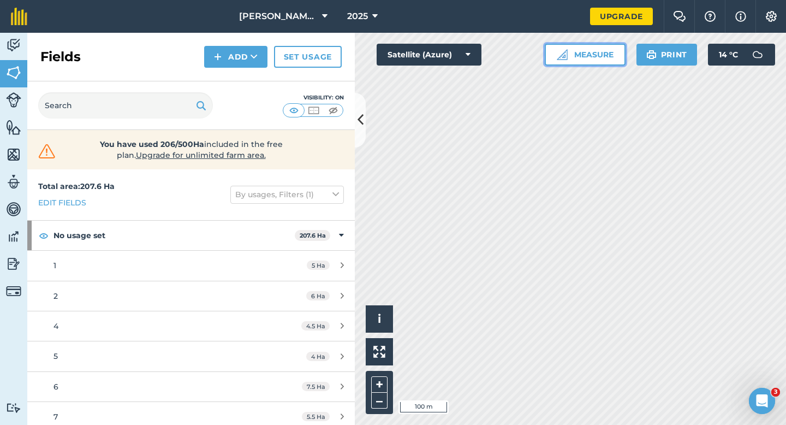
click at [616, 45] on button "Measure" at bounding box center [585, 55] width 81 height 22
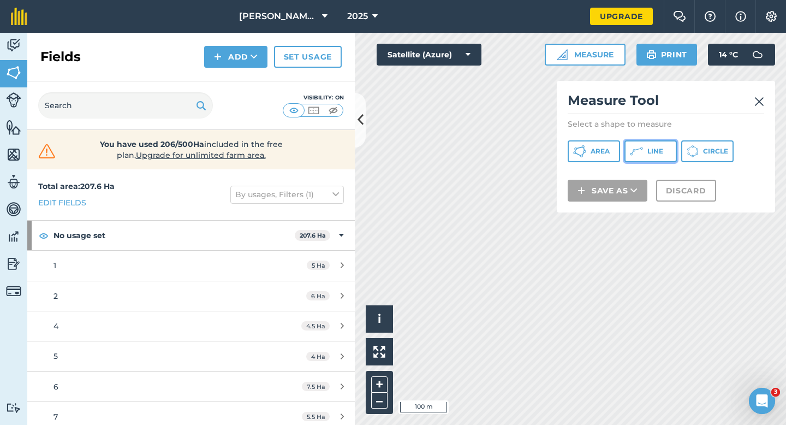
click at [644, 150] on button "Line" at bounding box center [651, 151] width 52 height 22
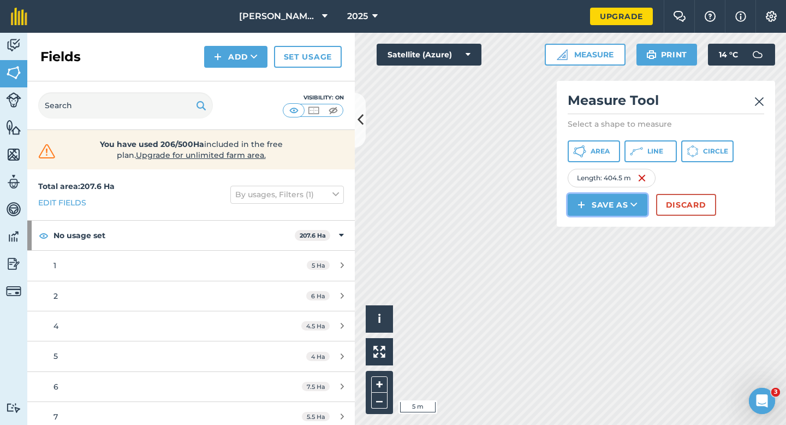
click at [583, 207] on img at bounding box center [582, 204] width 8 height 13
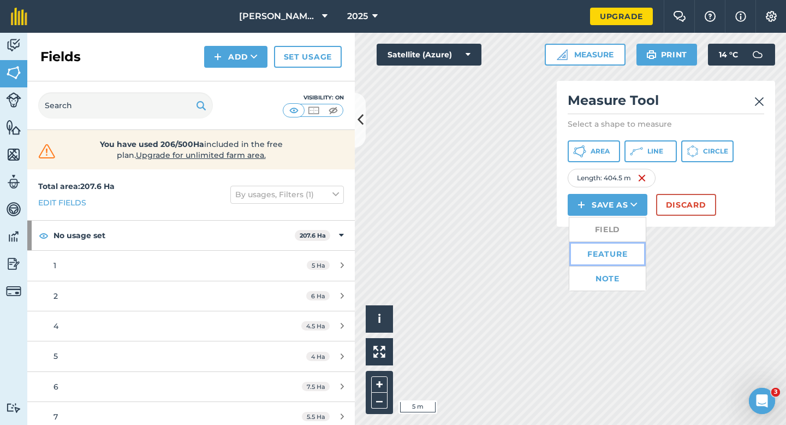
click at [604, 255] on link "Feature" at bounding box center [607, 254] width 76 height 24
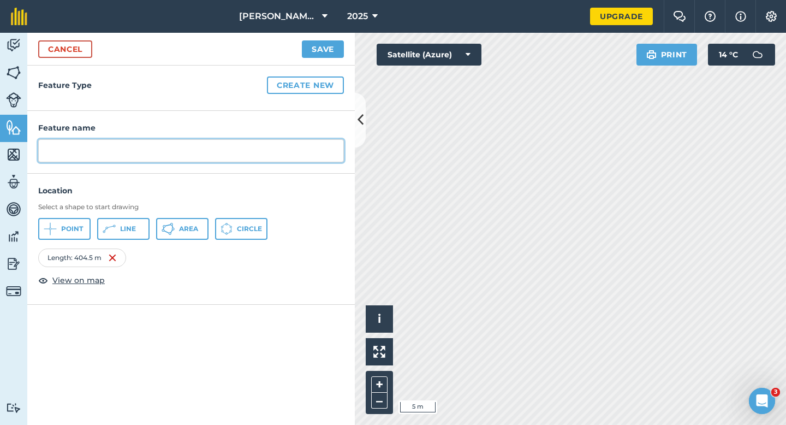
click at [174, 142] on input "text" at bounding box center [191, 150] width 306 height 23
type input "Laneway"
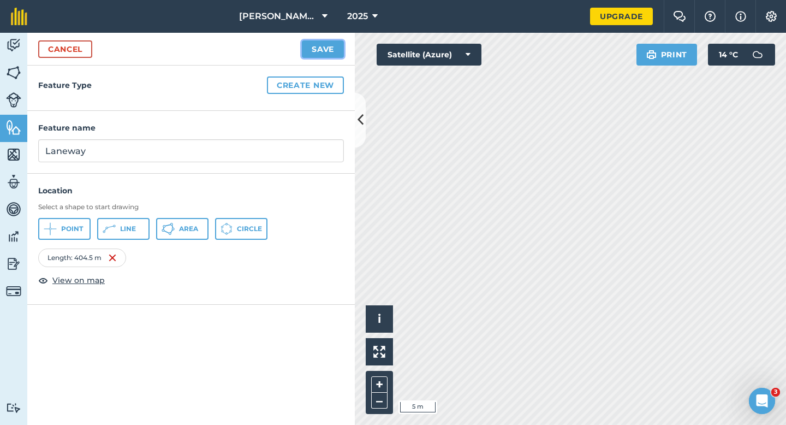
click at [320, 52] on button "Save" at bounding box center [323, 48] width 42 height 17
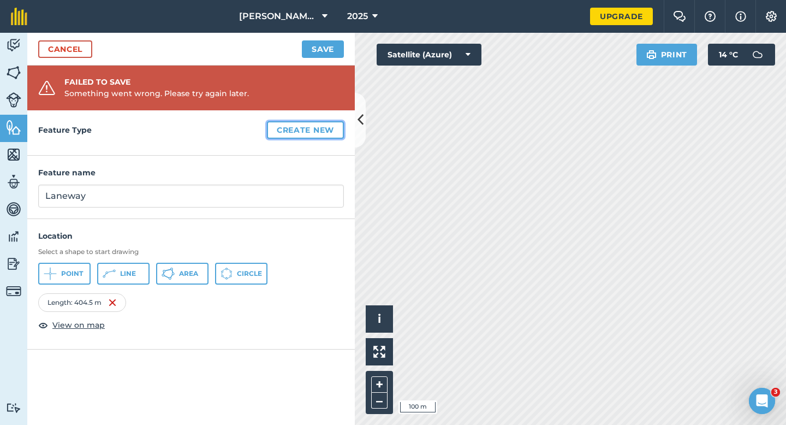
click at [304, 129] on button "Create new" at bounding box center [305, 129] width 77 height 17
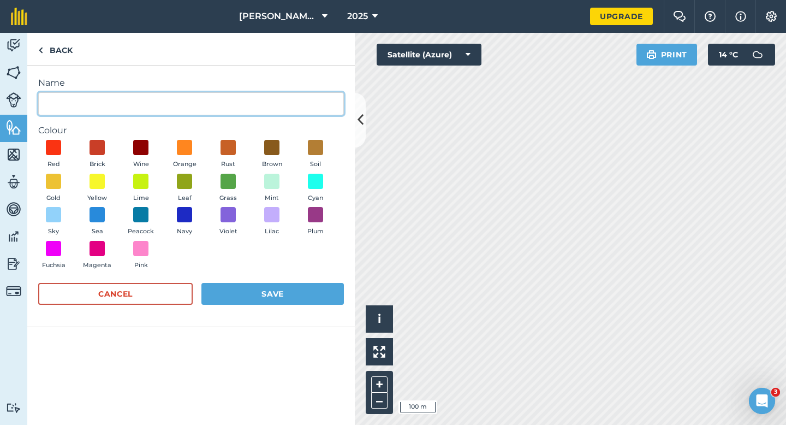
click at [103, 105] on input "Name" at bounding box center [191, 103] width 306 height 23
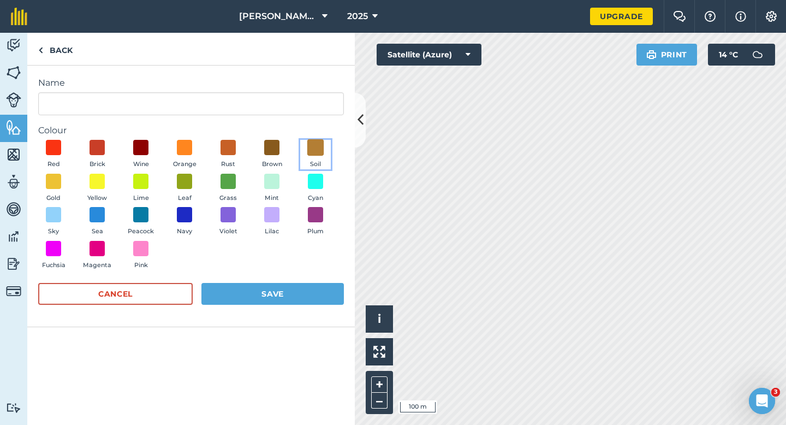
click at [311, 154] on button "Soil" at bounding box center [315, 154] width 31 height 29
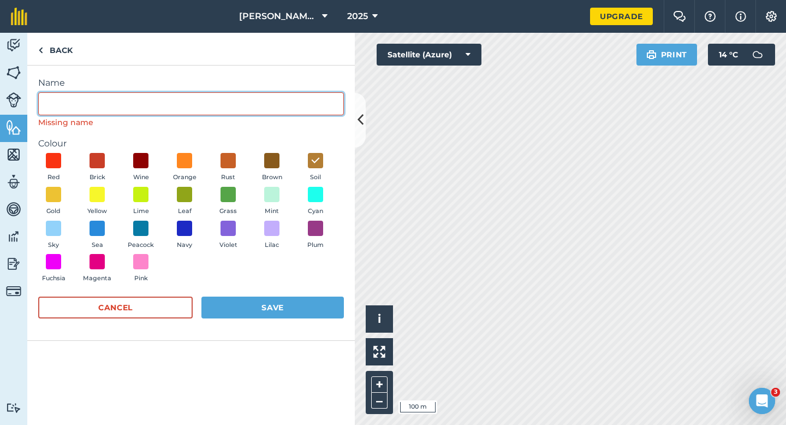
click at [86, 111] on input "Name" at bounding box center [191, 103] width 306 height 23
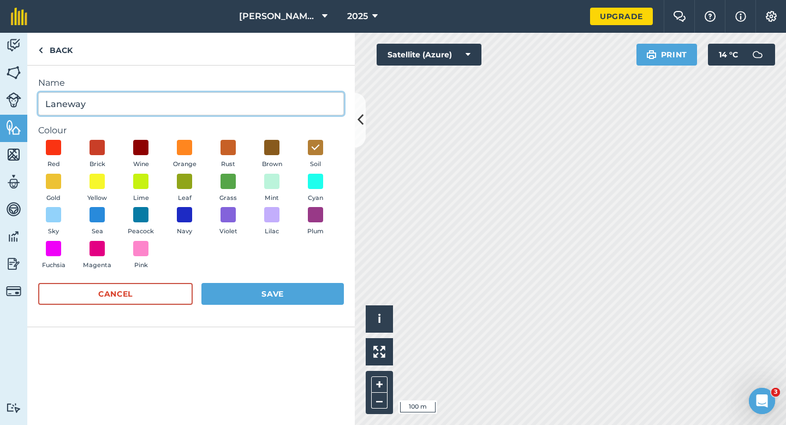
type input "Laneway"
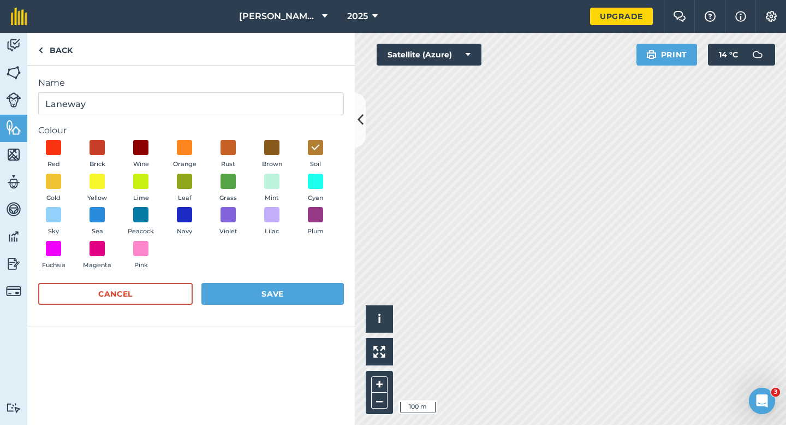
click at [198, 286] on div "Cancel Save" at bounding box center [191, 299] width 306 height 33
click at [219, 287] on button "Save" at bounding box center [272, 294] width 142 height 22
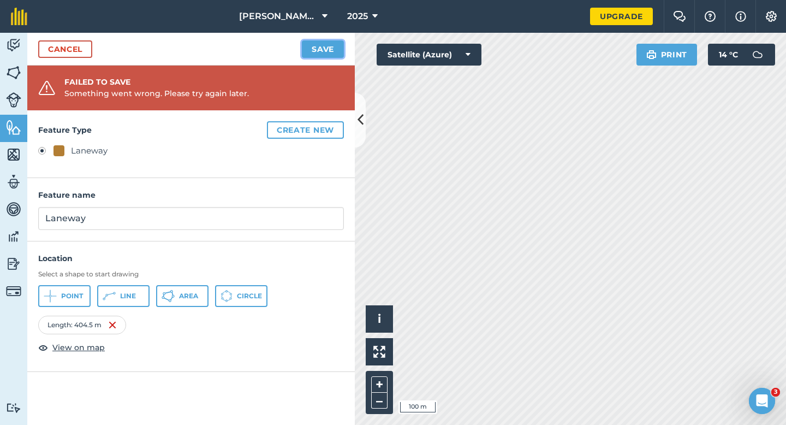
click at [321, 50] on button "Save" at bounding box center [323, 48] width 42 height 17
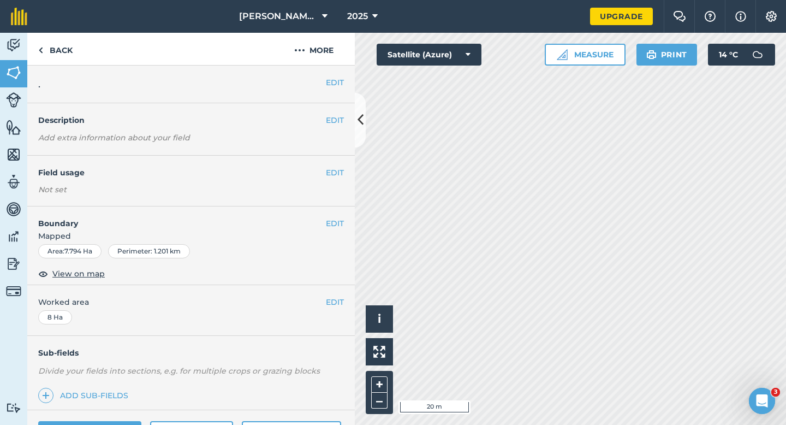
click at [336, 217] on div "EDIT Boundary Mapped Area : 7.794 Ha Perimeter : 1.201 km View on map" at bounding box center [191, 245] width 328 height 79
click at [341, 219] on button "EDIT" at bounding box center [335, 223] width 18 height 12
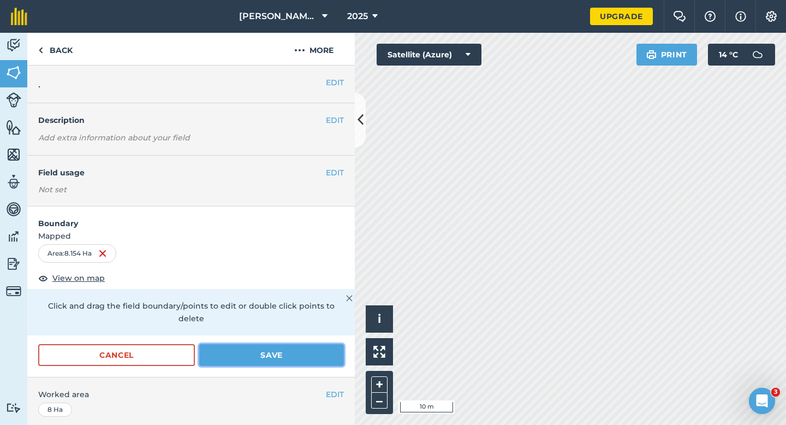
click at [334, 344] on button "Save" at bounding box center [271, 355] width 145 height 22
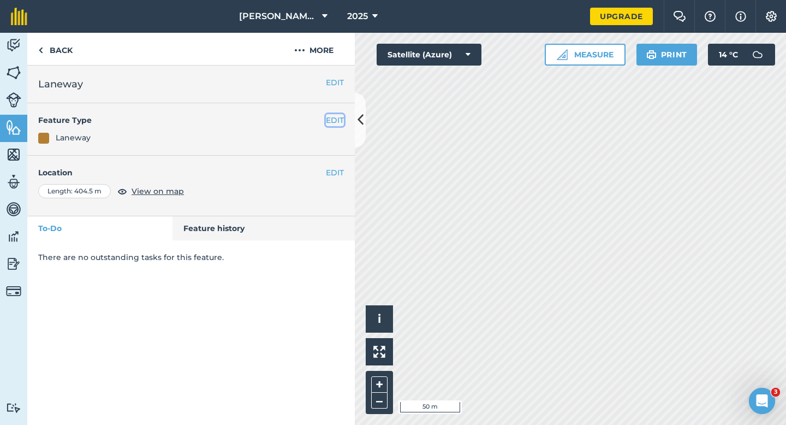
click at [341, 121] on button "EDIT" at bounding box center [335, 120] width 18 height 12
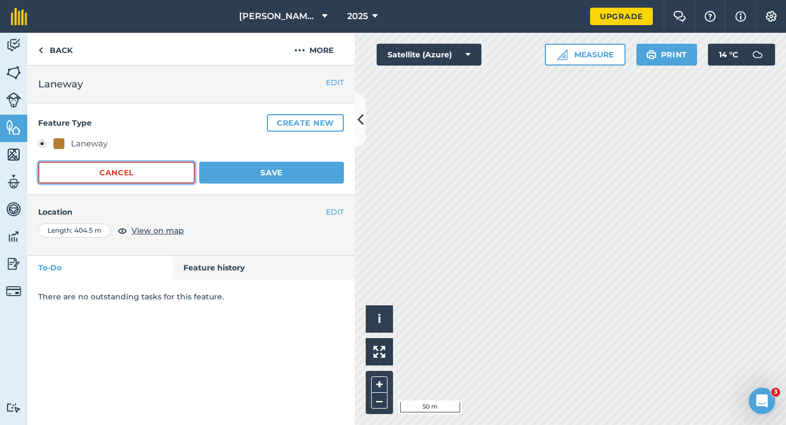
click at [164, 165] on button "Cancel" at bounding box center [116, 173] width 157 height 22
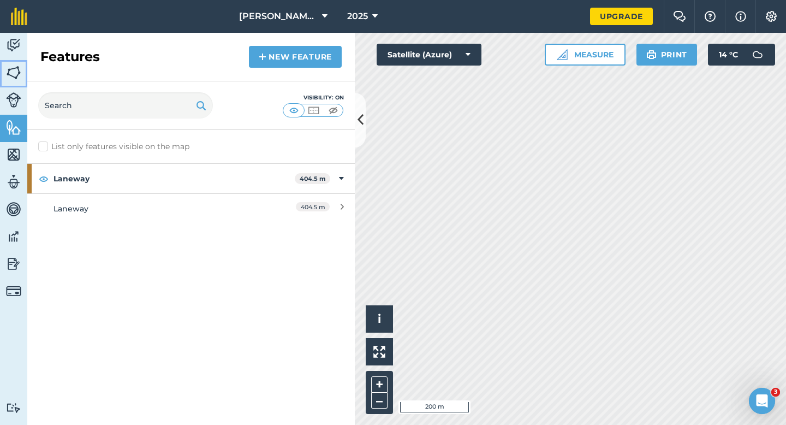
click at [21, 69] on img at bounding box center [13, 72] width 15 height 16
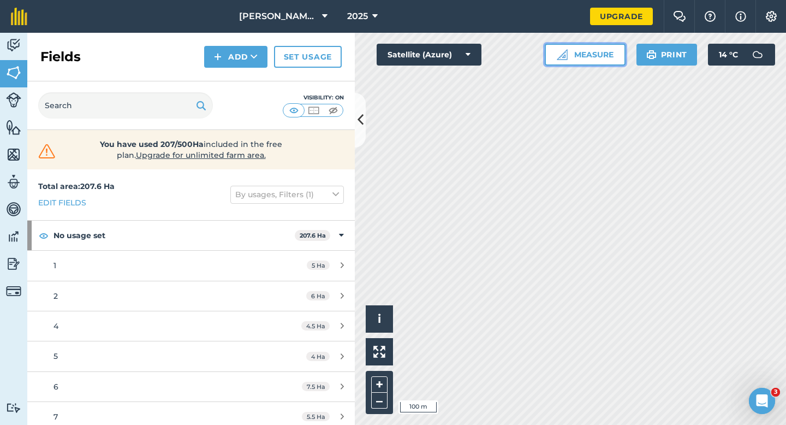
click at [583, 57] on button "Measure" at bounding box center [585, 55] width 81 height 22
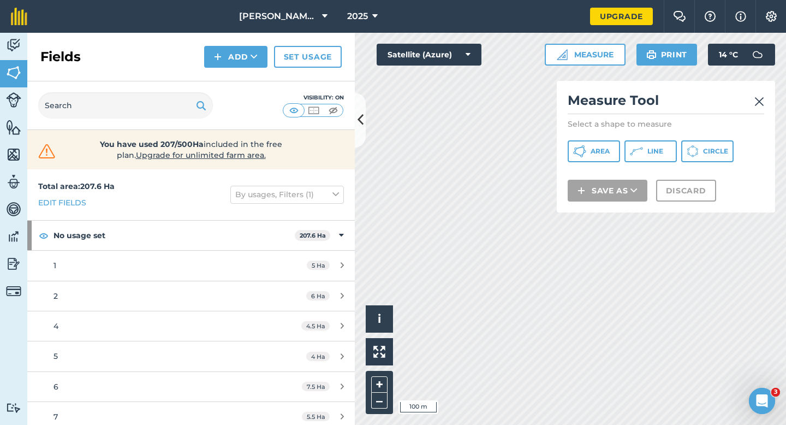
click at [587, 140] on div "Measure Tool Select a shape to measure Area Line Circle Save as Discard" at bounding box center [666, 147] width 218 height 132
click at [585, 159] on button "Area" at bounding box center [594, 151] width 52 height 22
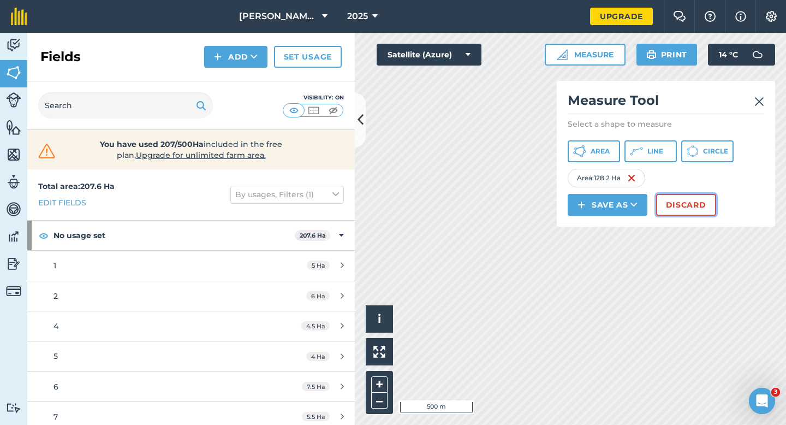
click at [668, 206] on button "Discard" at bounding box center [686, 205] width 60 height 22
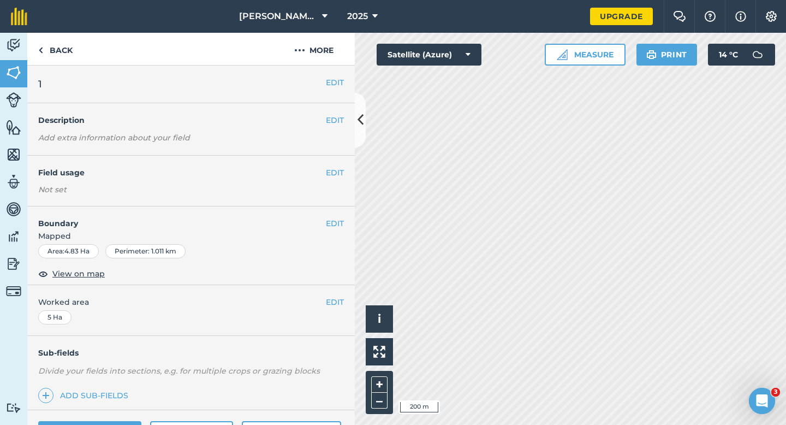
click at [337, 164] on div "EDIT Field usage Not set" at bounding box center [191, 181] width 328 height 51
click at [337, 167] on button "EDIT" at bounding box center [335, 173] width 18 height 12
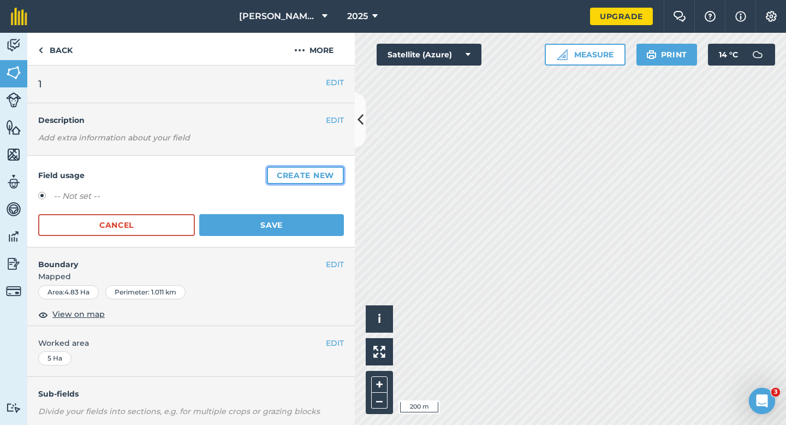
click at [337, 167] on button "Create new" at bounding box center [305, 175] width 77 height 17
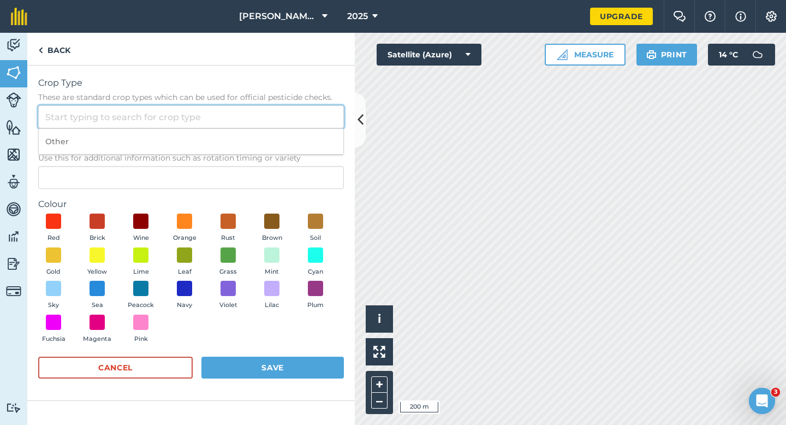
click at [288, 121] on input "Crop Type These are standard crop types which can be used for official pesticid…" at bounding box center [191, 116] width 306 height 23
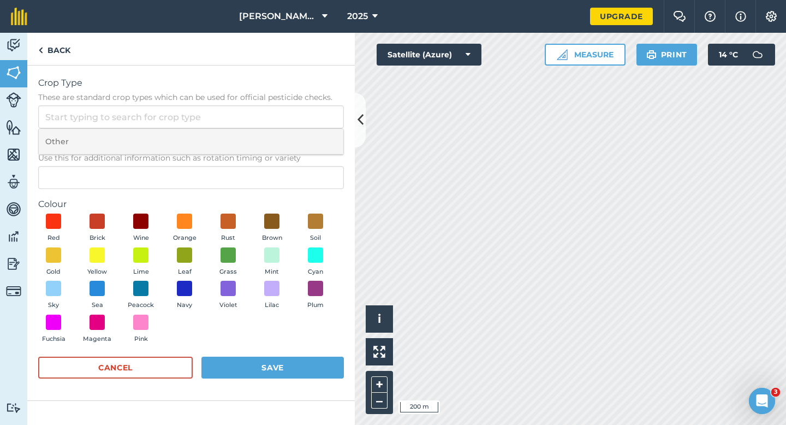
click at [288, 133] on li "Other" at bounding box center [191, 142] width 305 height 26
type input "Other"
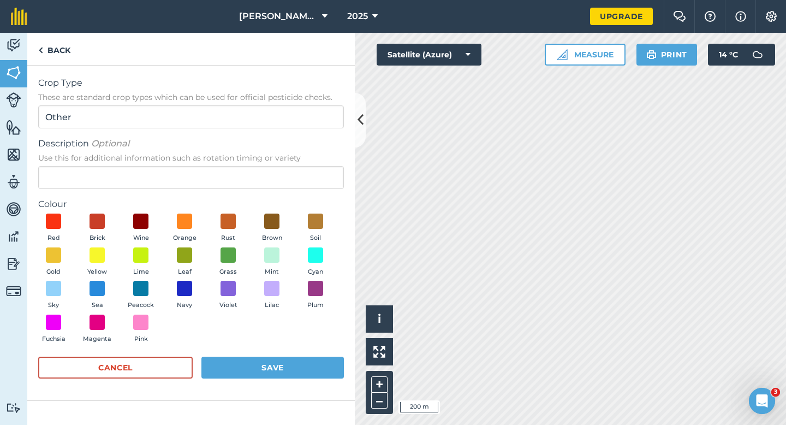
click at [288, 163] on span "Use this for additional information such as rotation timing or variety" at bounding box center [191, 157] width 306 height 11
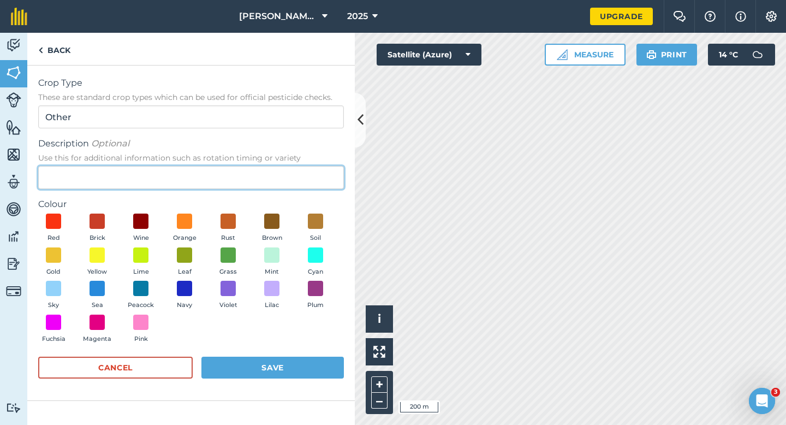
click at [288, 166] on input "Description Optional Use this for additional information such as rotation timin…" at bounding box center [191, 177] width 306 height 23
click at [287, 167] on input "Description Optional Use this for additional information such as rotation timin…" at bounding box center [191, 177] width 306 height 23
type input "Grass"
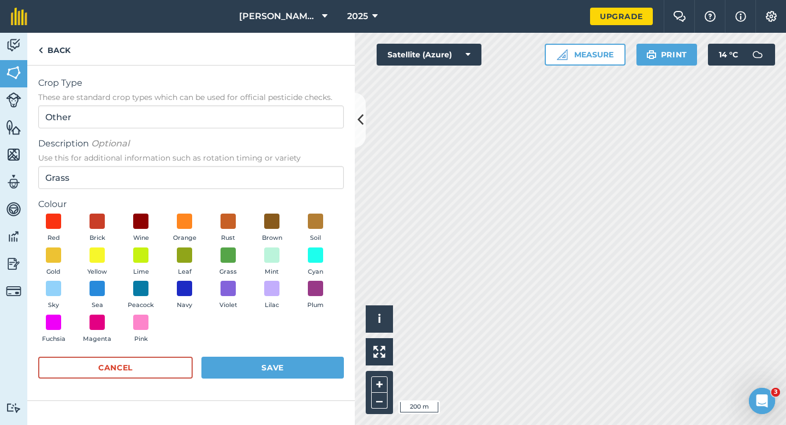
click at [202, 272] on div "Red Brick Wine Orange Rust Brown Soil Gold Yellow Lime Leaf Grass Mint Cyan Sky…" at bounding box center [191, 280] width 306 height 134
click at [223, 259] on span at bounding box center [228, 254] width 17 height 17
click at [274, 354] on form "Crop Type These are standard crop types which can be used for official pesticid…" at bounding box center [191, 232] width 306 height 313
click at [277, 359] on button "Save" at bounding box center [272, 367] width 142 height 22
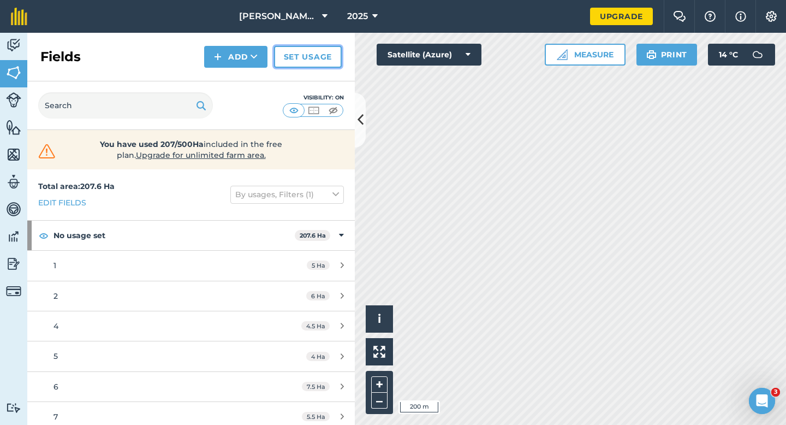
click at [307, 62] on link "Set usage" at bounding box center [308, 57] width 68 height 22
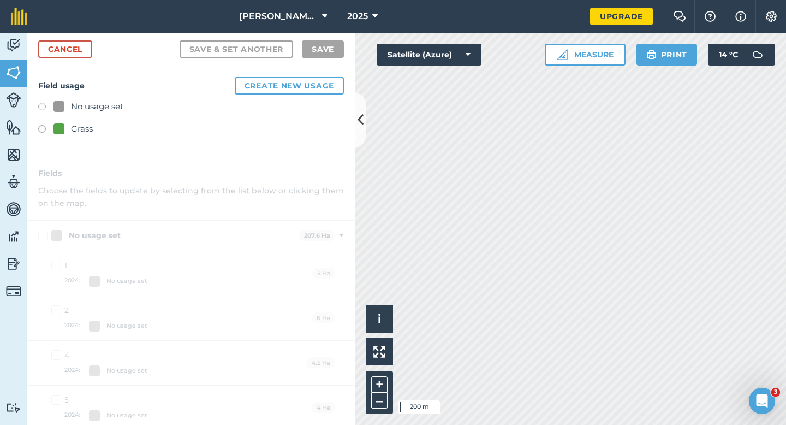
click at [71, 126] on div "Grass" at bounding box center [82, 128] width 22 height 13
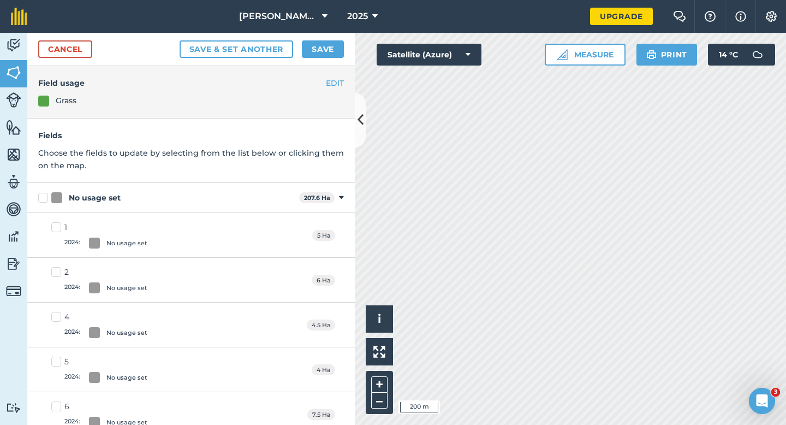
click at [57, 223] on label "1 2024 : No usage set" at bounding box center [99, 235] width 96 height 27
click at [57, 223] on input "1 2024 : No usage set" at bounding box center [54, 225] width 7 height 7
checkbox input "true"
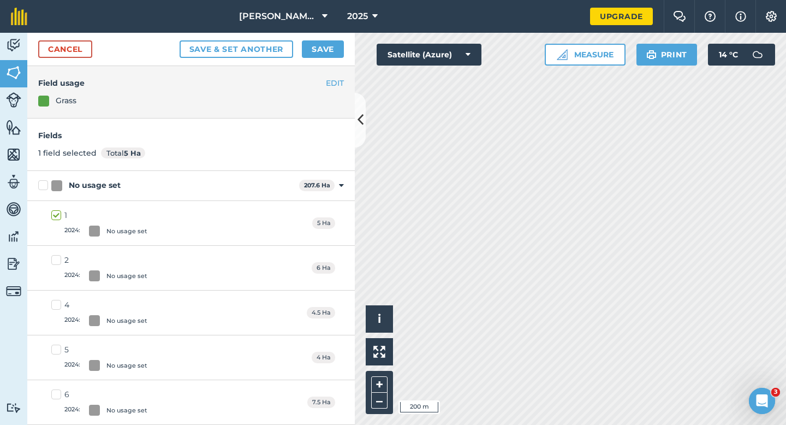
click at [57, 268] on label "2 2024 : No usage set" at bounding box center [99, 267] width 96 height 27
click at [57, 261] on input "2 2024 : No usage set" at bounding box center [54, 257] width 7 height 7
checkbox input "true"
click at [57, 292] on div "4 2024 : No usage set 4.5 Ha" at bounding box center [191, 312] width 328 height 45
click at [57, 299] on label "4 2024 : No usage set" at bounding box center [99, 312] width 96 height 27
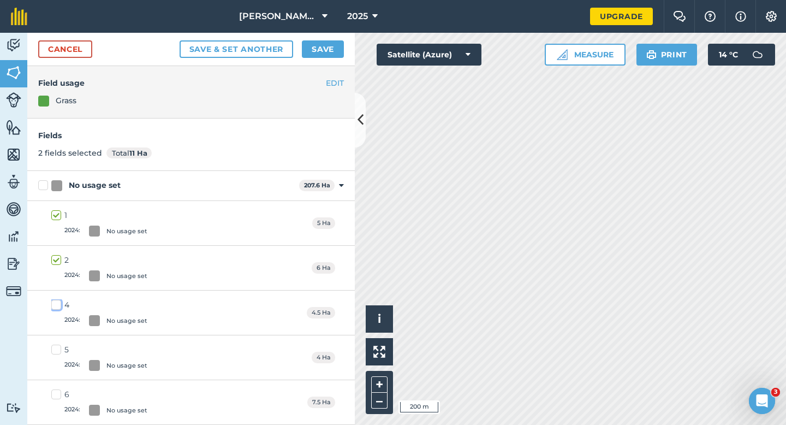
click at [57, 299] on input "4 2024 : No usage set" at bounding box center [54, 302] width 7 height 7
checkbox input "true"
click at [59, 349] on label "5 2024 : No usage set" at bounding box center [99, 357] width 96 height 27
click at [58, 349] on input "5 2024 : No usage set" at bounding box center [54, 347] width 7 height 7
checkbox input "true"
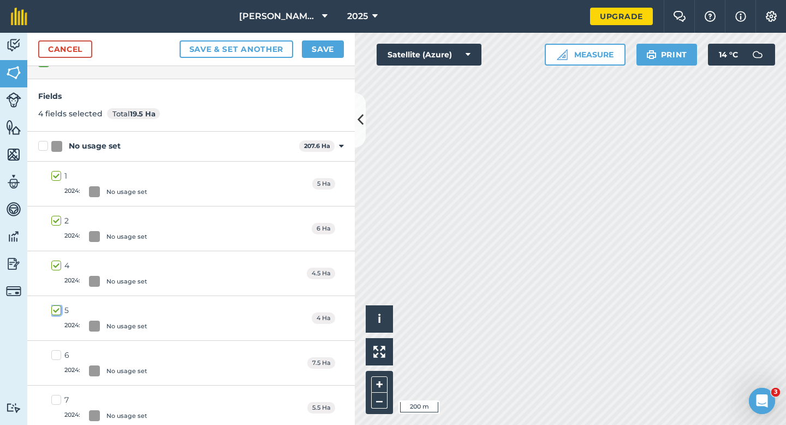
scroll to position [69, 0]
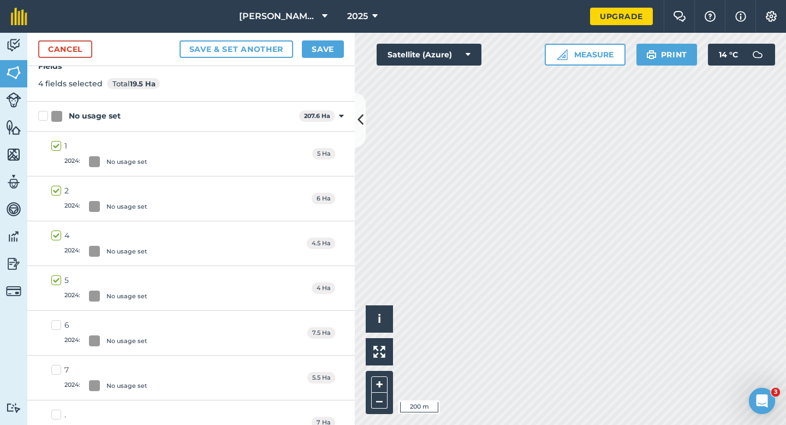
click at [51, 326] on label "6 2024 : No usage set" at bounding box center [99, 332] width 96 height 27
click at [51, 326] on input "6 2024 : No usage set" at bounding box center [54, 322] width 7 height 7
checkbox input "true"
click at [57, 367] on label "7 2024 : No usage set" at bounding box center [99, 377] width 96 height 27
click at [57, 367] on input "7 2024 : No usage set" at bounding box center [54, 367] width 7 height 7
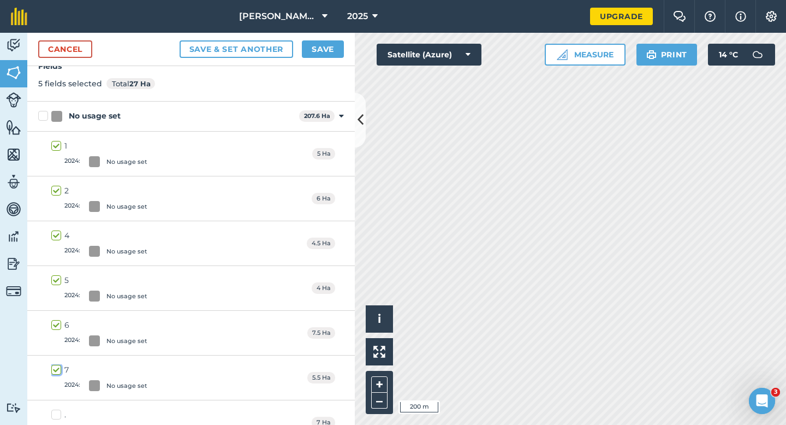
checkbox input "true"
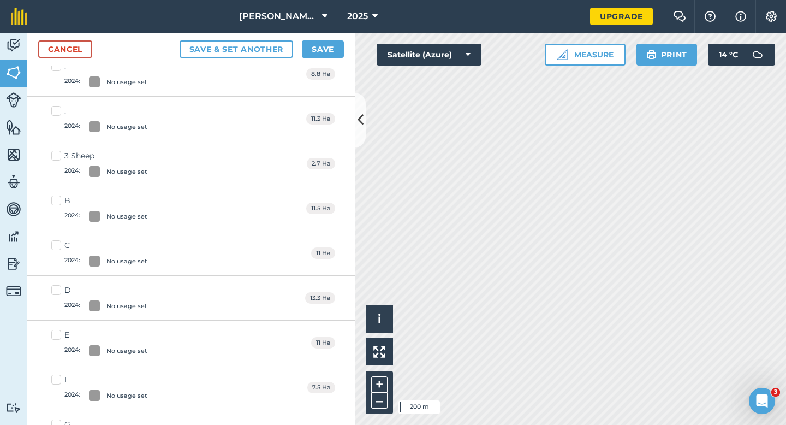
scroll to position [614, 0]
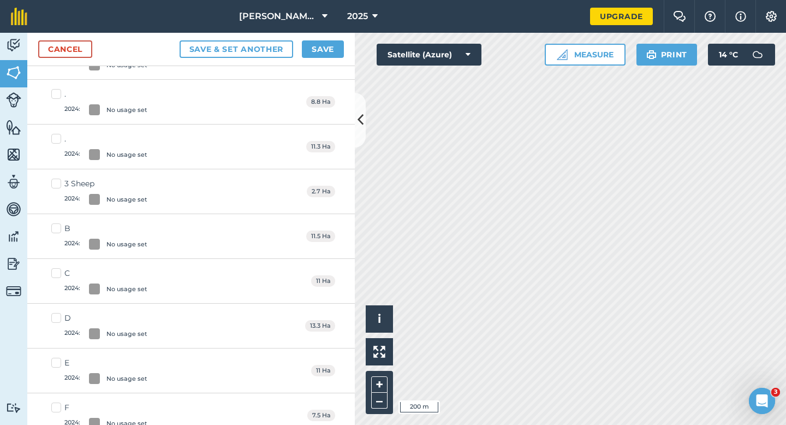
click at [54, 188] on label "3 Sheep 2024 : No usage set" at bounding box center [99, 191] width 96 height 27
click at [54, 185] on input "3 Sheep 2024 : No usage set" at bounding box center [54, 181] width 7 height 7
checkbox input "true"
click at [313, 50] on button "Save" at bounding box center [323, 48] width 42 height 17
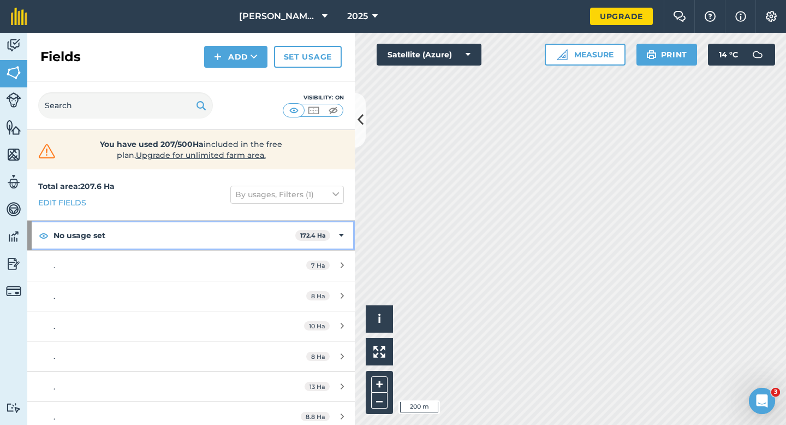
click at [349, 235] on div "No usage set 172.4 Ha" at bounding box center [191, 235] width 328 height 29
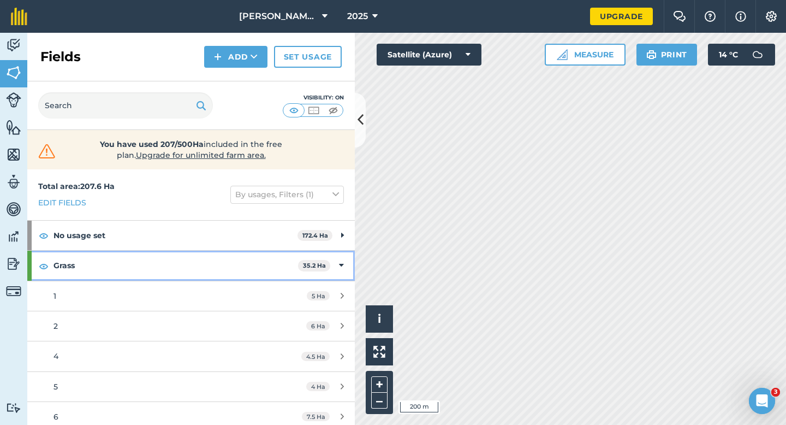
click at [349, 275] on div "Grass 35.2 Ha" at bounding box center [191, 265] width 328 height 29
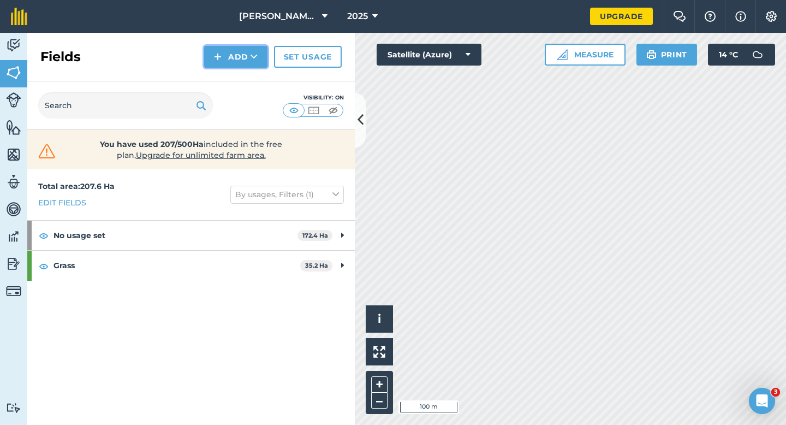
click at [251, 55] on icon at bounding box center [254, 56] width 7 height 11
click at [251, 75] on link "Draw" at bounding box center [236, 81] width 60 height 24
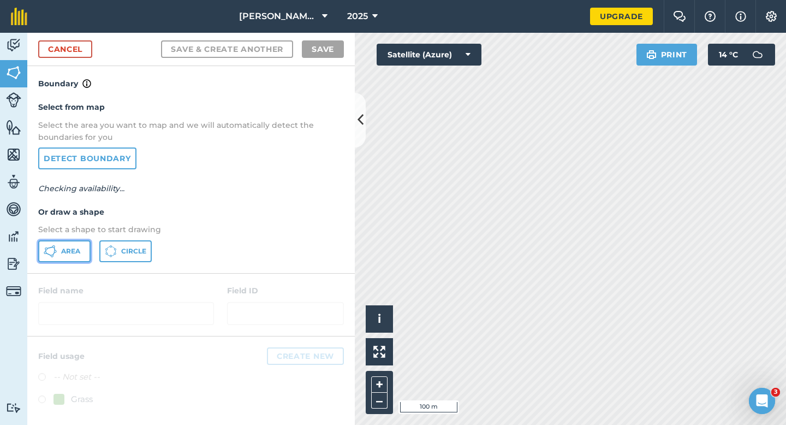
click at [82, 250] on button "Area" at bounding box center [64, 251] width 52 height 22
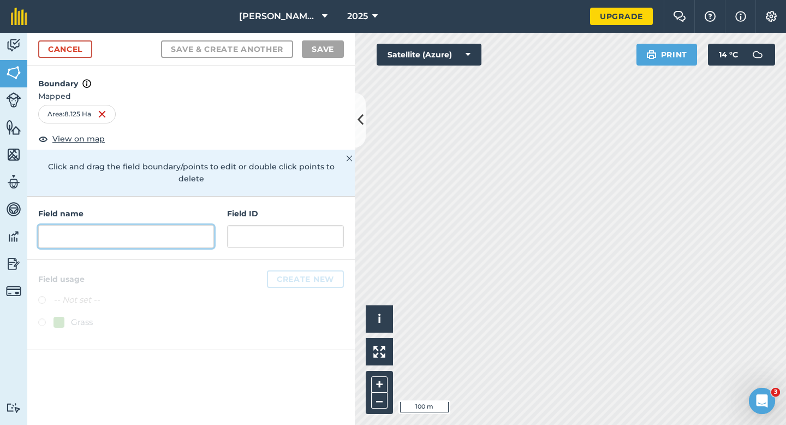
click at [171, 225] on input "text" at bounding box center [126, 236] width 176 height 23
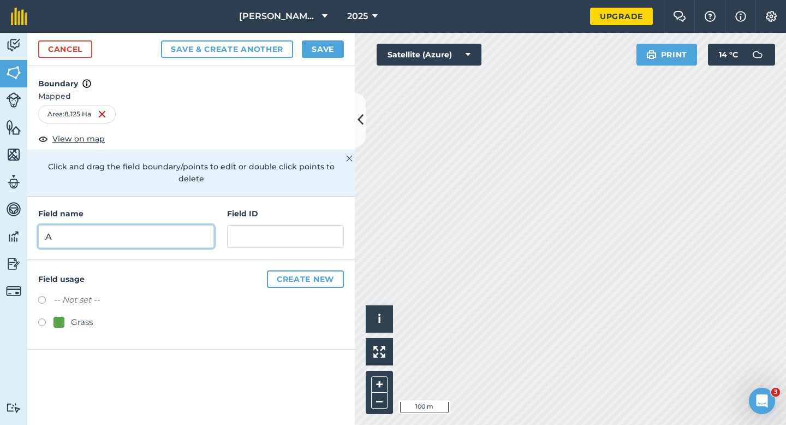
type input "A"
click at [314, 57] on button "Save" at bounding box center [323, 48] width 42 height 17
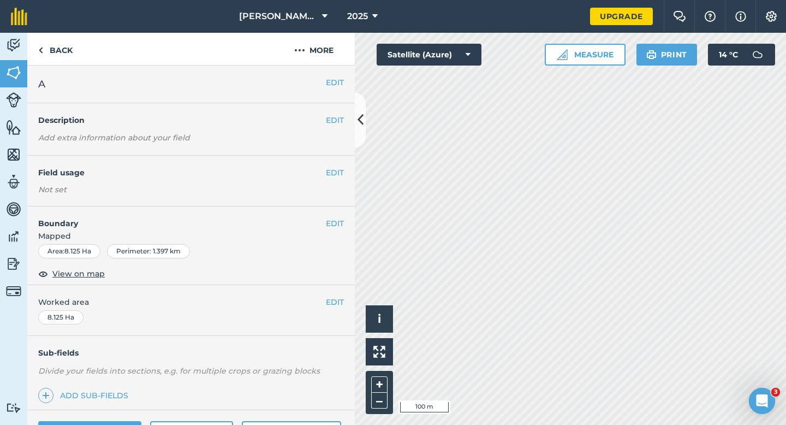
click at [339, 294] on div "EDIT Worked area 8.125 Ha" at bounding box center [191, 310] width 328 height 51
click at [339, 301] on button "EDIT" at bounding box center [335, 302] width 18 height 12
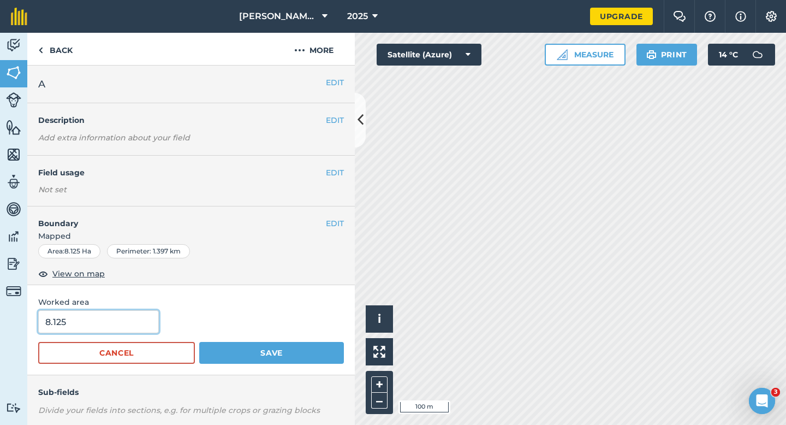
click at [125, 329] on input "8.125" at bounding box center [98, 321] width 121 height 23
type input "8"
click at [199, 342] on button "Save" at bounding box center [271, 353] width 145 height 22
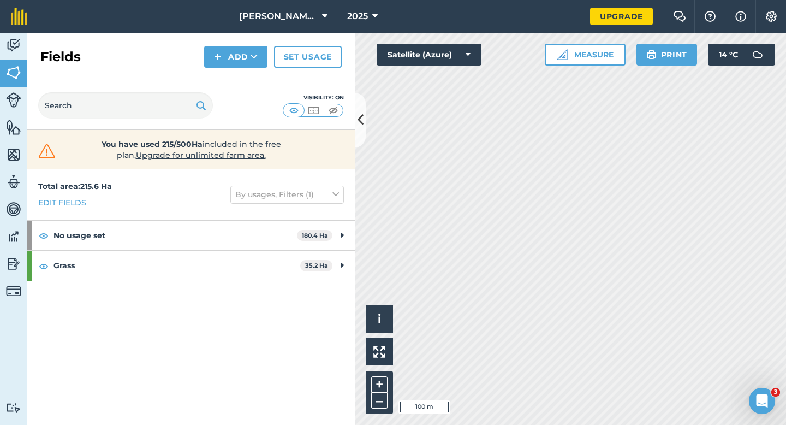
click at [229, 72] on div "Fields Add Set usage" at bounding box center [191, 57] width 328 height 49
click at [229, 66] on button "Add" at bounding box center [235, 57] width 63 height 22
click at [229, 75] on link "Draw" at bounding box center [236, 81] width 60 height 24
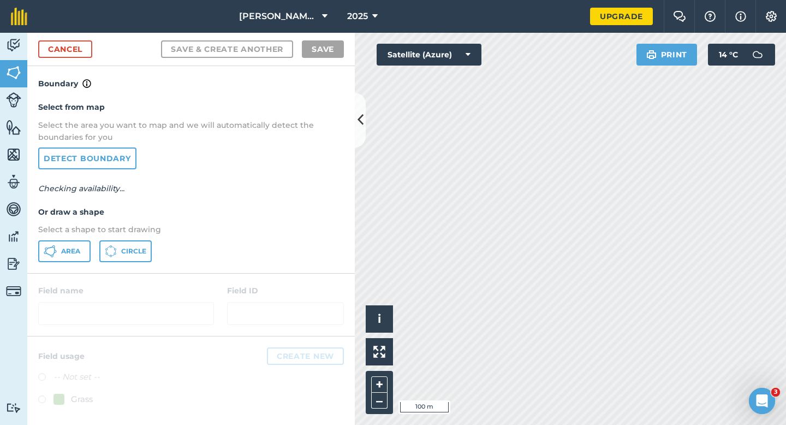
click at [44, 273] on div "Boundary Select from map Select the area you want to map and we will automatica…" at bounding box center [191, 169] width 328 height 207
click at [55, 258] on button "Area" at bounding box center [64, 251] width 52 height 22
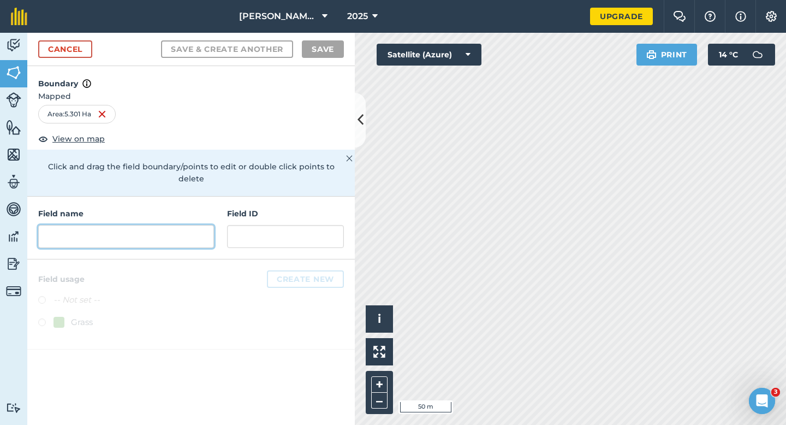
click at [179, 225] on input "text" at bounding box center [126, 236] width 176 height 23
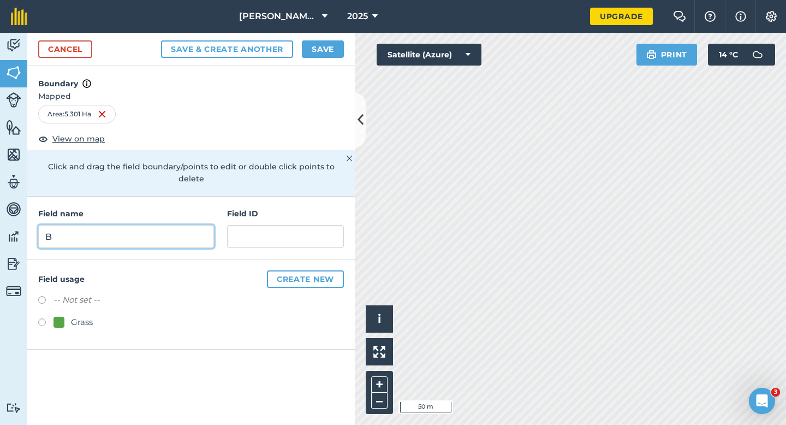
type input "B"
click at [318, 52] on button "Save" at bounding box center [323, 48] width 42 height 17
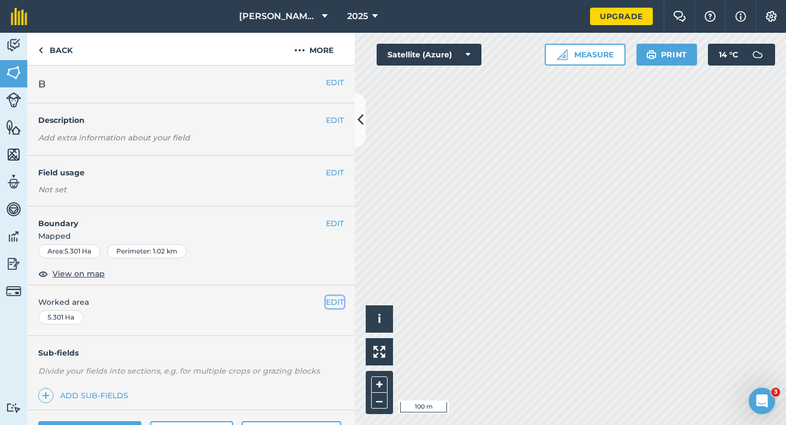
click at [336, 301] on button "EDIT" at bounding box center [335, 302] width 18 height 12
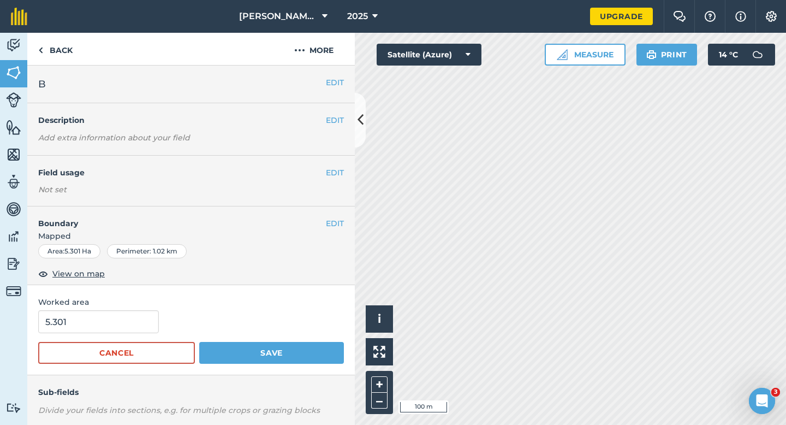
click at [118, 310] on div "Worked area 5.301 Cancel Save" at bounding box center [191, 330] width 328 height 90
click at [118, 314] on input "5.301" at bounding box center [98, 321] width 121 height 23
click at [118, 322] on input "5.301" at bounding box center [98, 321] width 121 height 23
type input "5.3"
click at [199, 342] on button "Save" at bounding box center [271, 353] width 145 height 22
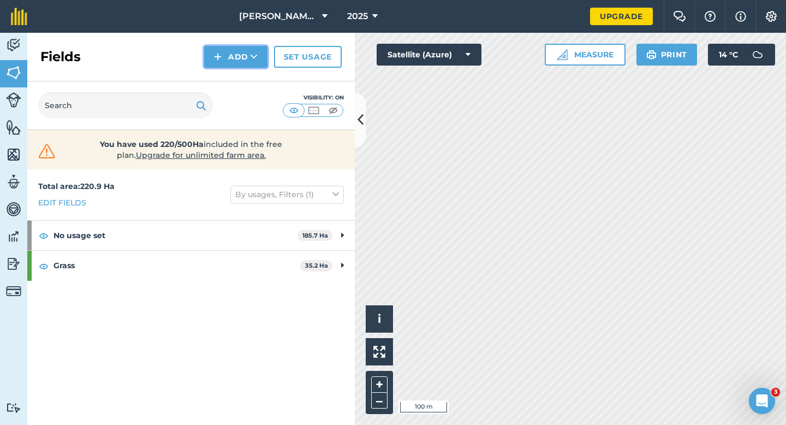
click at [251, 58] on icon at bounding box center [254, 56] width 7 height 11
click at [251, 73] on link "Draw" at bounding box center [236, 81] width 60 height 24
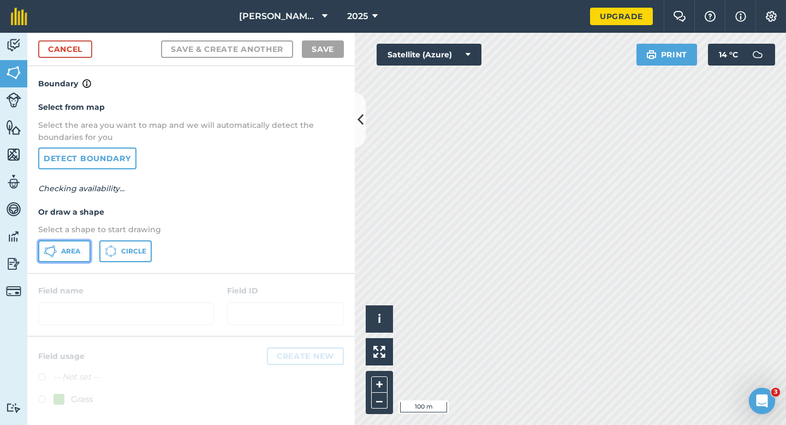
click at [78, 247] on span "Area" at bounding box center [70, 251] width 19 height 9
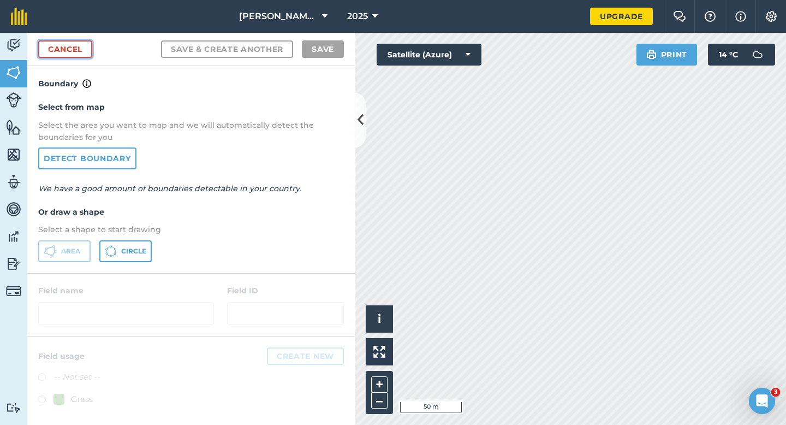
click at [72, 56] on link "Cancel" at bounding box center [65, 48] width 54 height 17
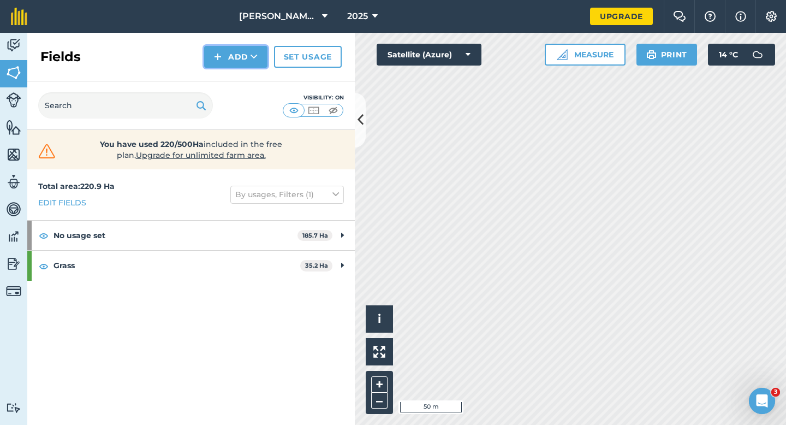
click at [261, 56] on button "Add" at bounding box center [235, 57] width 63 height 22
click at [259, 69] on link "Draw" at bounding box center [236, 81] width 60 height 24
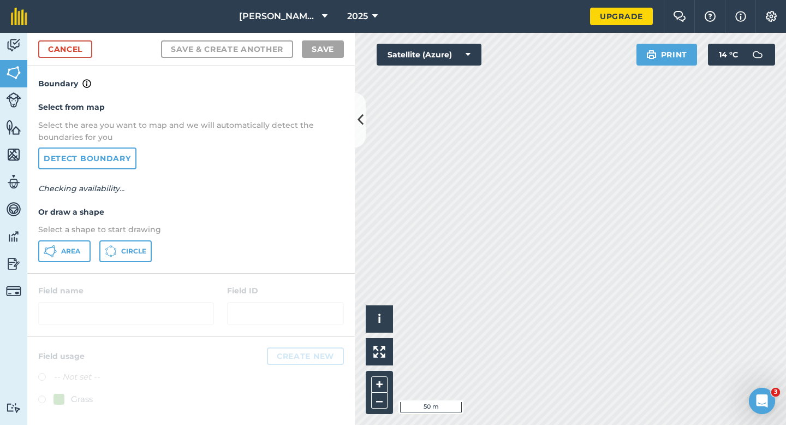
click at [86, 238] on div "Select from map Select the area you want to map and we will automatically detec…" at bounding box center [191, 181] width 328 height 182
click at [76, 249] on span "Area" at bounding box center [70, 251] width 19 height 9
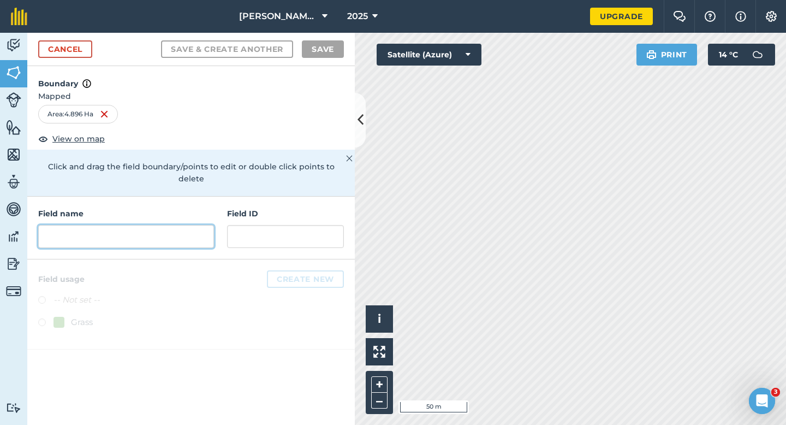
click at [209, 228] on input "text" at bounding box center [126, 236] width 176 height 23
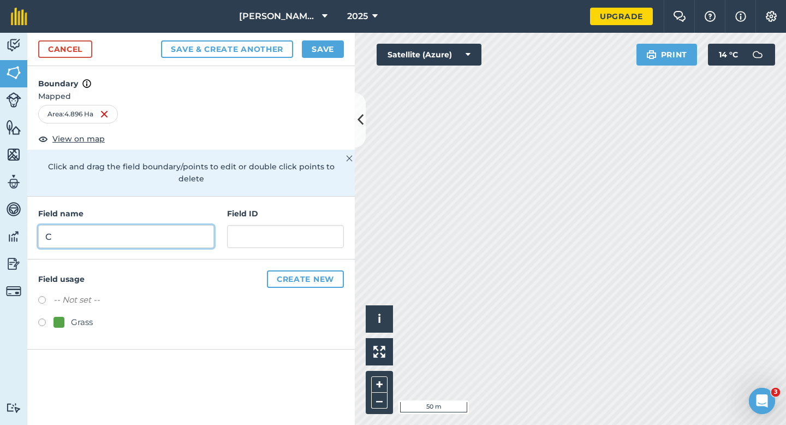
type input "C"
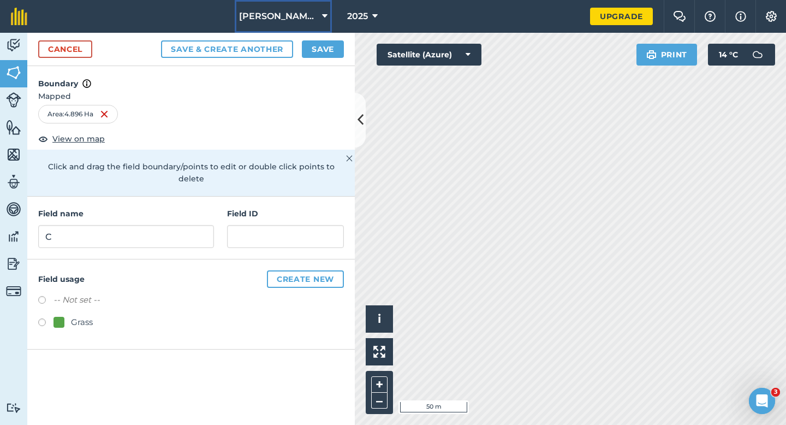
click at [306, 29] on button "[PERSON_NAME] & Sons Farming LTD" at bounding box center [283, 16] width 97 height 33
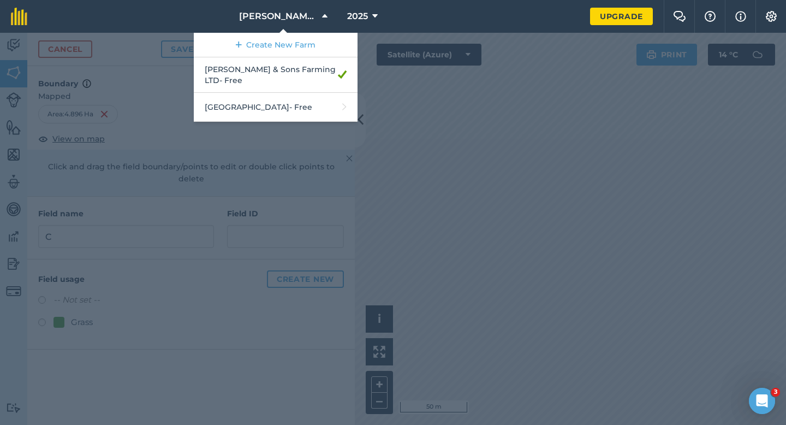
click at [382, 54] on div at bounding box center [393, 229] width 786 height 392
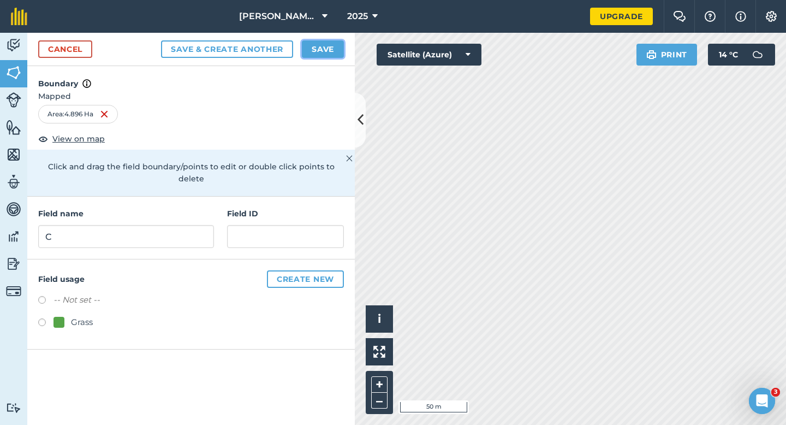
click at [320, 54] on button "Save" at bounding box center [323, 48] width 42 height 17
click at [340, 299] on div "-- Not set -- Grass" at bounding box center [191, 312] width 306 height 38
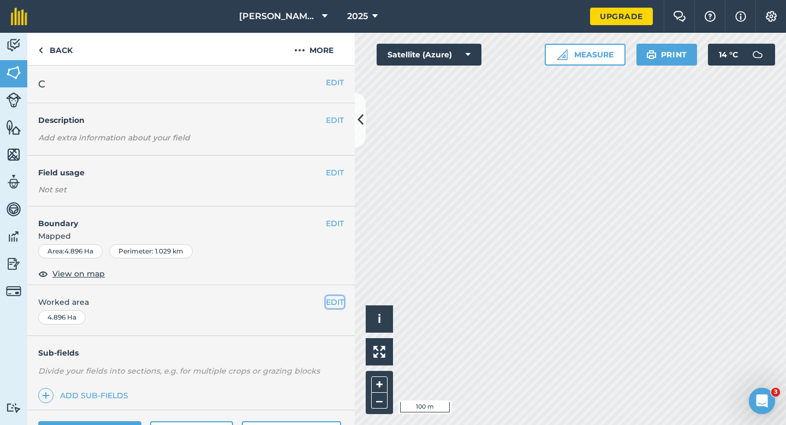
click at [340, 299] on button "EDIT" at bounding box center [335, 302] width 18 height 12
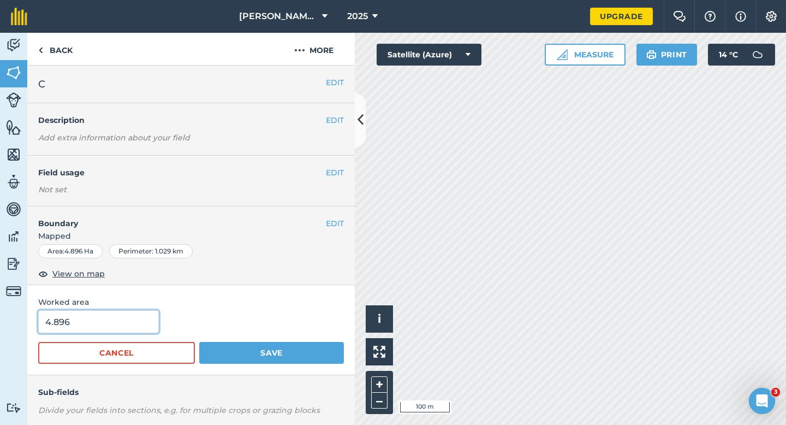
click at [129, 317] on input "4.896" at bounding box center [98, 321] width 121 height 23
type input "5"
click at [199, 342] on button "Save" at bounding box center [271, 353] width 145 height 22
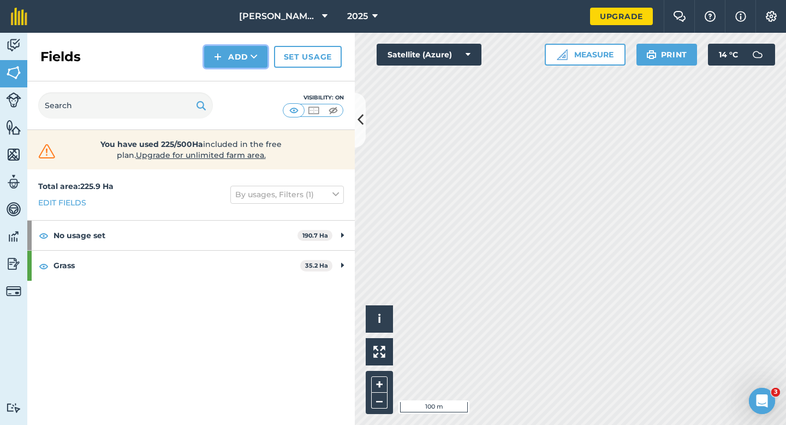
click at [237, 51] on button "Add" at bounding box center [235, 57] width 63 height 22
click at [237, 75] on link "Draw" at bounding box center [236, 81] width 60 height 24
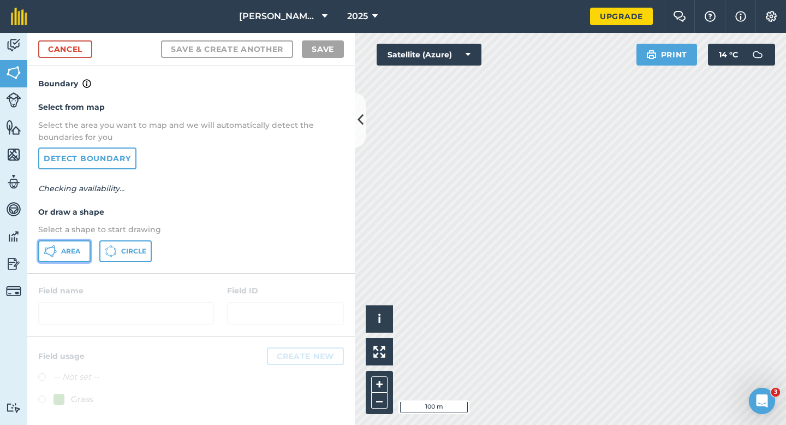
click at [76, 249] on span "Area" at bounding box center [70, 251] width 19 height 9
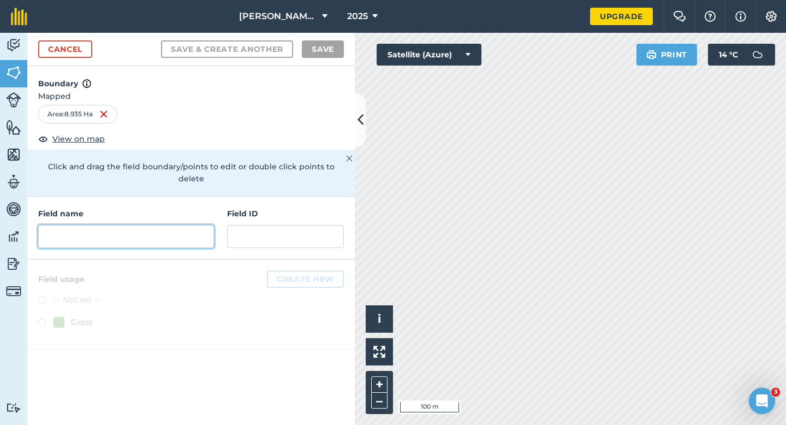
click at [212, 225] on input "text" at bounding box center [126, 236] width 176 height 23
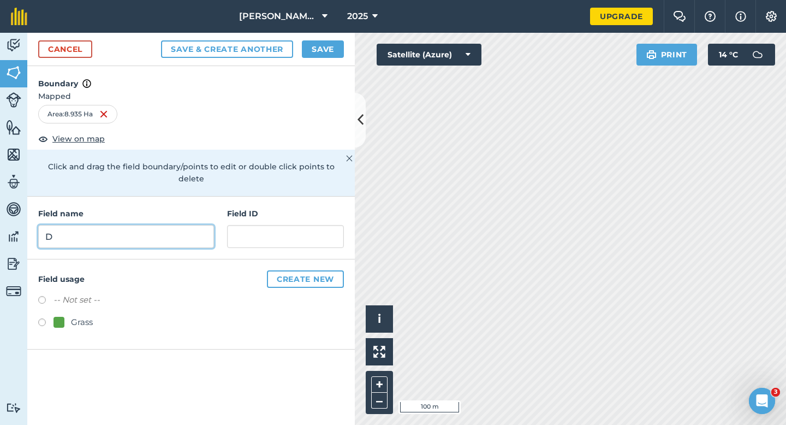
type input "D"
click at [310, 52] on button "Save" at bounding box center [323, 48] width 42 height 17
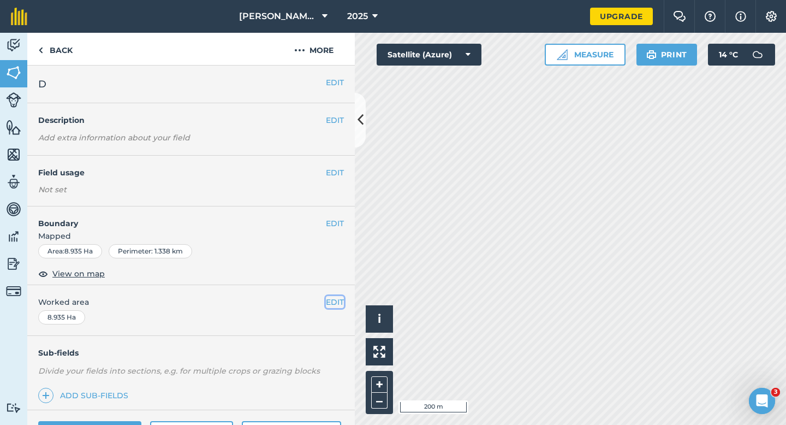
click at [332, 302] on button "EDIT" at bounding box center [335, 302] width 18 height 12
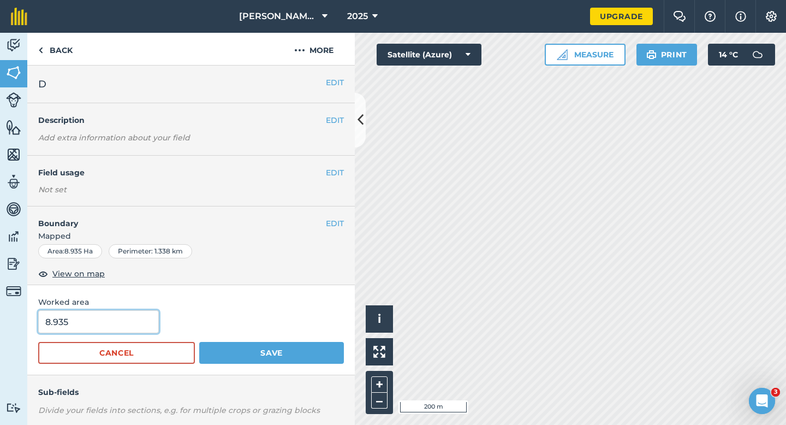
click at [116, 328] on input "8.935" at bounding box center [98, 321] width 121 height 23
type input "9"
click at [199, 342] on button "Save" at bounding box center [271, 353] width 145 height 22
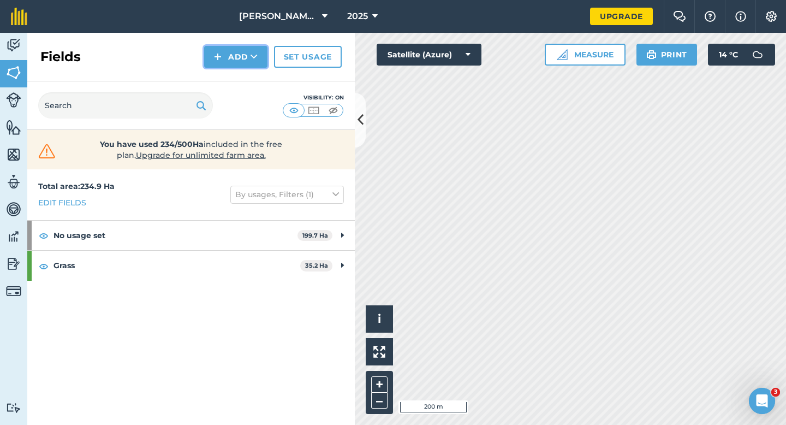
click at [241, 64] on button "Add" at bounding box center [235, 57] width 63 height 22
click at [241, 74] on link "Draw" at bounding box center [236, 81] width 60 height 24
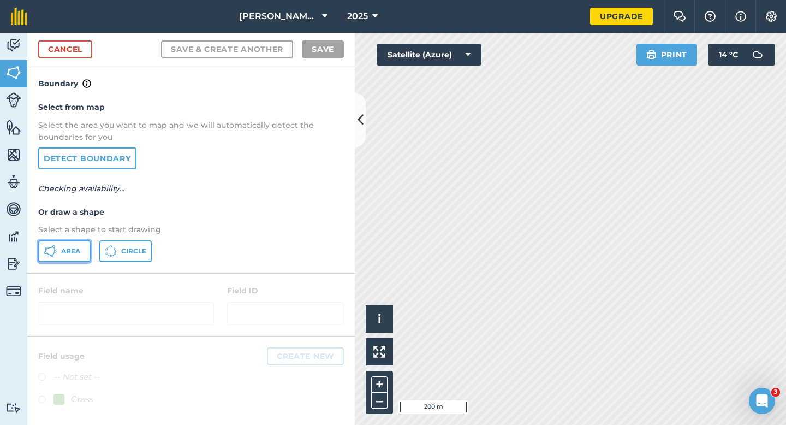
click at [73, 254] on span "Area" at bounding box center [70, 251] width 19 height 9
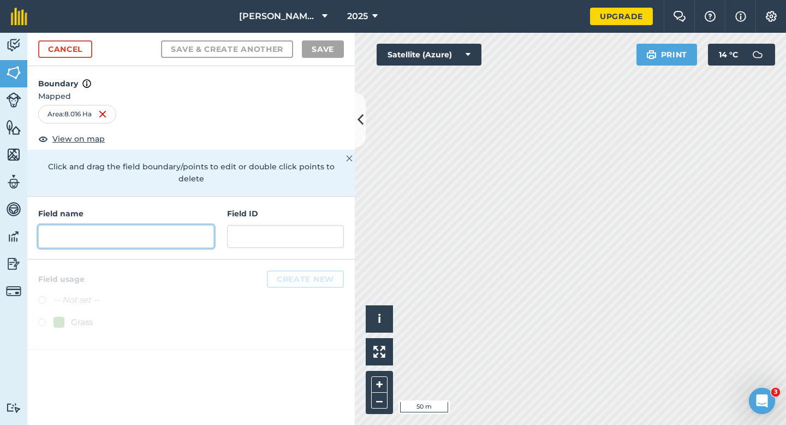
click at [148, 225] on input "text" at bounding box center [126, 236] width 176 height 23
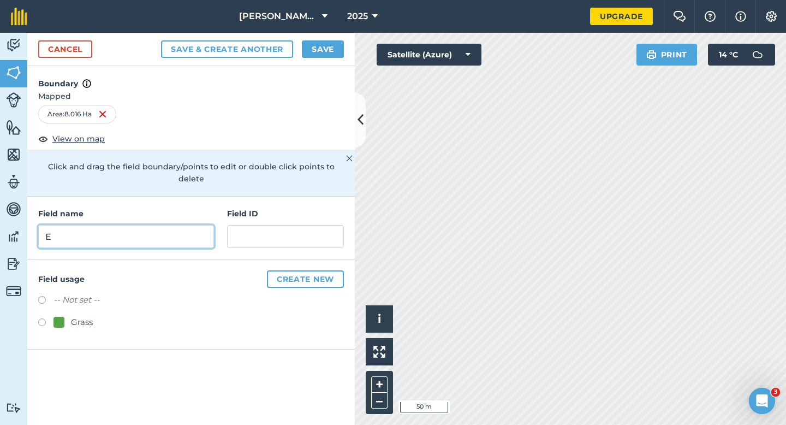
type input "E"
click at [328, 49] on button "Save" at bounding box center [323, 48] width 42 height 17
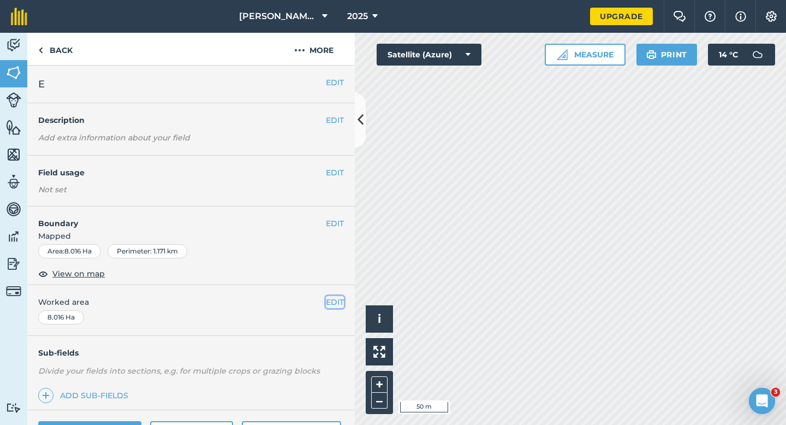
click at [334, 298] on button "EDIT" at bounding box center [335, 302] width 18 height 12
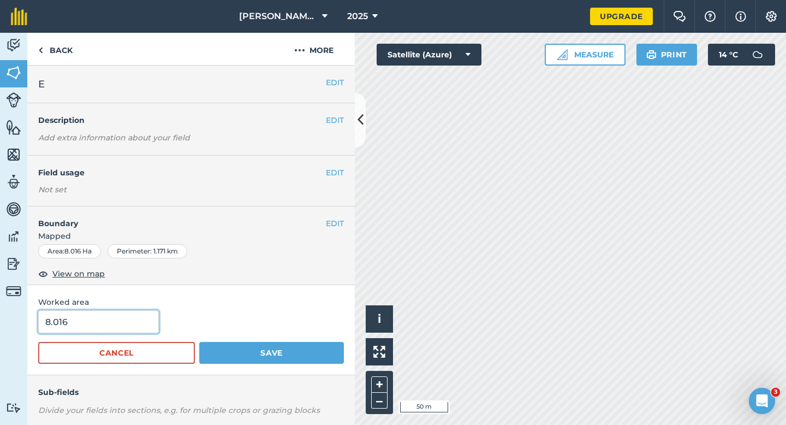
click at [151, 323] on input "8.016" at bounding box center [98, 321] width 121 height 23
type input "8"
click at [199, 342] on button "Save" at bounding box center [271, 353] width 145 height 22
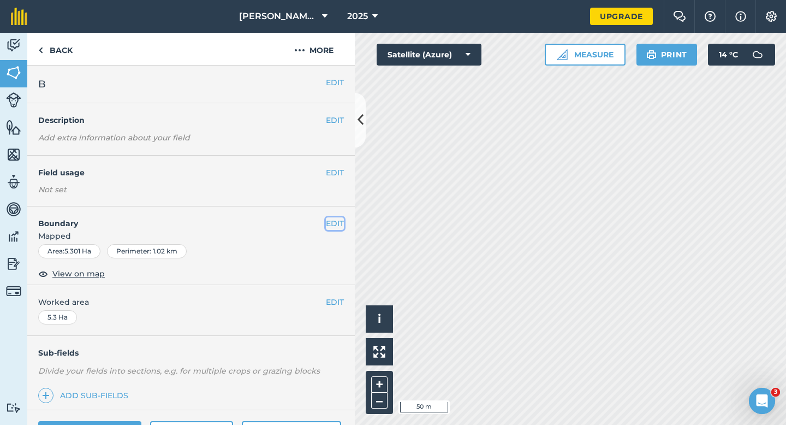
click at [333, 220] on button "EDIT" at bounding box center [335, 223] width 18 height 12
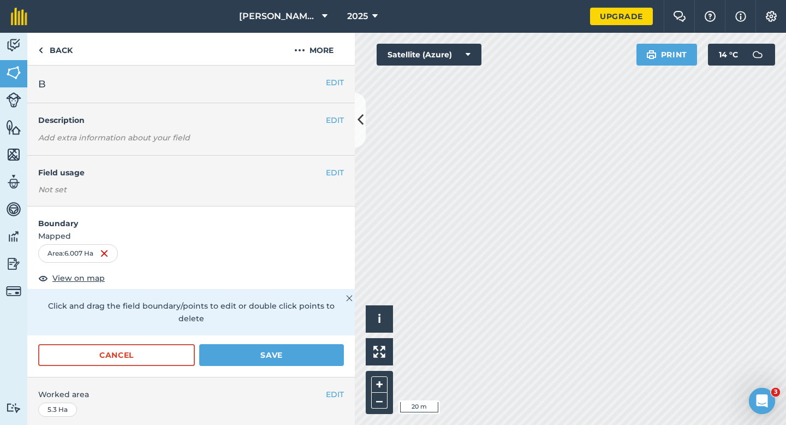
click at [330, 331] on form "Boundary Mapped Area : 6.007 Ha View on map Click and drag the field boundary/p…" at bounding box center [191, 291] width 328 height 170
click at [330, 344] on button "Save" at bounding box center [271, 355] width 145 height 22
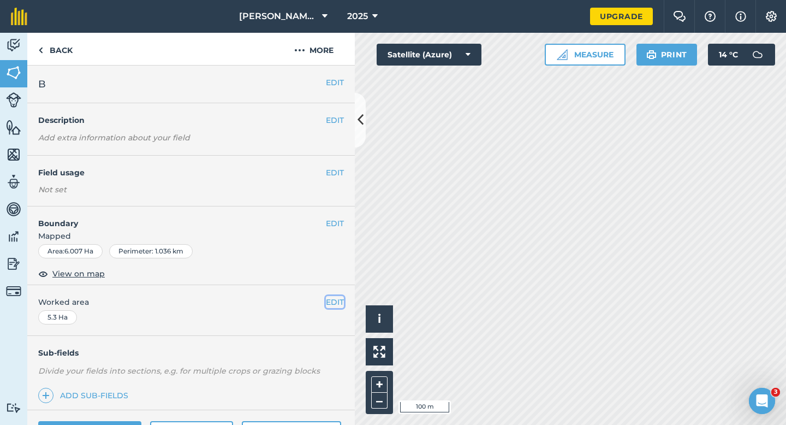
click at [340, 299] on button "EDIT" at bounding box center [335, 302] width 18 height 12
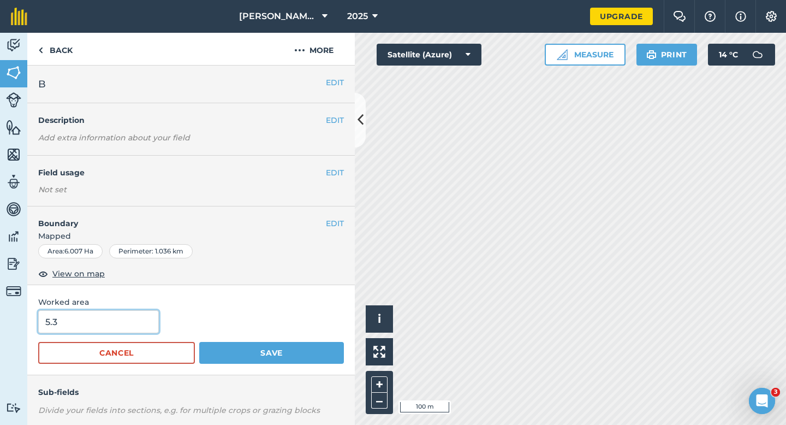
click at [127, 321] on input "5.3" at bounding box center [98, 321] width 121 height 23
type input "6"
click at [199, 342] on button "Save" at bounding box center [271, 353] width 145 height 22
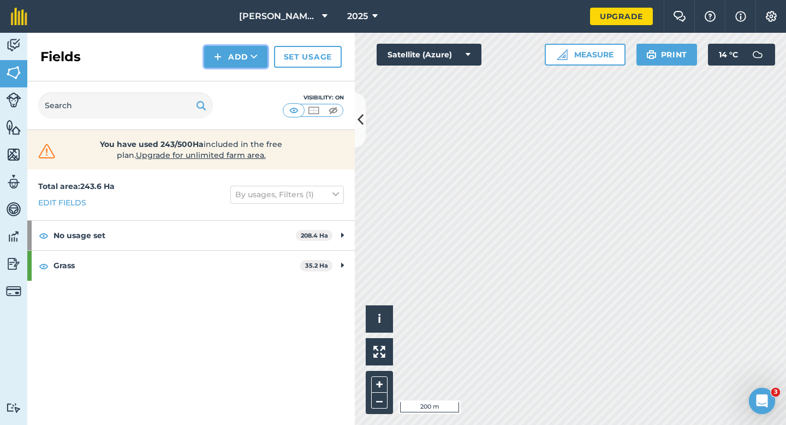
click at [225, 60] on button "Add" at bounding box center [235, 57] width 63 height 22
click at [227, 74] on link "Draw" at bounding box center [236, 81] width 60 height 24
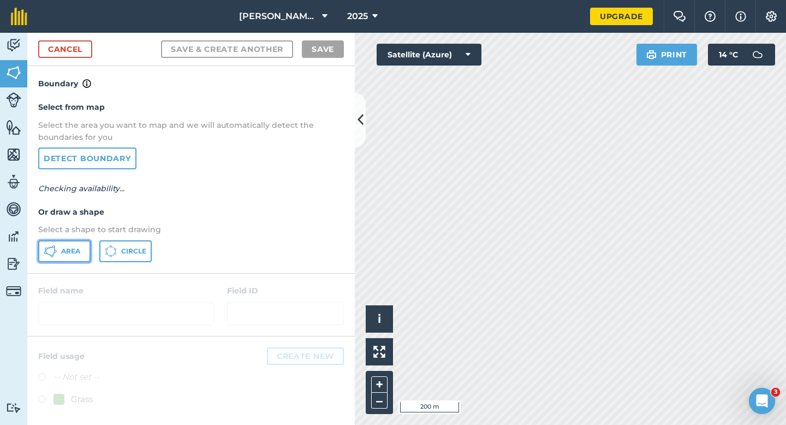
click at [79, 249] on span "Area" at bounding box center [70, 251] width 19 height 9
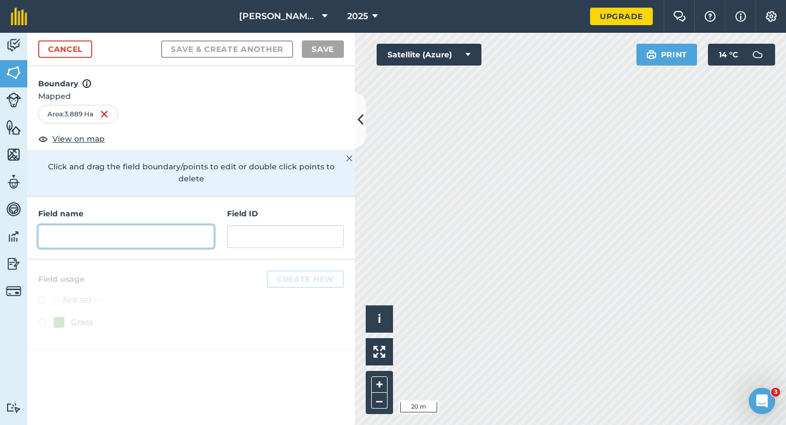
click at [189, 225] on input "text" at bounding box center [126, 236] width 176 height 23
click at [187, 225] on input "1" at bounding box center [126, 236] width 176 height 23
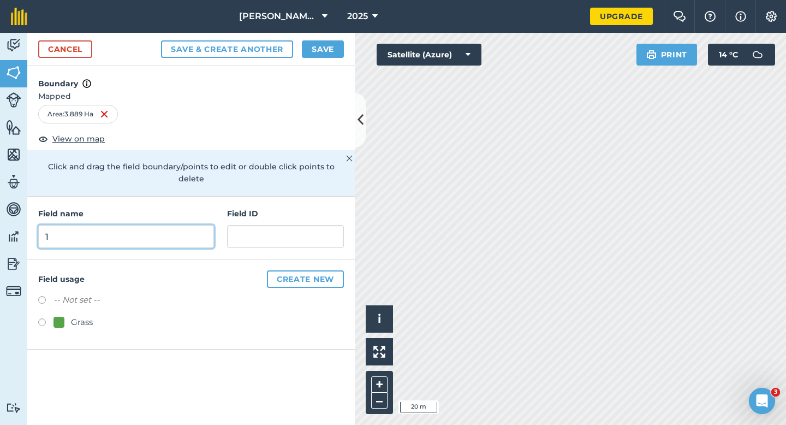
type input "1"
click at [310, 57] on button "Save" at bounding box center [323, 48] width 42 height 17
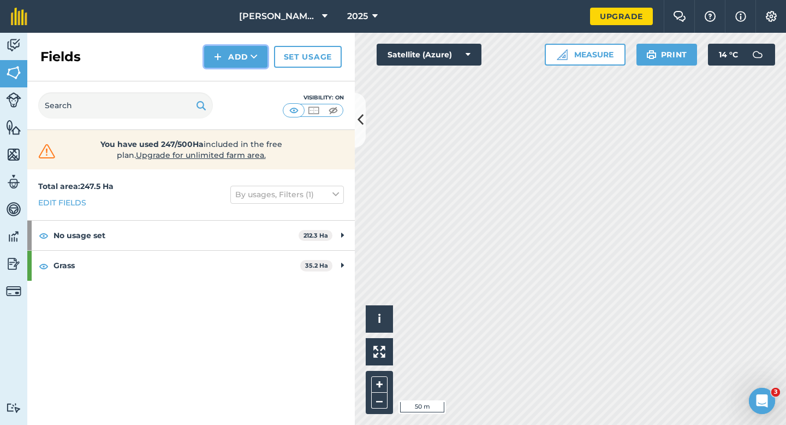
click at [237, 60] on button "Add" at bounding box center [235, 57] width 63 height 22
click at [237, 77] on link "Draw" at bounding box center [236, 81] width 60 height 24
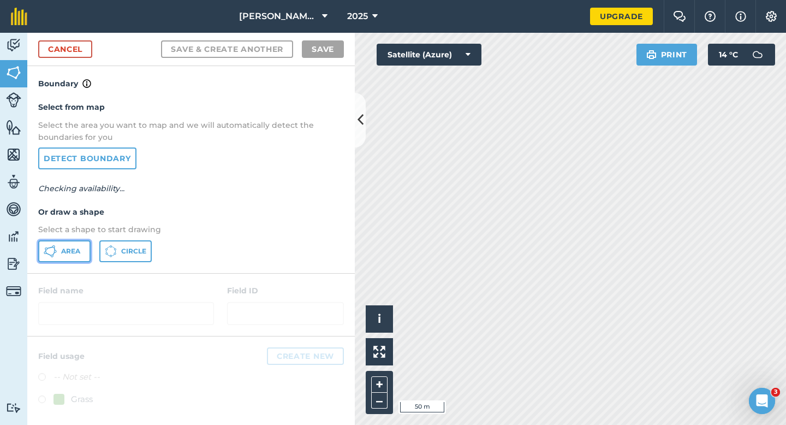
click at [75, 259] on button "Area" at bounding box center [64, 251] width 52 height 22
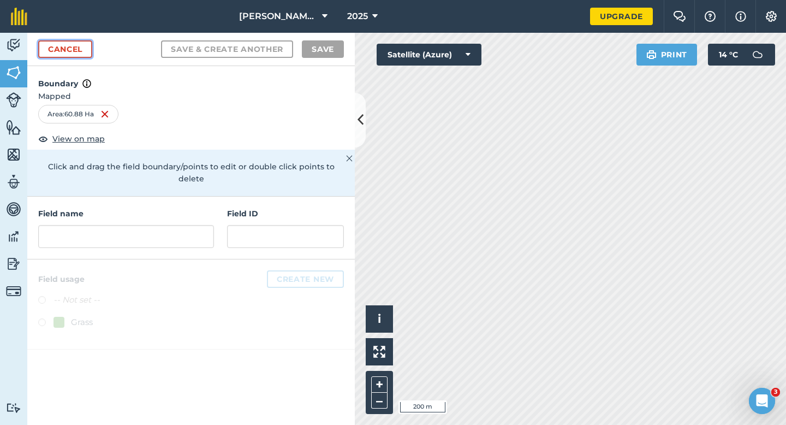
click at [71, 50] on link "Cancel" at bounding box center [65, 48] width 54 height 17
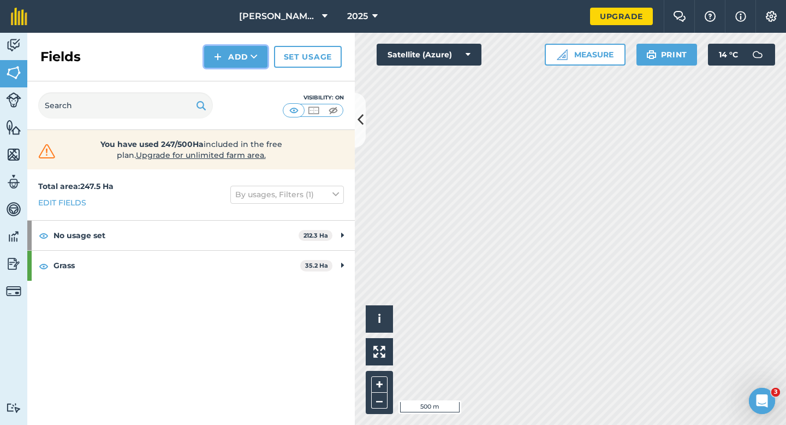
click at [252, 53] on icon at bounding box center [254, 56] width 7 height 11
click at [222, 52] on img at bounding box center [218, 56] width 8 height 13
click at [226, 75] on link "Draw" at bounding box center [236, 81] width 60 height 24
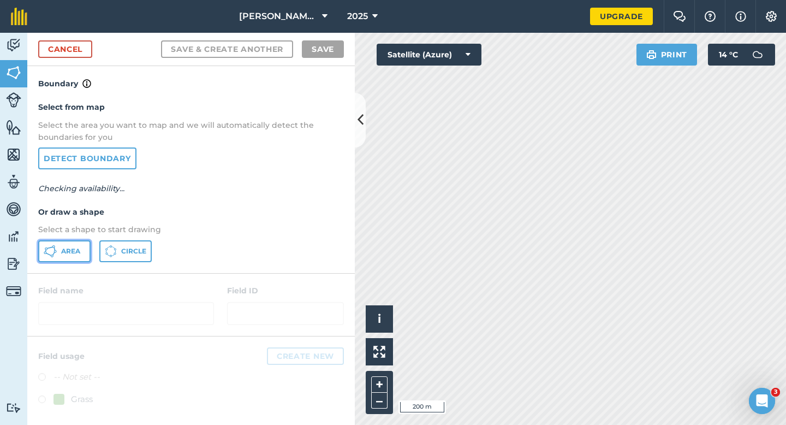
click at [83, 245] on button "Area" at bounding box center [64, 251] width 52 height 22
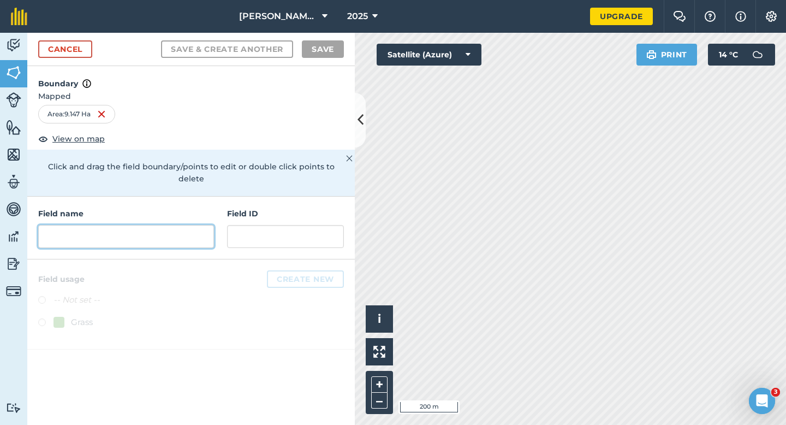
click at [197, 226] on input "text" at bounding box center [126, 236] width 176 height 23
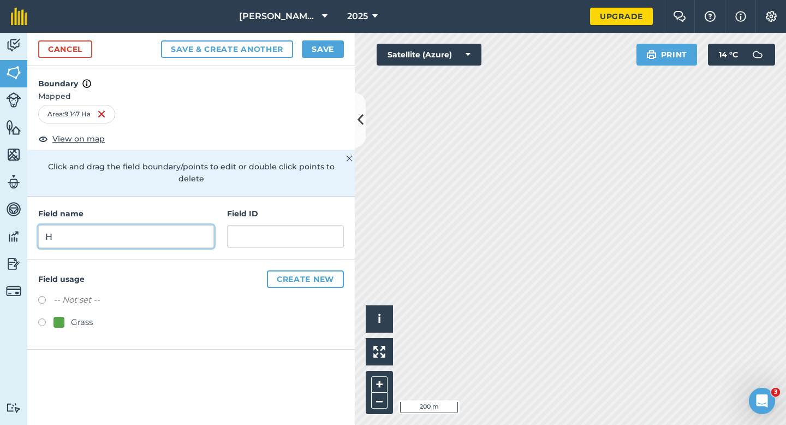
type input "H"
click at [330, 52] on button "Save" at bounding box center [323, 48] width 42 height 17
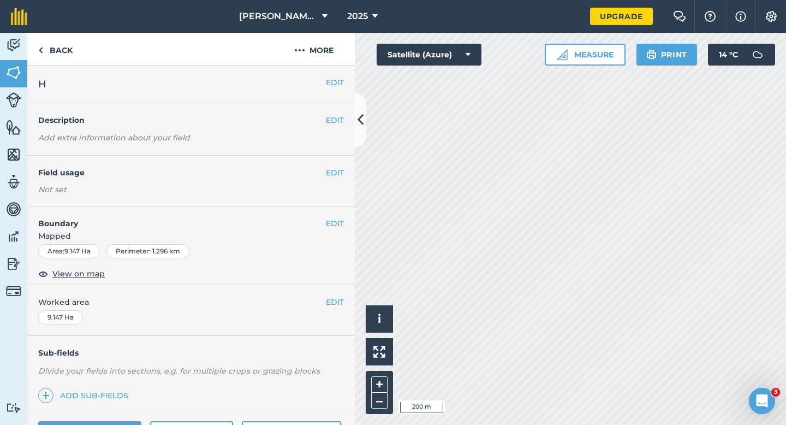
click at [326, 91] on div "EDIT H" at bounding box center [191, 85] width 328 height 38
click at [329, 86] on button "EDIT" at bounding box center [335, 82] width 18 height 12
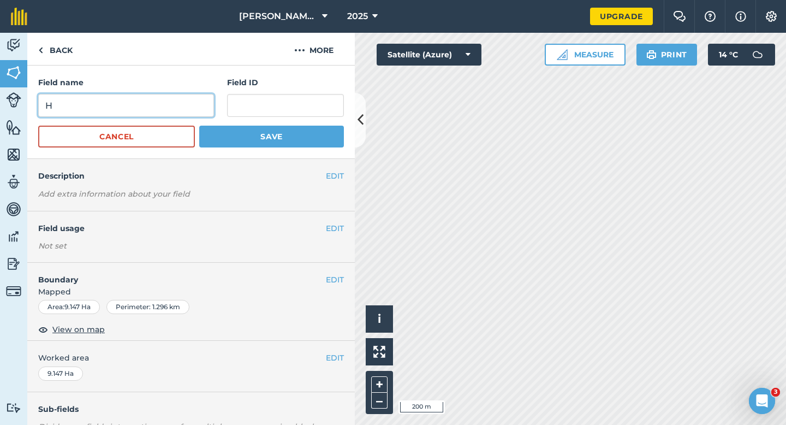
click at [134, 100] on input "H" at bounding box center [126, 105] width 176 height 23
type input "G"
click at [199, 126] on button "Save" at bounding box center [271, 137] width 145 height 22
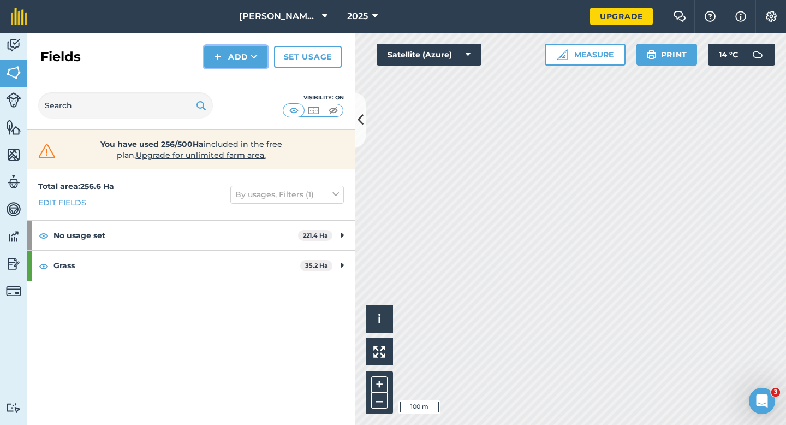
click at [259, 64] on button "Add" at bounding box center [235, 57] width 63 height 22
click at [242, 74] on link "Draw" at bounding box center [236, 81] width 60 height 24
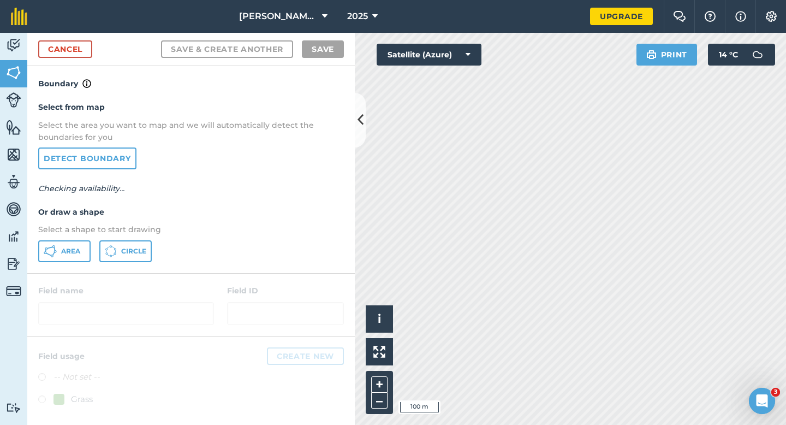
click at [83, 237] on div "Select from map Select the area you want to map and we will automatically detec…" at bounding box center [191, 181] width 328 height 182
click at [40, 261] on button "Area" at bounding box center [64, 251] width 52 height 22
click at [50, 258] on button "Area" at bounding box center [64, 251] width 52 height 22
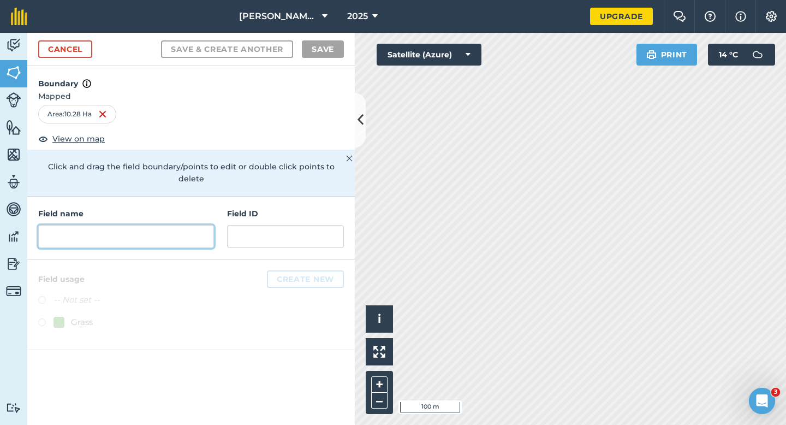
click at [207, 225] on input "text" at bounding box center [126, 236] width 176 height 23
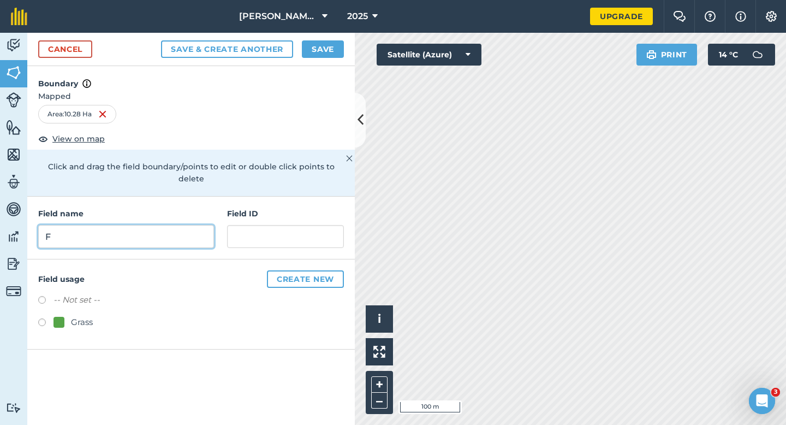
type input "F"
click at [340, 57] on button "Save" at bounding box center [323, 48] width 42 height 17
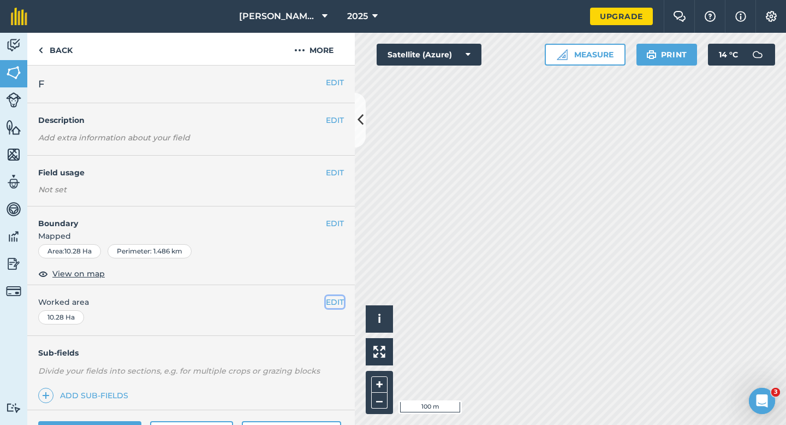
click at [340, 299] on button "EDIT" at bounding box center [335, 302] width 18 height 12
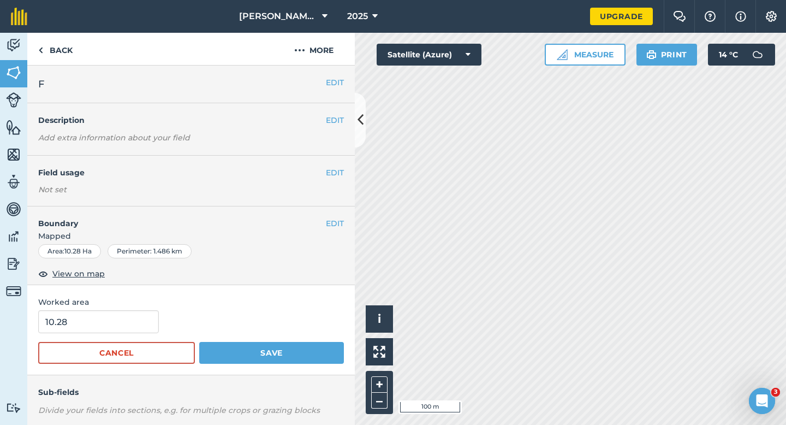
click at [110, 335] on form "10.28 Cancel Save" at bounding box center [191, 337] width 306 height 54
click at [110, 326] on input "10.28" at bounding box center [98, 321] width 121 height 23
type input "10.3"
click at [199, 342] on button "Save" at bounding box center [271, 353] width 145 height 22
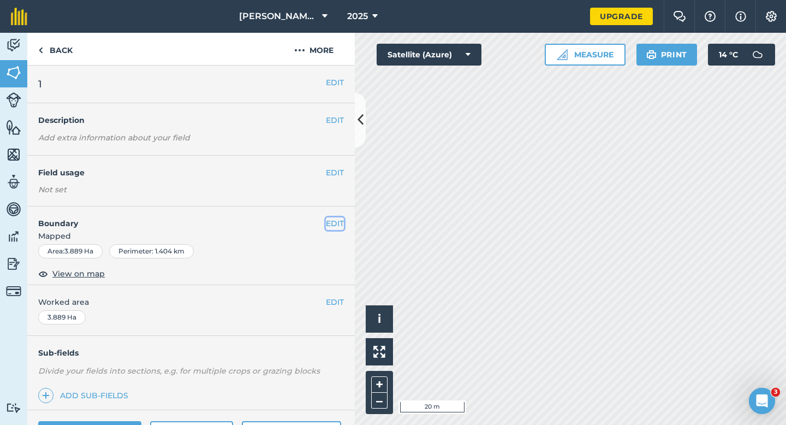
click at [342, 228] on button "EDIT" at bounding box center [335, 223] width 18 height 12
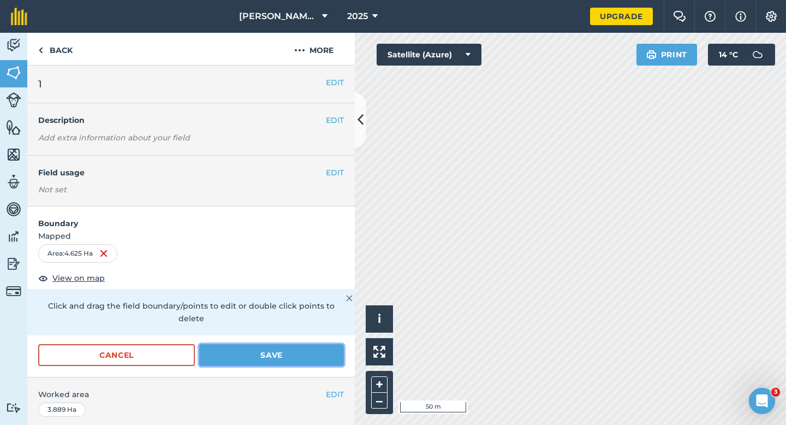
click at [272, 344] on button "Save" at bounding box center [271, 355] width 145 height 22
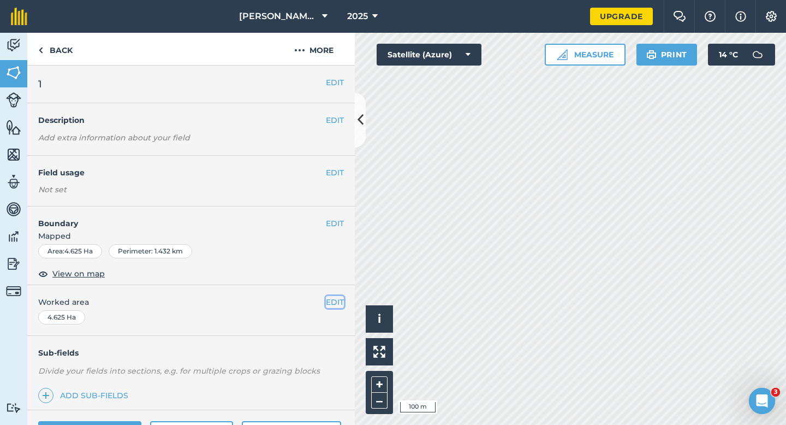
click at [336, 302] on button "EDIT" at bounding box center [335, 302] width 18 height 12
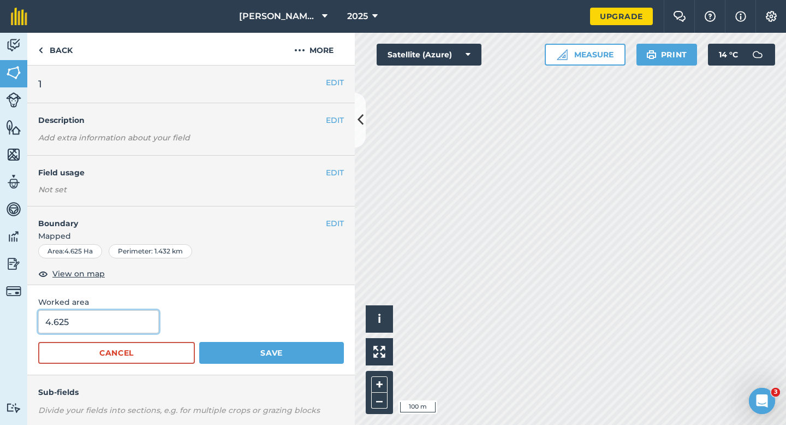
click at [129, 326] on input "4.625" at bounding box center [98, 321] width 121 height 23
type input "4.6"
click at [199, 342] on button "Save" at bounding box center [271, 353] width 145 height 22
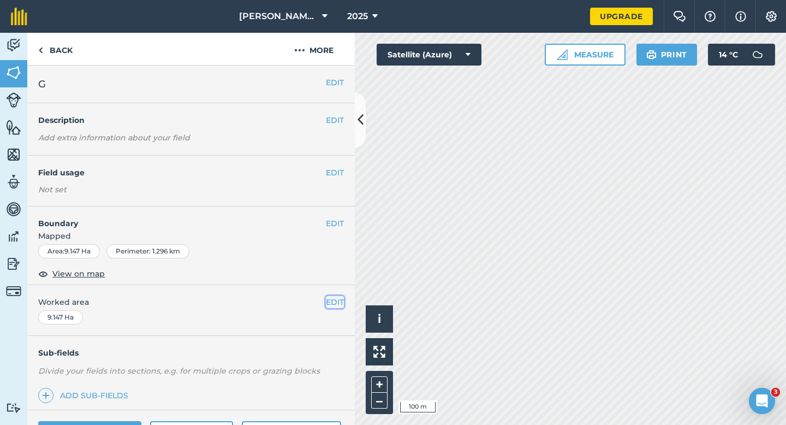
click at [326, 302] on button "EDIT" at bounding box center [335, 302] width 18 height 12
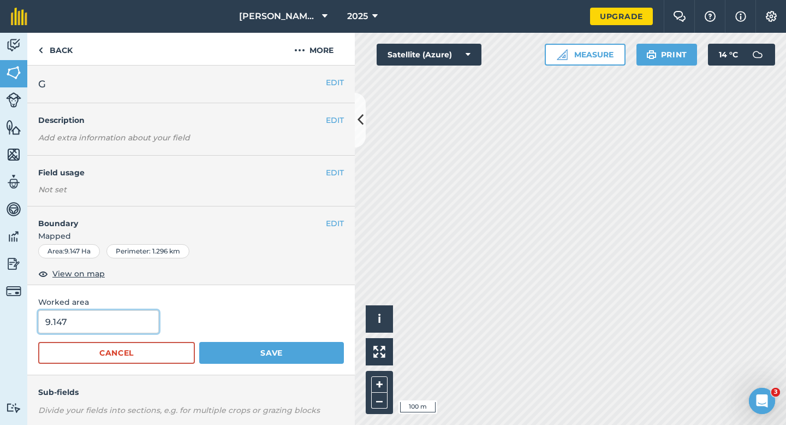
click at [120, 322] on input "9.147" at bounding box center [98, 321] width 121 height 23
type input "9.2"
click at [199, 342] on button "Save" at bounding box center [271, 353] width 145 height 22
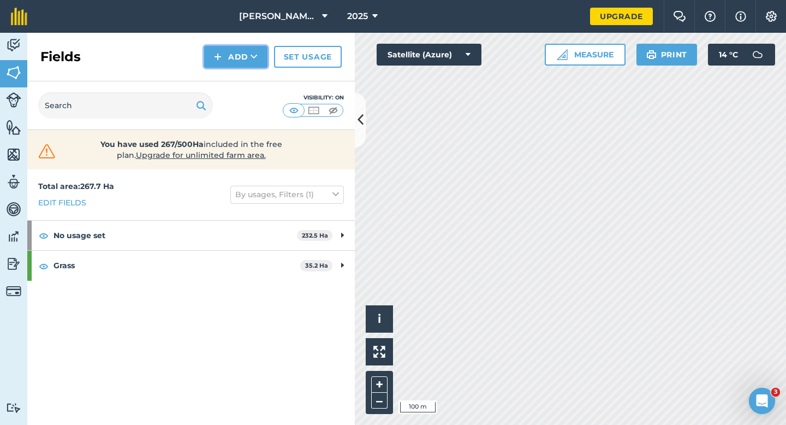
click at [243, 51] on button "Add" at bounding box center [235, 57] width 63 height 22
click at [6, 150] on img at bounding box center [13, 154] width 15 height 16
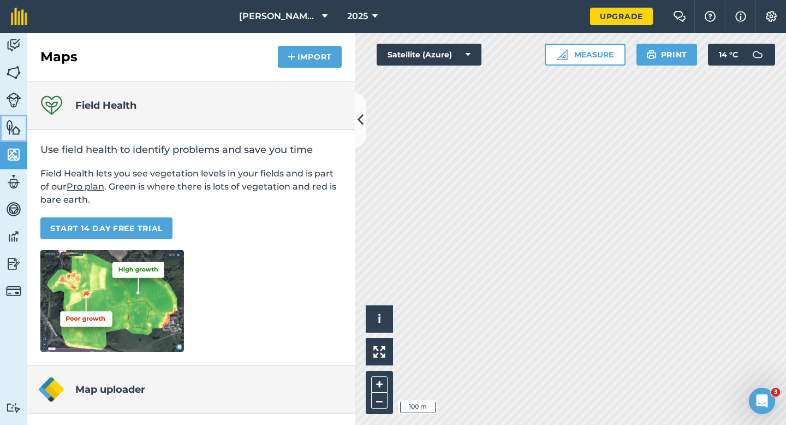
click at [11, 132] on img at bounding box center [13, 127] width 15 height 16
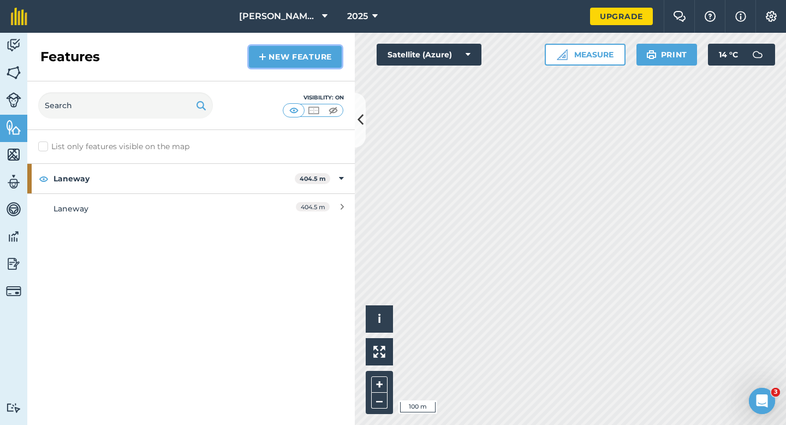
click at [271, 66] on link "New feature" at bounding box center [295, 57] width 93 height 22
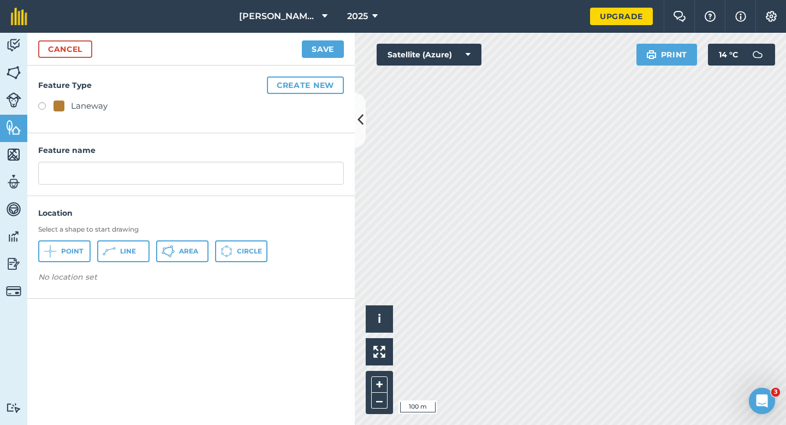
click at [66, 109] on div "Laneway" at bounding box center [81, 105] width 54 height 13
radio input "true"
type input "Laneway 2"
click at [325, 51] on button "Save" at bounding box center [323, 48] width 42 height 17
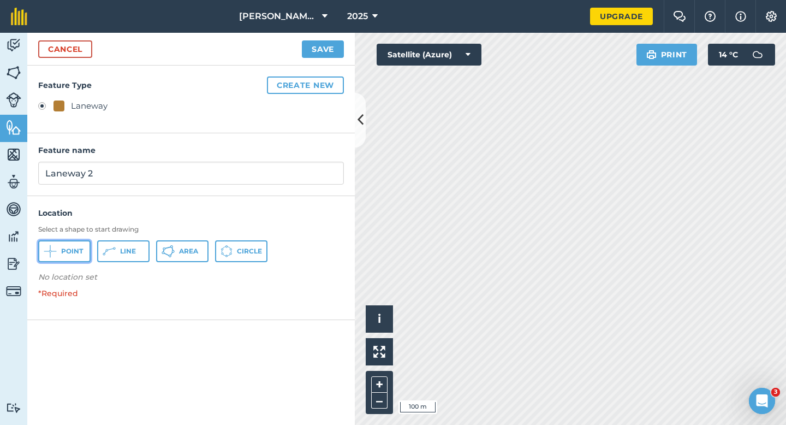
click at [65, 259] on button "Point" at bounding box center [64, 251] width 52 height 22
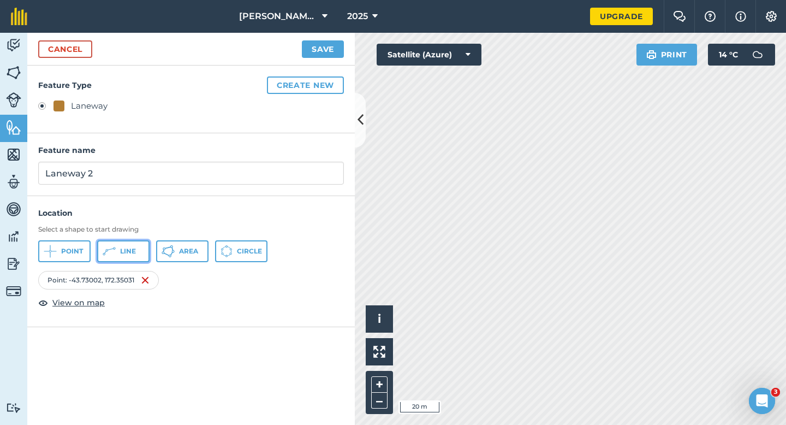
click at [129, 243] on button "Line" at bounding box center [123, 251] width 52 height 22
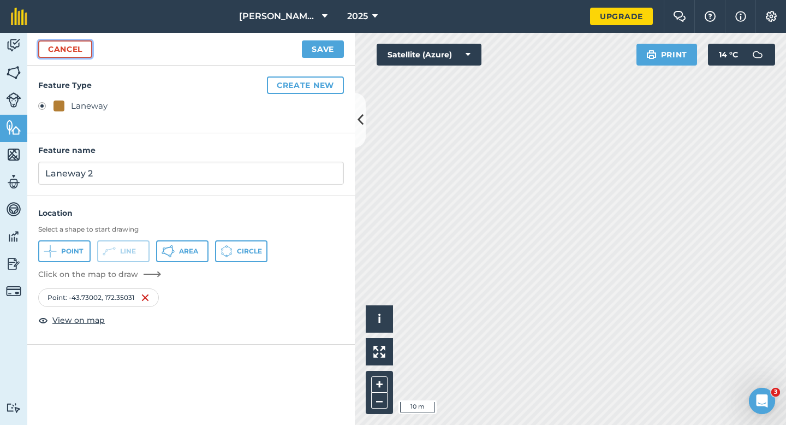
click at [68, 50] on link "Cancel" at bounding box center [65, 48] width 54 height 17
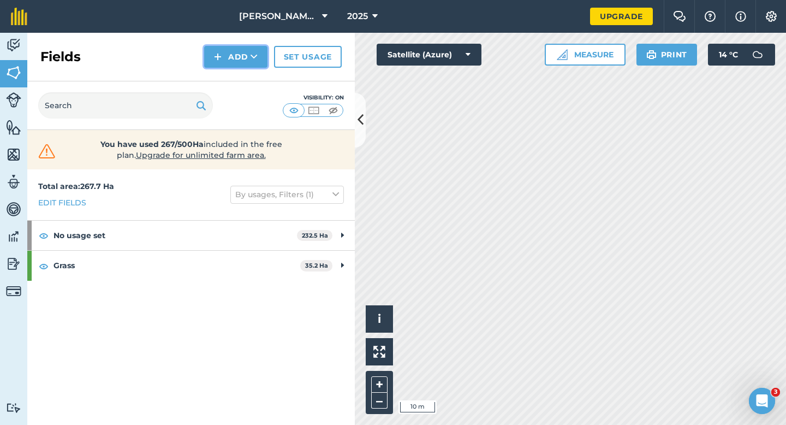
click at [227, 63] on button "Add" at bounding box center [235, 57] width 63 height 22
click at [229, 74] on link "Draw" at bounding box center [236, 81] width 60 height 24
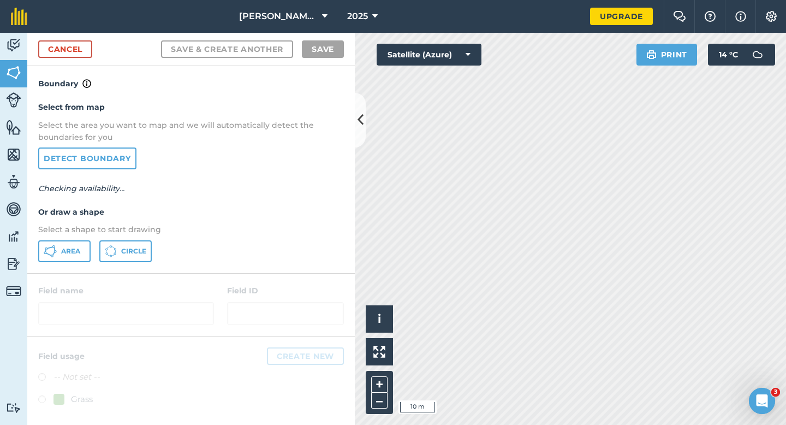
click at [63, 239] on div "Select from map Select the area you want to map and we will automatically detec…" at bounding box center [191, 181] width 328 height 182
click at [39, 242] on button "Area" at bounding box center [64, 251] width 52 height 22
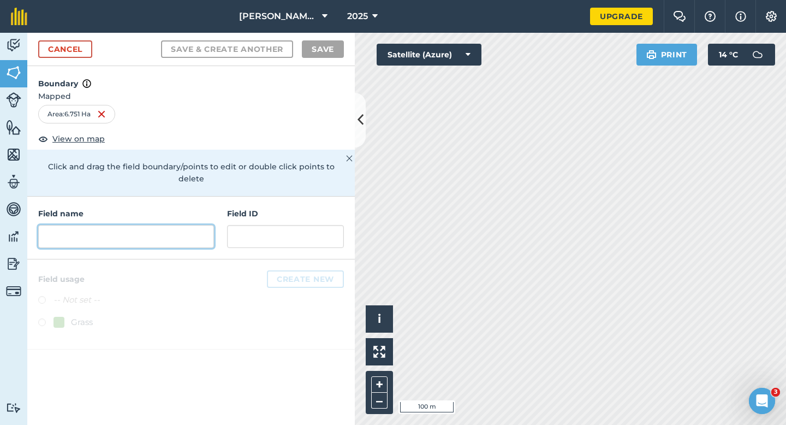
click at [186, 228] on input "text" at bounding box center [126, 236] width 176 height 23
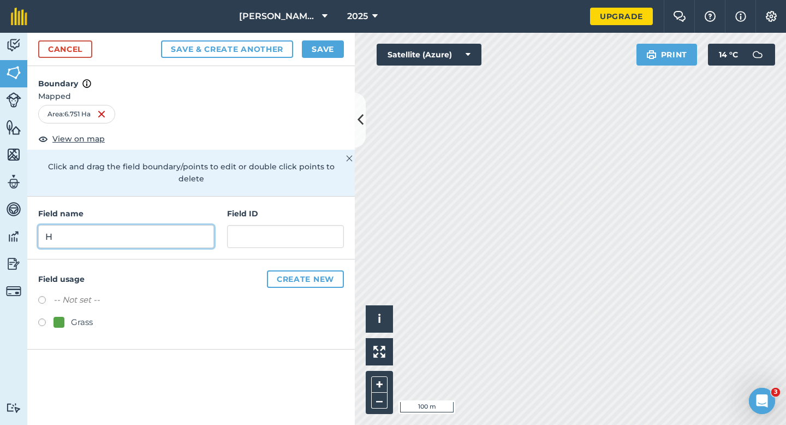
type input "H"
click at [330, 51] on button "Save" at bounding box center [323, 48] width 42 height 17
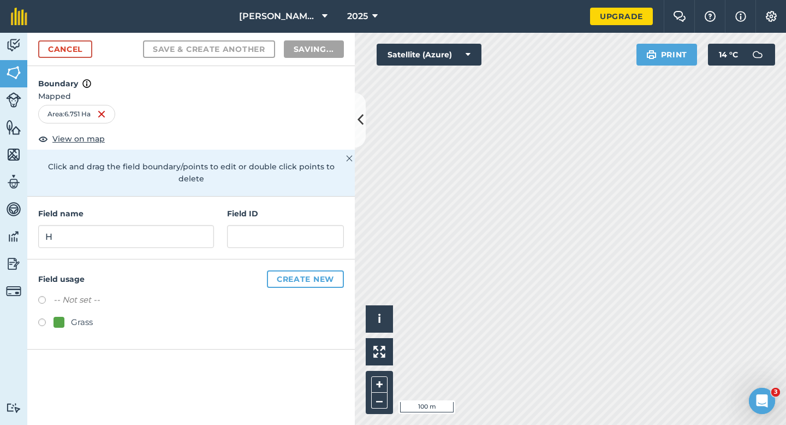
click at [337, 298] on div "-- Not set -- Grass" at bounding box center [191, 312] width 306 height 38
click at [337, 302] on div "-- Not set -- Grass" at bounding box center [191, 312] width 306 height 38
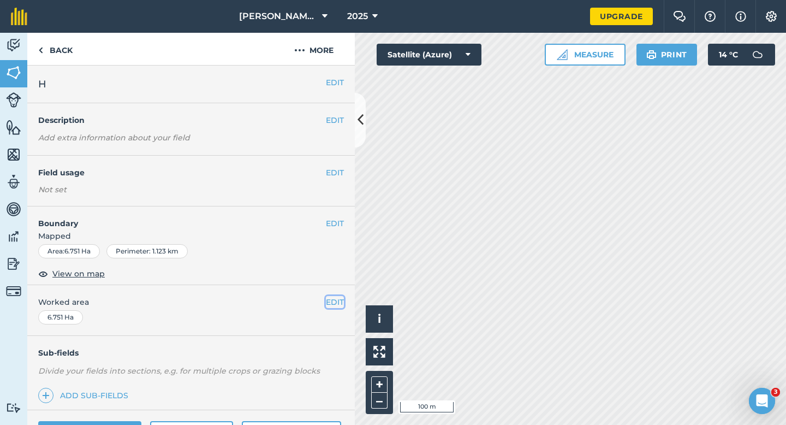
click at [337, 296] on button "EDIT" at bounding box center [335, 302] width 18 height 12
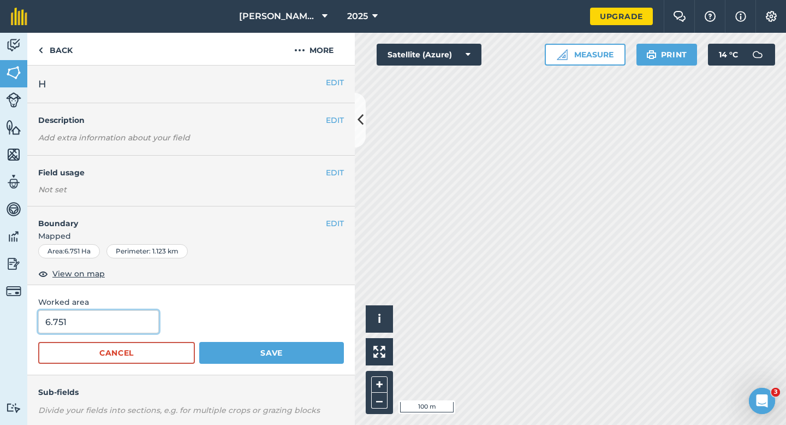
click at [118, 328] on input "6.751" at bounding box center [98, 321] width 121 height 23
type input "6.8"
click at [199, 342] on button "Save" at bounding box center [271, 353] width 145 height 22
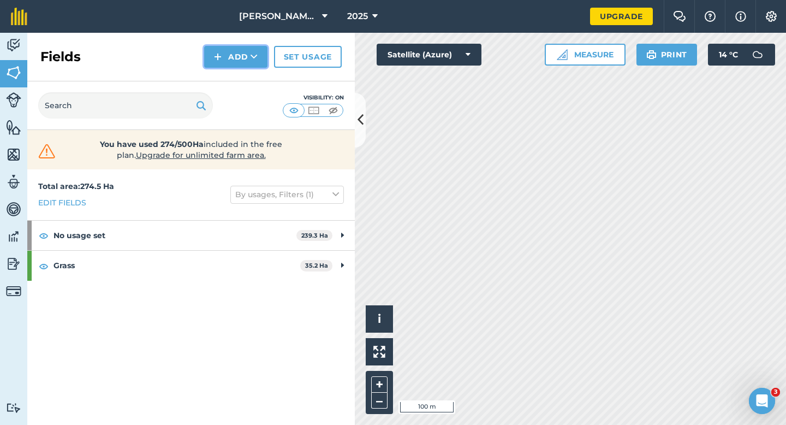
click at [237, 58] on button "Add" at bounding box center [235, 57] width 63 height 22
click at [237, 76] on link "Draw" at bounding box center [236, 81] width 60 height 24
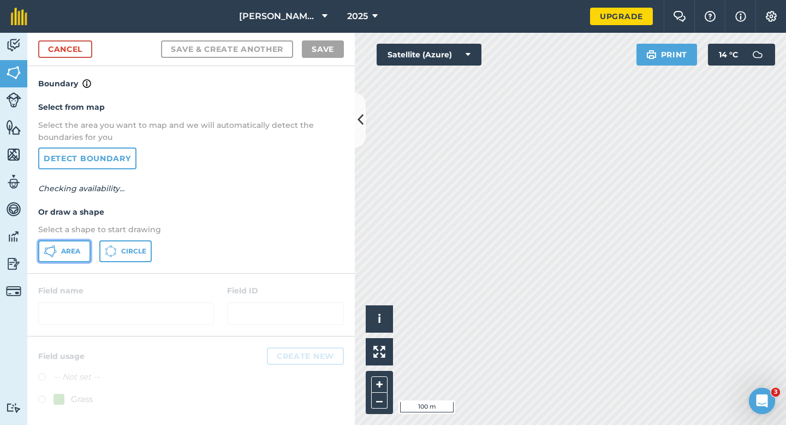
click at [79, 249] on span "Area" at bounding box center [70, 251] width 19 height 9
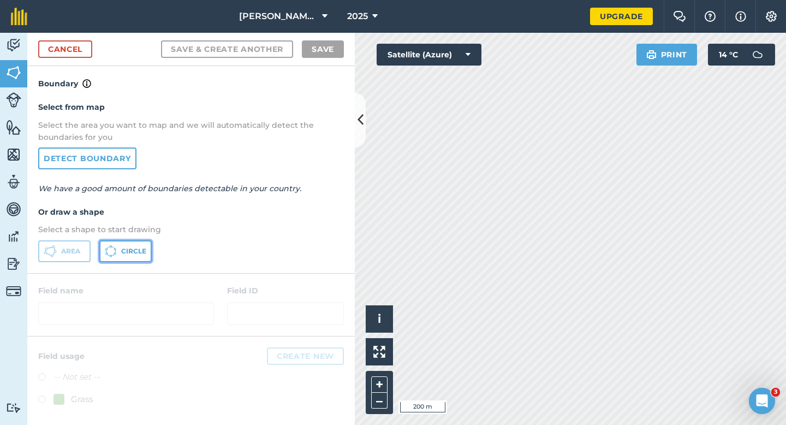
click at [128, 249] on span "Circle" at bounding box center [133, 251] width 25 height 9
click at [89, 52] on link "Cancel" at bounding box center [65, 48] width 54 height 17
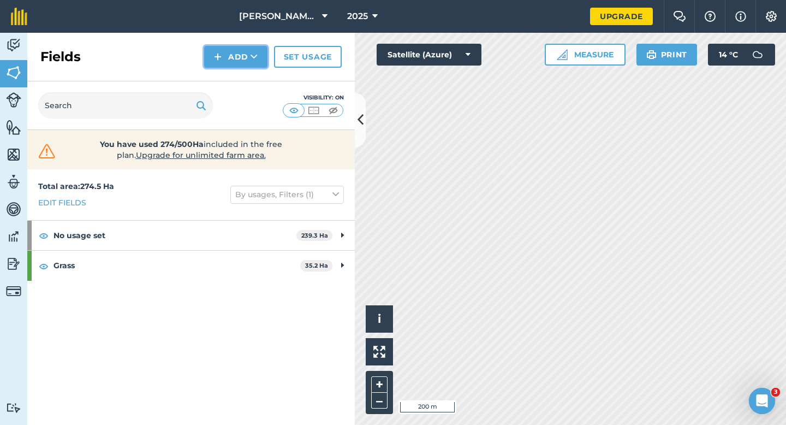
click at [252, 59] on icon at bounding box center [254, 56] width 7 height 11
click at [232, 75] on link "Draw" at bounding box center [236, 81] width 60 height 24
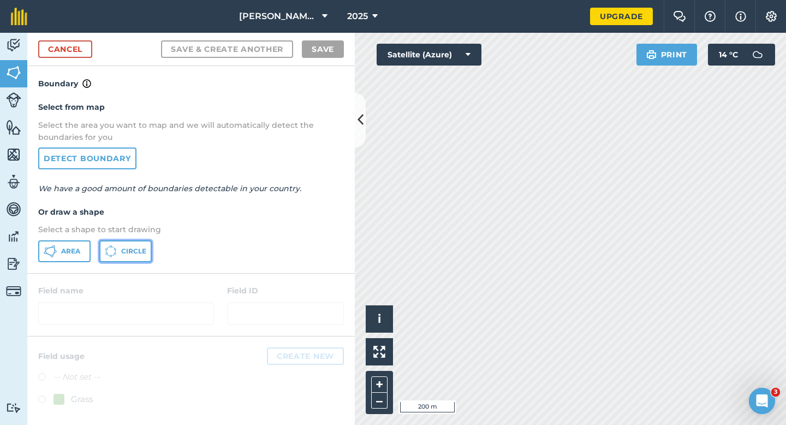
click at [138, 247] on span "Circle" at bounding box center [133, 251] width 25 height 9
click at [72, 49] on link "Cancel" at bounding box center [65, 48] width 54 height 17
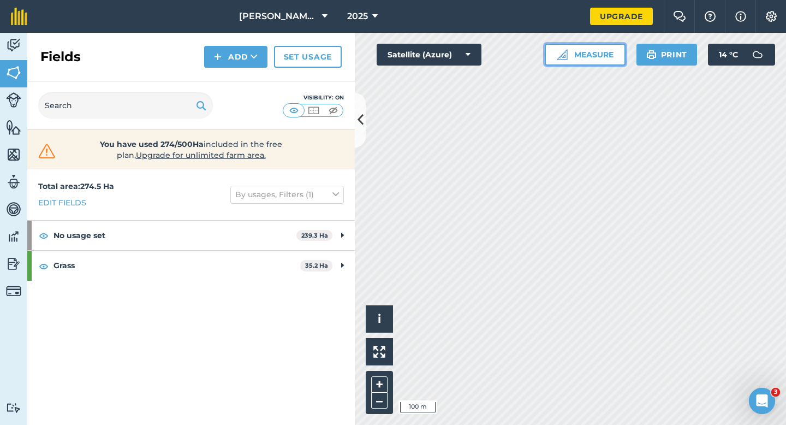
click at [595, 52] on button "Measure" at bounding box center [585, 55] width 81 height 22
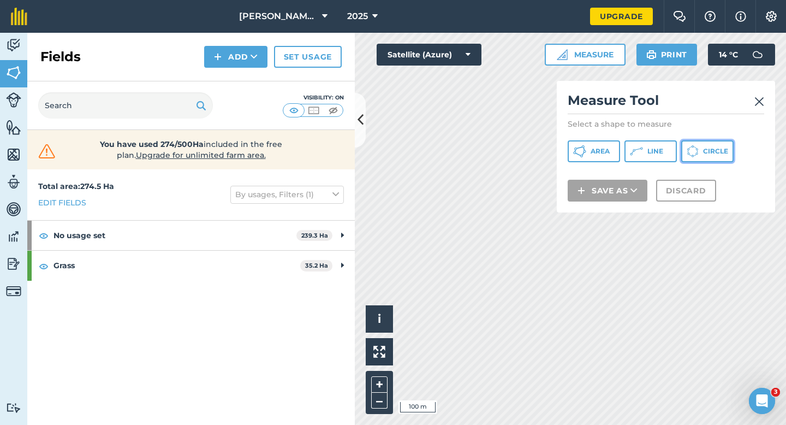
click at [687, 148] on icon at bounding box center [693, 151] width 12 height 12
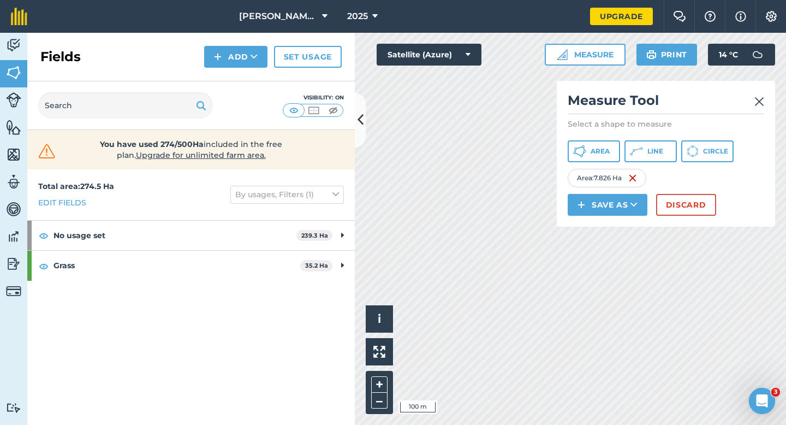
click at [752, 94] on h2 "Measure Tool" at bounding box center [666, 103] width 197 height 22
click at [754, 96] on img at bounding box center [759, 101] width 10 height 13
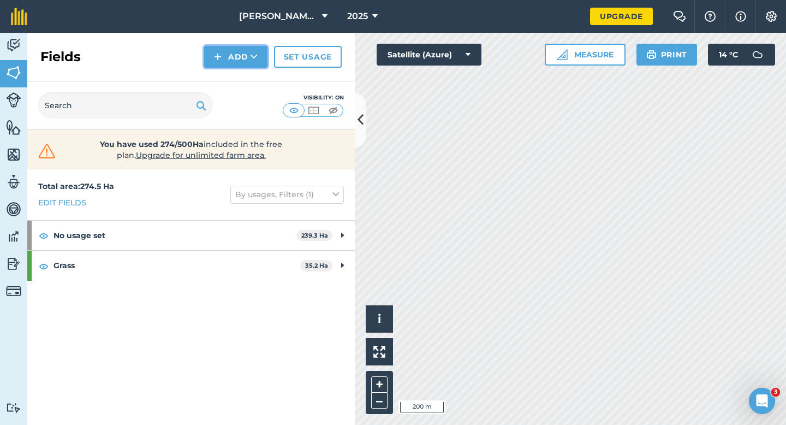
click at [246, 58] on button "Add" at bounding box center [235, 57] width 63 height 22
click at [246, 74] on link "Draw" at bounding box center [236, 81] width 60 height 24
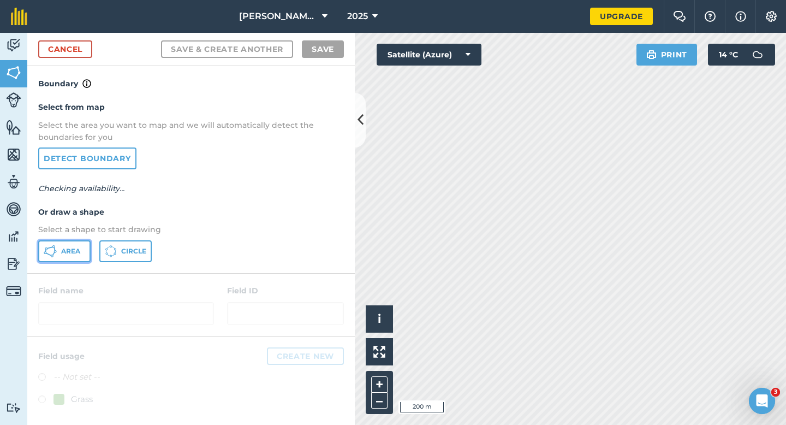
click at [58, 249] on button "Area" at bounding box center [64, 251] width 52 height 22
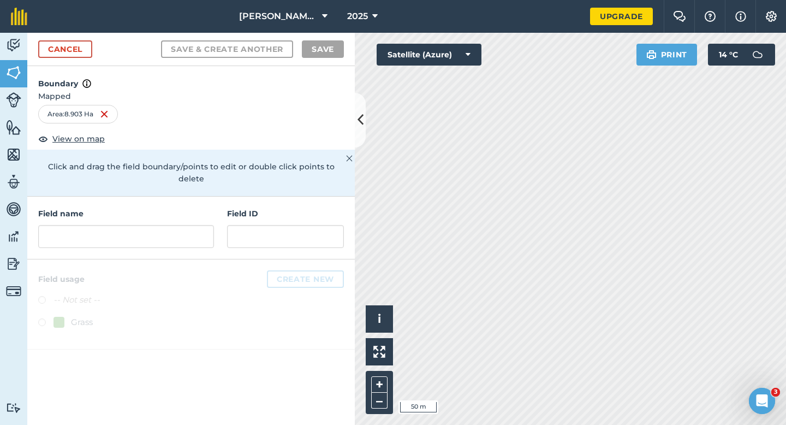
click at [208, 211] on div "Field name" at bounding box center [126, 227] width 176 height 40
click at [207, 225] on input "text" at bounding box center [126, 236] width 176 height 23
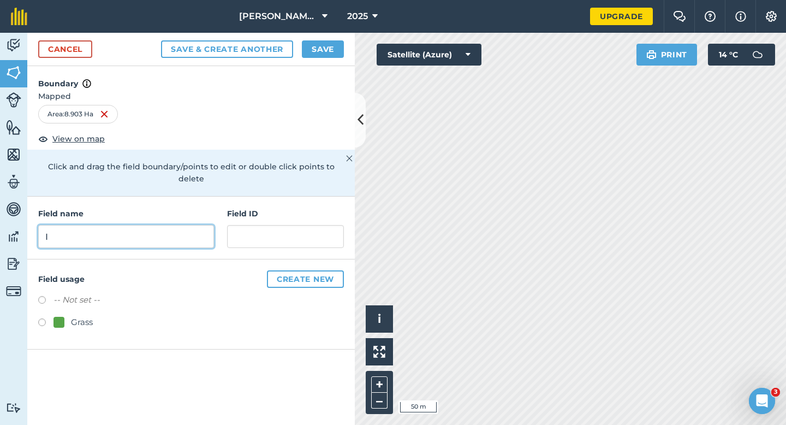
type input "I"
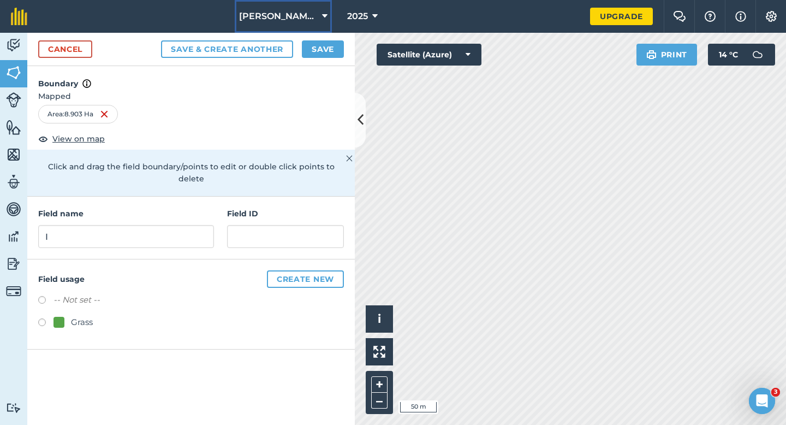
click at [317, 30] on button "[PERSON_NAME] & Sons Farming LTD" at bounding box center [283, 16] width 97 height 33
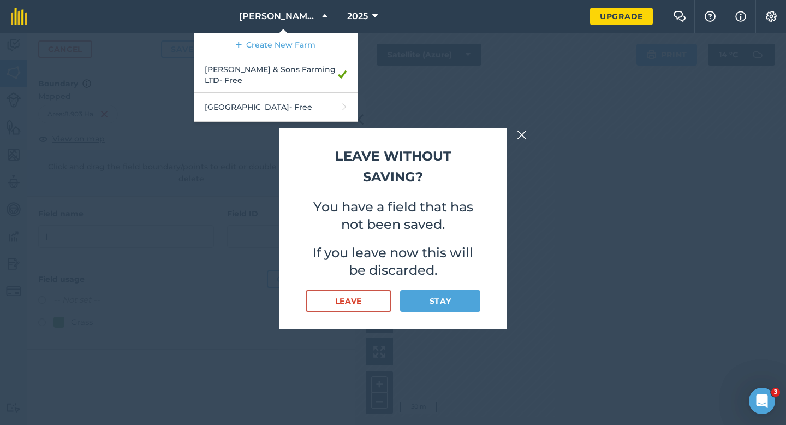
click at [401, 51] on div "Leave without saving? You have a field that has not been saved. If you leave no…" at bounding box center [393, 229] width 786 height 392
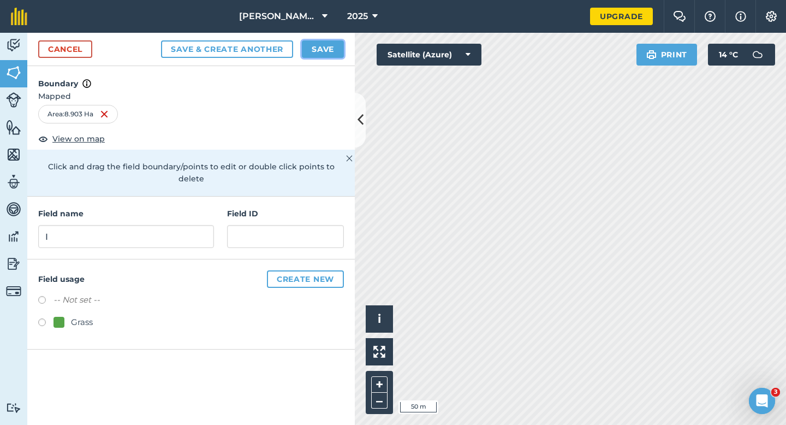
click at [316, 44] on button "Save" at bounding box center [323, 48] width 42 height 17
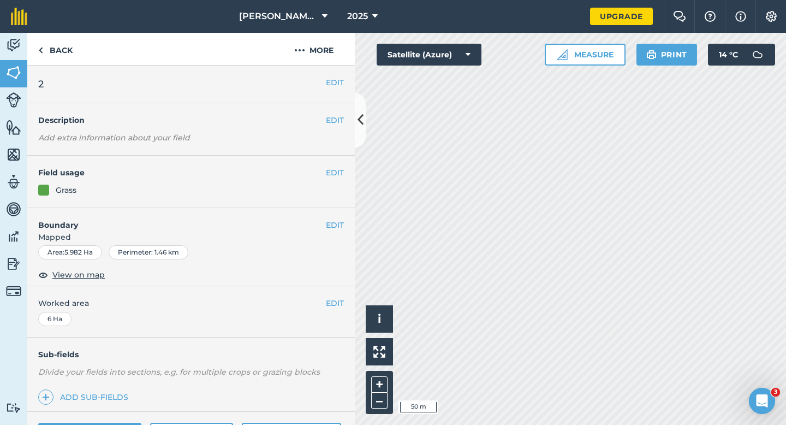
click at [340, 231] on span "Mapped" at bounding box center [191, 237] width 328 height 12
click at [336, 221] on button "EDIT" at bounding box center [335, 225] width 18 height 12
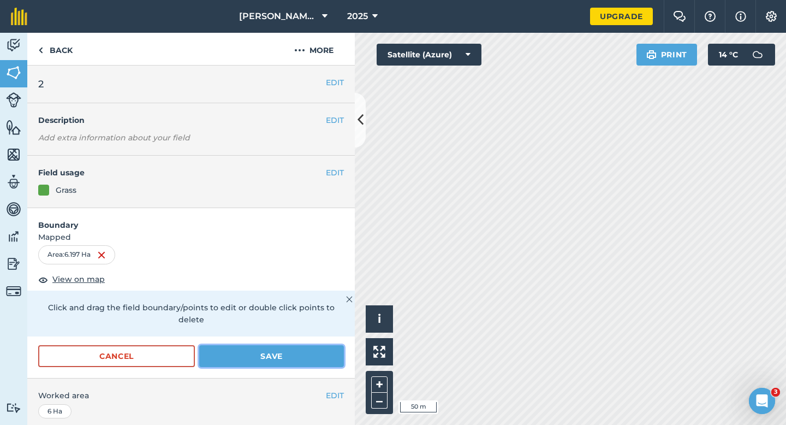
click at [294, 346] on button "Save" at bounding box center [271, 356] width 145 height 22
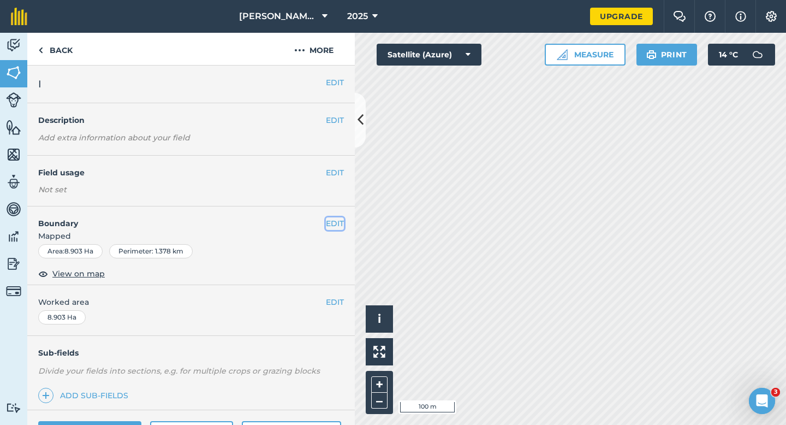
click at [332, 223] on button "EDIT" at bounding box center [335, 223] width 18 height 12
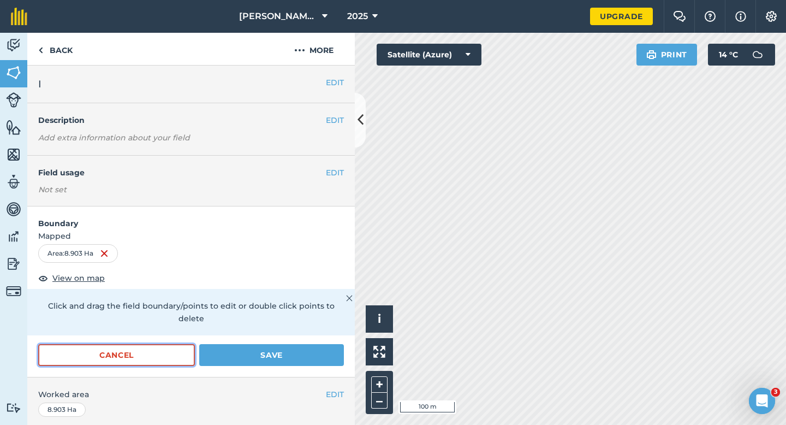
click at [144, 348] on button "Cancel" at bounding box center [116, 355] width 157 height 22
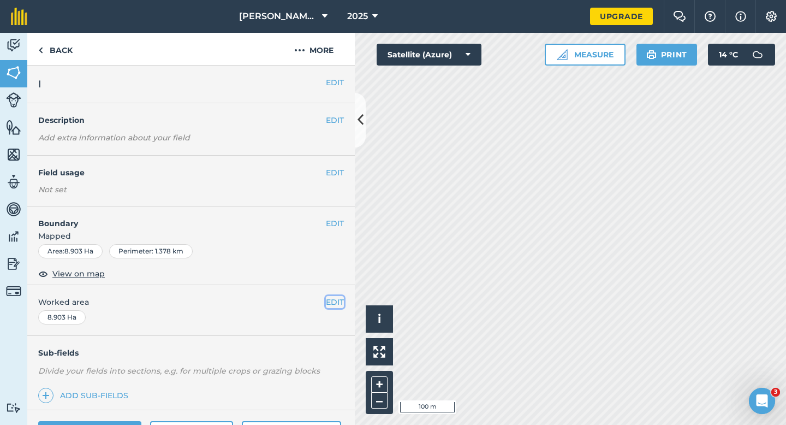
click at [334, 302] on button "EDIT" at bounding box center [335, 302] width 18 height 12
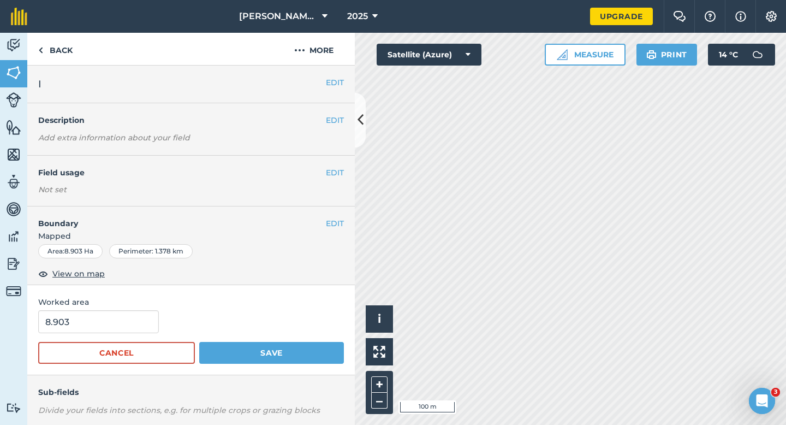
click at [116, 309] on div "Worked area 8.903 Cancel Save" at bounding box center [191, 330] width 328 height 90
click at [116, 313] on input "8.903" at bounding box center [98, 321] width 121 height 23
type input "9"
click at [199, 342] on button "Save" at bounding box center [271, 353] width 145 height 22
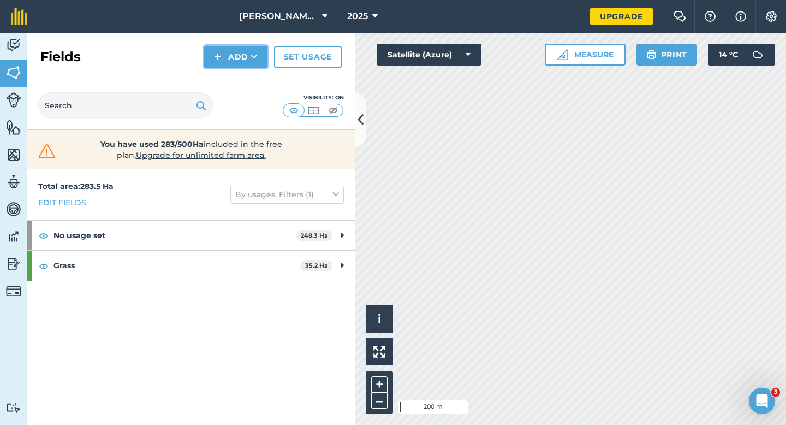
click at [223, 62] on button "Add" at bounding box center [235, 57] width 63 height 22
click at [306, 85] on div "Visibility: On" at bounding box center [191, 105] width 328 height 49
click at [7, 144] on link "Maps" at bounding box center [13, 155] width 27 height 27
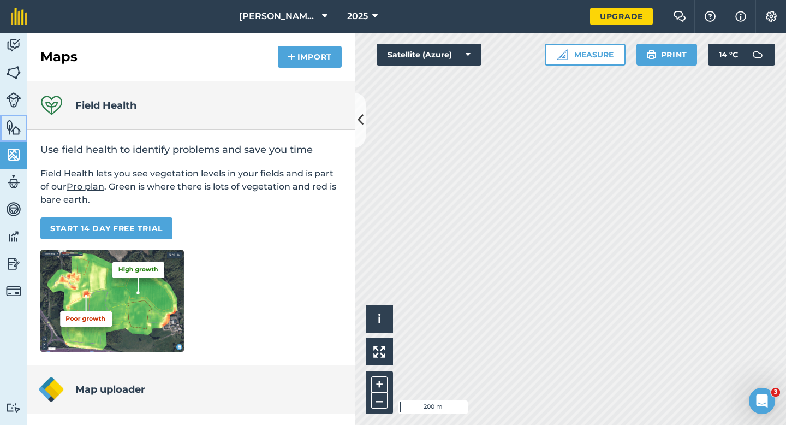
click at [20, 129] on img at bounding box center [13, 127] width 15 height 16
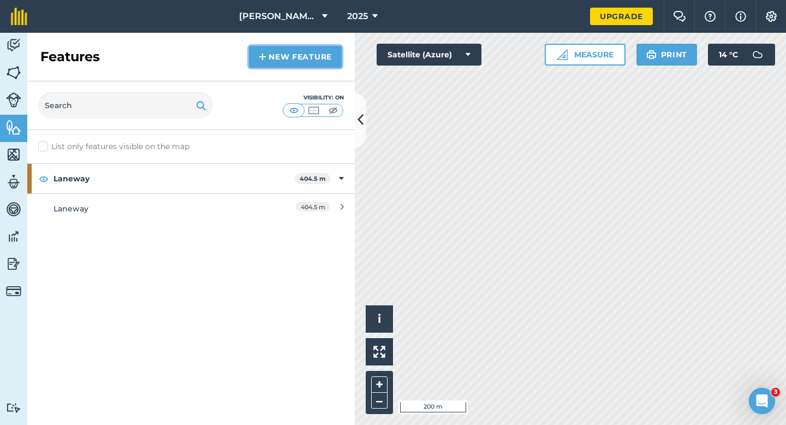
click at [272, 55] on link "New feature" at bounding box center [295, 57] width 93 height 22
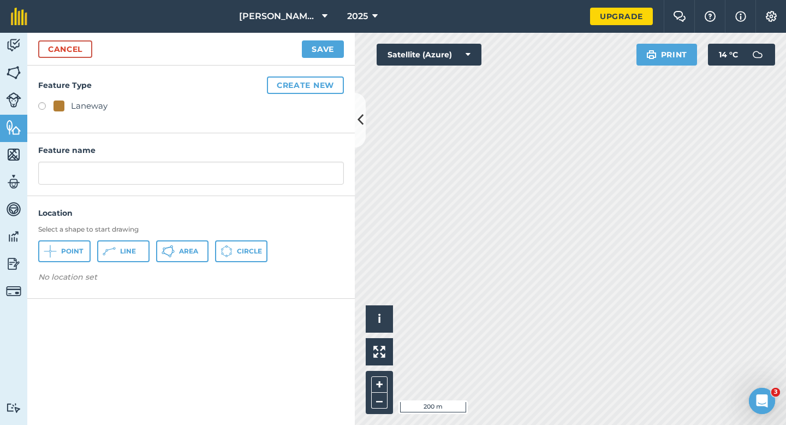
click at [52, 109] on label at bounding box center [45, 107] width 15 height 11
radio input "true"
type input "Laneway 2"
click at [127, 244] on button "Line" at bounding box center [123, 251] width 52 height 22
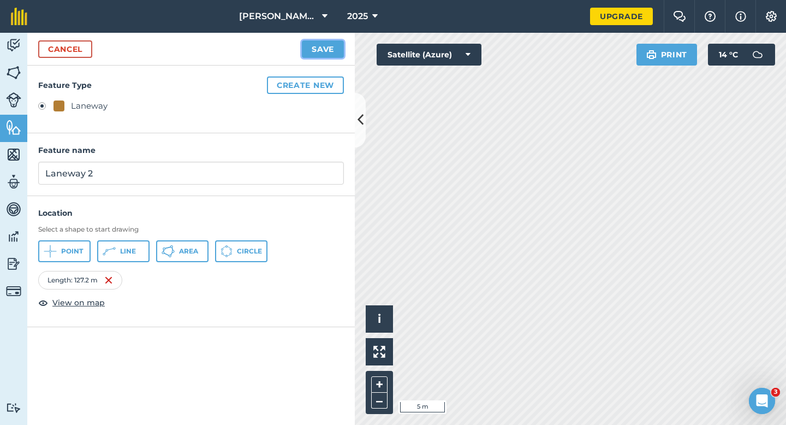
click at [327, 53] on button "Save" at bounding box center [323, 48] width 42 height 17
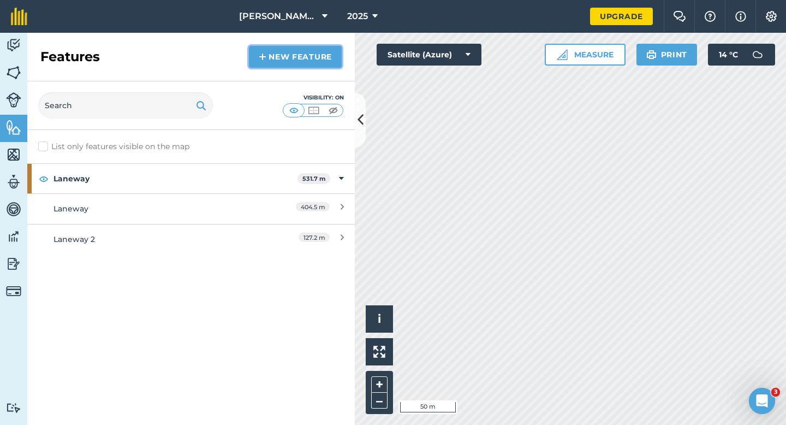
click at [271, 63] on link "New feature" at bounding box center [295, 57] width 93 height 22
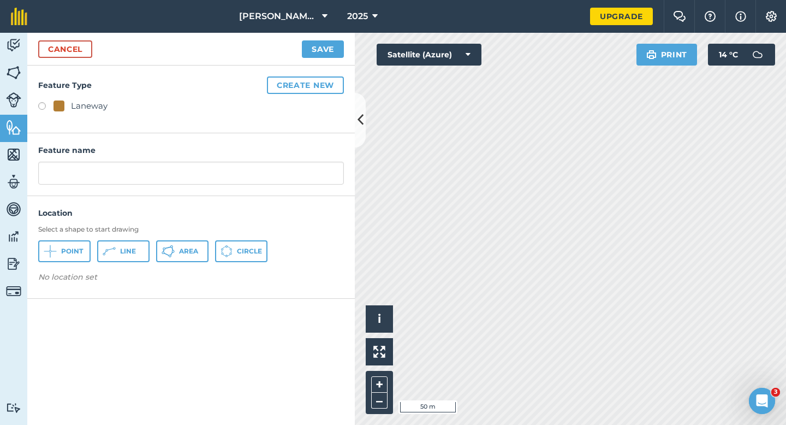
click at [70, 110] on div "Laneway" at bounding box center [81, 105] width 54 height 13
radio input "true"
type input "Laneway 3"
click at [109, 246] on icon at bounding box center [109, 251] width 13 height 13
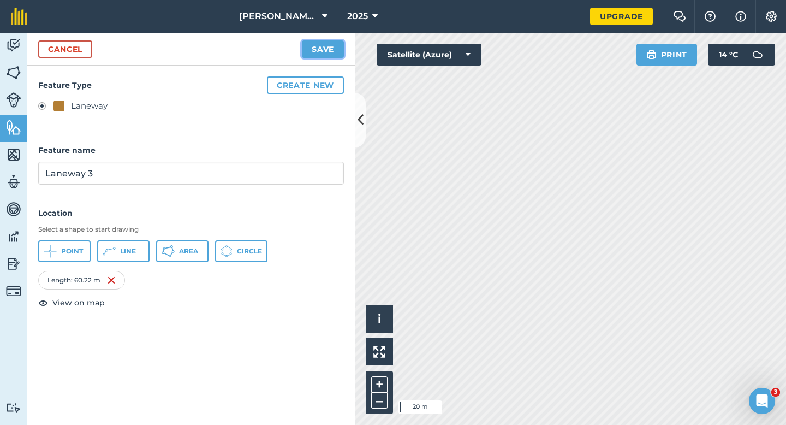
click at [335, 52] on button "Save" at bounding box center [323, 48] width 42 height 17
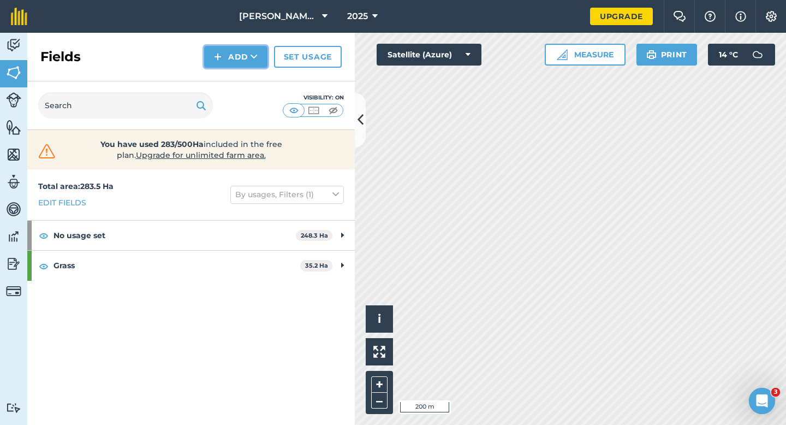
click at [215, 60] on img at bounding box center [218, 56] width 8 height 13
click at [221, 77] on link "Draw" at bounding box center [236, 81] width 60 height 24
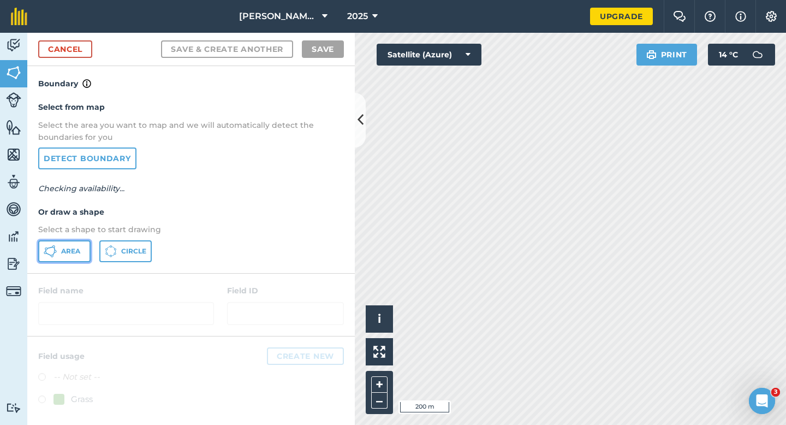
click at [61, 258] on button "Area" at bounding box center [64, 251] width 52 height 22
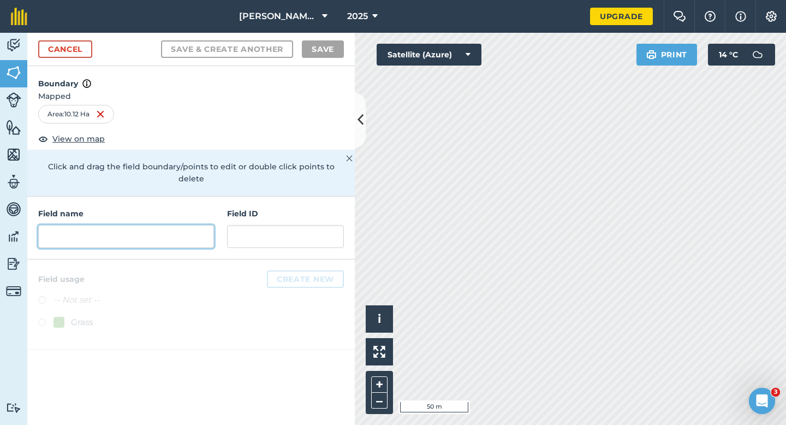
click at [119, 234] on input "text" at bounding box center [126, 236] width 176 height 23
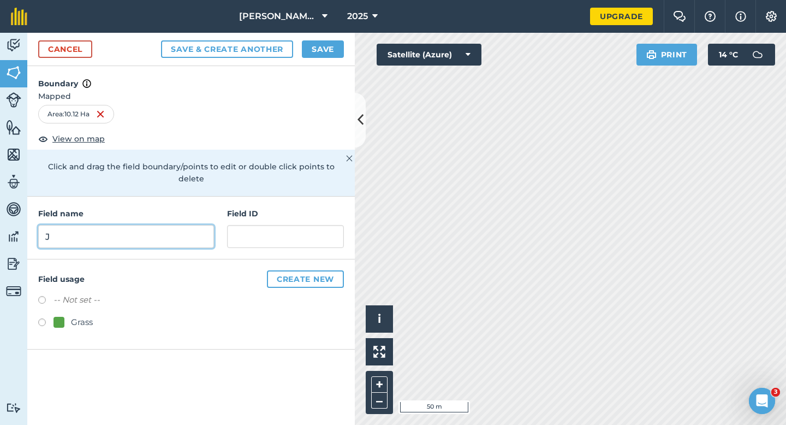
type input "J"
click at [332, 49] on button "Save" at bounding box center [323, 48] width 42 height 17
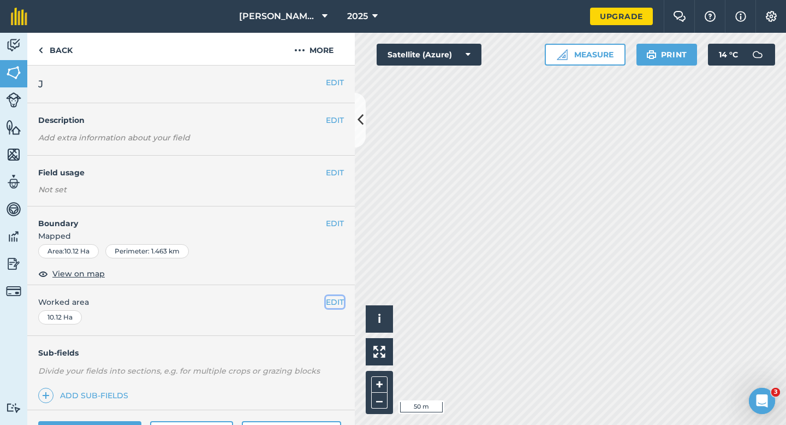
click at [328, 301] on button "EDIT" at bounding box center [335, 302] width 18 height 12
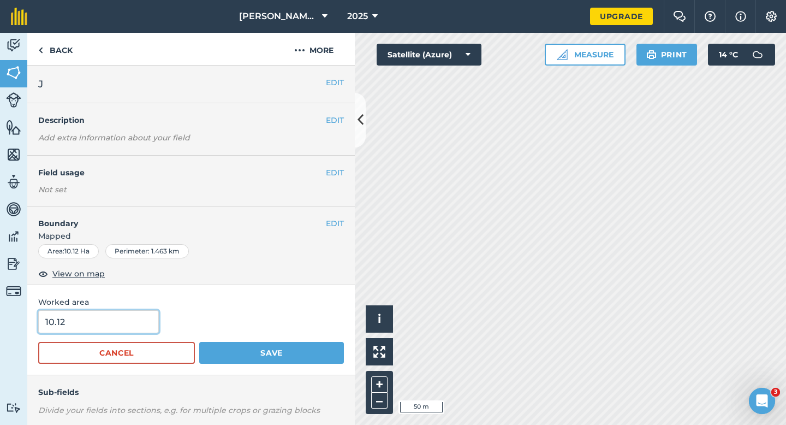
click at [141, 316] on input "10.12" at bounding box center [98, 321] width 121 height 23
type input "10"
click at [199, 342] on button "Save" at bounding box center [271, 353] width 145 height 22
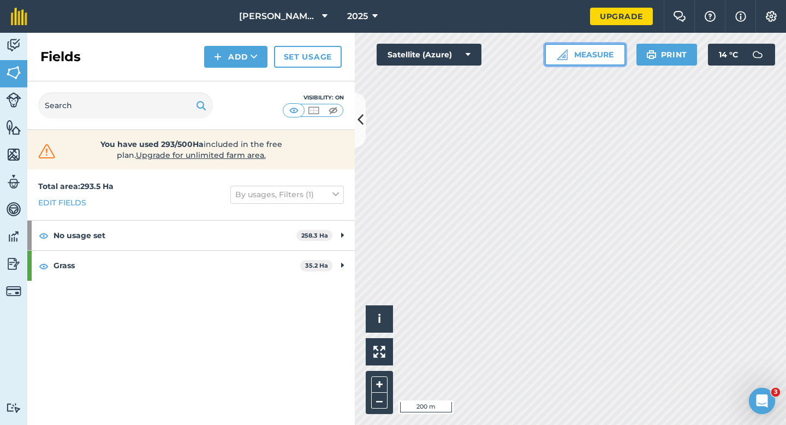
click at [595, 48] on button "Measure" at bounding box center [585, 55] width 81 height 22
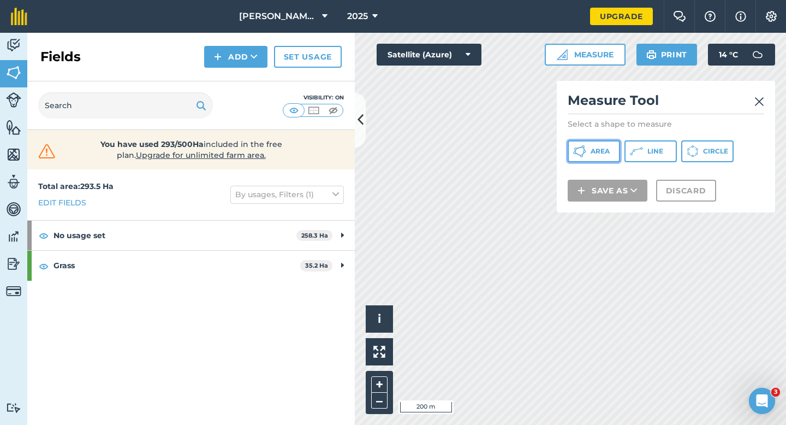
click at [592, 150] on span "Area" at bounding box center [600, 151] width 19 height 9
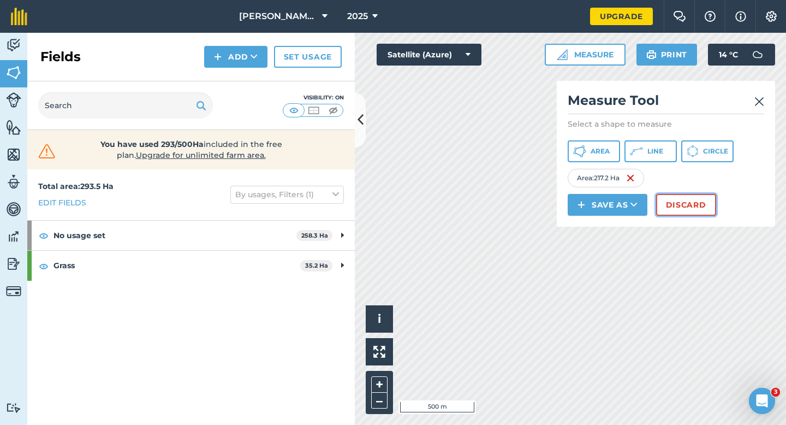
click at [668, 209] on button "Discard" at bounding box center [686, 205] width 60 height 22
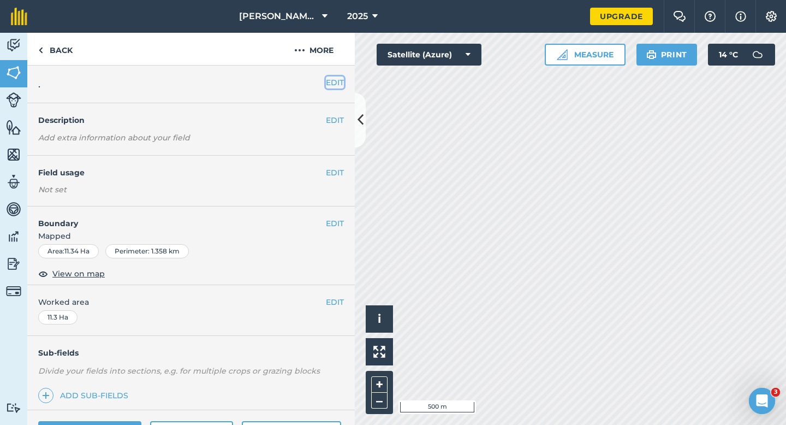
click at [337, 83] on button "EDIT" at bounding box center [335, 82] width 18 height 12
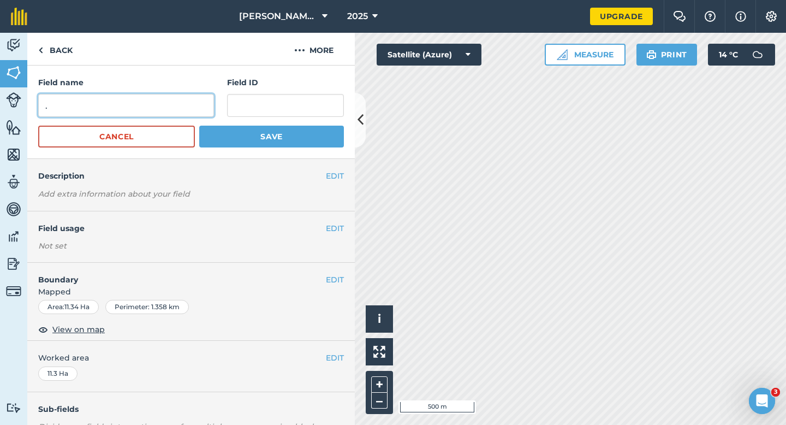
click at [198, 105] on input "." at bounding box center [126, 105] width 176 height 23
type input "K"
click at [199, 126] on button "Save" at bounding box center [271, 137] width 145 height 22
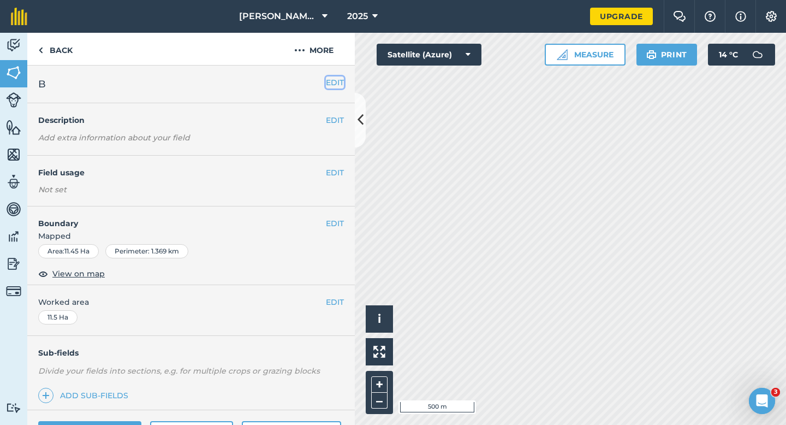
click at [328, 80] on button "EDIT" at bounding box center [335, 82] width 18 height 12
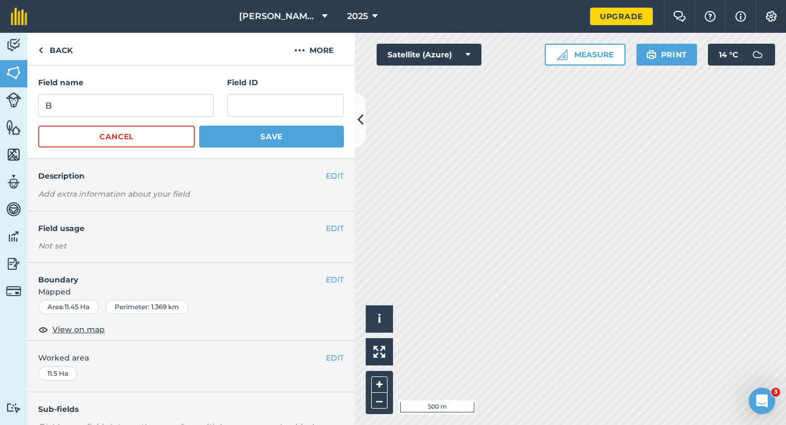
click at [216, 105] on div "Field name B Field ID" at bounding box center [191, 96] width 306 height 40
click at [203, 105] on input "B" at bounding box center [126, 105] width 176 height 23
type input "L"
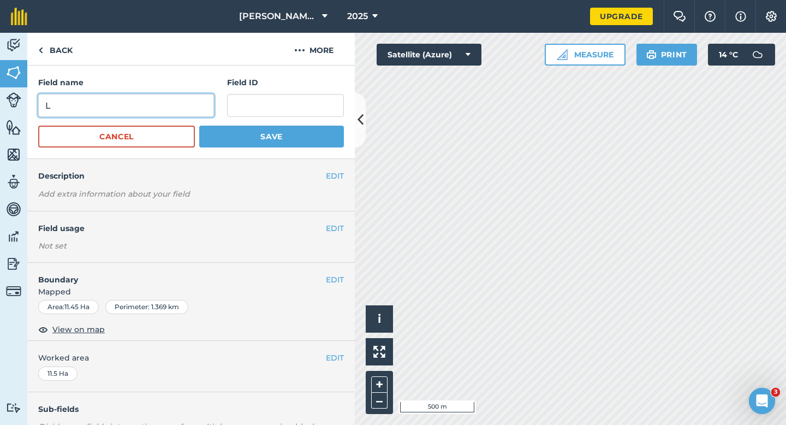
click at [199, 126] on button "Save" at bounding box center [271, 137] width 145 height 22
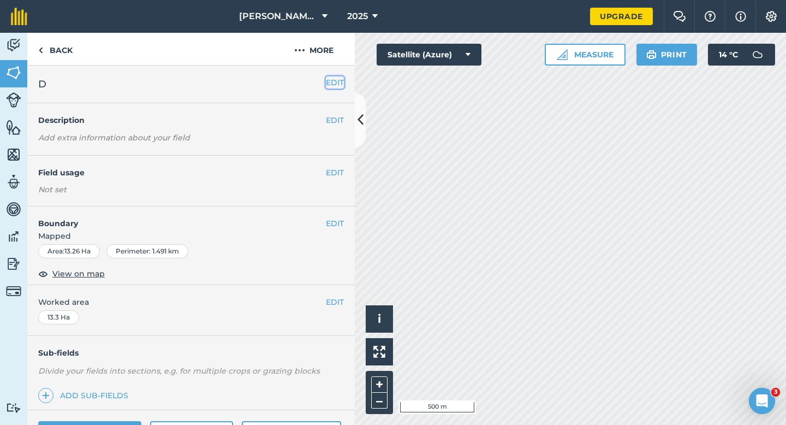
click at [337, 81] on button "EDIT" at bounding box center [335, 82] width 18 height 12
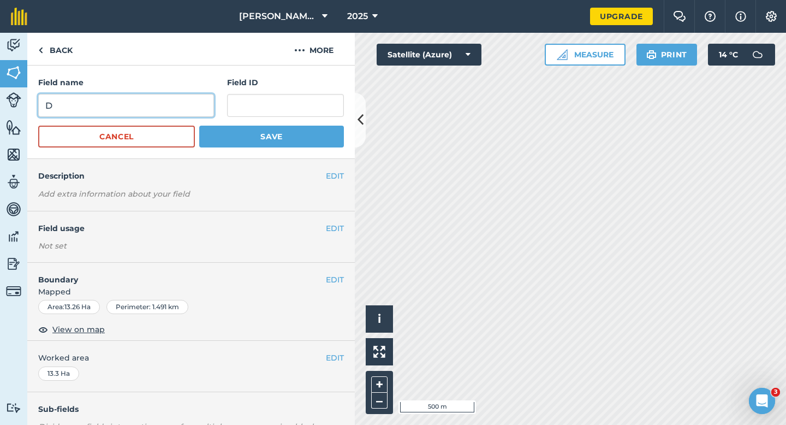
click at [180, 109] on input "D" at bounding box center [126, 105] width 176 height 23
type input "M"
click at [199, 126] on button "Save" at bounding box center [271, 137] width 145 height 22
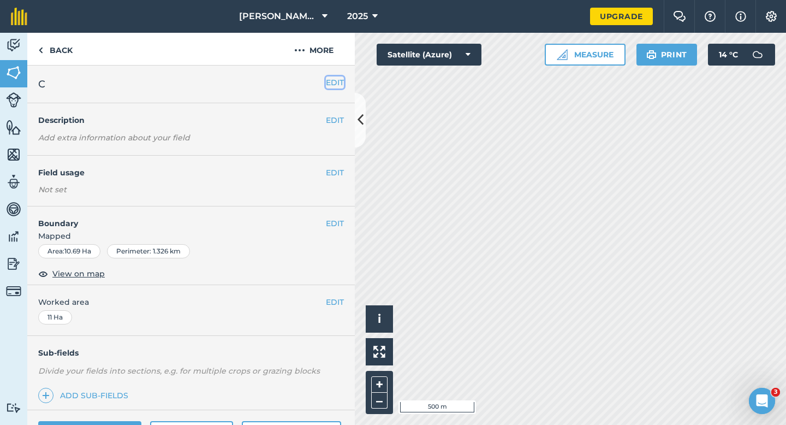
click at [338, 82] on button "EDIT" at bounding box center [335, 82] width 18 height 12
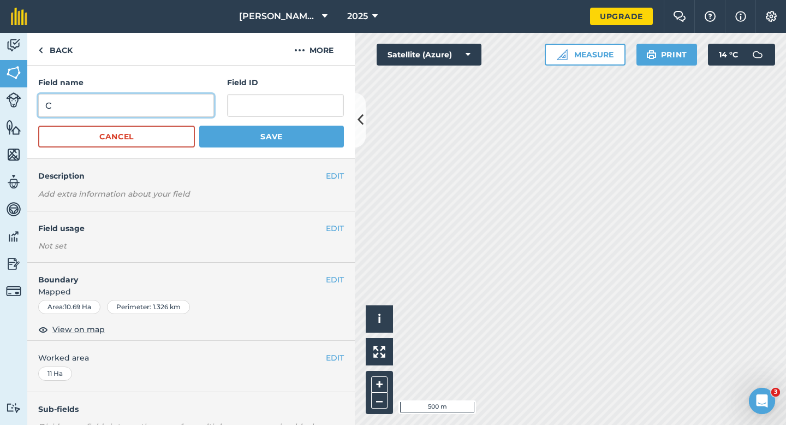
click at [198, 100] on input "C" at bounding box center [126, 105] width 176 height 23
type input "N"
click at [199, 126] on button "Save" at bounding box center [271, 137] width 145 height 22
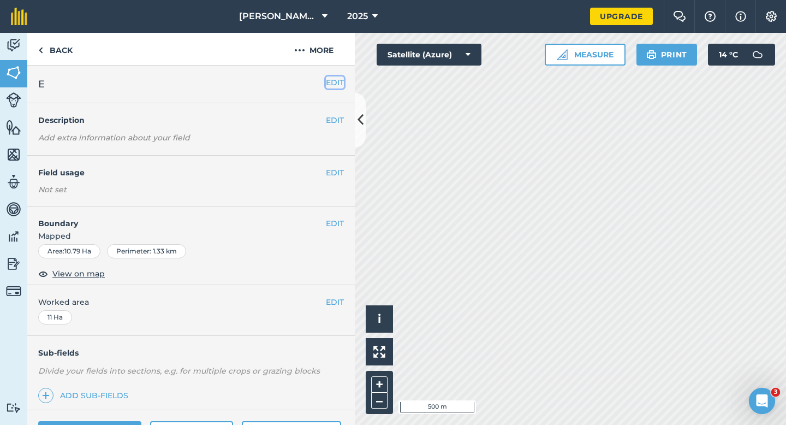
click at [335, 82] on button "EDIT" at bounding box center [335, 82] width 18 height 12
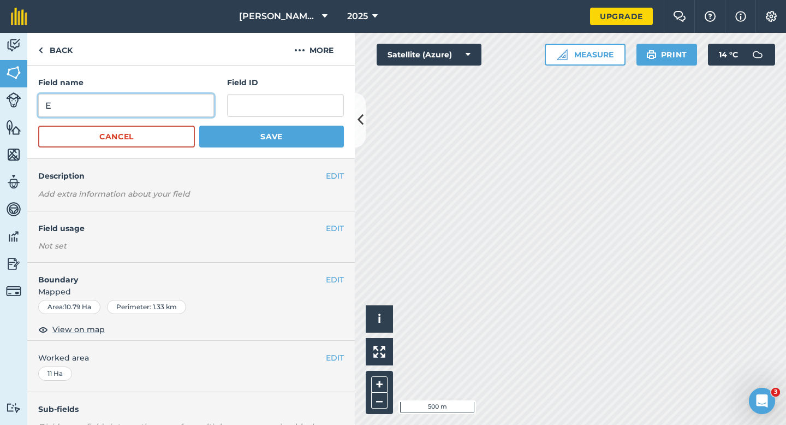
click at [191, 103] on input "E" at bounding box center [126, 105] width 176 height 23
type input "O"
click at [199, 126] on button "Save" at bounding box center [271, 137] width 145 height 22
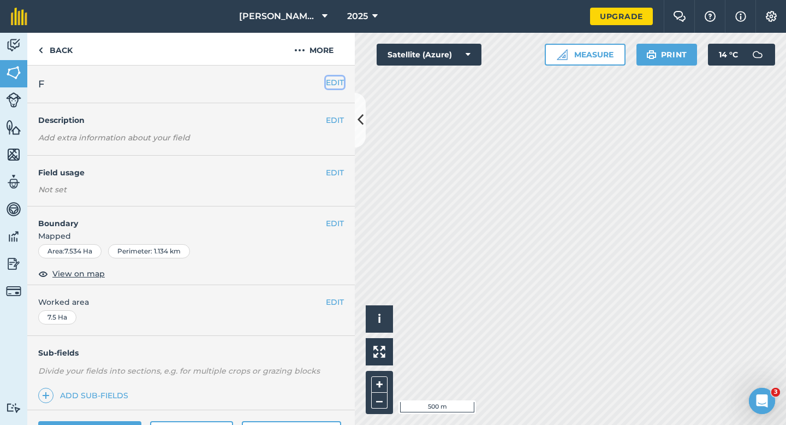
click at [334, 85] on button "EDIT" at bounding box center [335, 82] width 18 height 12
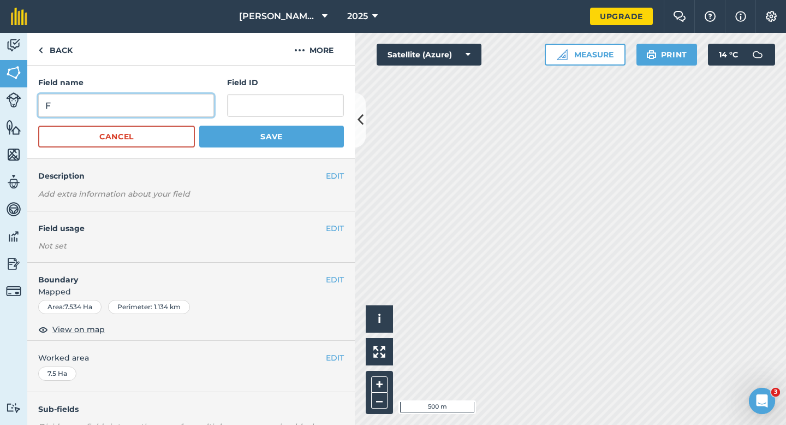
click at [183, 99] on input "F" at bounding box center [126, 105] width 176 height 23
type input "P"
click at [199, 126] on button "Save" at bounding box center [271, 137] width 145 height 22
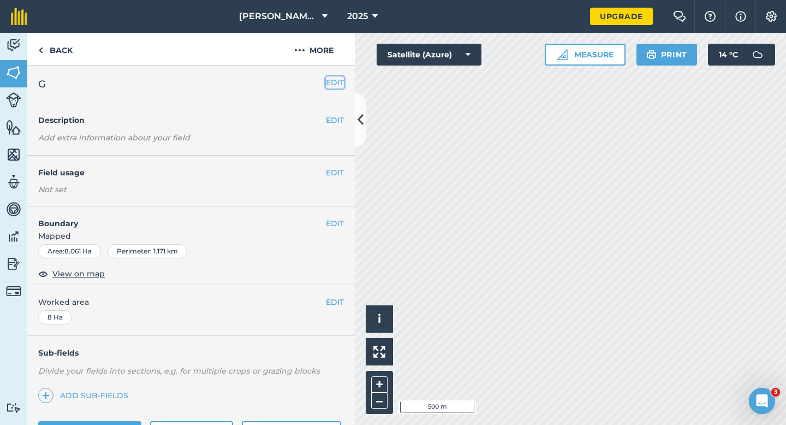
click at [335, 83] on button "EDIT" at bounding box center [335, 82] width 18 height 12
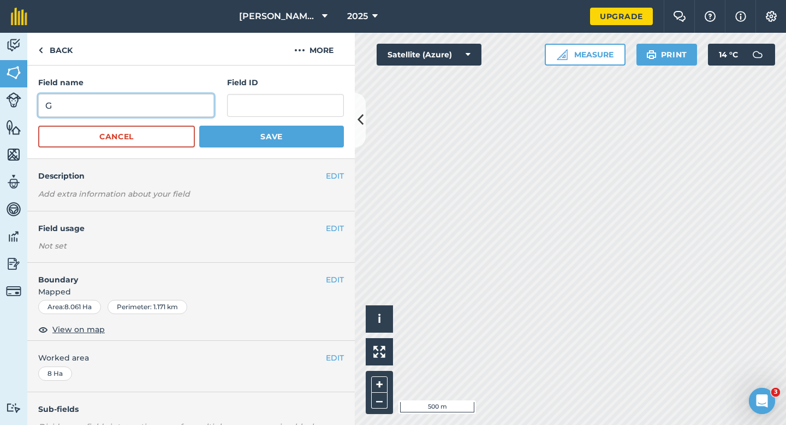
click at [193, 104] on input "G" at bounding box center [126, 105] width 176 height 23
type input "Q"
click at [199, 126] on button "Save" at bounding box center [271, 137] width 145 height 22
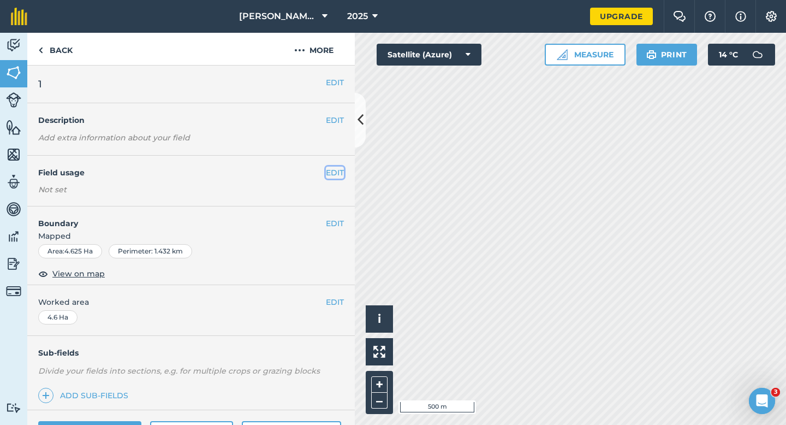
click at [341, 171] on button "EDIT" at bounding box center [335, 173] width 18 height 12
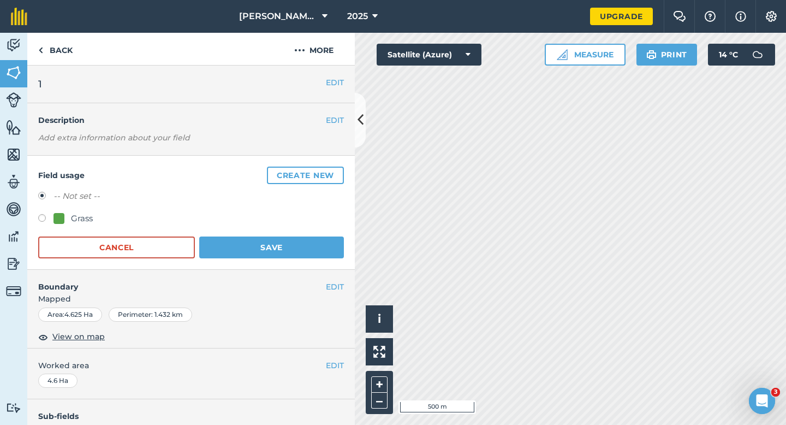
click at [58, 212] on div "Grass" at bounding box center [73, 218] width 39 height 13
radio input "true"
radio input "false"
click at [258, 256] on button "Save" at bounding box center [271, 247] width 145 height 22
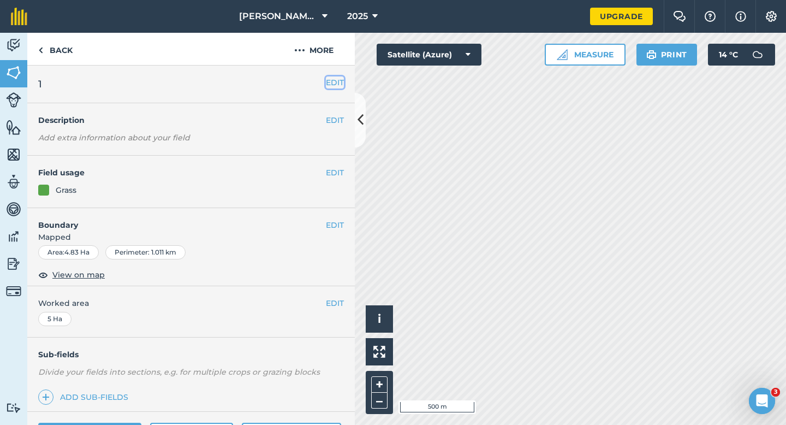
click at [335, 82] on button "EDIT" at bounding box center [335, 82] width 18 height 12
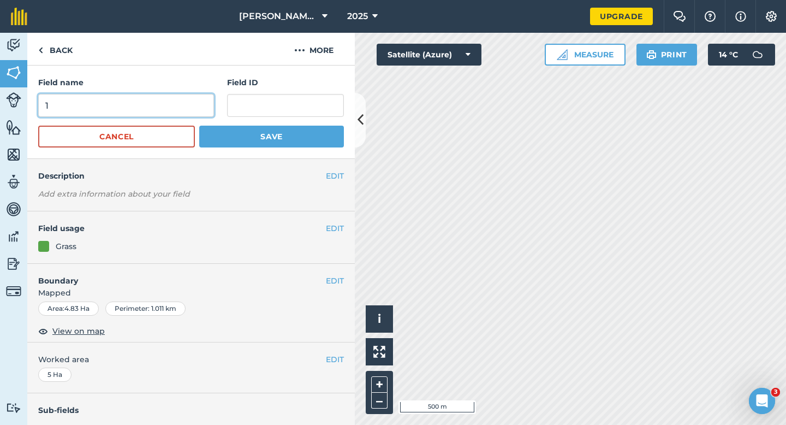
click at [135, 108] on input "1" at bounding box center [126, 105] width 176 height 23
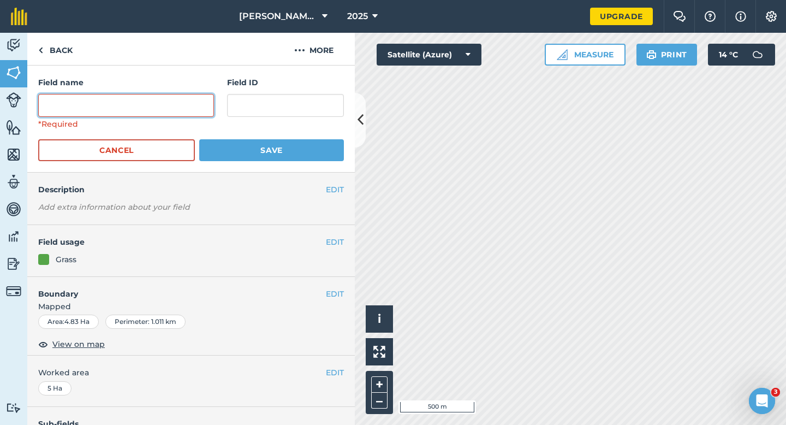
type input "3"
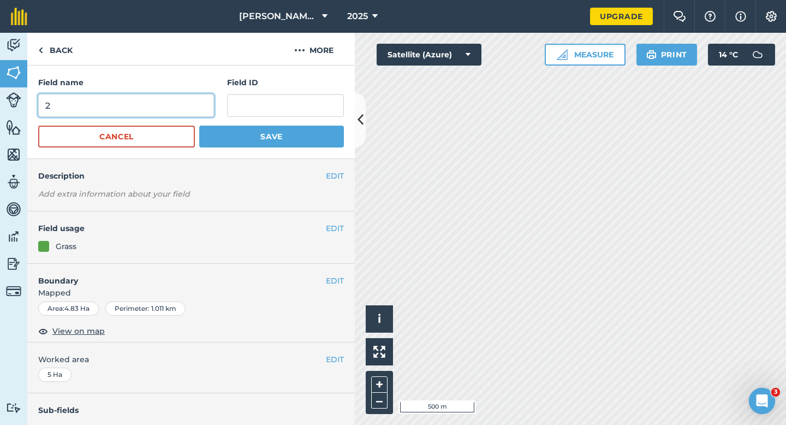
type input "2"
click at [199, 126] on button "Save" at bounding box center [271, 137] width 145 height 22
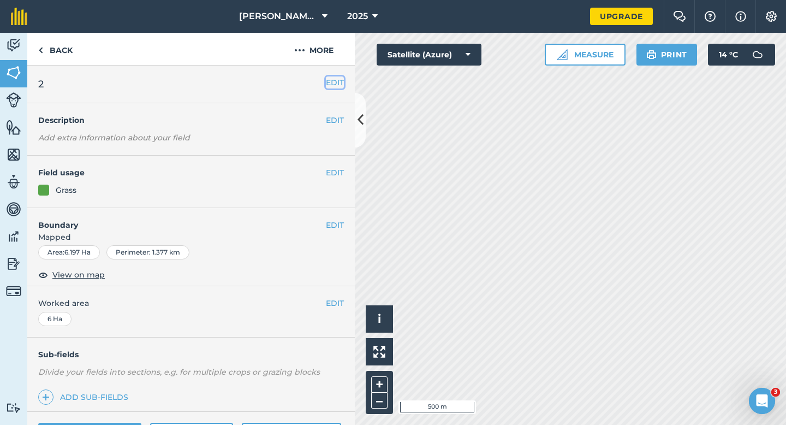
click at [336, 82] on button "EDIT" at bounding box center [335, 82] width 18 height 12
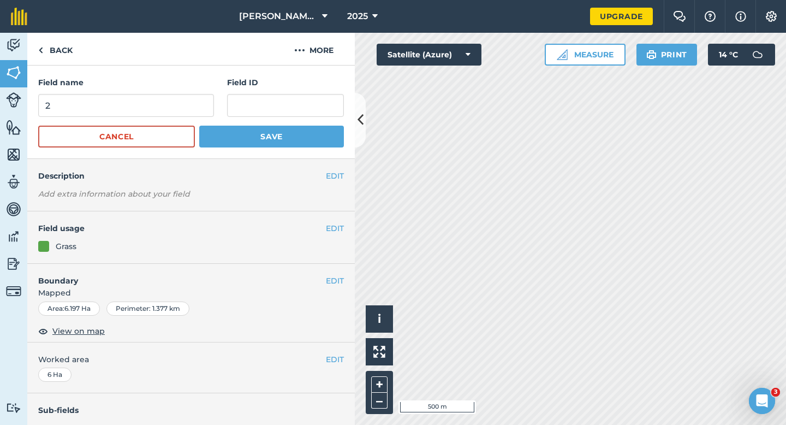
click at [203, 93] on div "Field name 2" at bounding box center [126, 96] width 176 height 40
click at [203, 99] on input "2" at bounding box center [126, 105] width 176 height 23
type input "E"
type input "3"
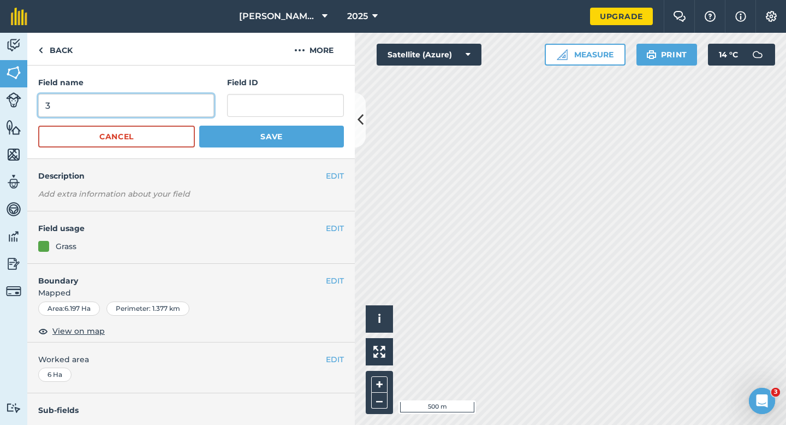
click at [199, 126] on button "Save" at bounding box center [271, 137] width 145 height 22
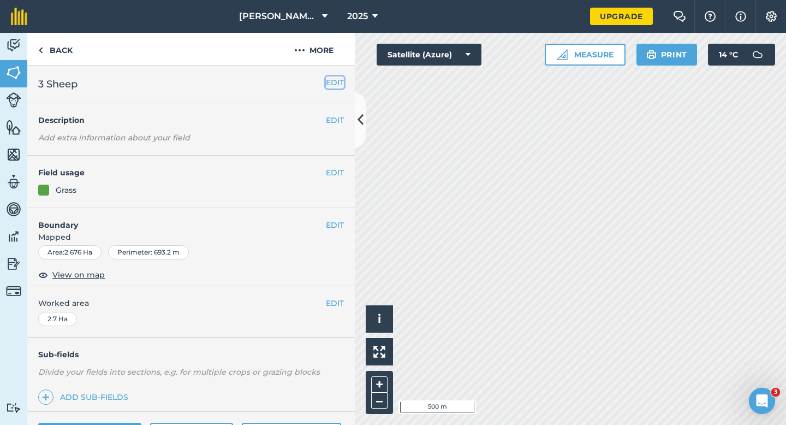
click at [336, 79] on button "EDIT" at bounding box center [335, 82] width 18 height 12
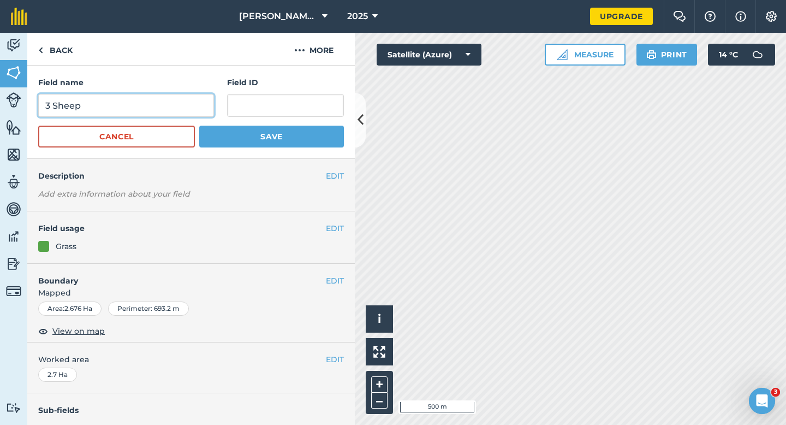
click at [128, 115] on input "3 Sheep" at bounding box center [126, 105] width 176 height 23
type input "4 Sheep"
click at [199, 126] on button "Save" at bounding box center [271, 137] width 145 height 22
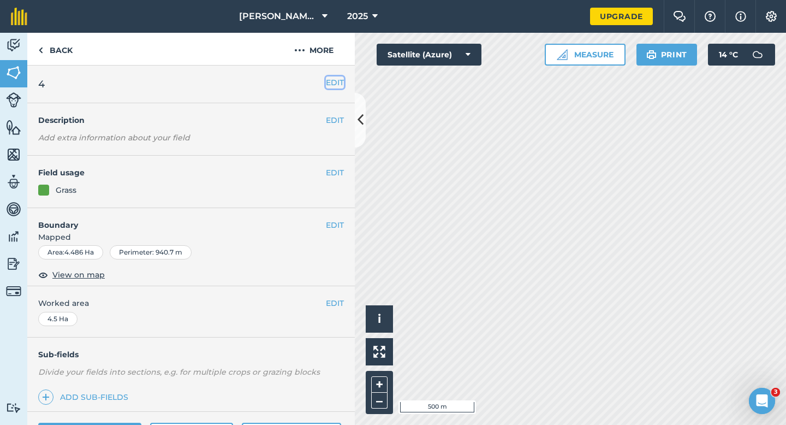
click at [338, 79] on button "EDIT" at bounding box center [335, 82] width 18 height 12
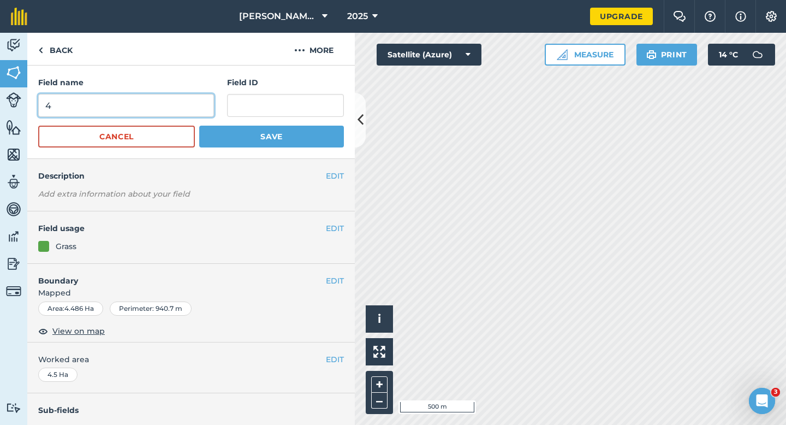
click at [151, 100] on input "4" at bounding box center [126, 105] width 176 height 23
click at [151, 104] on input "4" at bounding box center [126, 105] width 176 height 23
type input "5"
click at [199, 126] on button "Save" at bounding box center [271, 137] width 145 height 22
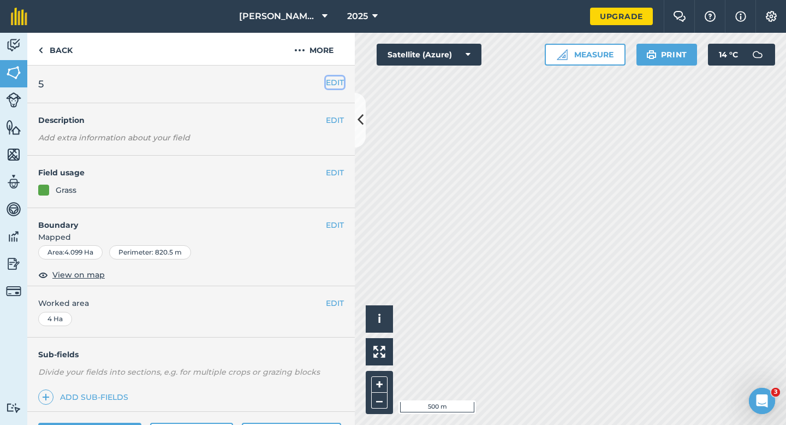
click at [331, 82] on button "EDIT" at bounding box center [335, 82] width 18 height 12
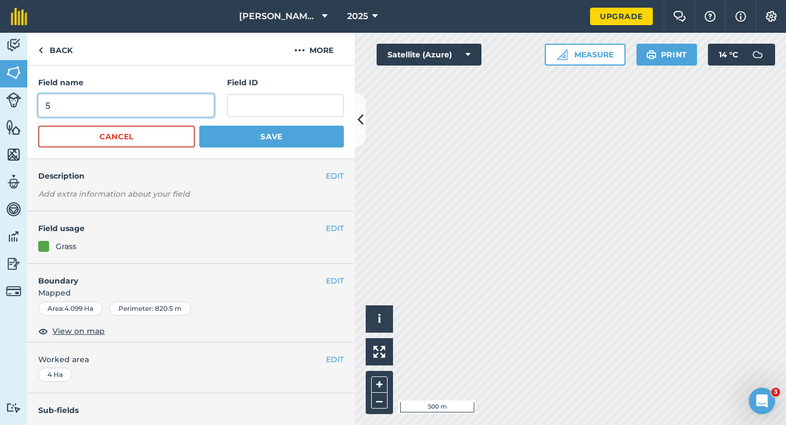
click at [167, 99] on input "5" at bounding box center [126, 105] width 176 height 23
type input "6"
click at [199, 126] on button "Save" at bounding box center [271, 137] width 145 height 22
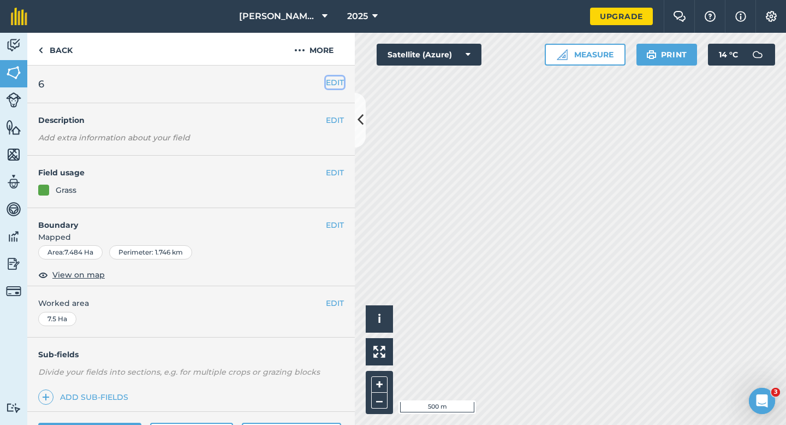
click at [339, 85] on button "EDIT" at bounding box center [335, 82] width 18 height 12
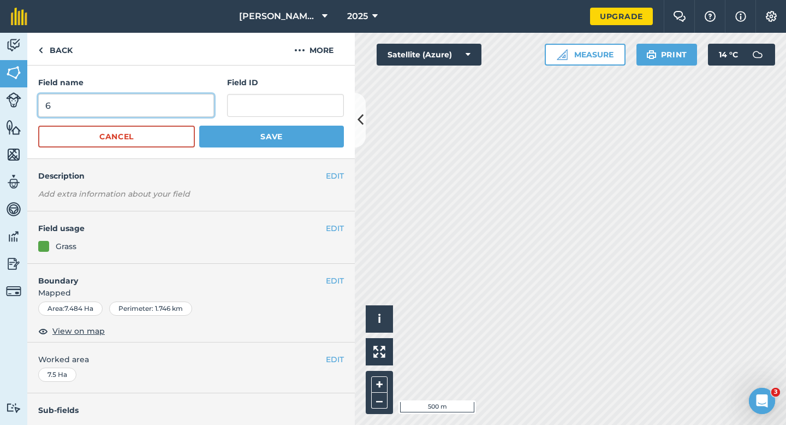
click at [150, 102] on input "6" at bounding box center [126, 105] width 176 height 23
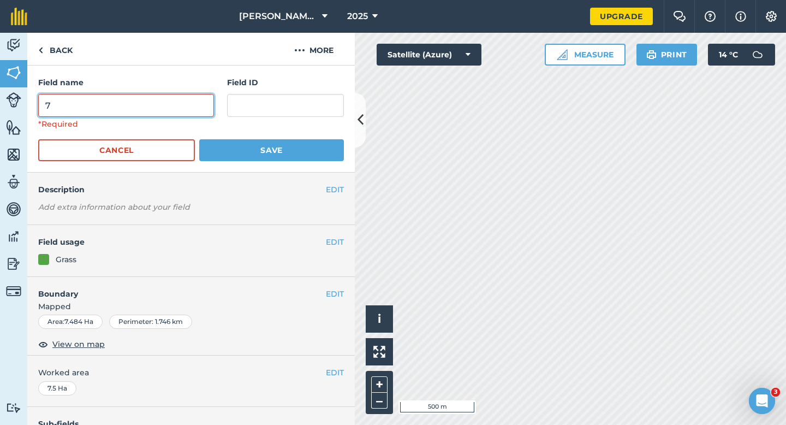
type input "7"
click at [199, 139] on button "Save" at bounding box center [271, 150] width 145 height 22
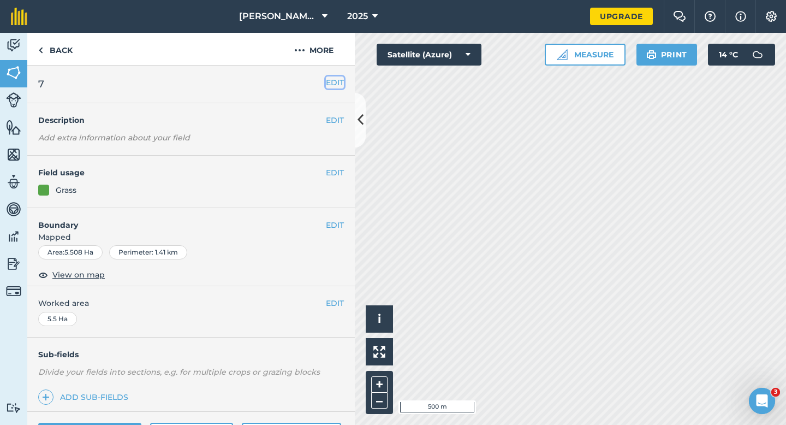
click at [340, 87] on button "EDIT" at bounding box center [335, 82] width 18 height 12
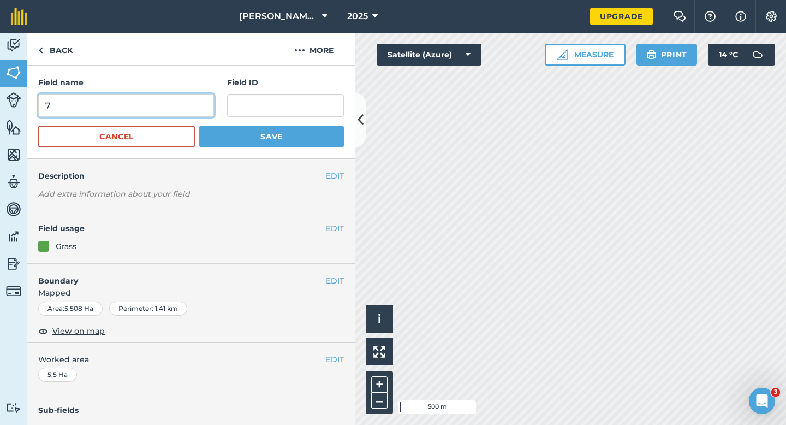
click at [168, 103] on input "7" at bounding box center [126, 105] width 176 height 23
type input "8"
click at [199, 126] on button "Save" at bounding box center [271, 137] width 145 height 22
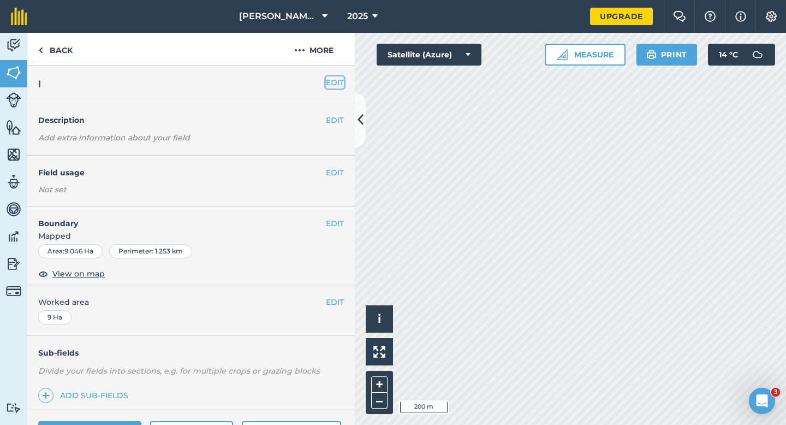
click at [338, 81] on button "EDIT" at bounding box center [335, 82] width 18 height 12
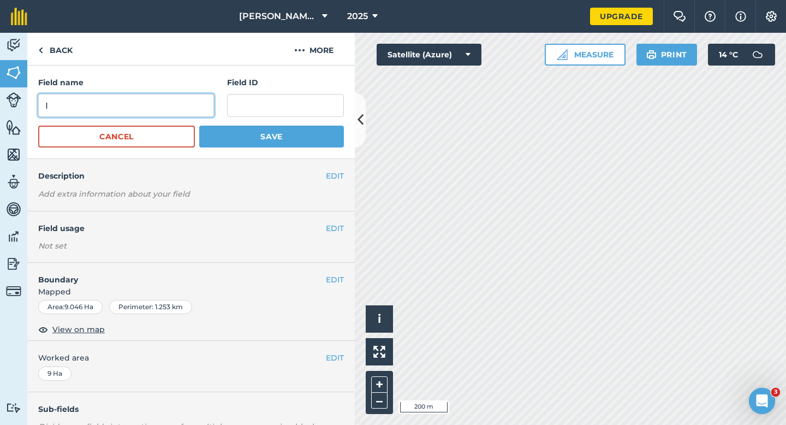
click at [173, 102] on input "I" at bounding box center [126, 105] width 176 height 23
click at [199, 126] on button "Save" at bounding box center [271, 137] width 145 height 22
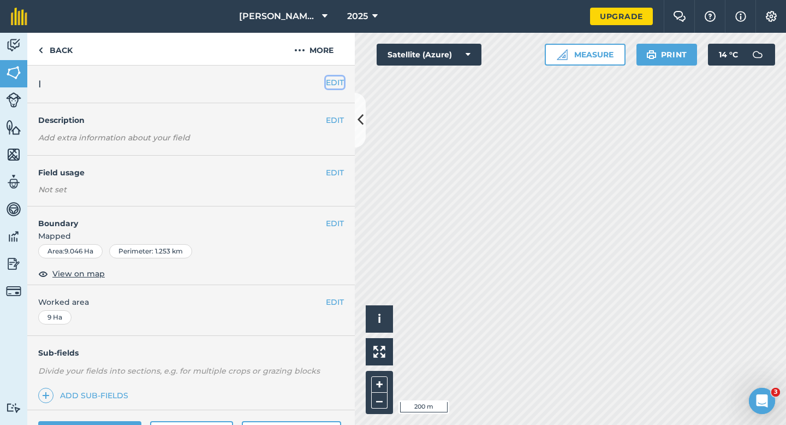
click at [327, 82] on button "EDIT" at bounding box center [335, 82] width 18 height 12
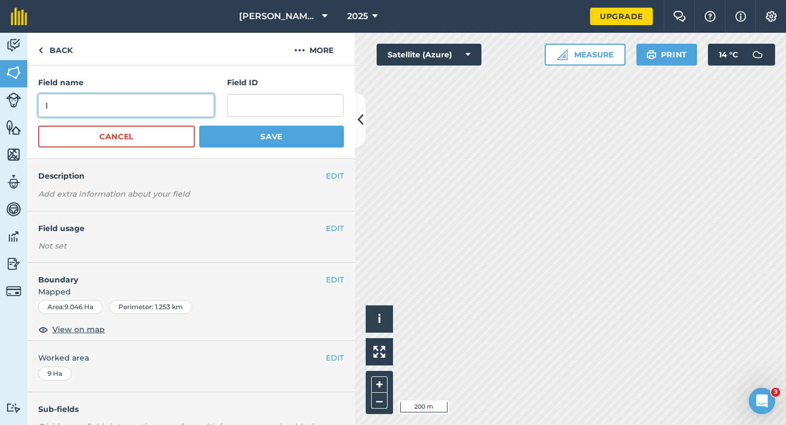
click at [176, 110] on input "I" at bounding box center [126, 105] width 176 height 23
type input "R"
click at [199, 126] on button "Save" at bounding box center [271, 137] width 145 height 22
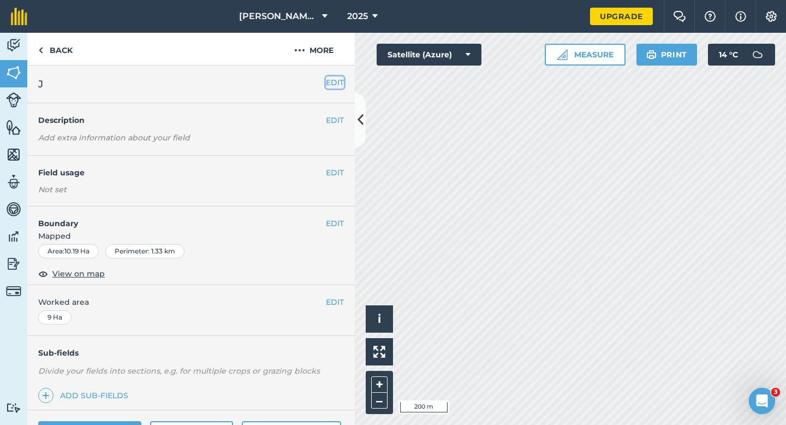
click at [340, 86] on button "EDIT" at bounding box center [335, 82] width 18 height 12
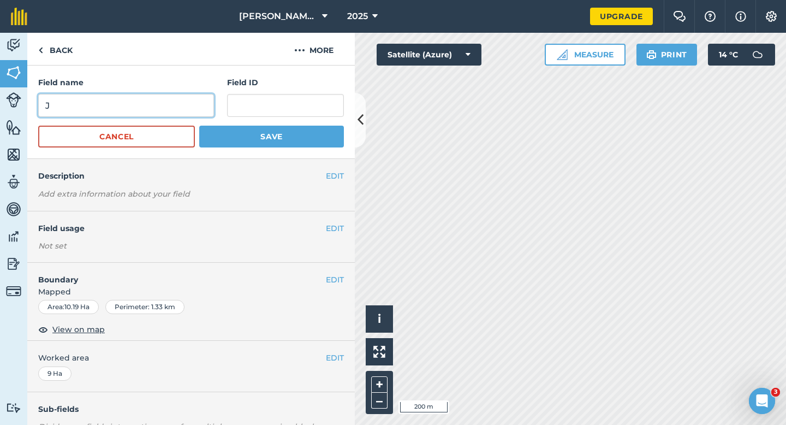
click at [171, 105] on input "J" at bounding box center [126, 105] width 176 height 23
type input "S"
click at [199, 126] on button "Save" at bounding box center [271, 137] width 145 height 22
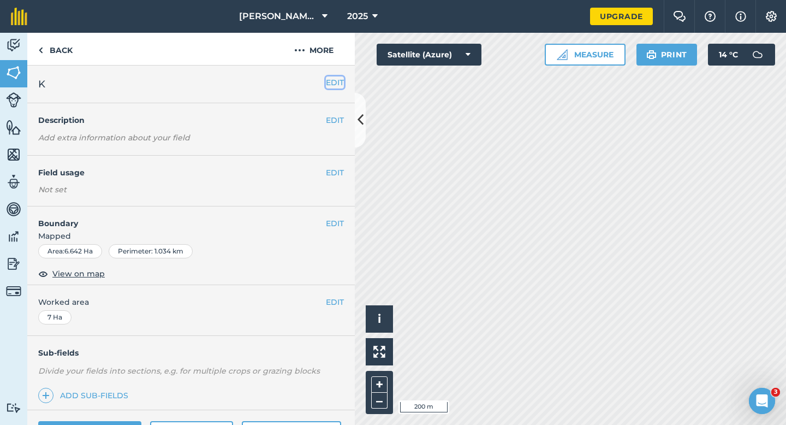
click at [336, 81] on button "EDIT" at bounding box center [335, 82] width 18 height 12
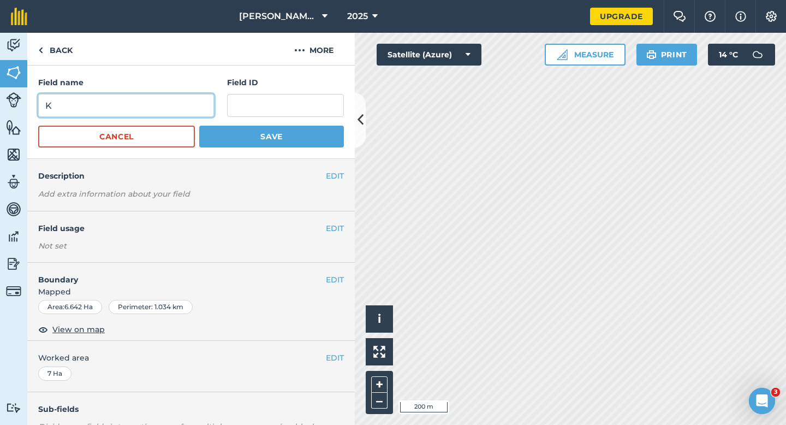
click at [145, 109] on input "K" at bounding box center [126, 105] width 176 height 23
type input "T"
click at [199, 126] on button "Save" at bounding box center [271, 137] width 145 height 22
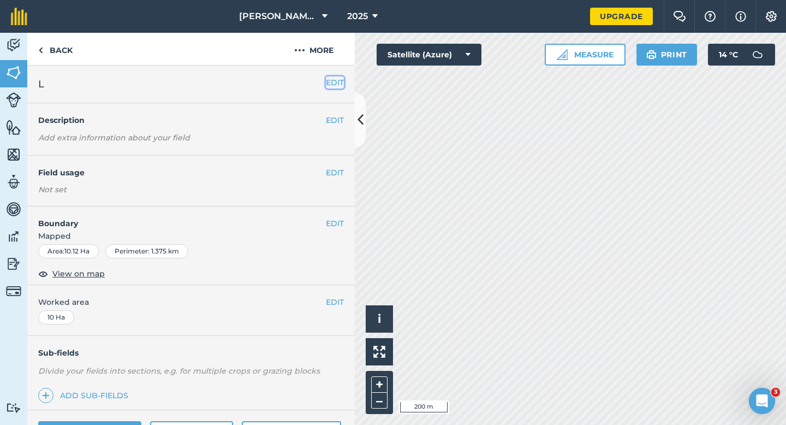
click at [329, 76] on button "EDIT" at bounding box center [335, 82] width 18 height 12
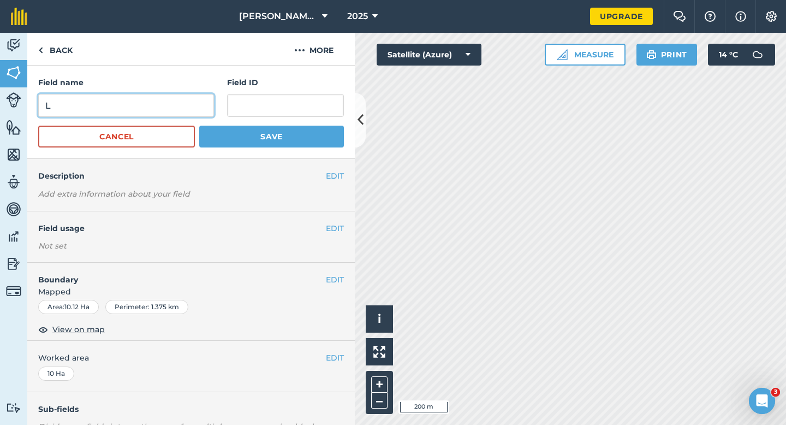
click at [180, 112] on input "L" at bounding box center [126, 105] width 176 height 23
type input "U"
click at [199, 126] on button "Save" at bounding box center [271, 137] width 145 height 22
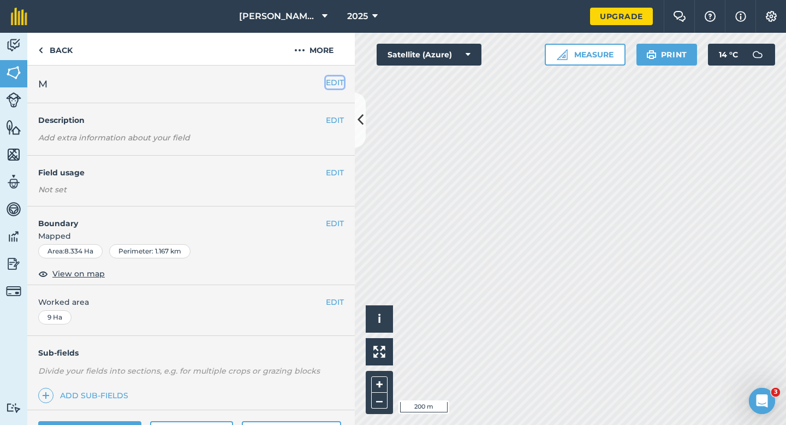
click at [336, 86] on button "EDIT" at bounding box center [335, 82] width 18 height 12
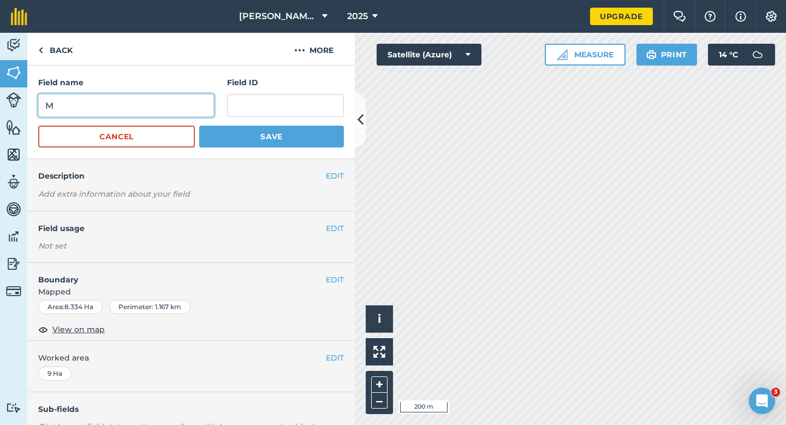
click at [206, 106] on input "M" at bounding box center [126, 105] width 176 height 23
type input "V"
click at [199, 126] on button "Save" at bounding box center [271, 137] width 145 height 22
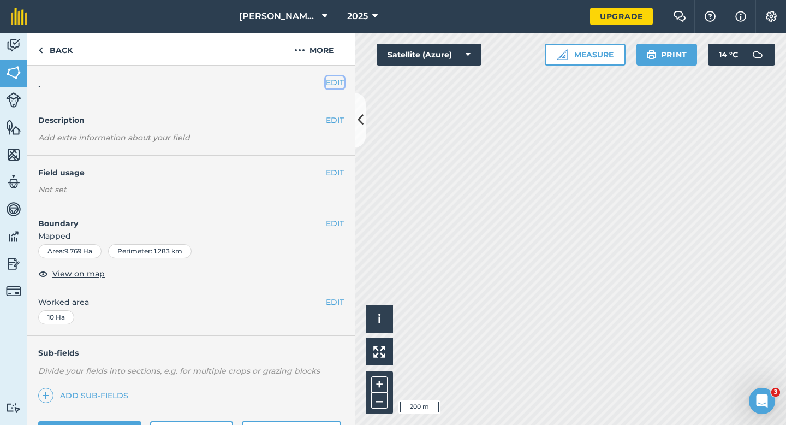
click at [334, 77] on button "EDIT" at bounding box center [335, 82] width 18 height 12
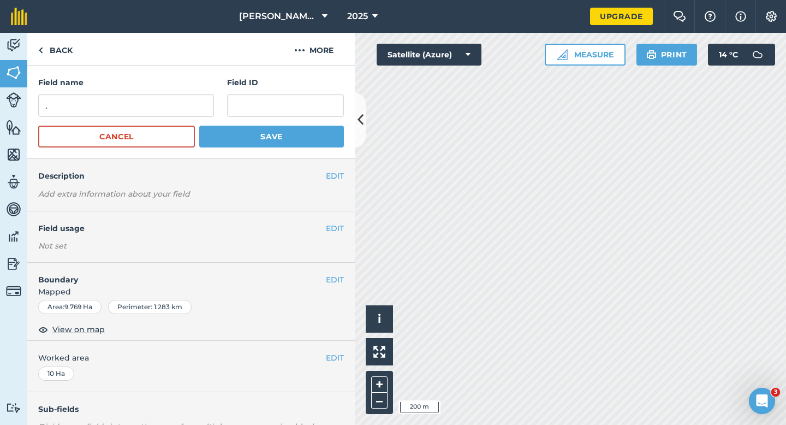
click at [188, 93] on div "Field name ." at bounding box center [126, 96] width 176 height 40
click at [189, 98] on input "." at bounding box center [126, 105] width 176 height 23
type input "W"
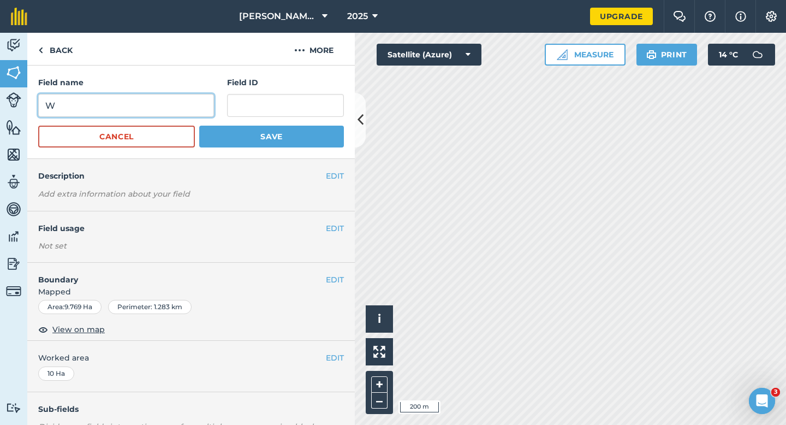
click at [199, 126] on button "Save" at bounding box center [271, 137] width 145 height 22
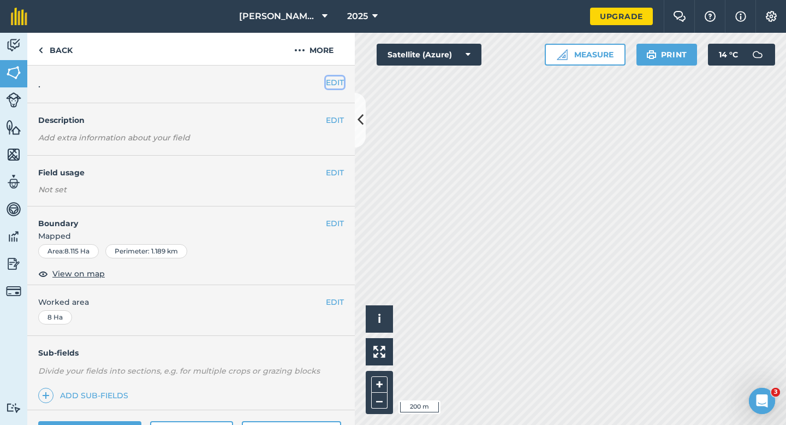
click at [336, 86] on button "EDIT" at bounding box center [335, 82] width 18 height 12
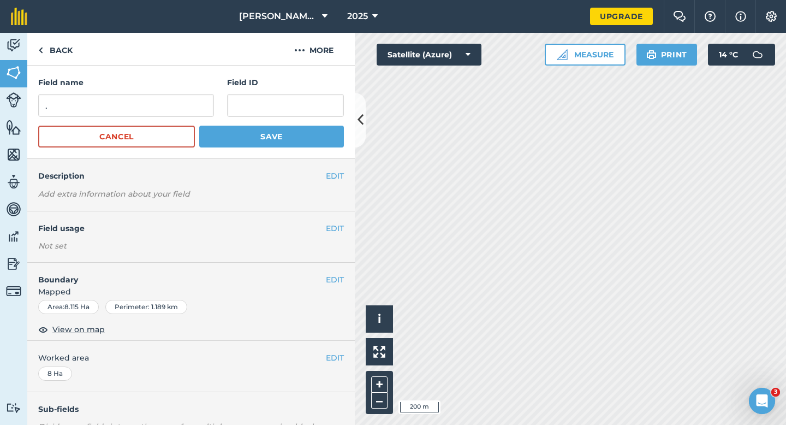
click at [184, 120] on form "Field name . Field ID Cancel Save" at bounding box center [191, 111] width 306 height 71
click at [184, 117] on form "Field name . Field ID Cancel Save" at bounding box center [191, 111] width 306 height 71
click at [184, 117] on input "." at bounding box center [126, 105] width 176 height 23
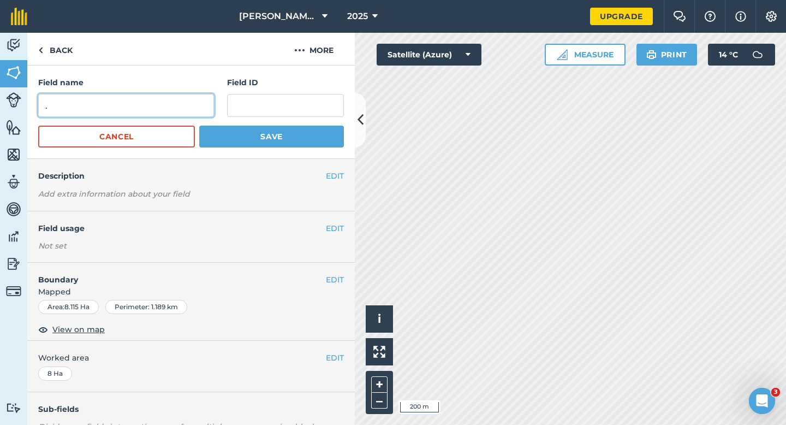
click at [184, 114] on input "." at bounding box center [126, 105] width 176 height 23
type input "X"
click at [199, 126] on button "Save" at bounding box center [271, 137] width 145 height 22
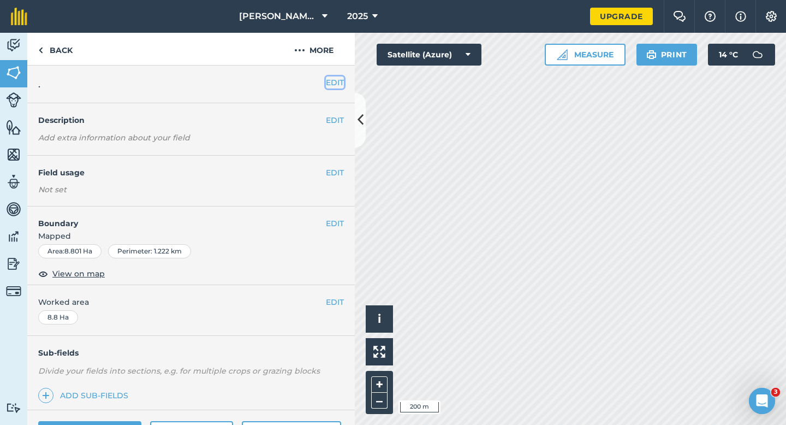
click at [332, 81] on button "EDIT" at bounding box center [335, 82] width 18 height 12
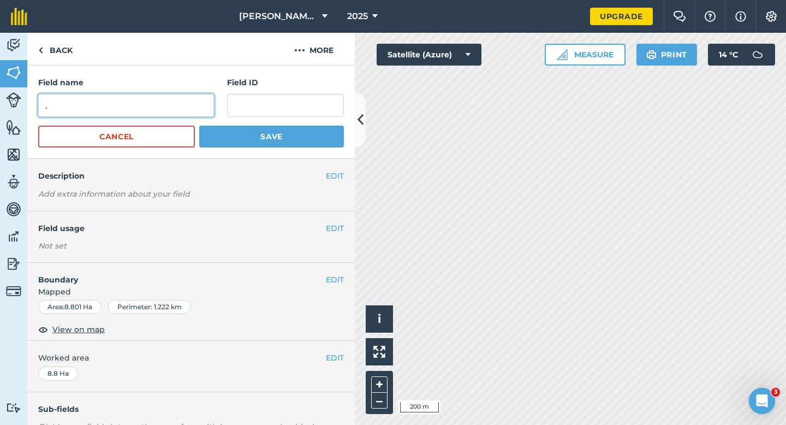
click at [173, 112] on input "." at bounding box center [126, 105] width 176 height 23
click at [173, 112] on input "Y" at bounding box center [126, 105] width 176 height 23
type input "Y"
click at [199, 126] on button "Save" at bounding box center [271, 137] width 145 height 22
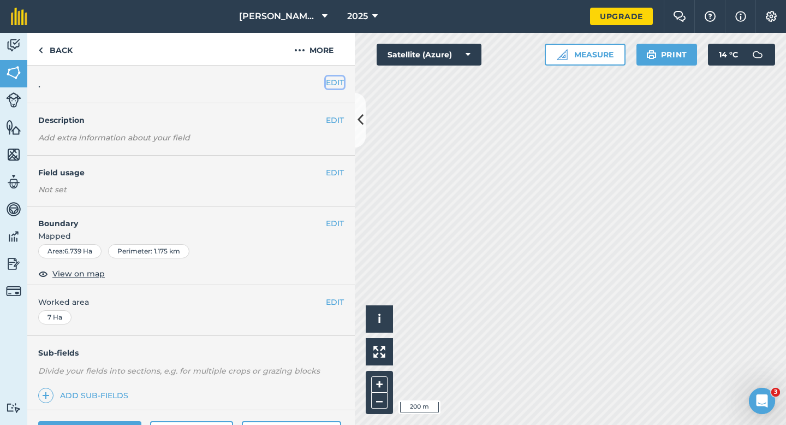
click at [335, 76] on button "EDIT" at bounding box center [335, 82] width 18 height 12
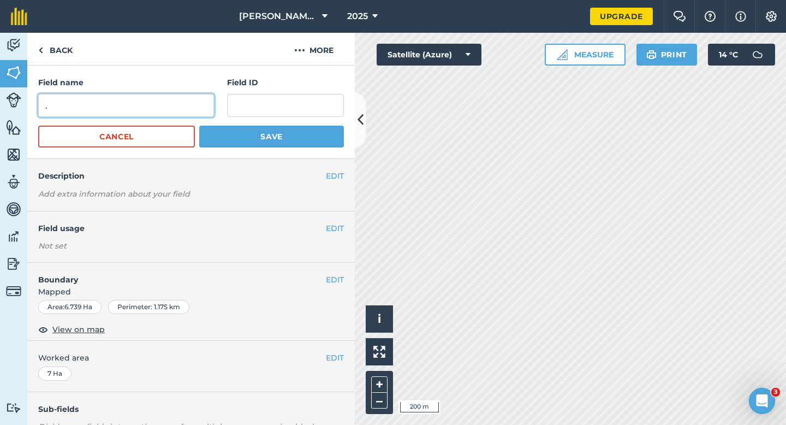
click at [174, 116] on input "." at bounding box center [126, 105] width 176 height 23
type input "X"
type input "Z"
click at [199, 126] on button "Save" at bounding box center [271, 137] width 145 height 22
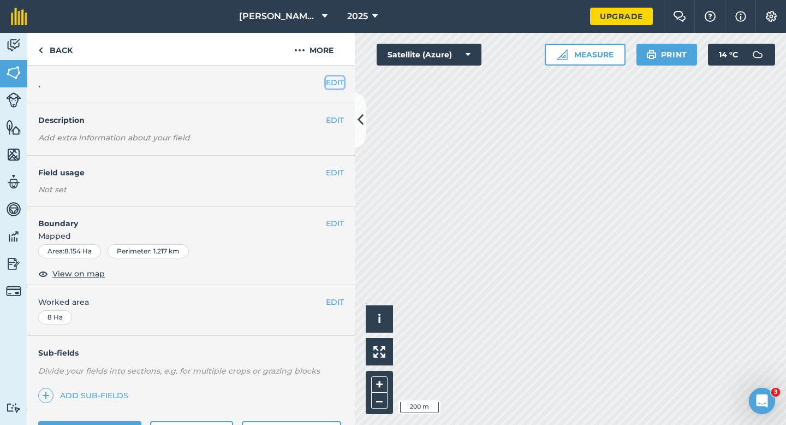
click at [335, 82] on button "EDIT" at bounding box center [335, 82] width 18 height 12
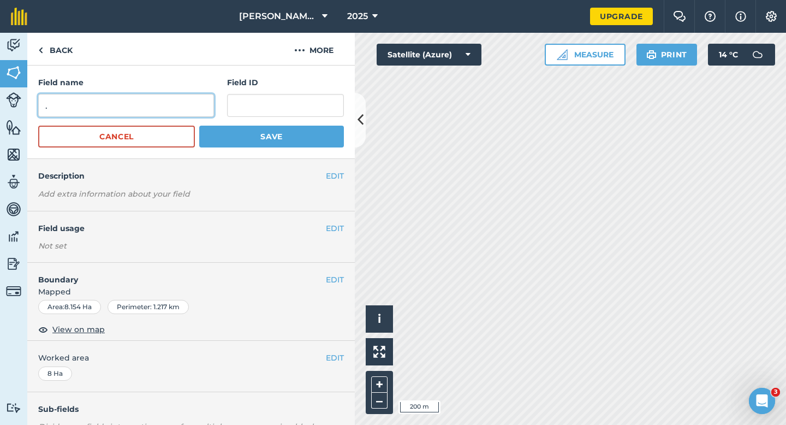
click at [202, 109] on input "." at bounding box center [126, 105] width 176 height 23
type input "ZA"
click at [199, 126] on button "Save" at bounding box center [271, 137] width 145 height 22
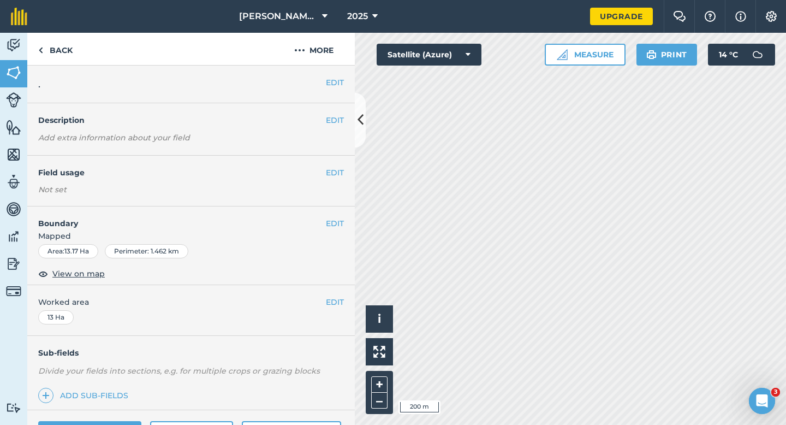
click at [341, 90] on div "EDIT ." at bounding box center [191, 85] width 328 height 38
click at [338, 87] on button "EDIT" at bounding box center [335, 82] width 18 height 12
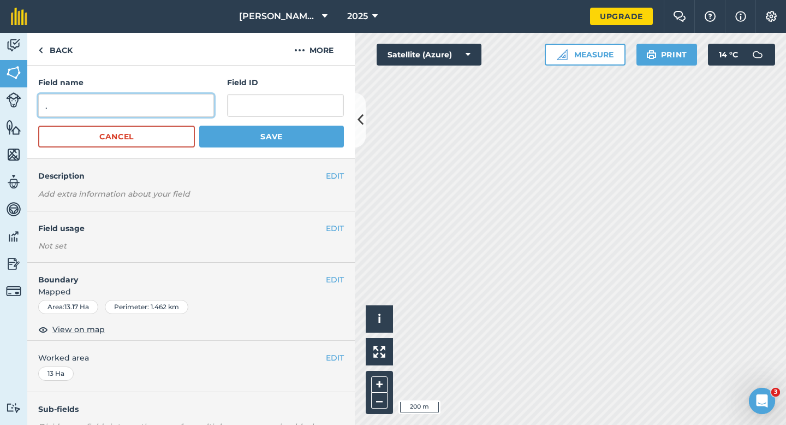
click at [195, 106] on input "." at bounding box center [126, 105] width 176 height 23
type input "ZB"
click at [199, 126] on button "Save" at bounding box center [271, 137] width 145 height 22
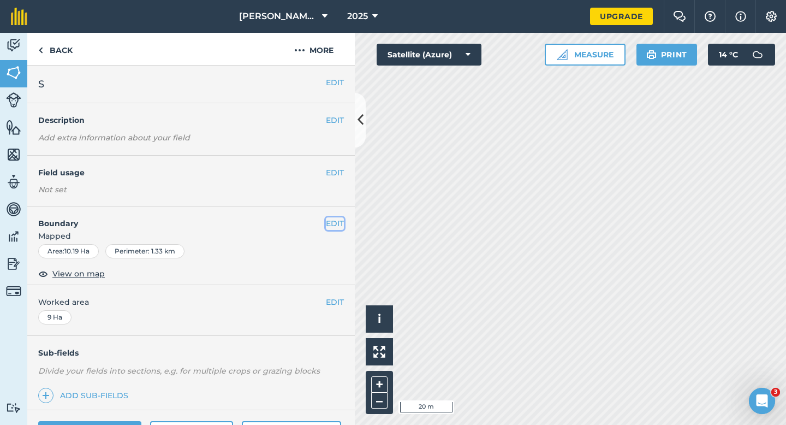
click at [335, 223] on button "EDIT" at bounding box center [335, 223] width 18 height 12
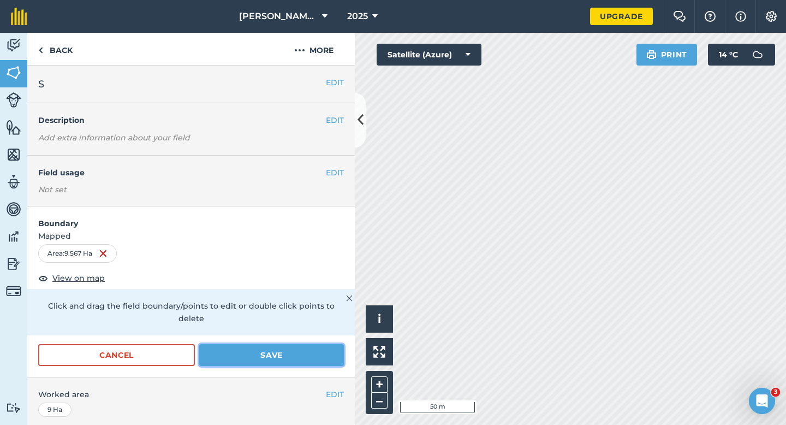
click at [277, 349] on button "Save" at bounding box center [271, 355] width 145 height 22
